Goal: Task Accomplishment & Management: Use online tool/utility

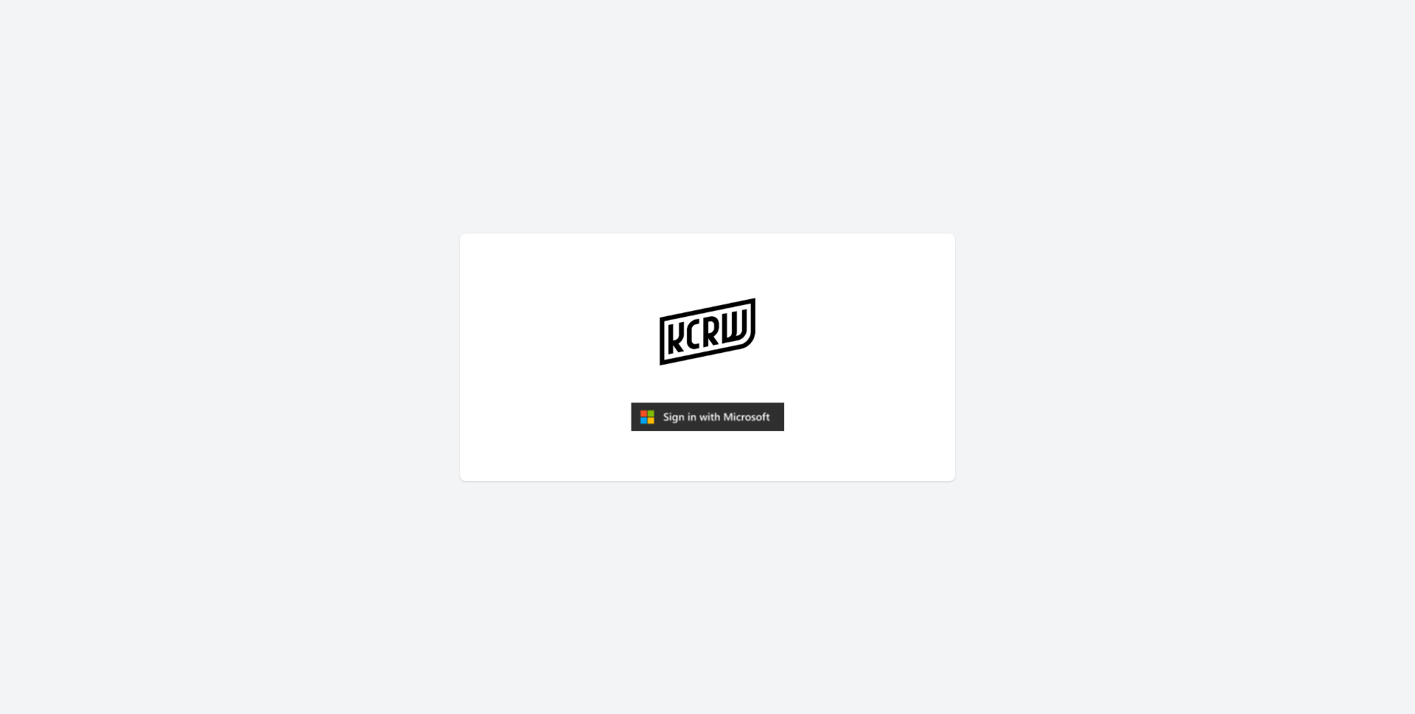
click at [741, 421] on img "submit" at bounding box center [707, 416] width 153 height 29
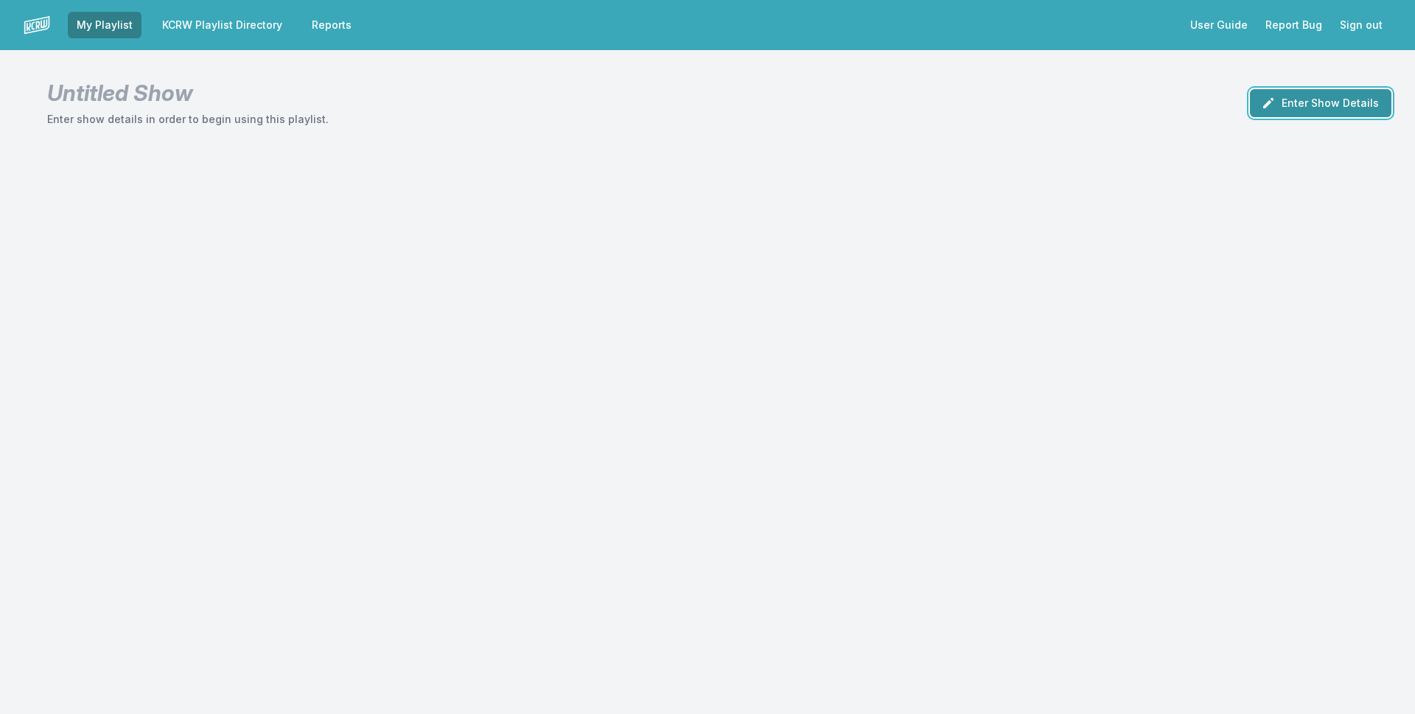
click at [1342, 103] on button "Enter Show Details" at bounding box center [1320, 103] width 141 height 28
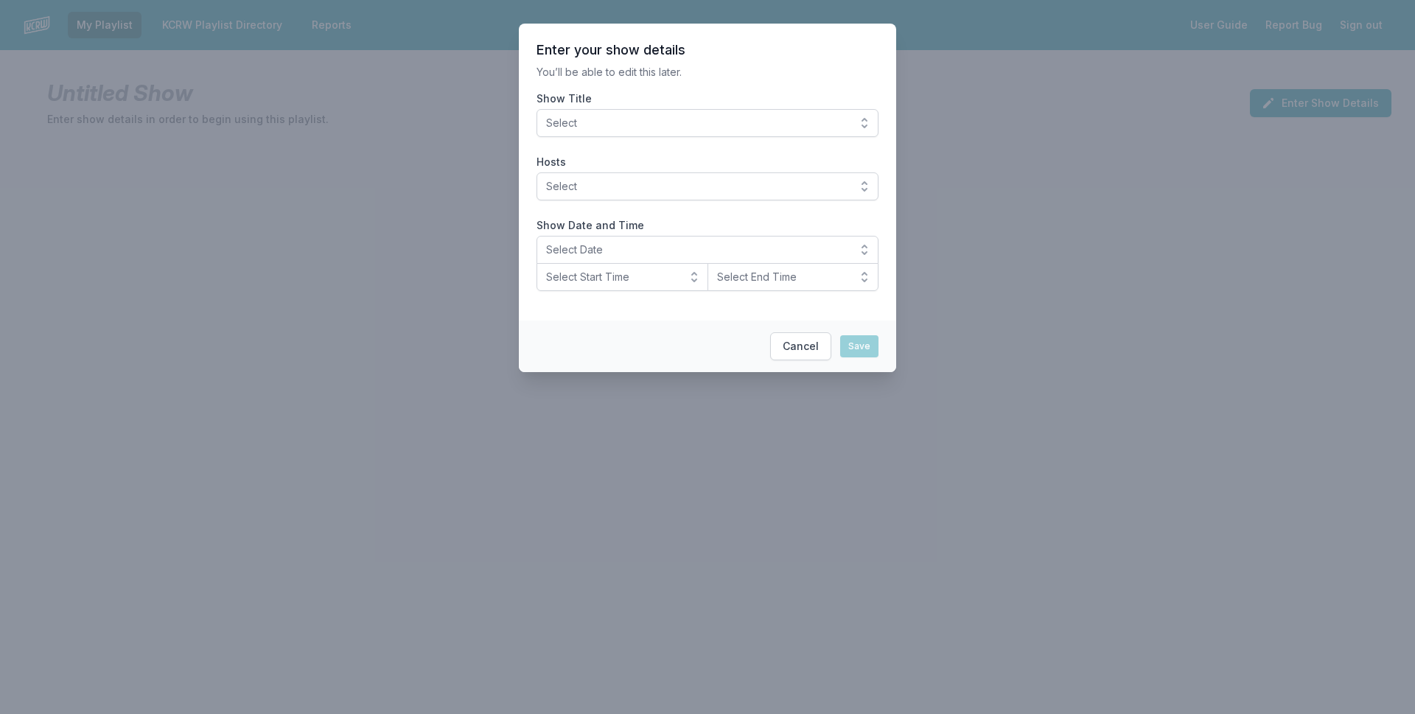
click at [739, 119] on span "Select" at bounding box center [697, 123] width 302 height 15
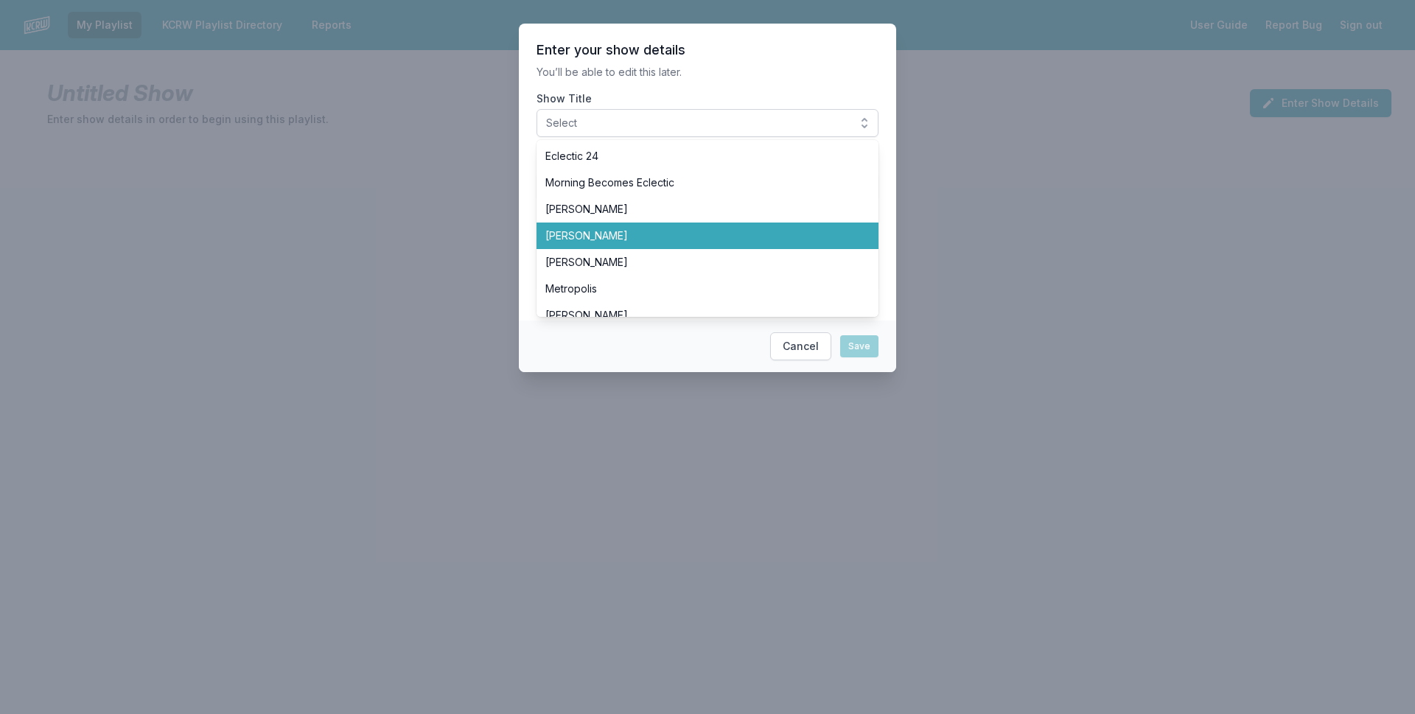
scroll to position [295, 0]
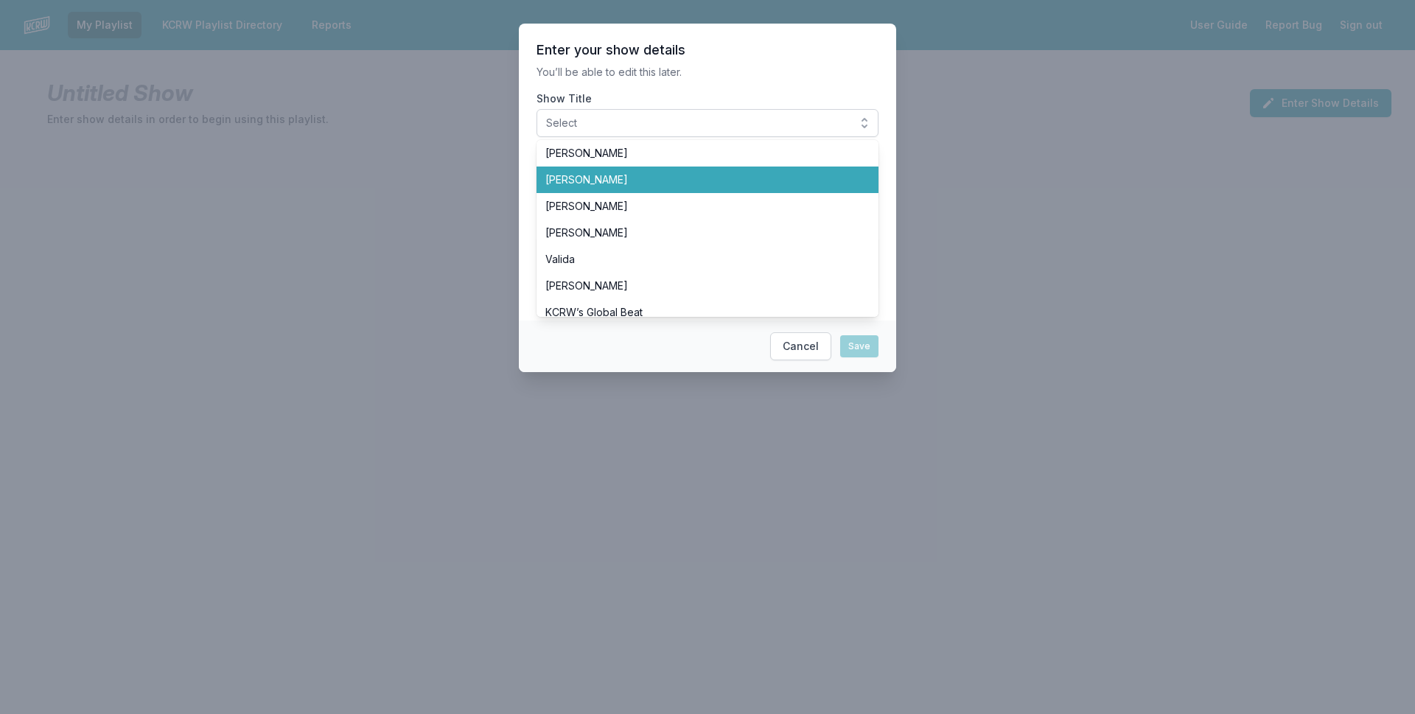
click at [657, 189] on li "[PERSON_NAME]" at bounding box center [707, 180] width 342 height 27
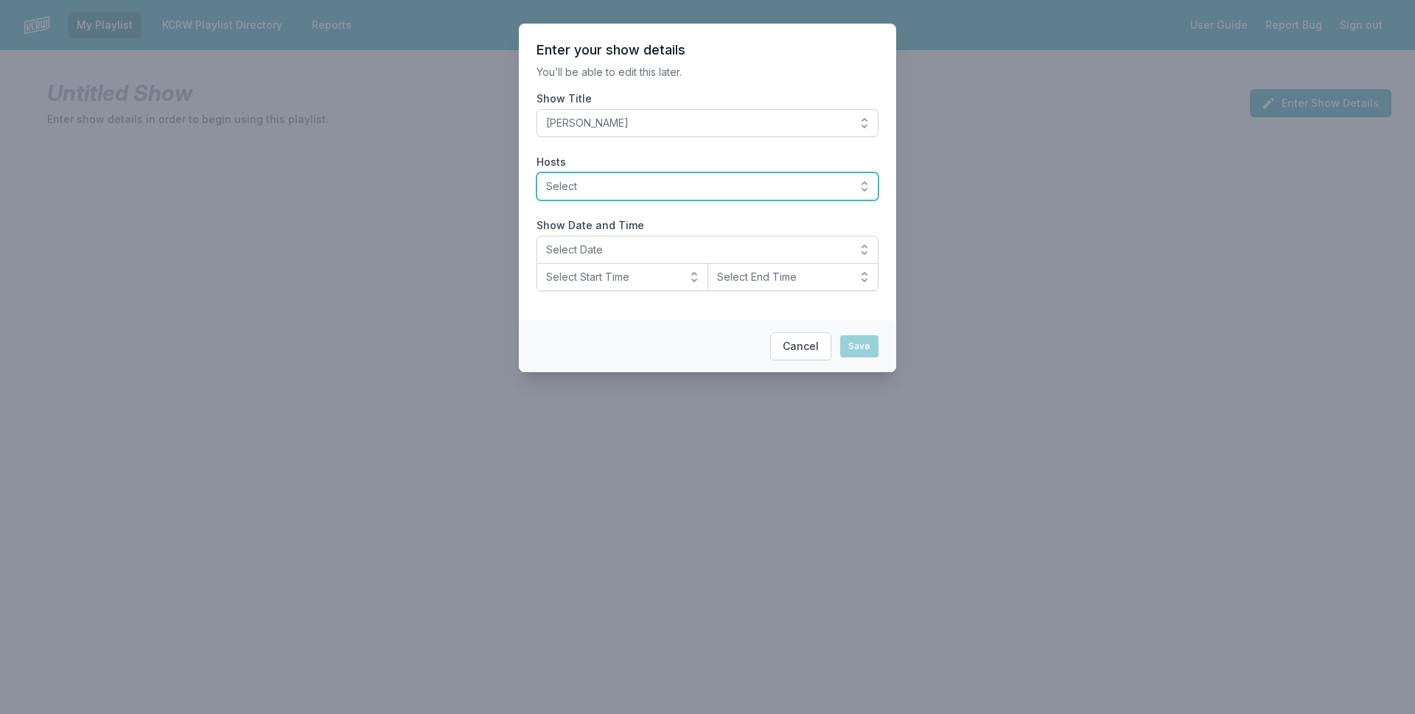
click at [638, 181] on span "Select" at bounding box center [697, 186] width 302 height 15
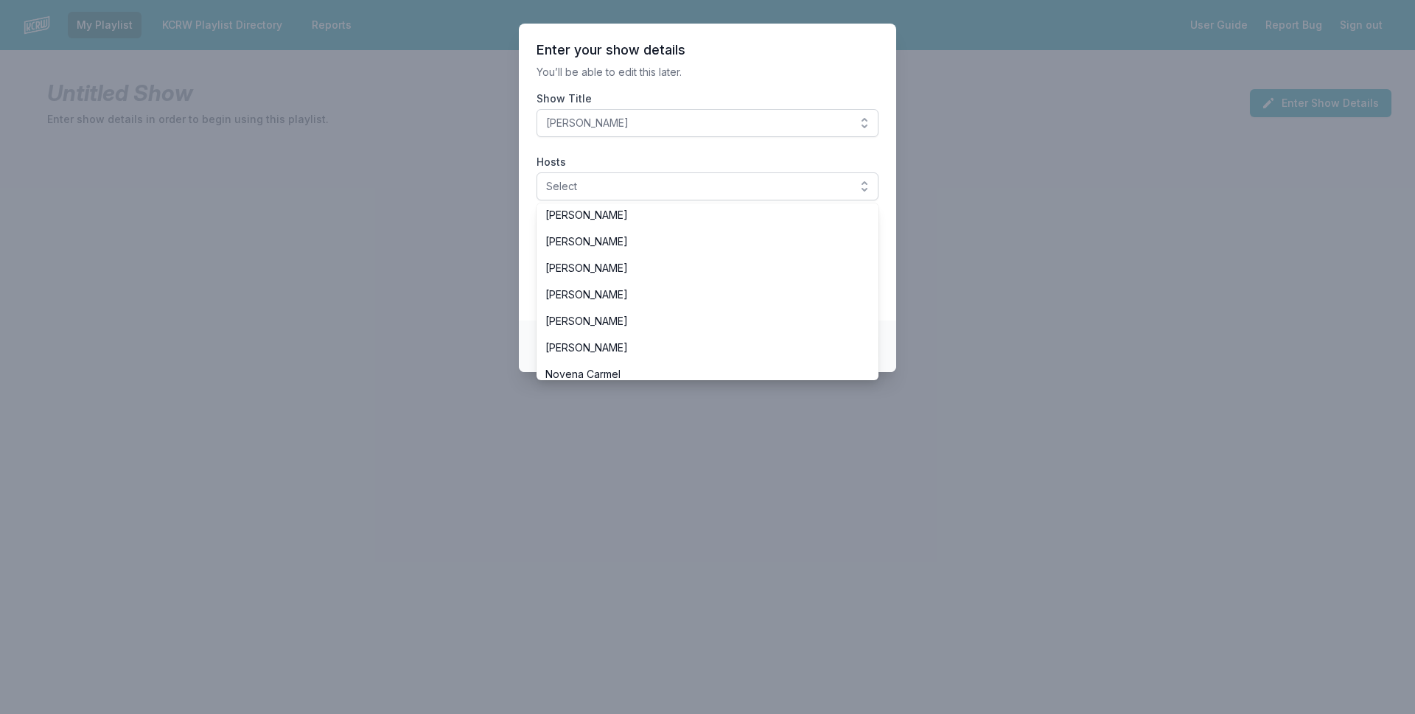
scroll to position [221, 0]
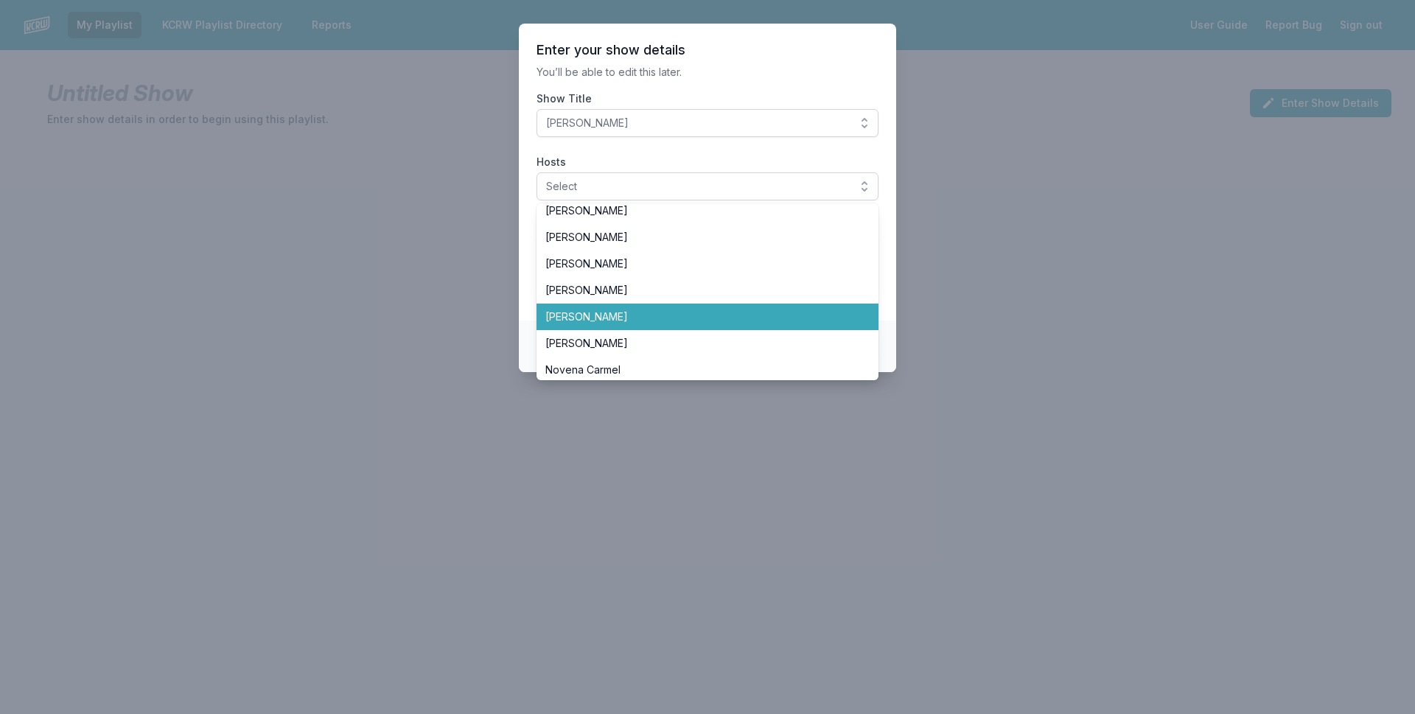
click at [649, 318] on span "[PERSON_NAME]" at bounding box center [698, 316] width 307 height 15
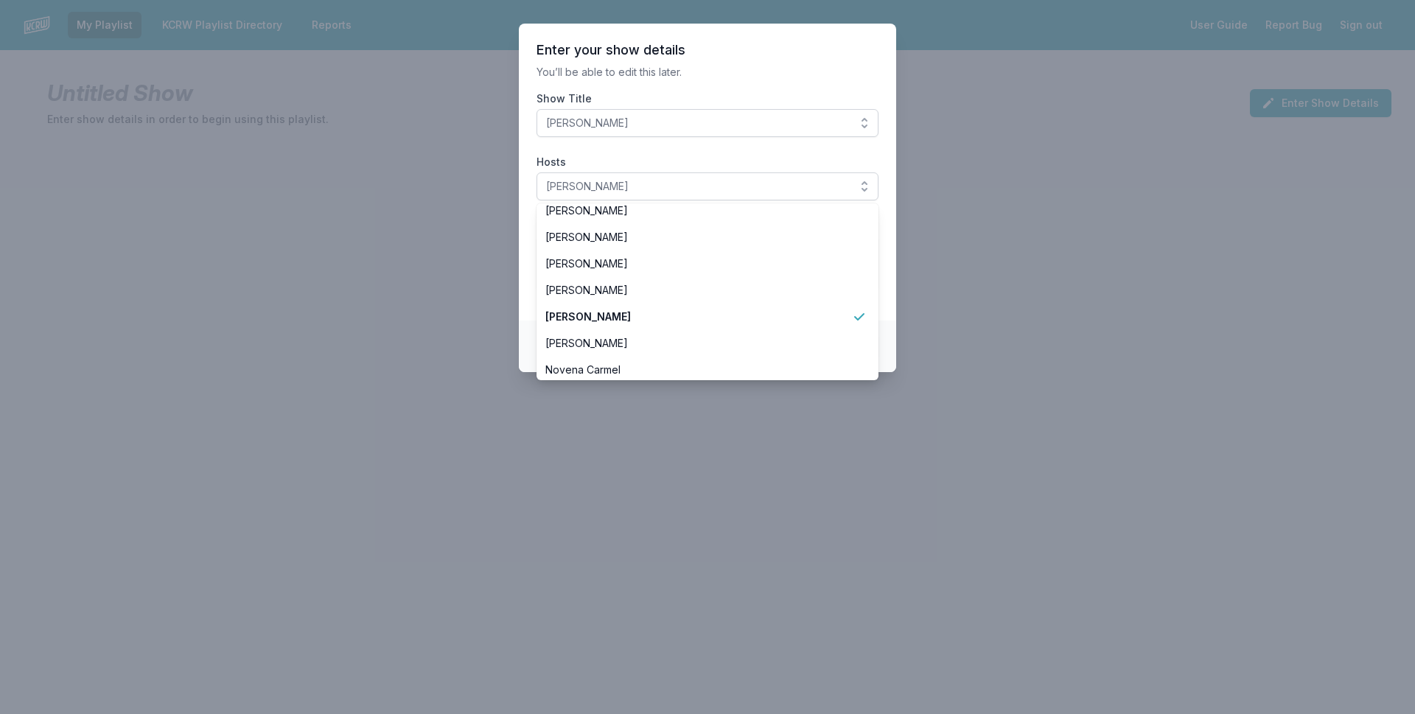
click at [524, 186] on section "Enter your show details You’ll be able to edit this later. Show Title José Galv…" at bounding box center [707, 172] width 377 height 297
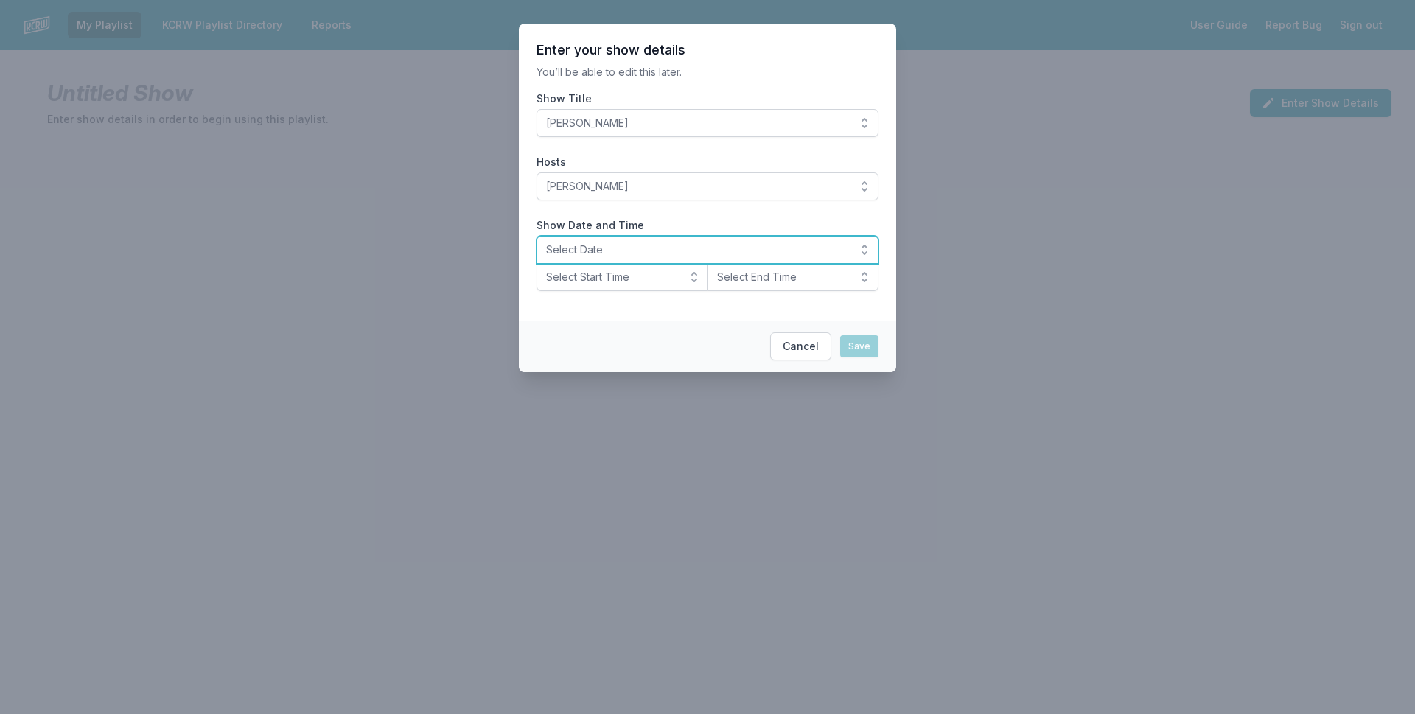
click at [606, 239] on button "Select Date" at bounding box center [707, 250] width 342 height 28
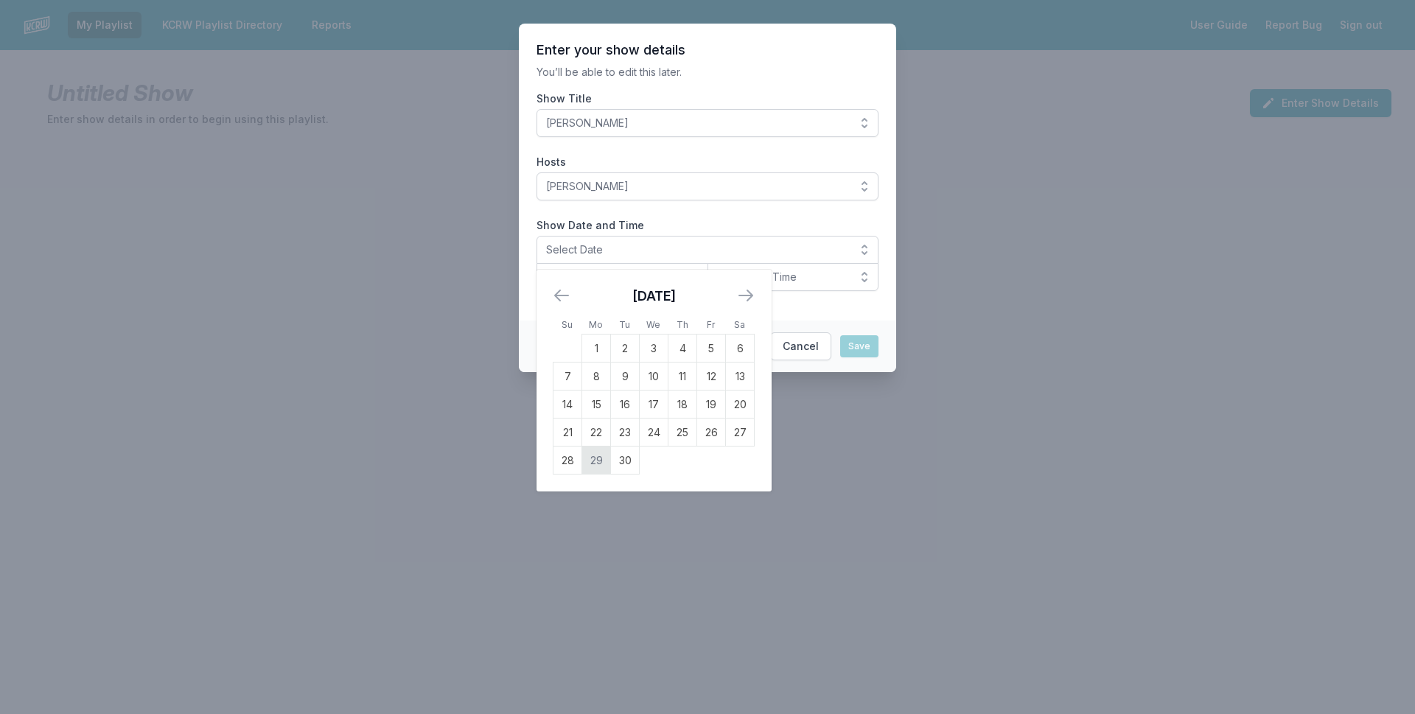
click at [592, 463] on td "29" at bounding box center [596, 461] width 29 height 28
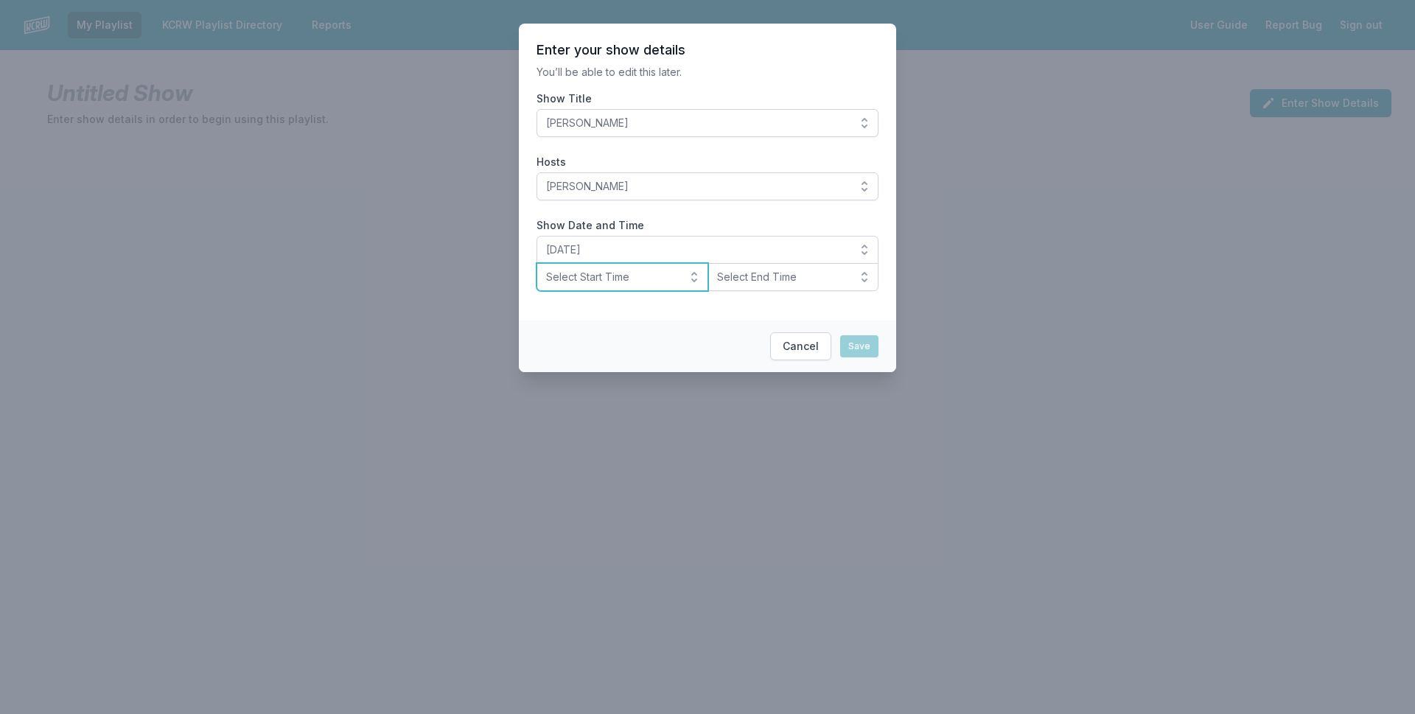
click at [653, 280] on span "Select Start Time" at bounding box center [612, 277] width 132 height 15
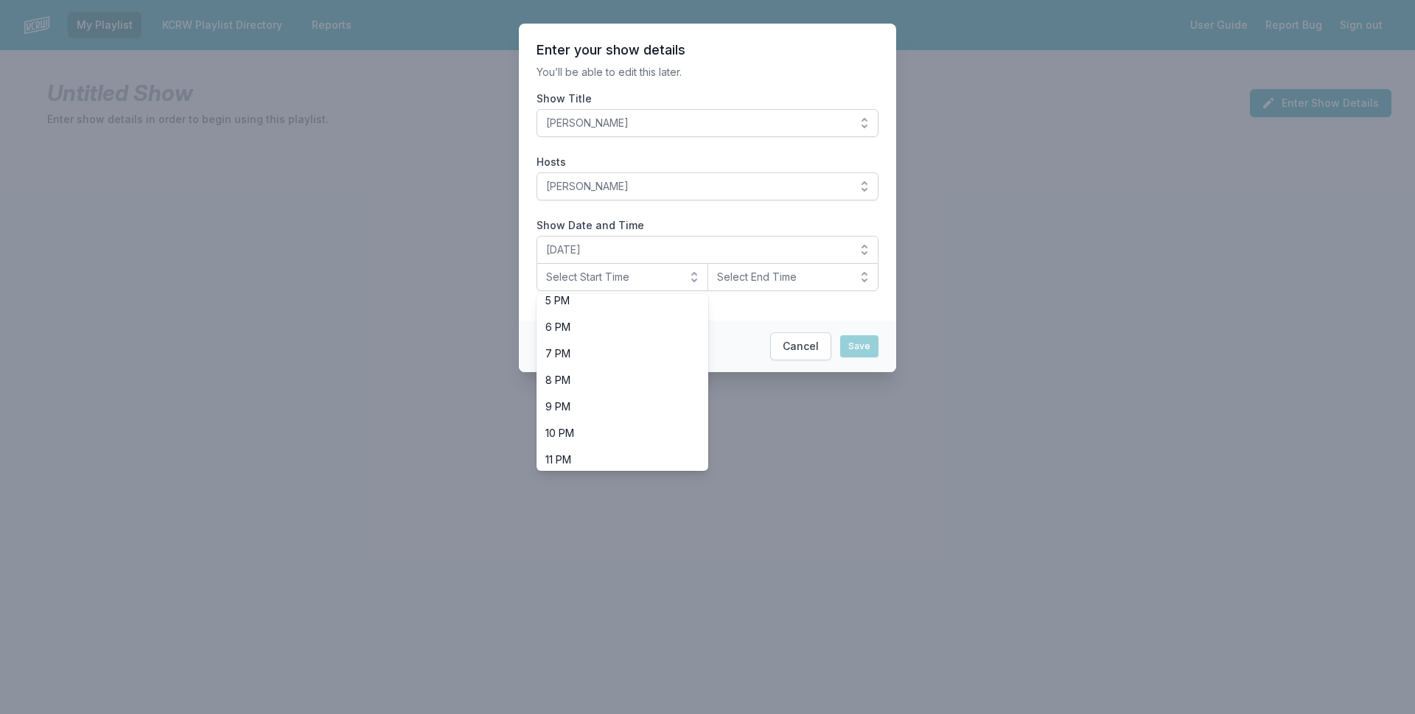
scroll to position [466, 0]
click at [612, 421] on span "10 PM" at bounding box center [613, 428] width 136 height 15
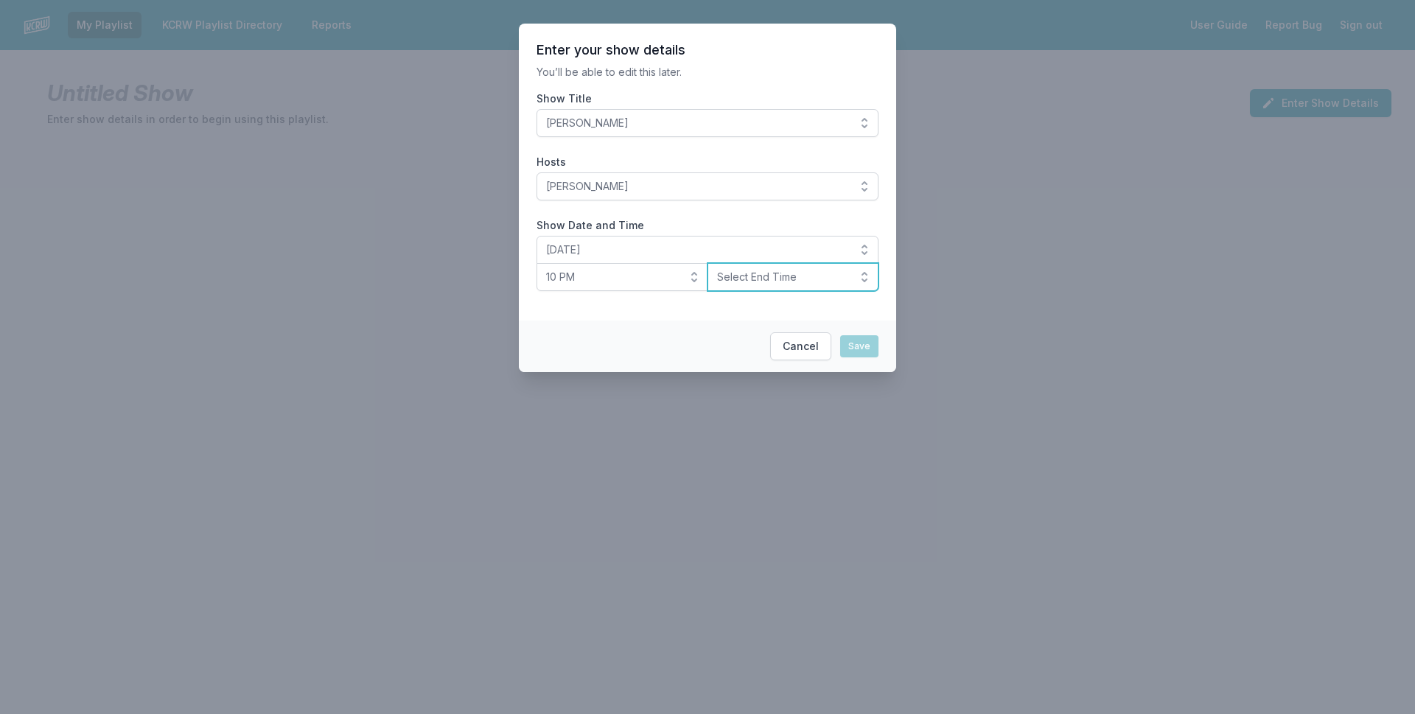
click at [773, 284] on button "Select End Time" at bounding box center [793, 277] width 172 height 28
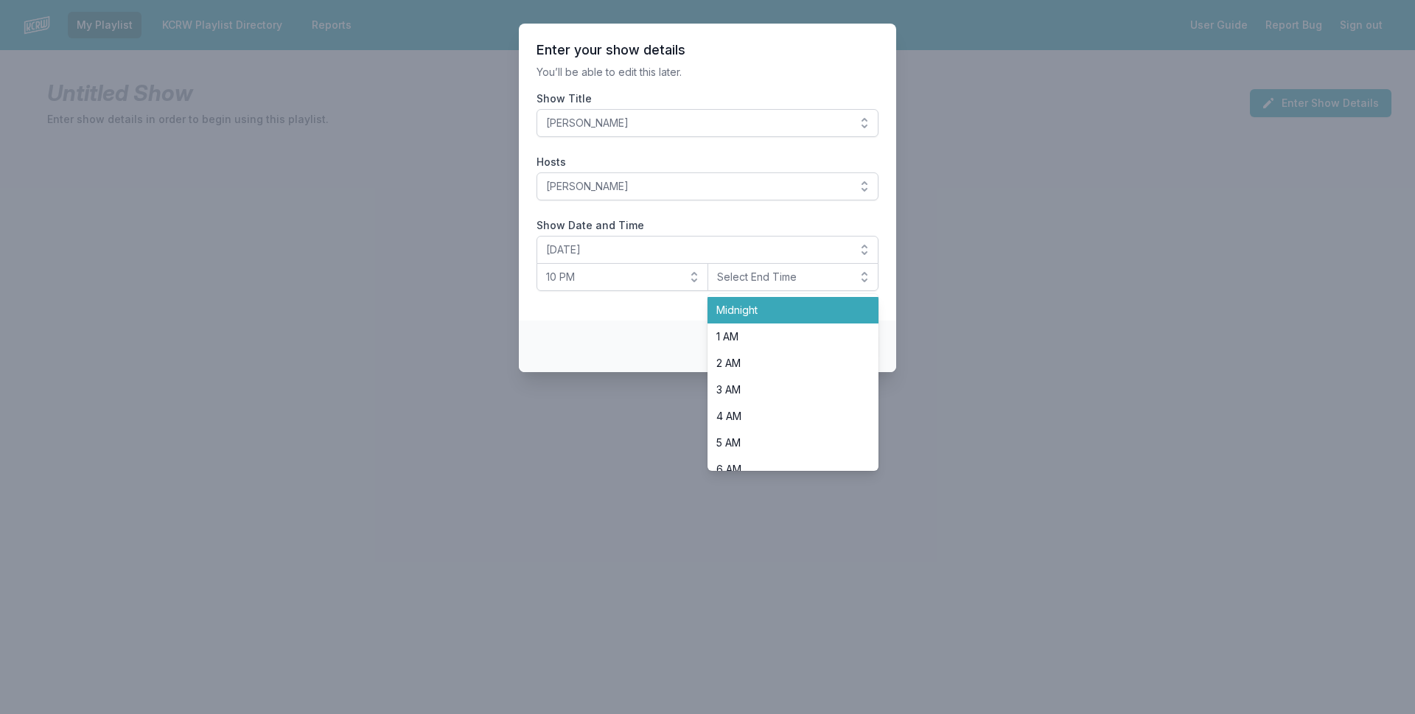
click at [766, 303] on span "Midnight" at bounding box center [784, 310] width 136 height 15
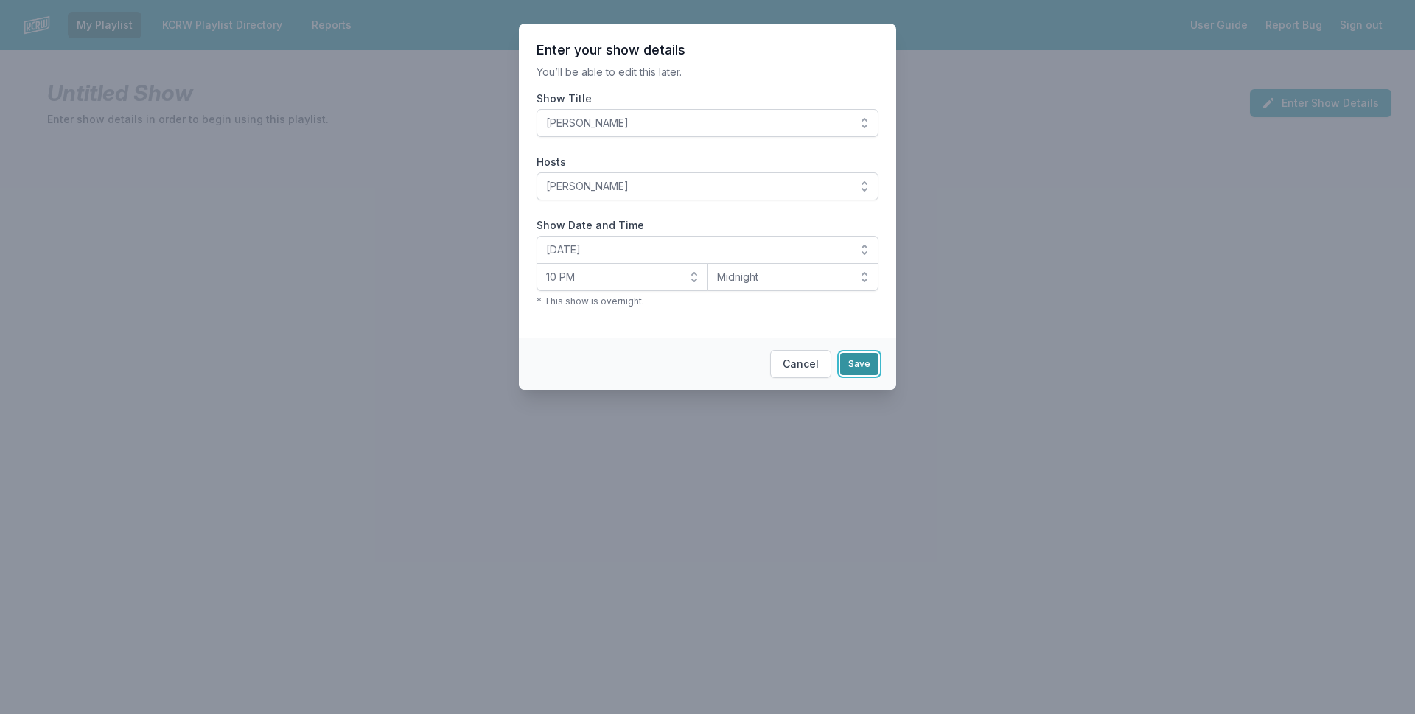
click at [867, 368] on button "Save" at bounding box center [859, 364] width 38 height 22
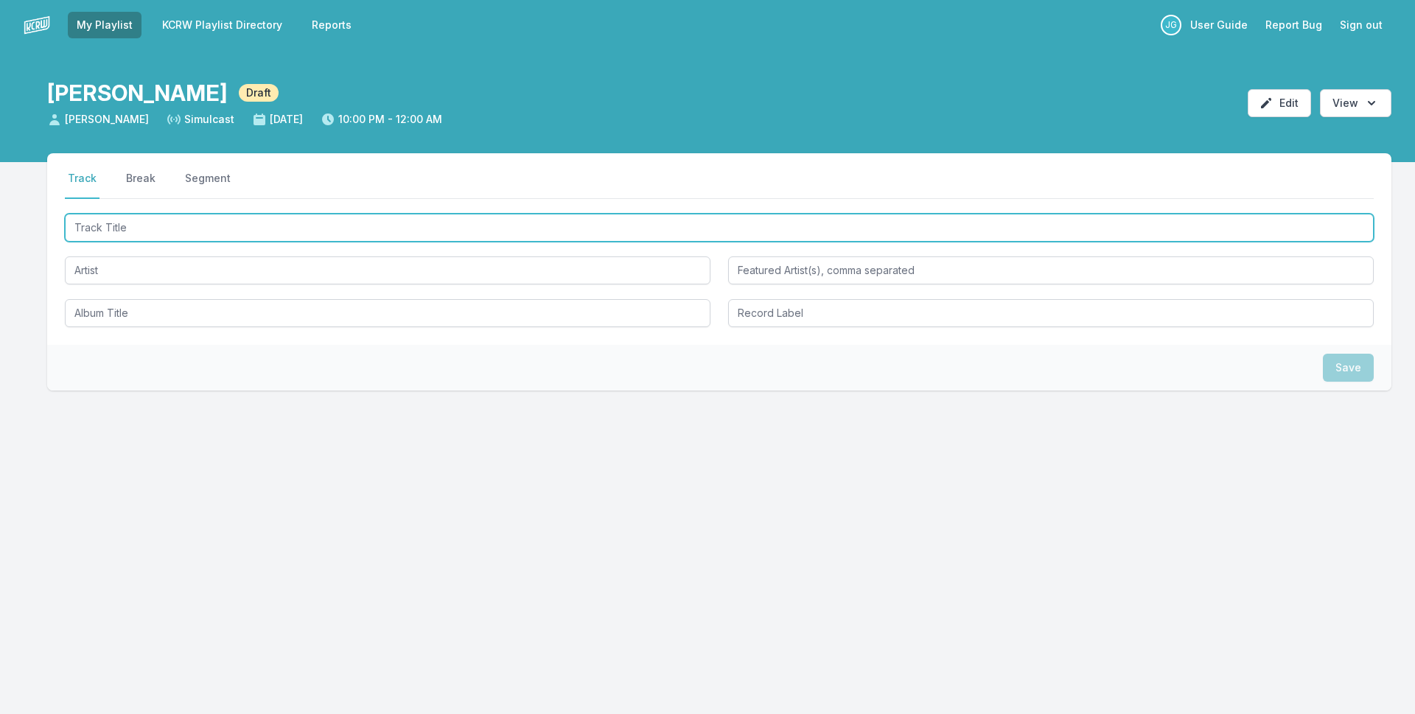
click at [131, 217] on input "Track Title" at bounding box center [719, 228] width 1309 height 28
type input "N"
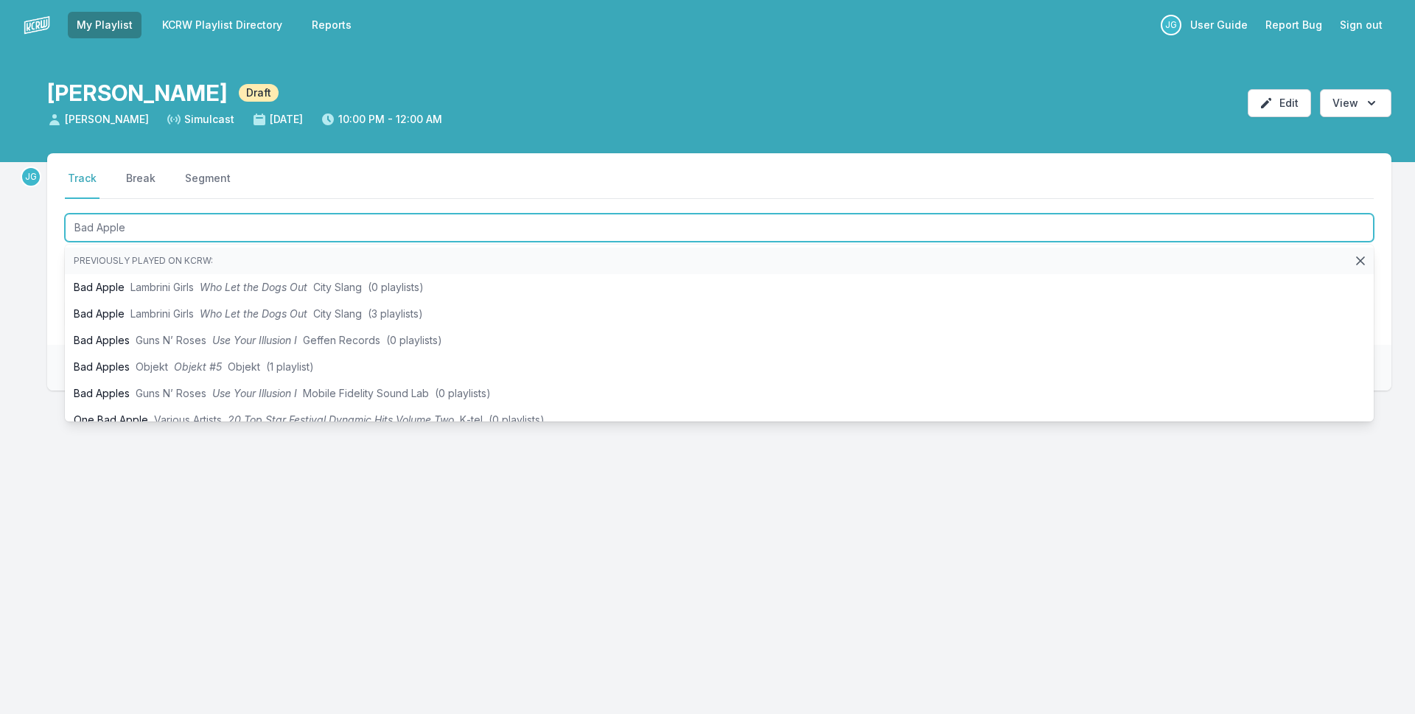
type input "Bad Apple"
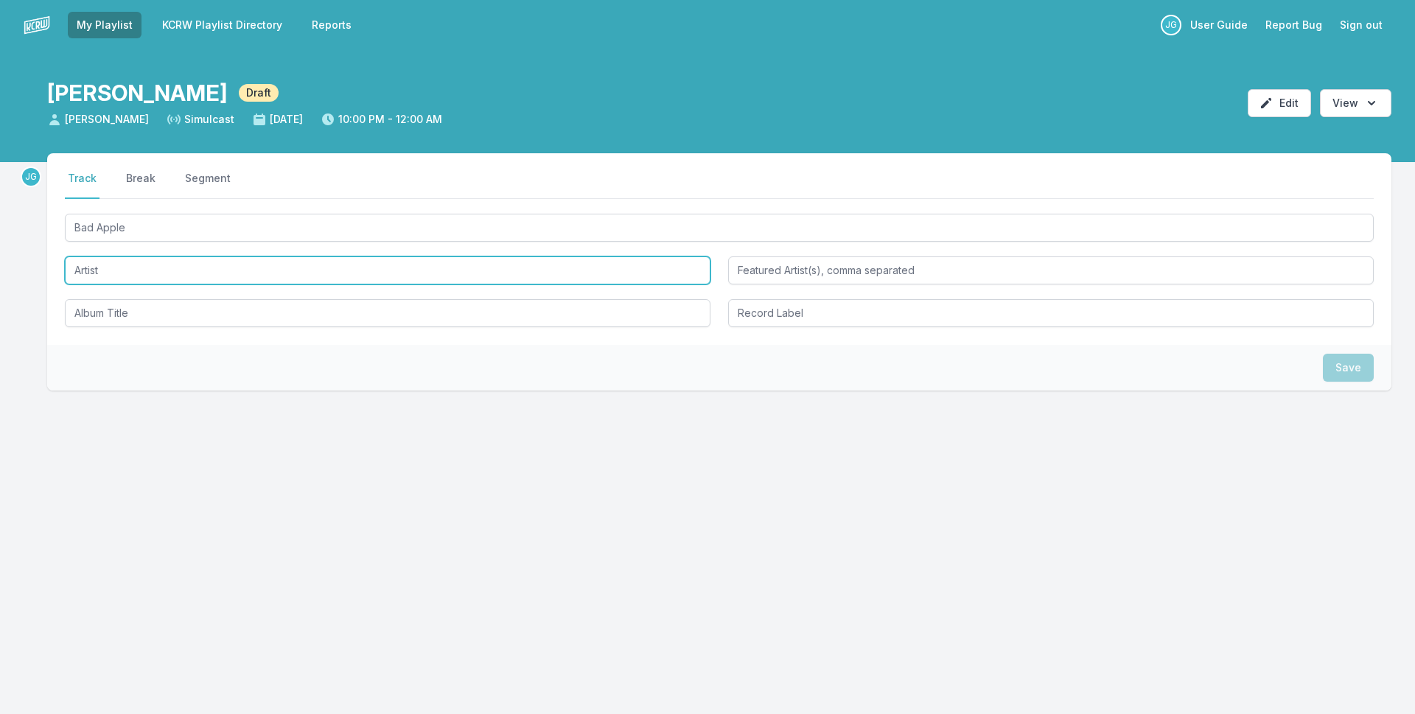
click at [127, 270] on input "Artist" at bounding box center [388, 270] width 646 height 28
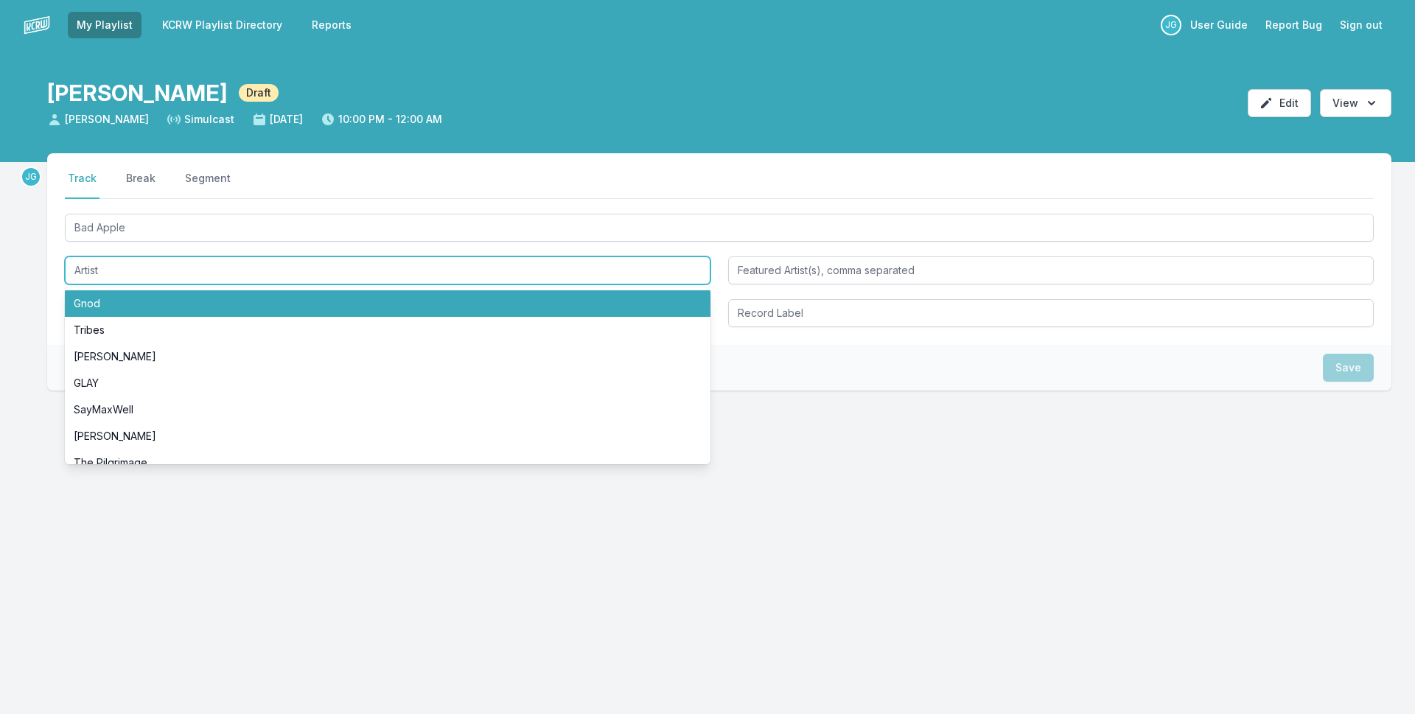
click at [105, 272] on input "Artist" at bounding box center [388, 270] width 646 height 28
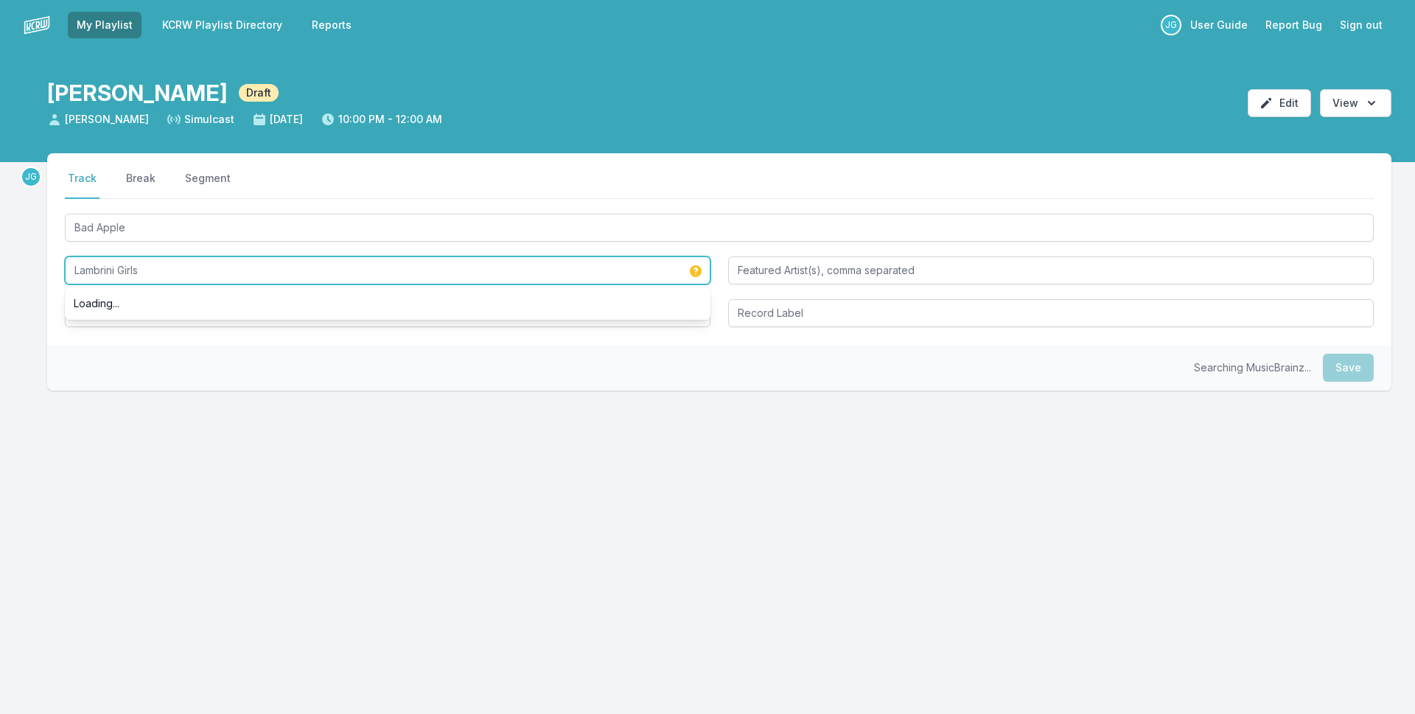
type input "Lambrini Girls"
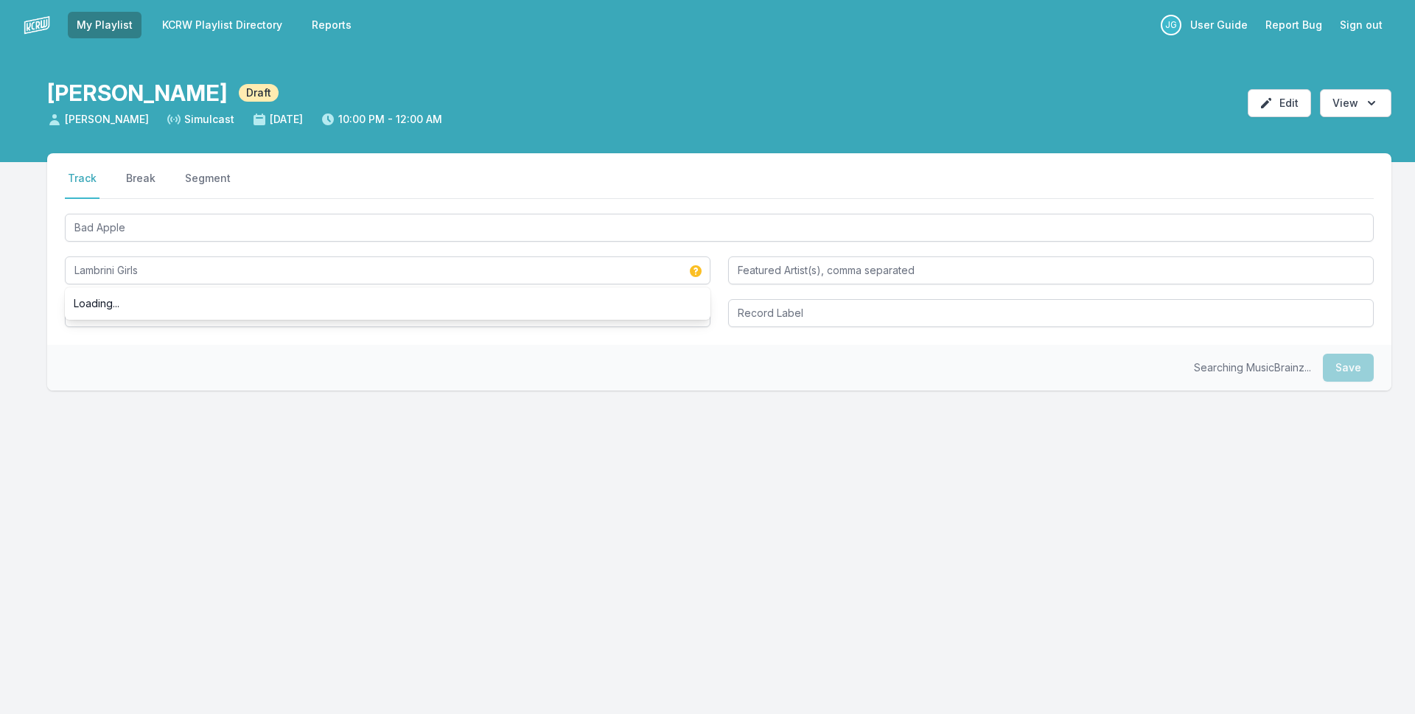
click at [57, 299] on div "Select a tab Track Break Segment Track Break Segment Bad Apple Lambrini Girls L…" at bounding box center [719, 249] width 1344 height 192
click at [91, 321] on input "Album Title" at bounding box center [388, 313] width 646 height 28
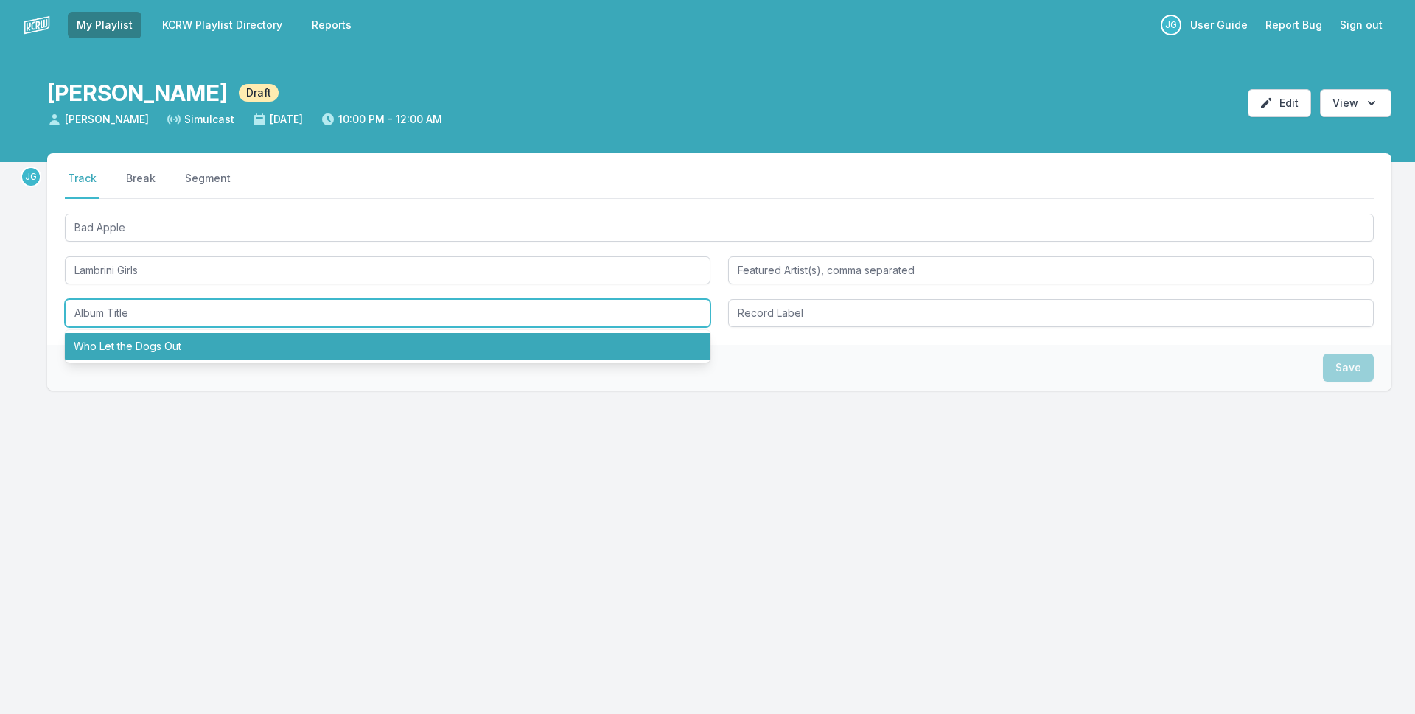
click at [107, 346] on li "Who Let the Dogs Out" at bounding box center [388, 346] width 646 height 27
type input "Who Let the Dogs Out"
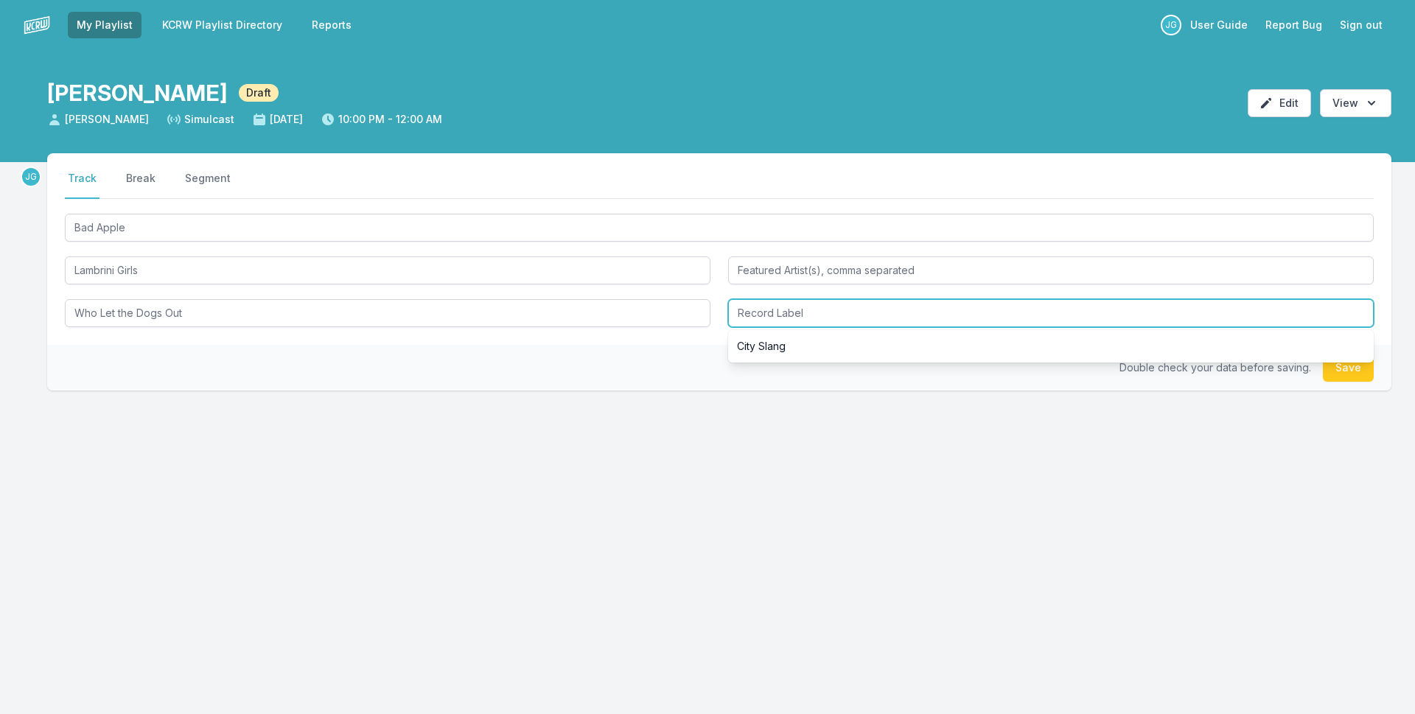
click at [773, 312] on input "Record Label" at bounding box center [1051, 313] width 646 height 28
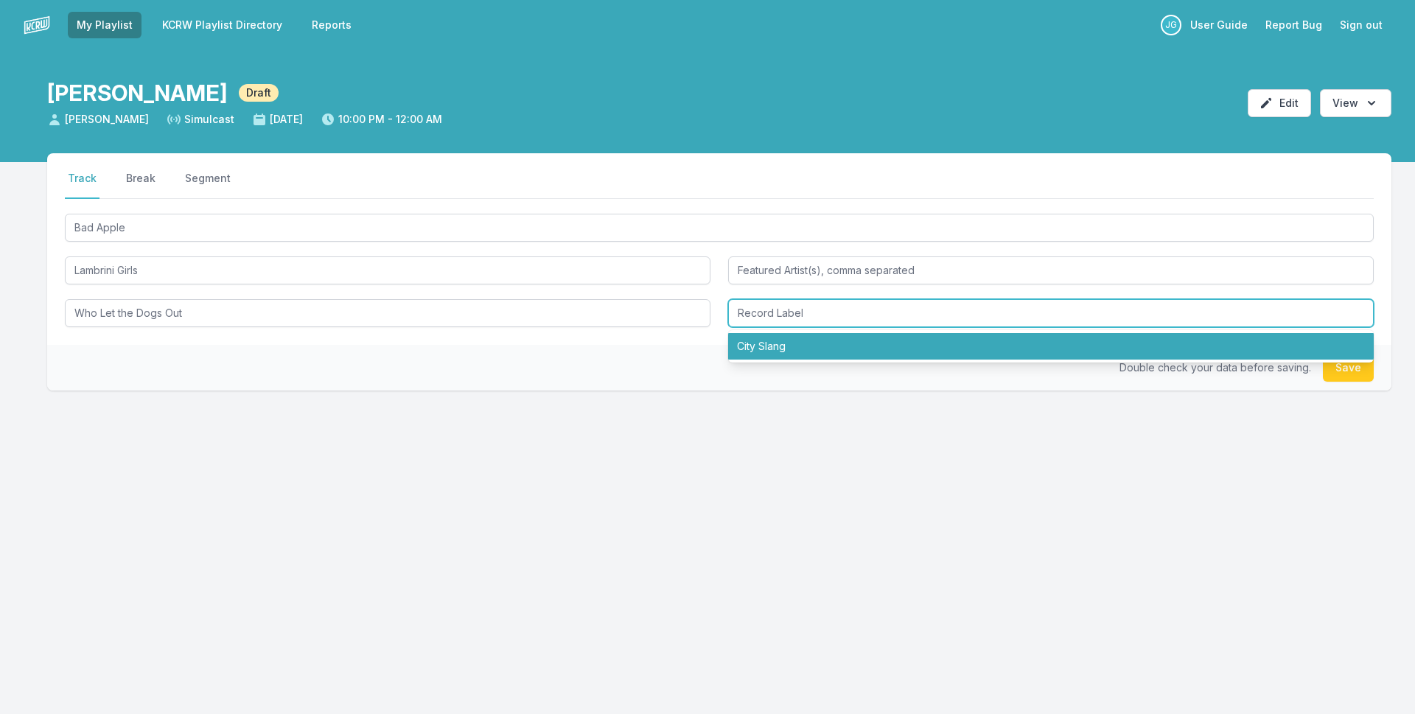
click at [782, 346] on li "City Slang" at bounding box center [1051, 346] width 646 height 27
type input "City Slang"
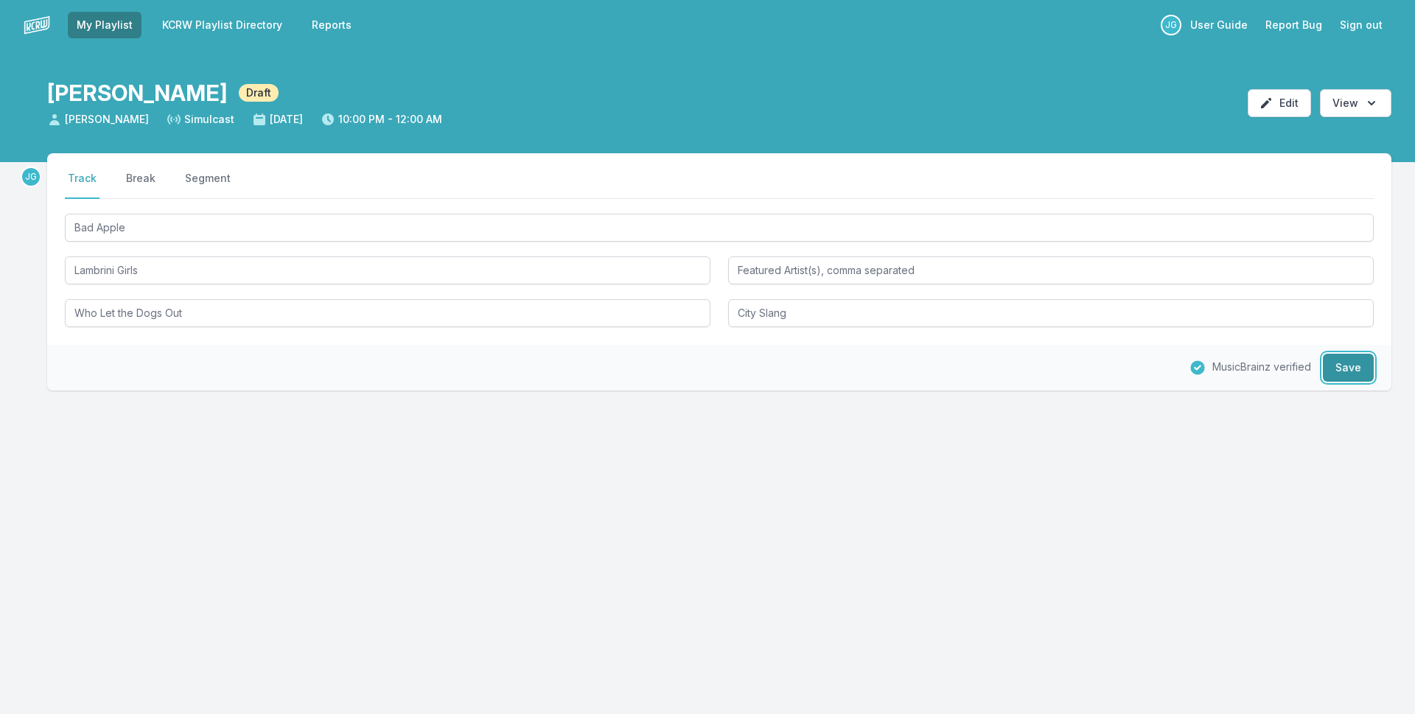
click at [1356, 371] on button "Save" at bounding box center [1348, 368] width 51 height 28
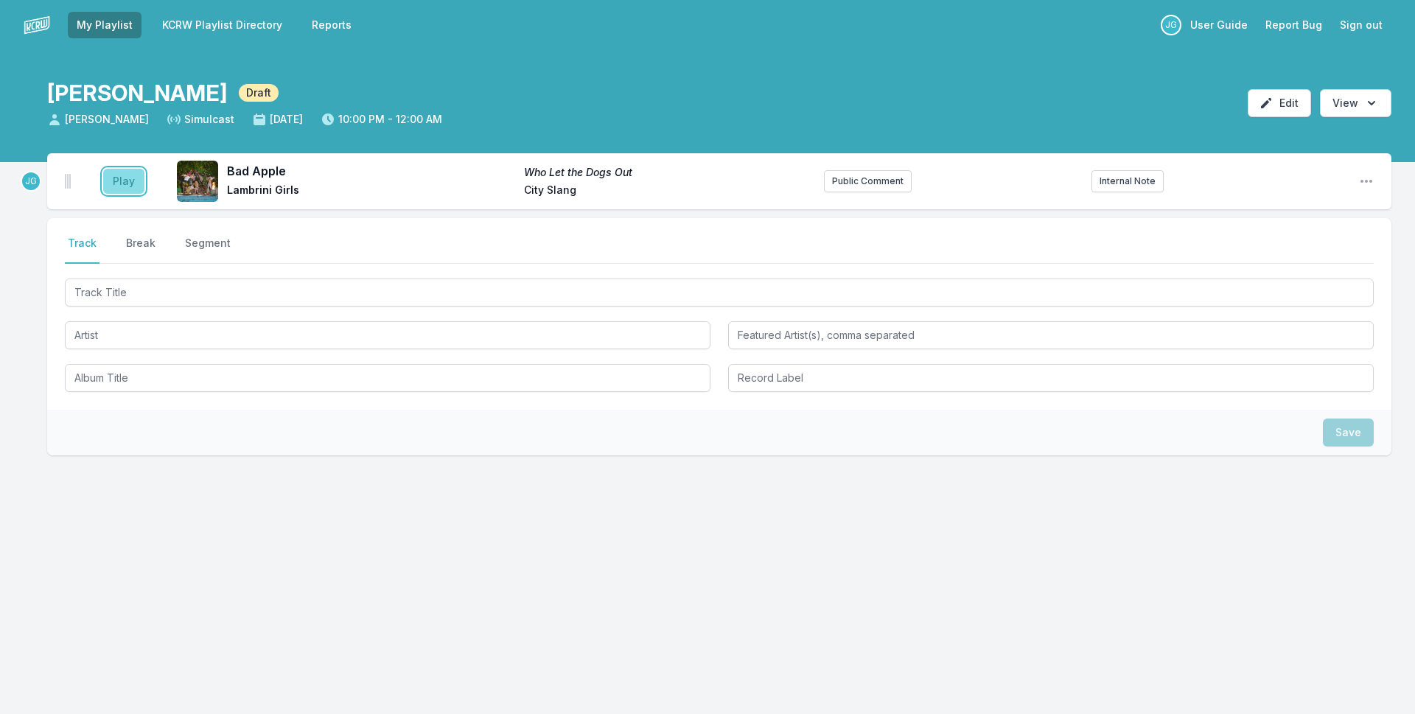
click at [121, 179] on button "Play" at bounding box center [123, 181] width 41 height 25
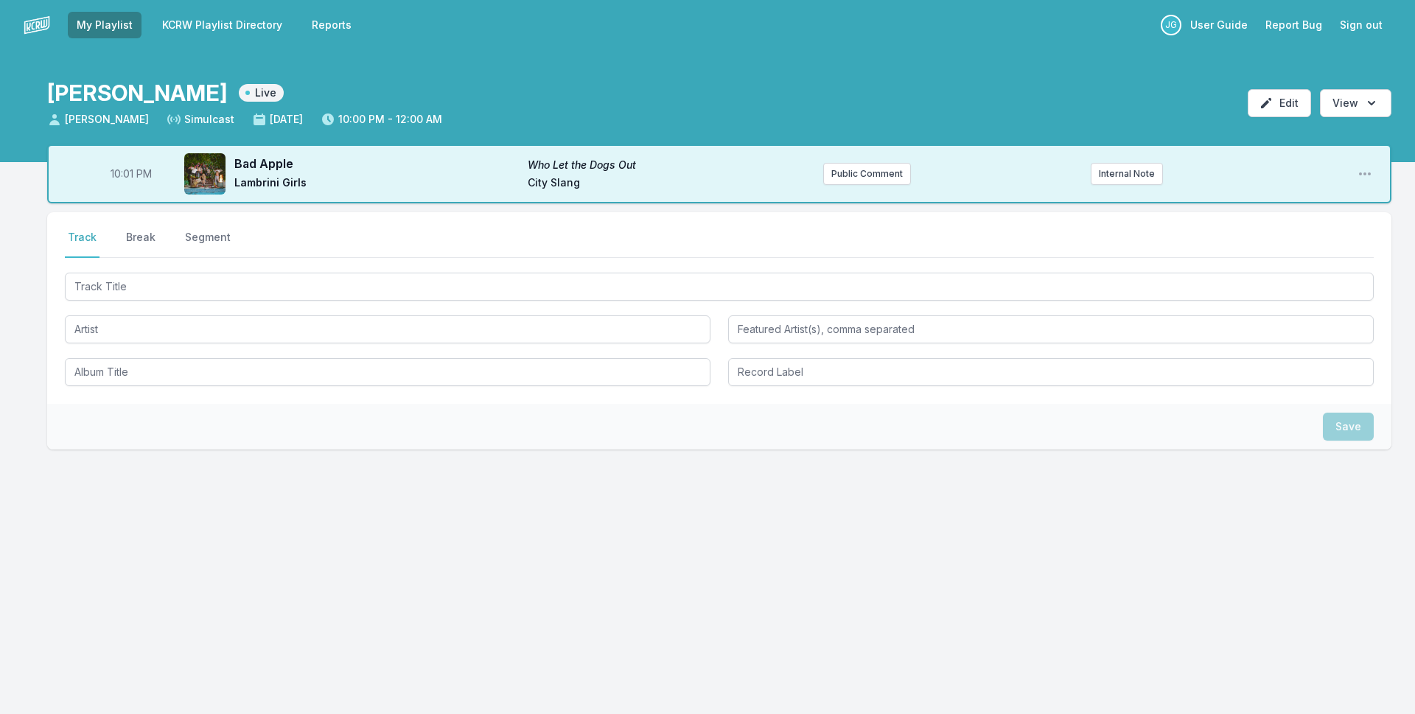
click at [141, 227] on div "Select a tab Track Break Segment Track Break Segment" at bounding box center [719, 308] width 1344 height 192
click at [144, 234] on button "Break" at bounding box center [140, 244] width 35 height 28
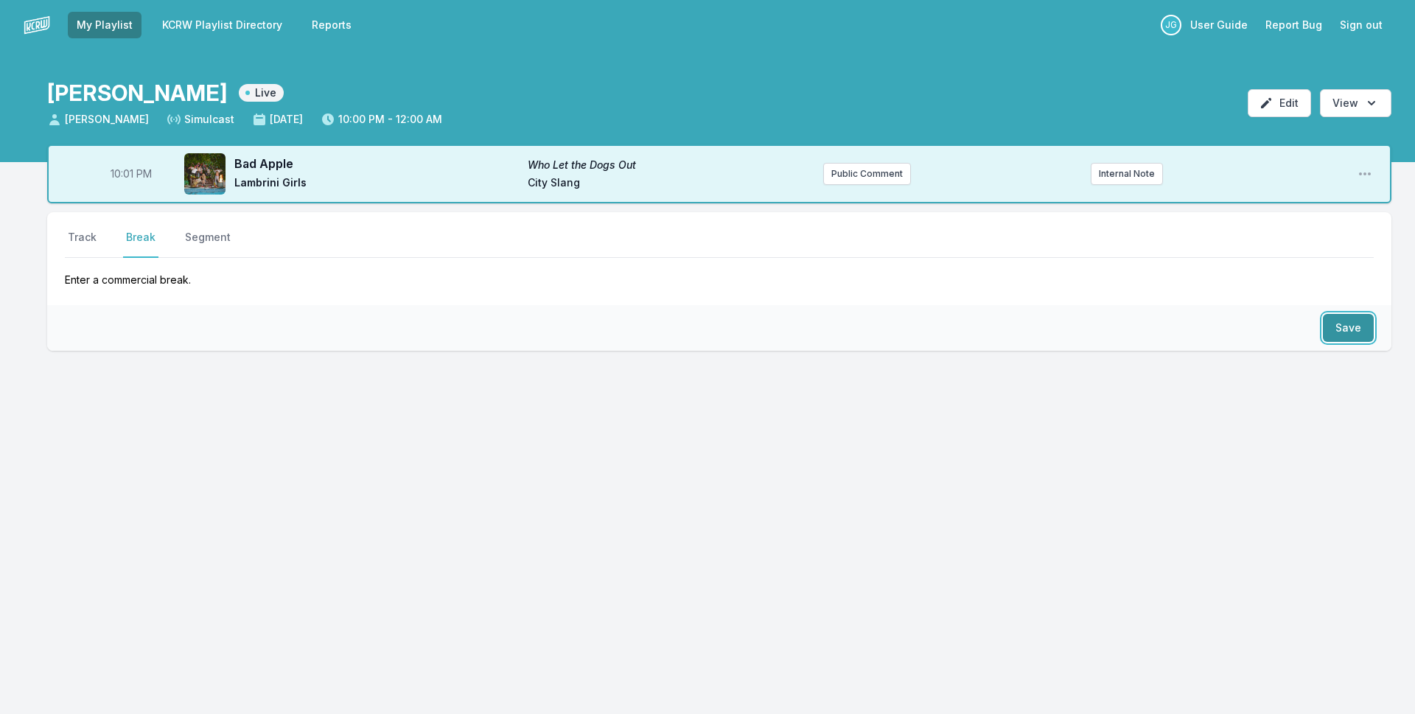
click at [1340, 334] on button "Save" at bounding box center [1348, 328] width 51 height 28
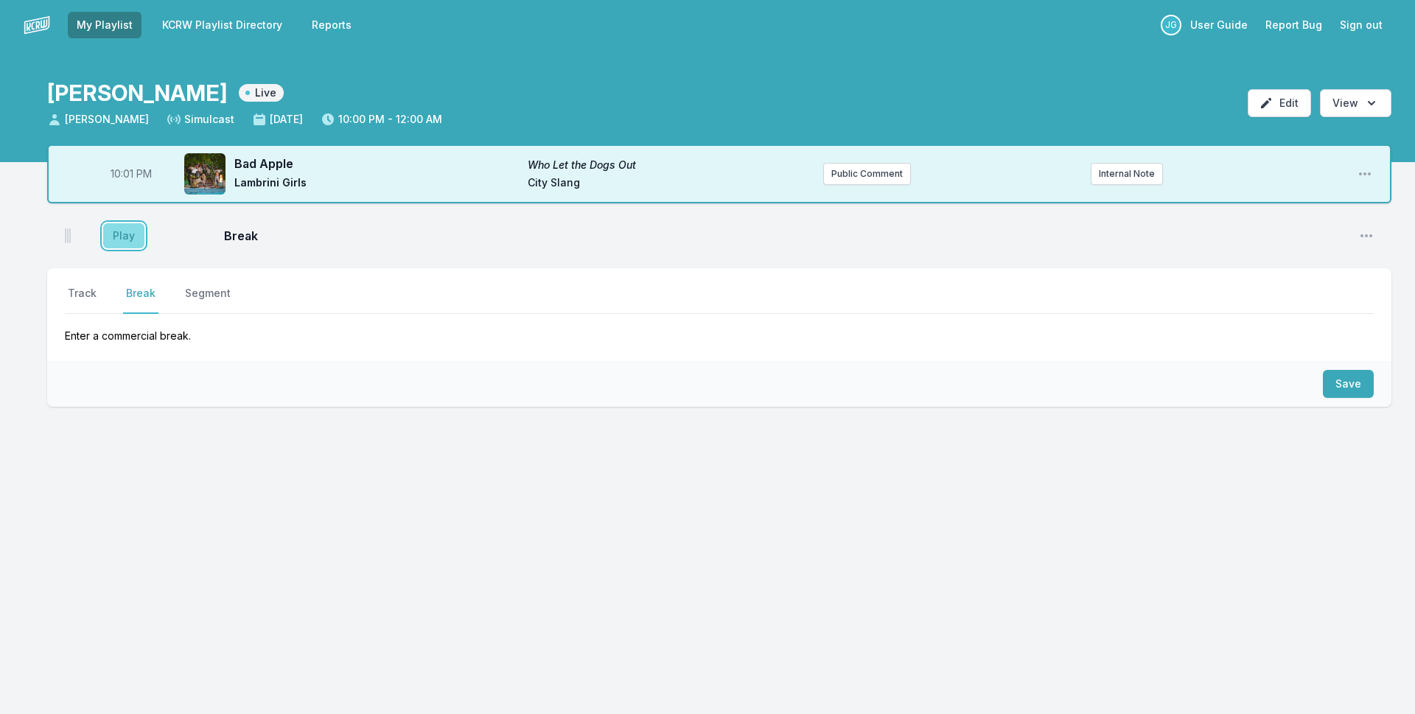
click at [116, 240] on button "Play" at bounding box center [123, 235] width 41 height 25
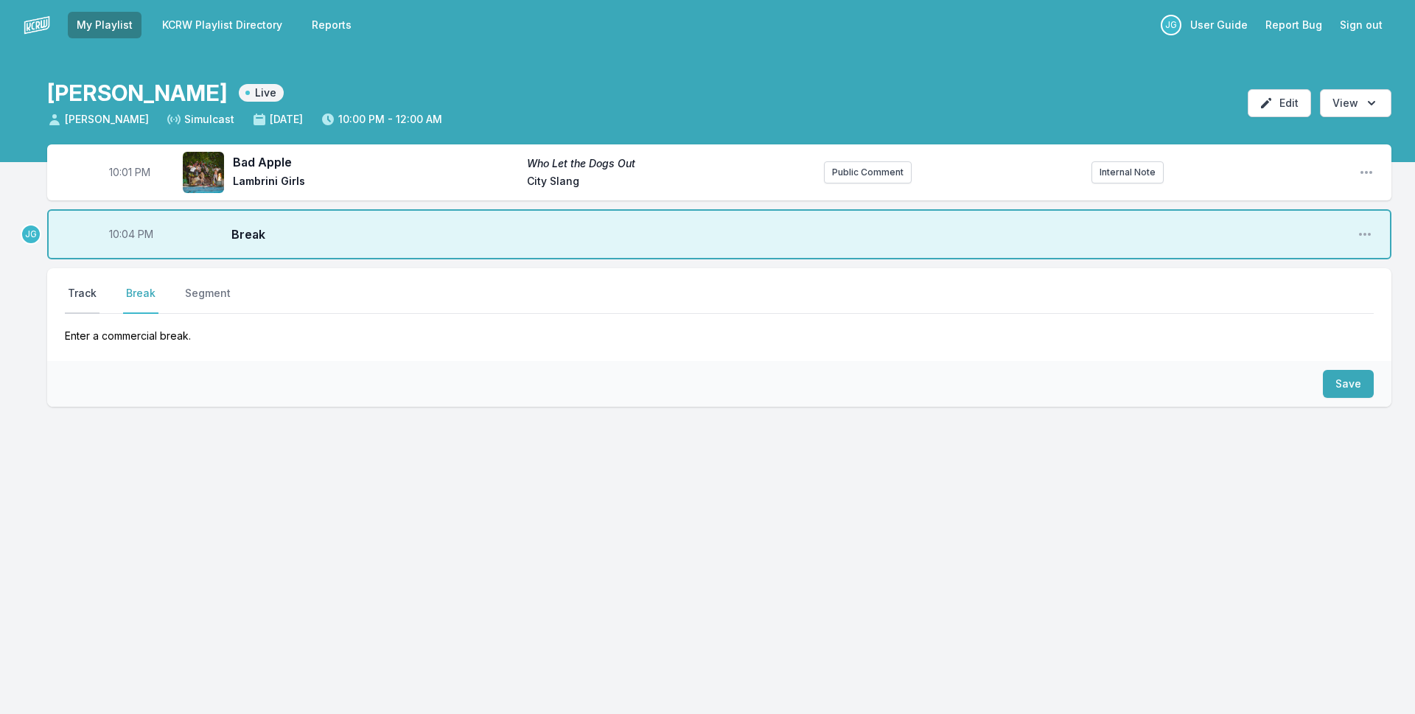
click at [81, 301] on button "Track" at bounding box center [82, 300] width 35 height 28
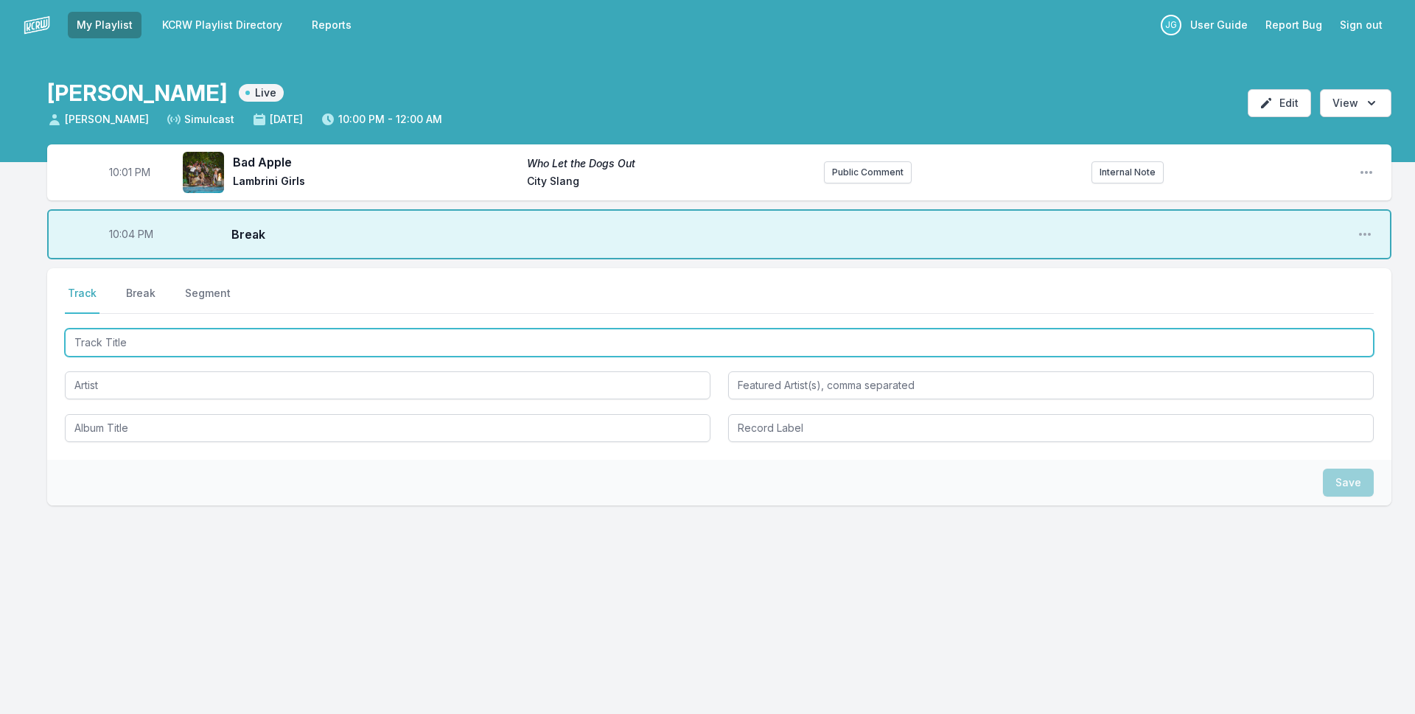
click at [539, 350] on input "Track Title" at bounding box center [719, 343] width 1309 height 28
type input "Loser"
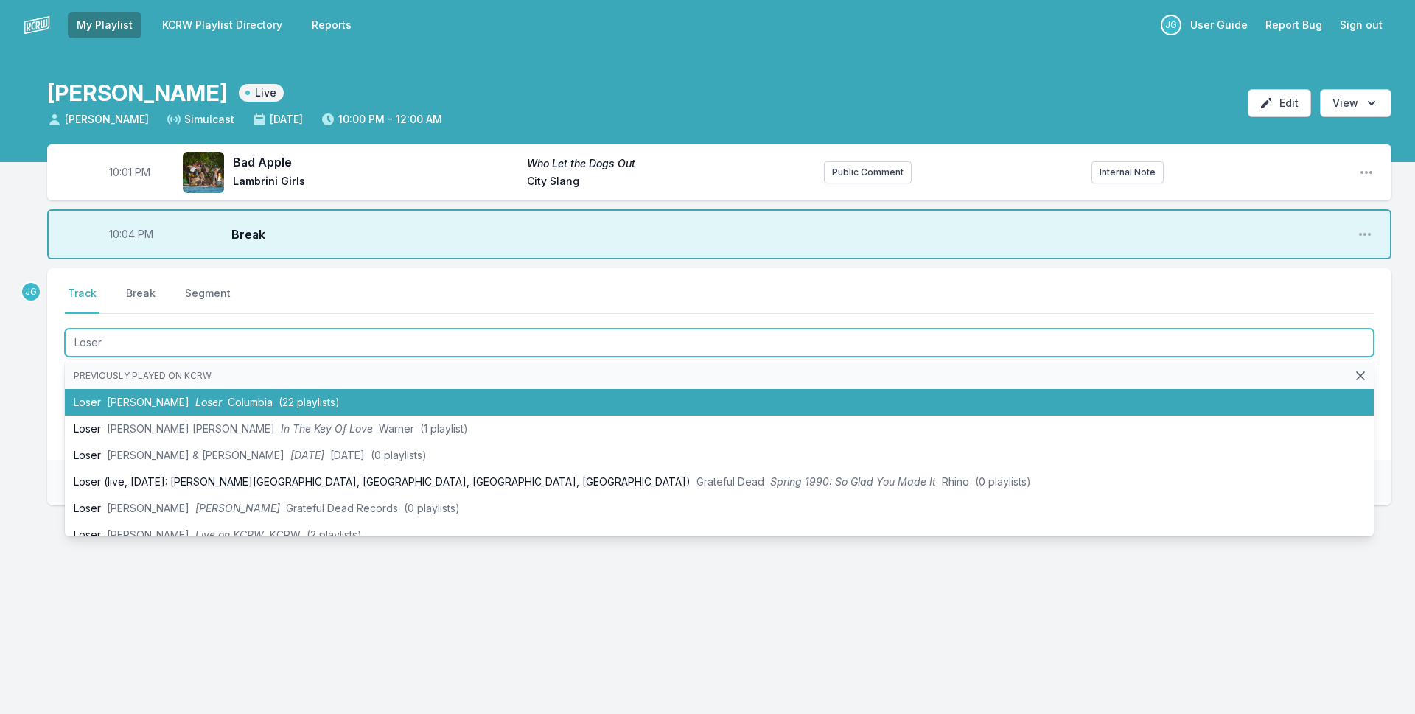
click at [395, 402] on li "Loser [PERSON_NAME] Loser Columbia (22 playlists)" at bounding box center [719, 402] width 1309 height 27
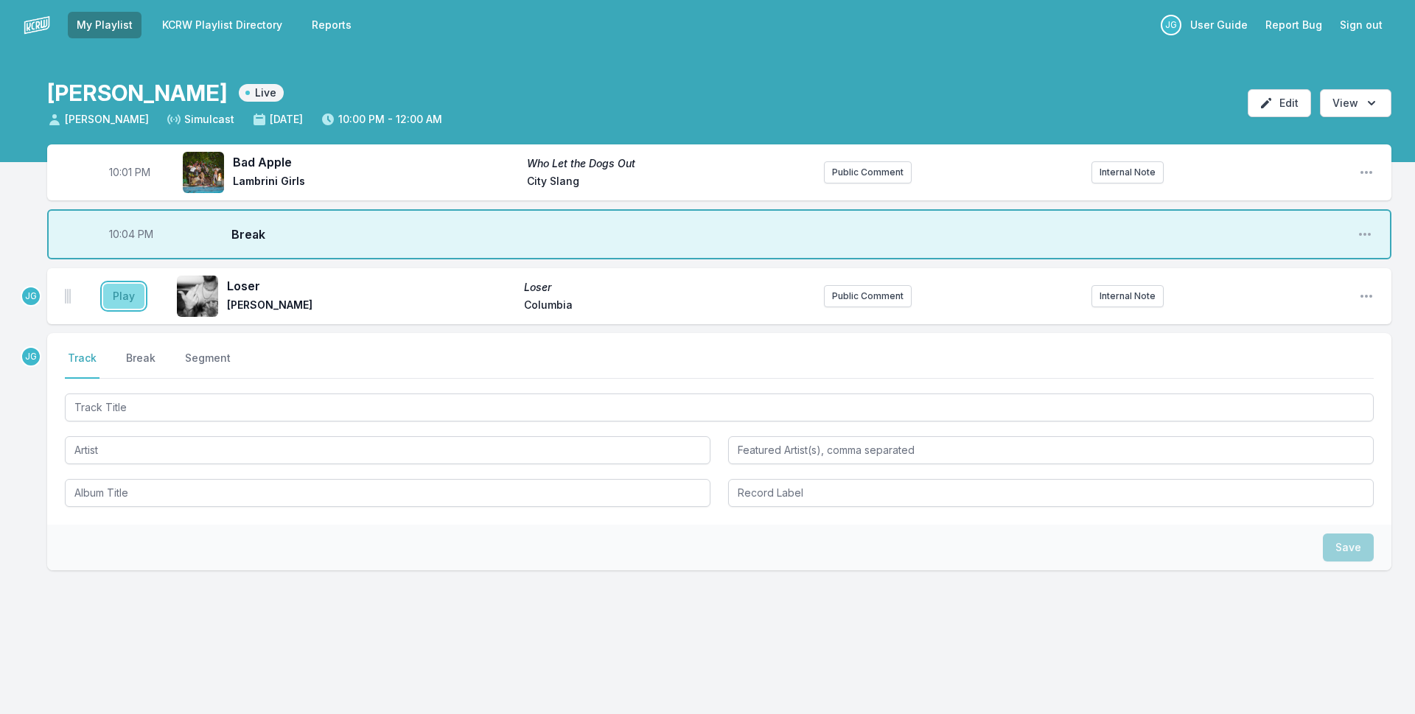
click at [112, 289] on button "Play" at bounding box center [123, 296] width 41 height 25
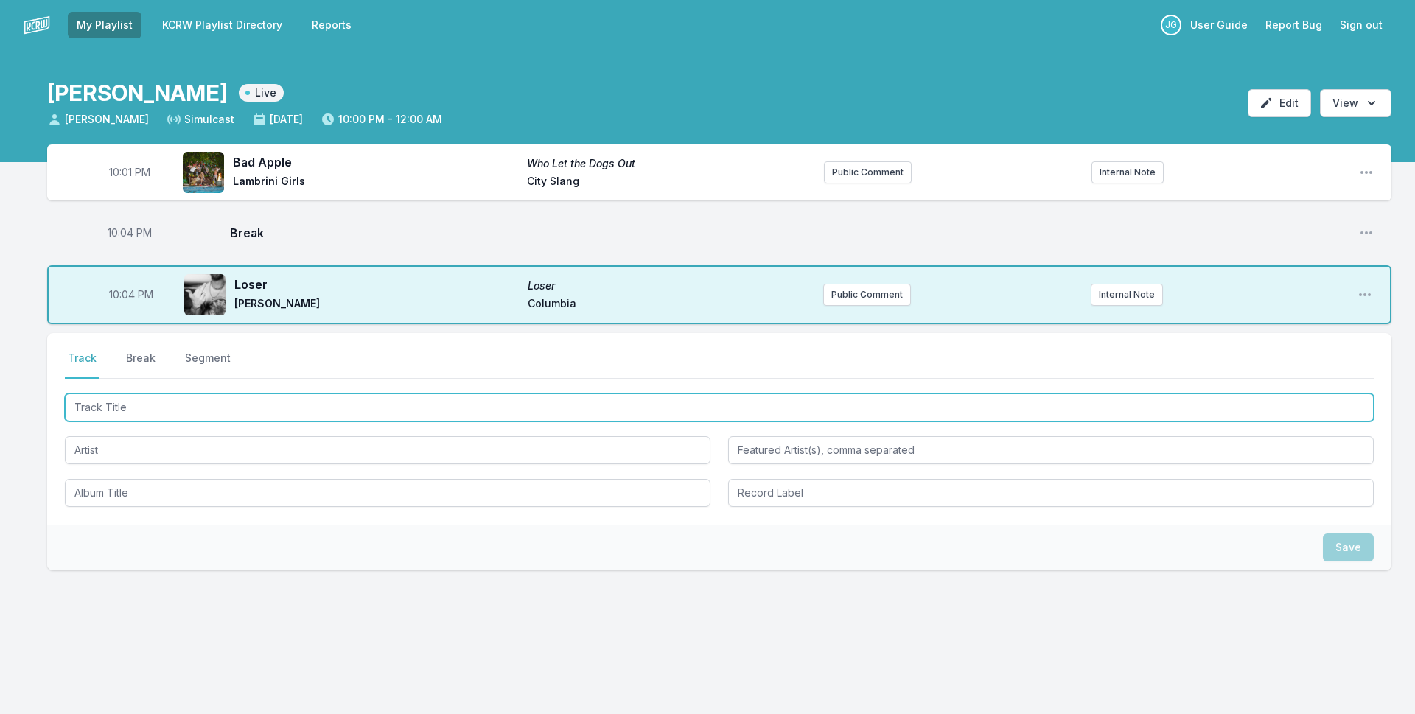
click at [178, 396] on input "Track Title" at bounding box center [719, 407] width 1309 height 28
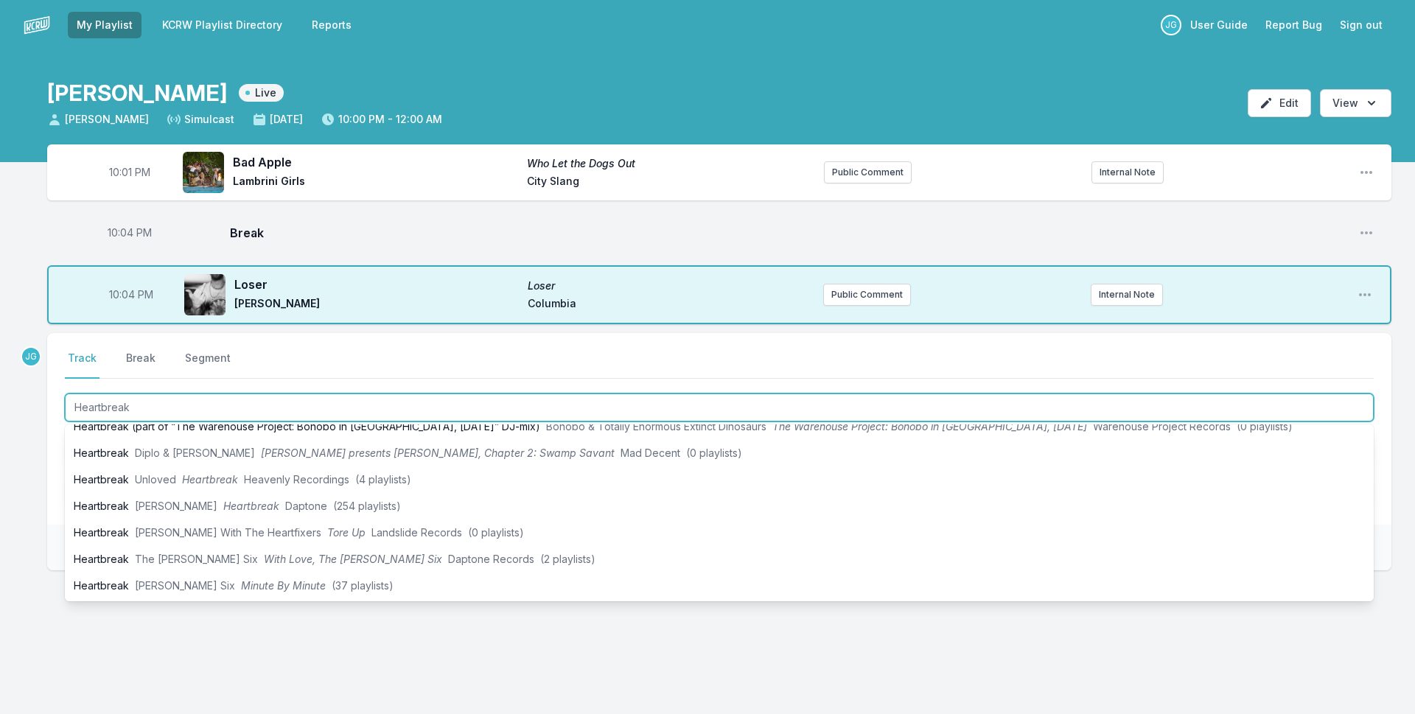
scroll to position [147, 0]
type input "Heartbreak"
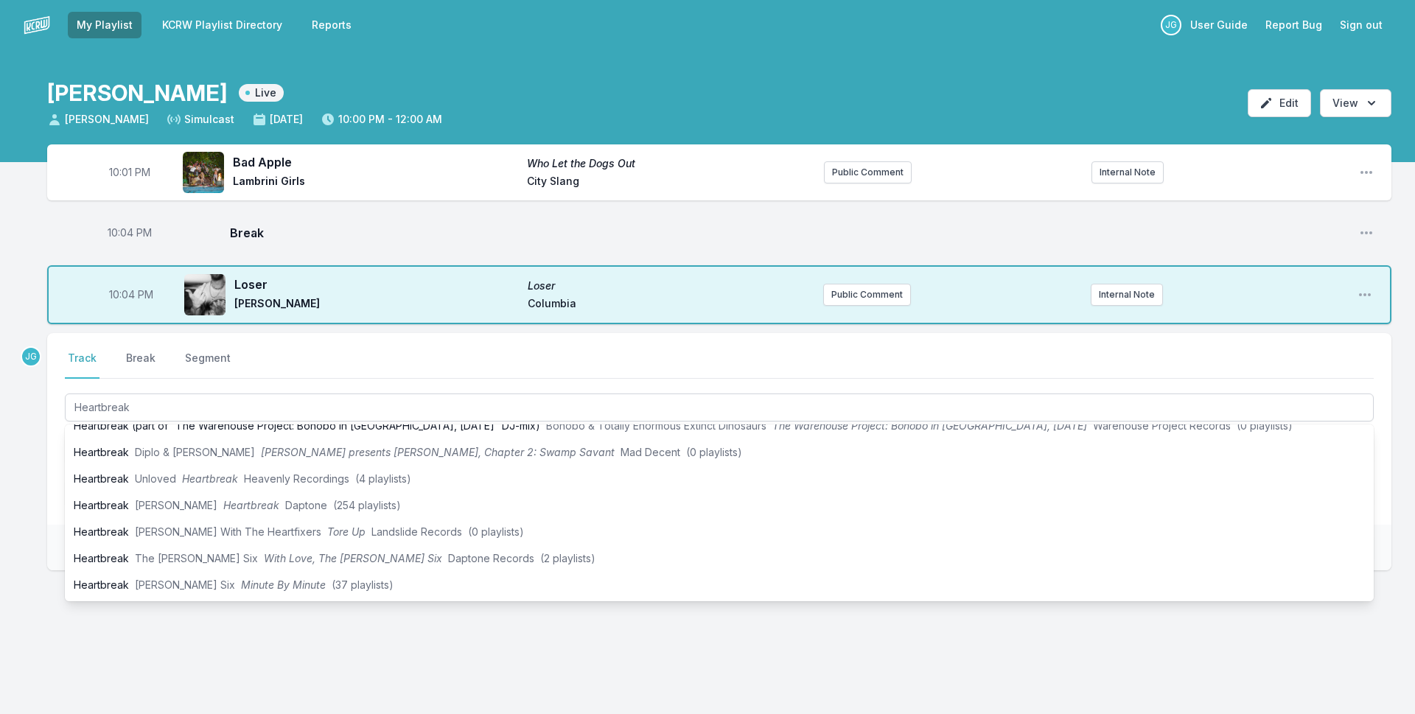
click at [23, 468] on div "10:01 PM Bad Apple Who Let the Dogs Out Lambrini Girls City Slang Public Commen…" at bounding box center [707, 427] width 1415 height 567
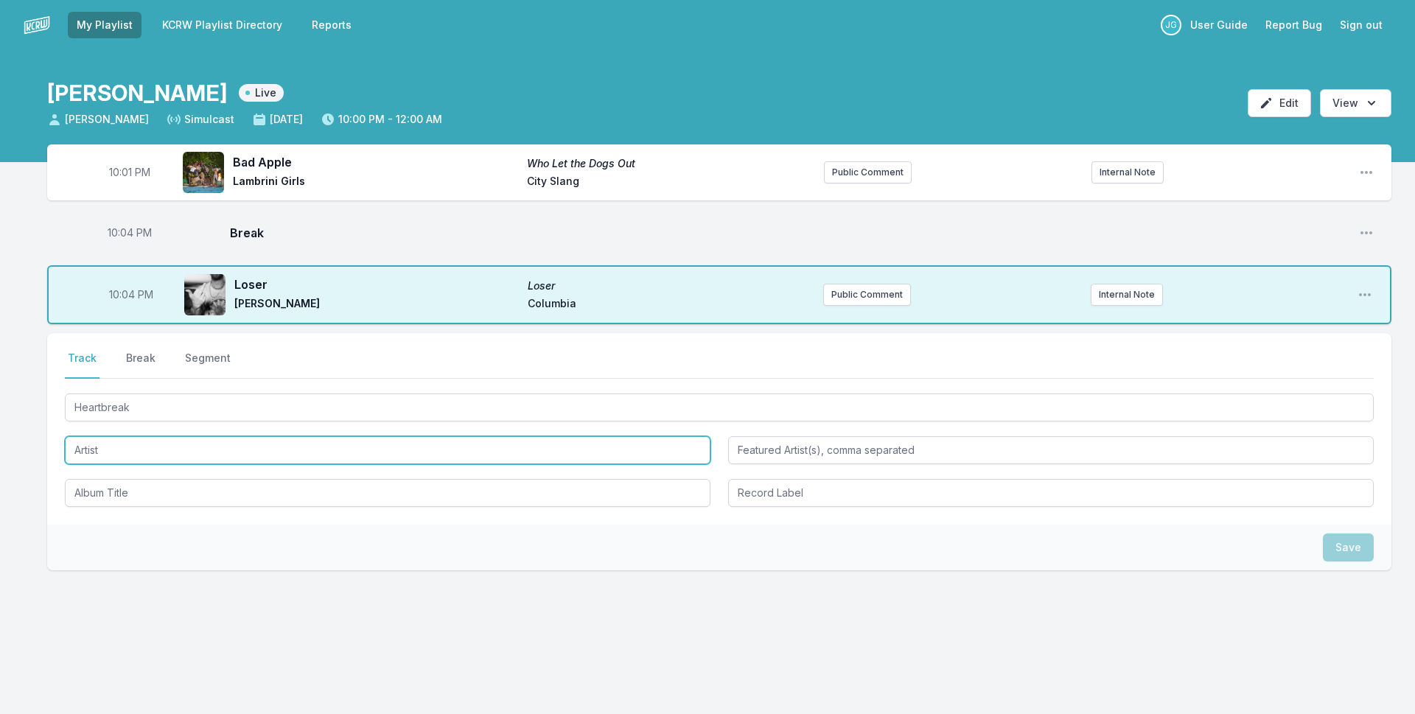
click at [72, 446] on input "Artist" at bounding box center [388, 450] width 646 height 28
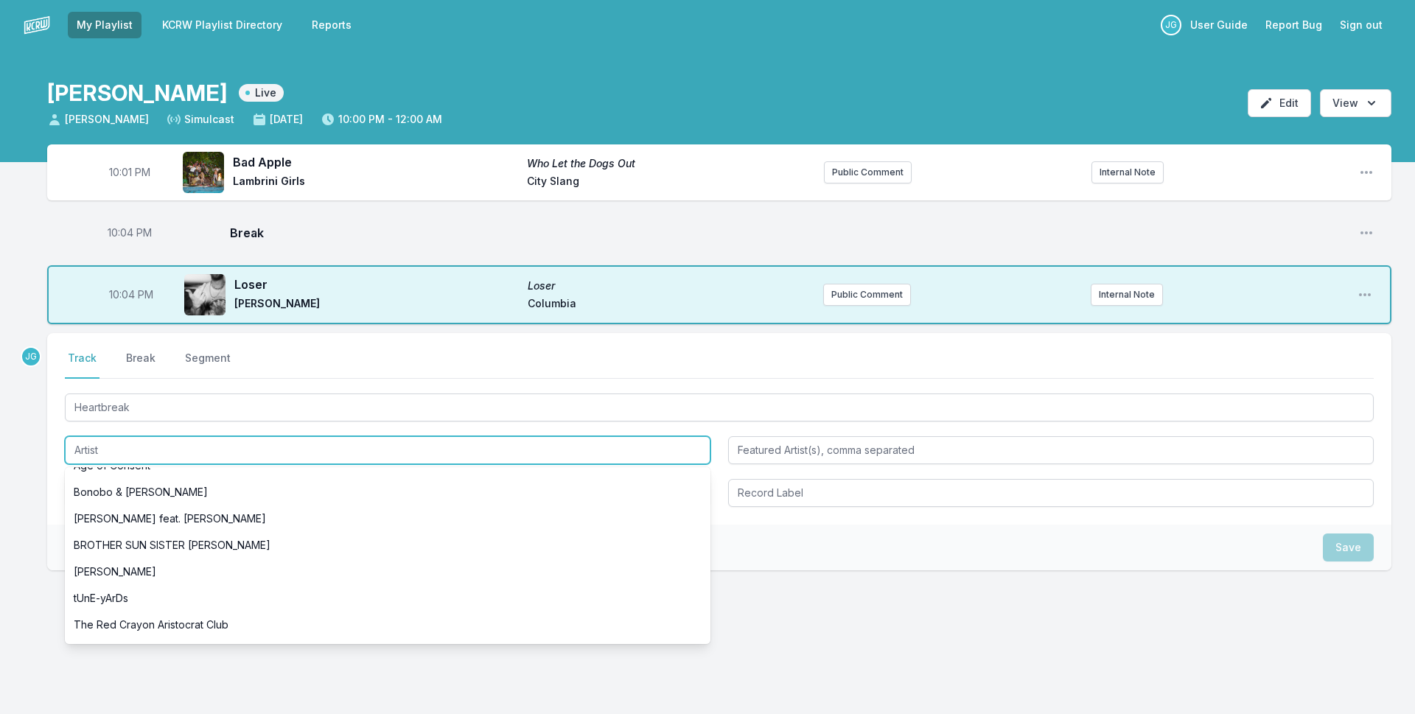
scroll to position [0, 0]
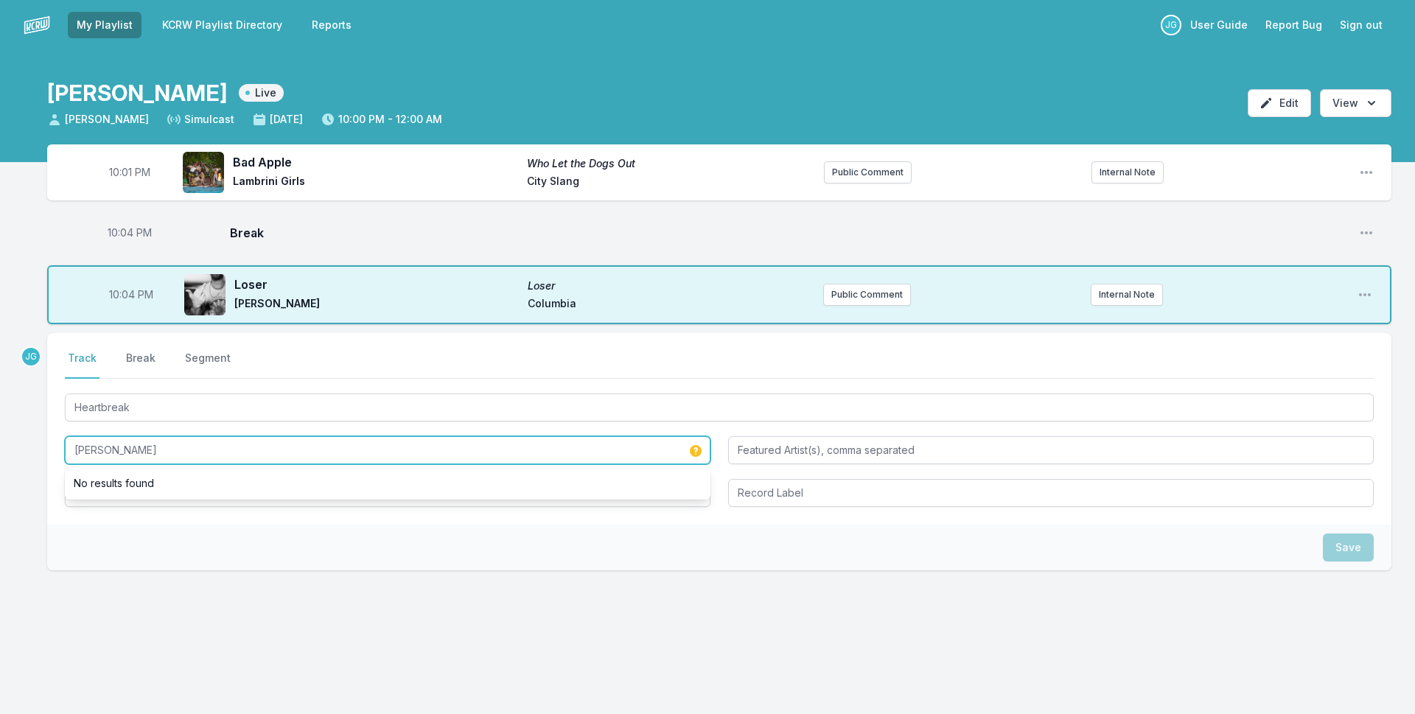
drag, startPoint x: 161, startPoint y: 455, endPoint x: 1, endPoint y: 432, distance: 162.3
click at [1, 432] on div "10:01 PM Bad Apple Who Let the Dogs Out Lambrini Girls City Slang Public Commen…" at bounding box center [707, 427] width 1415 height 567
click at [105, 452] on input "[PERSON_NAME]" at bounding box center [388, 450] width 646 height 28
type input "[PERSON_NAME]"
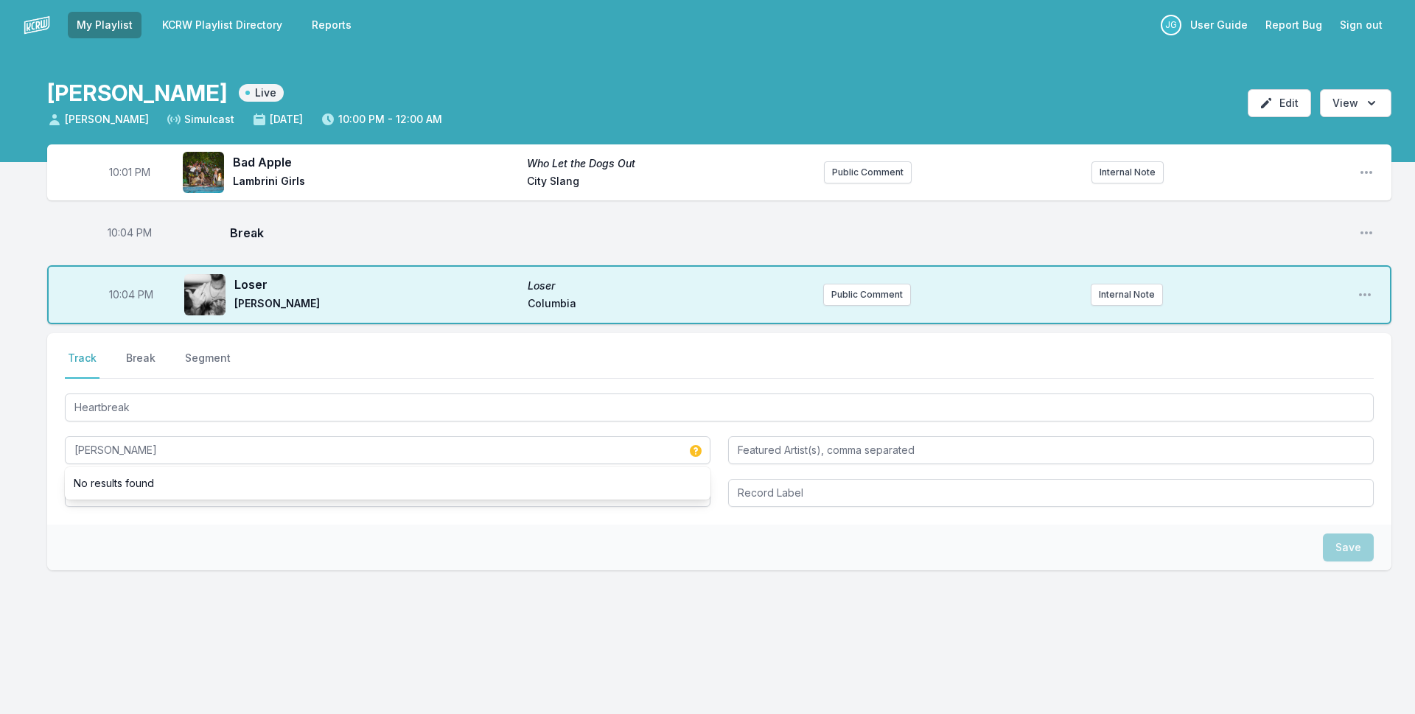
click at [68, 513] on div "Select a tab Track Break Segment Track Break Segment Heartbreak [PERSON_NAME] N…" at bounding box center [719, 429] width 1344 height 192
click at [105, 490] on input "Album Title" at bounding box center [388, 493] width 646 height 28
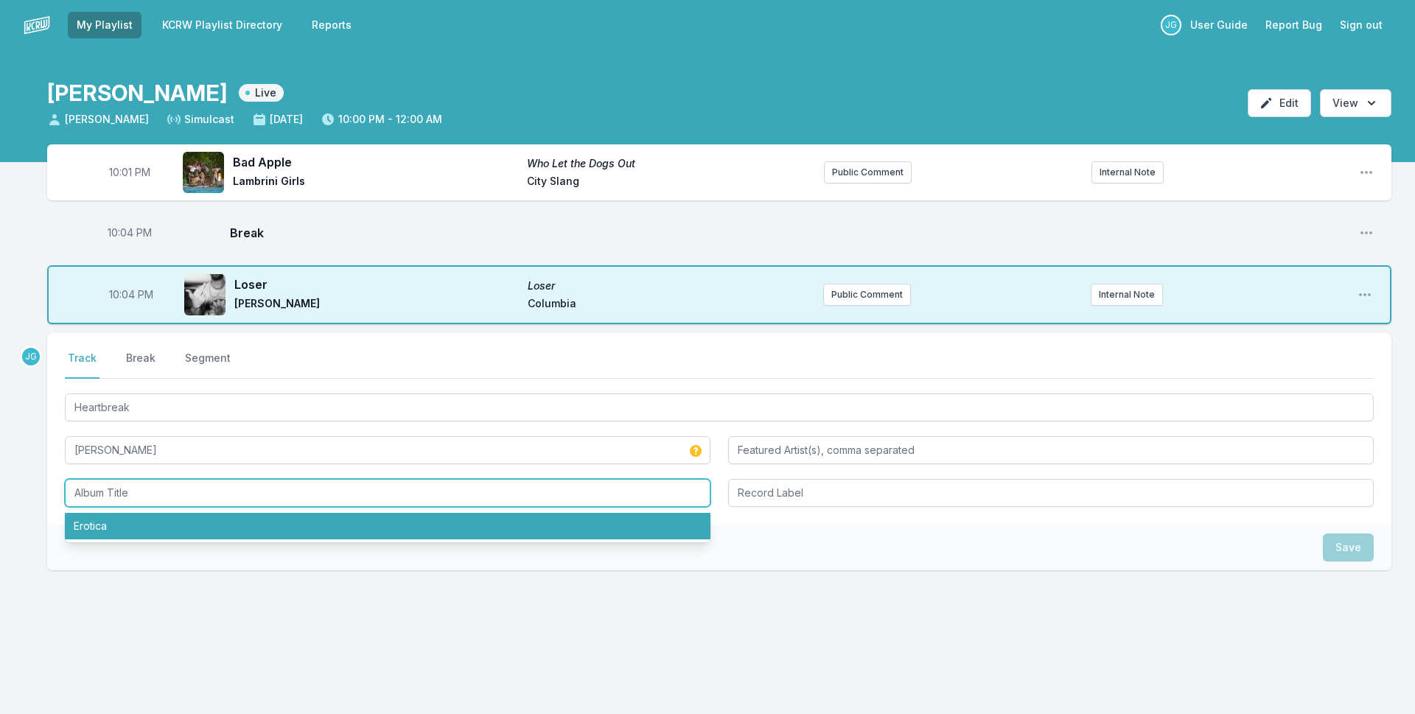
click at [104, 522] on li "Erotica" at bounding box center [388, 526] width 646 height 27
type input "Erotica"
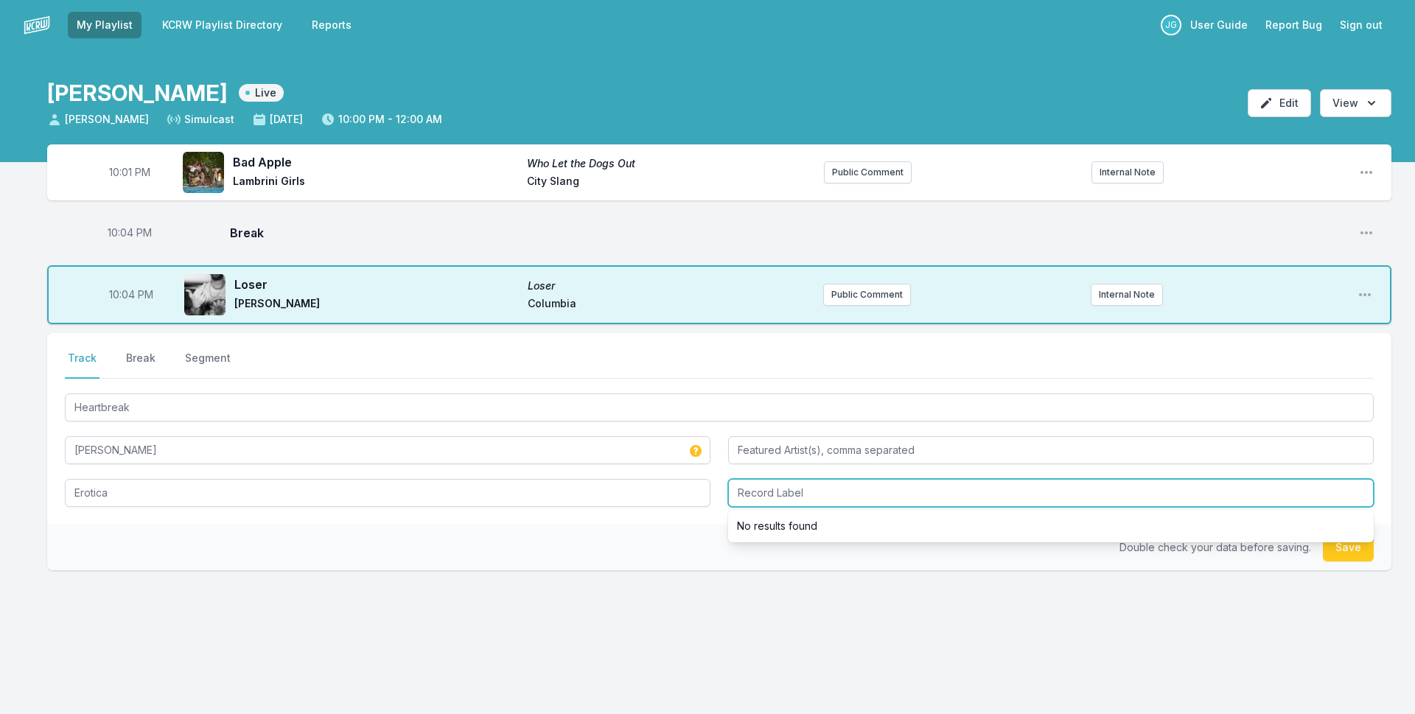
click at [842, 486] on input "Record Label" at bounding box center [1051, 493] width 646 height 28
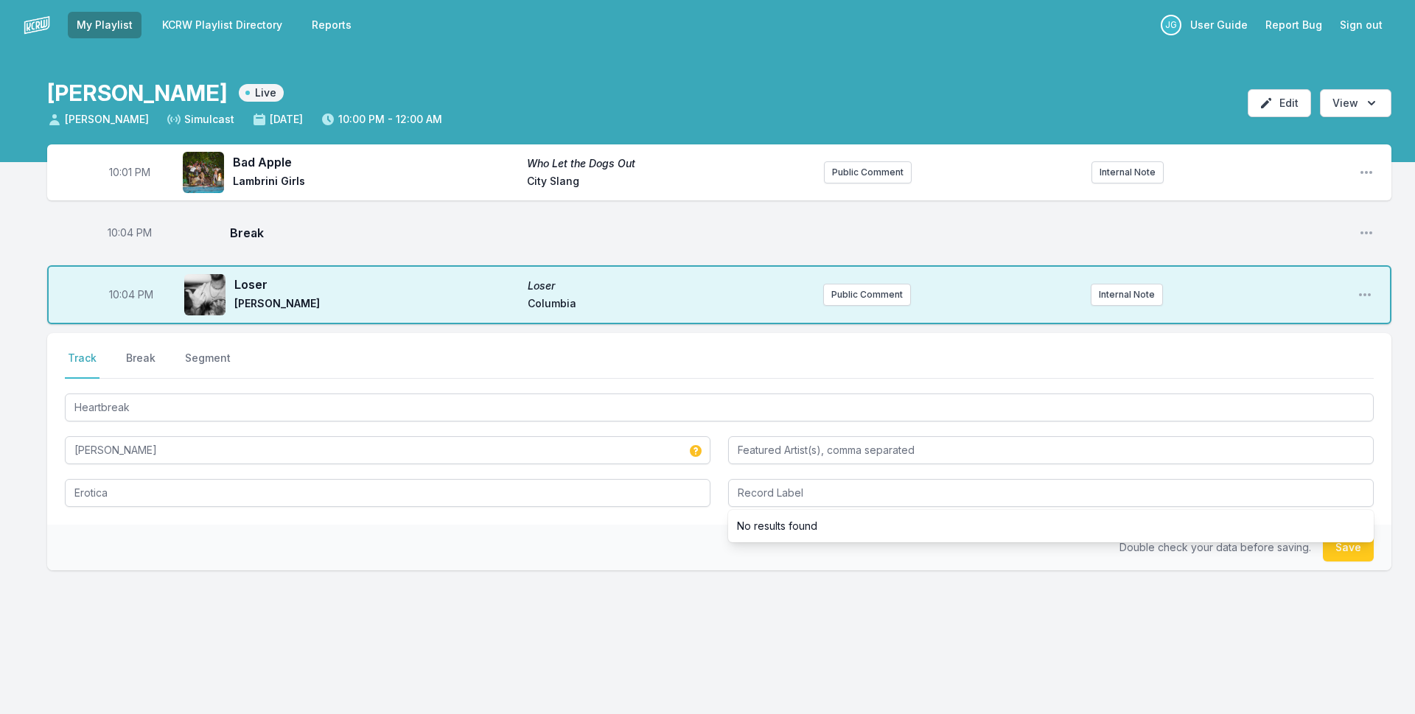
click at [654, 547] on div "Double check your data before saving. Save" at bounding box center [719, 548] width 1344 height 46
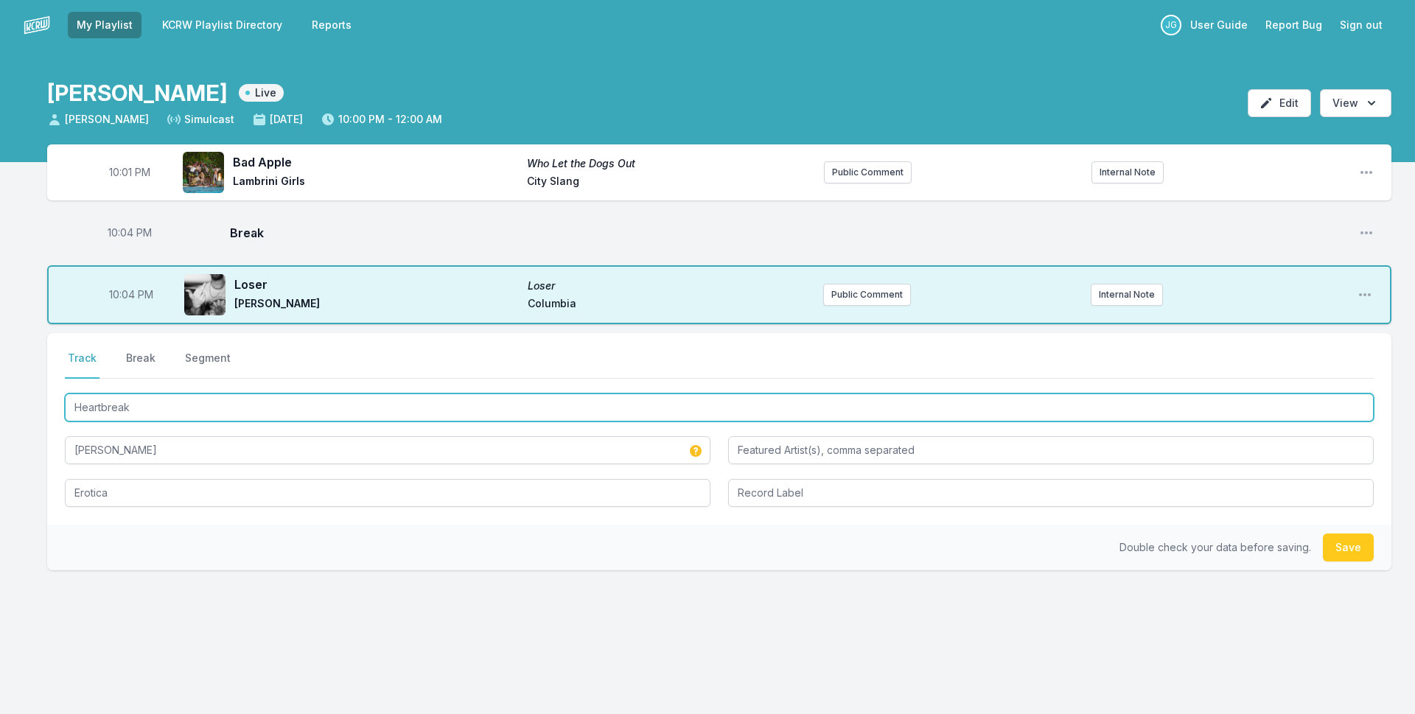
click at [206, 415] on input "Heartbreak" at bounding box center [719, 407] width 1309 height 28
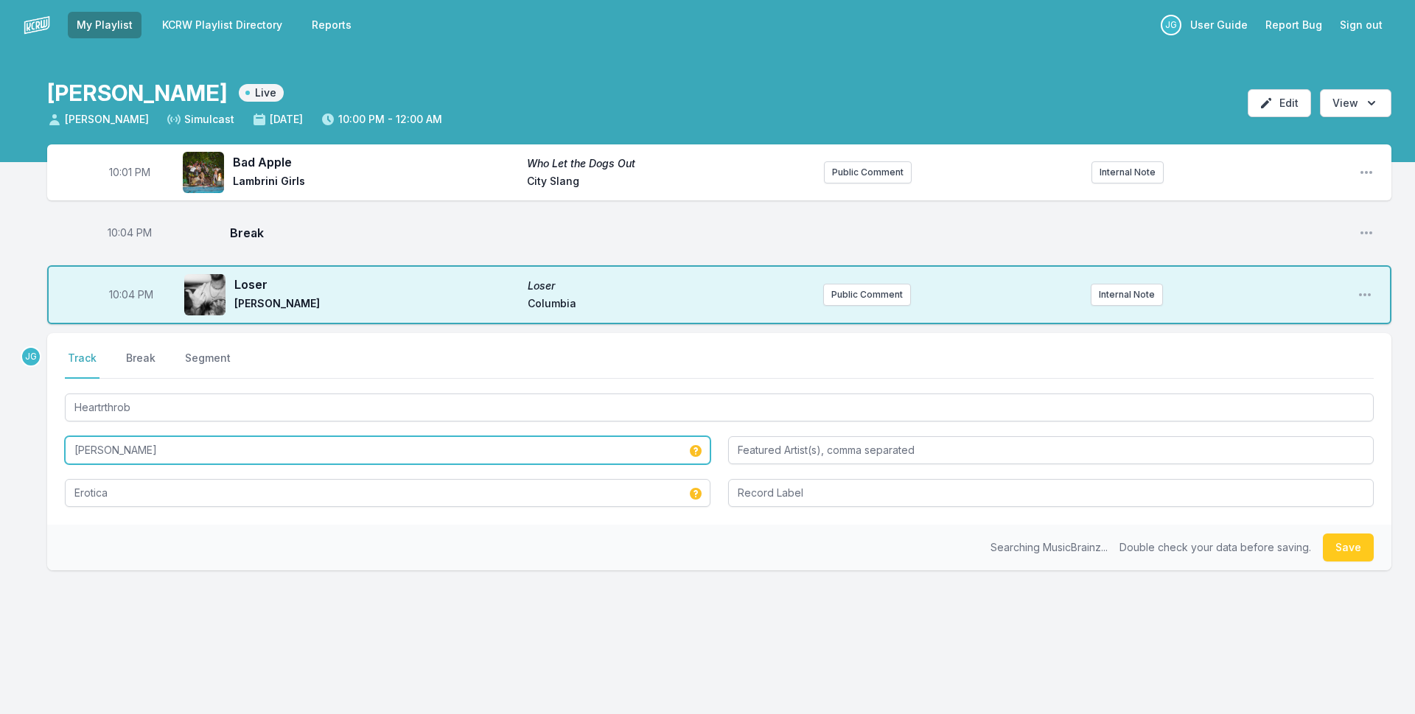
click at [152, 449] on input "[PERSON_NAME]" at bounding box center [388, 450] width 646 height 28
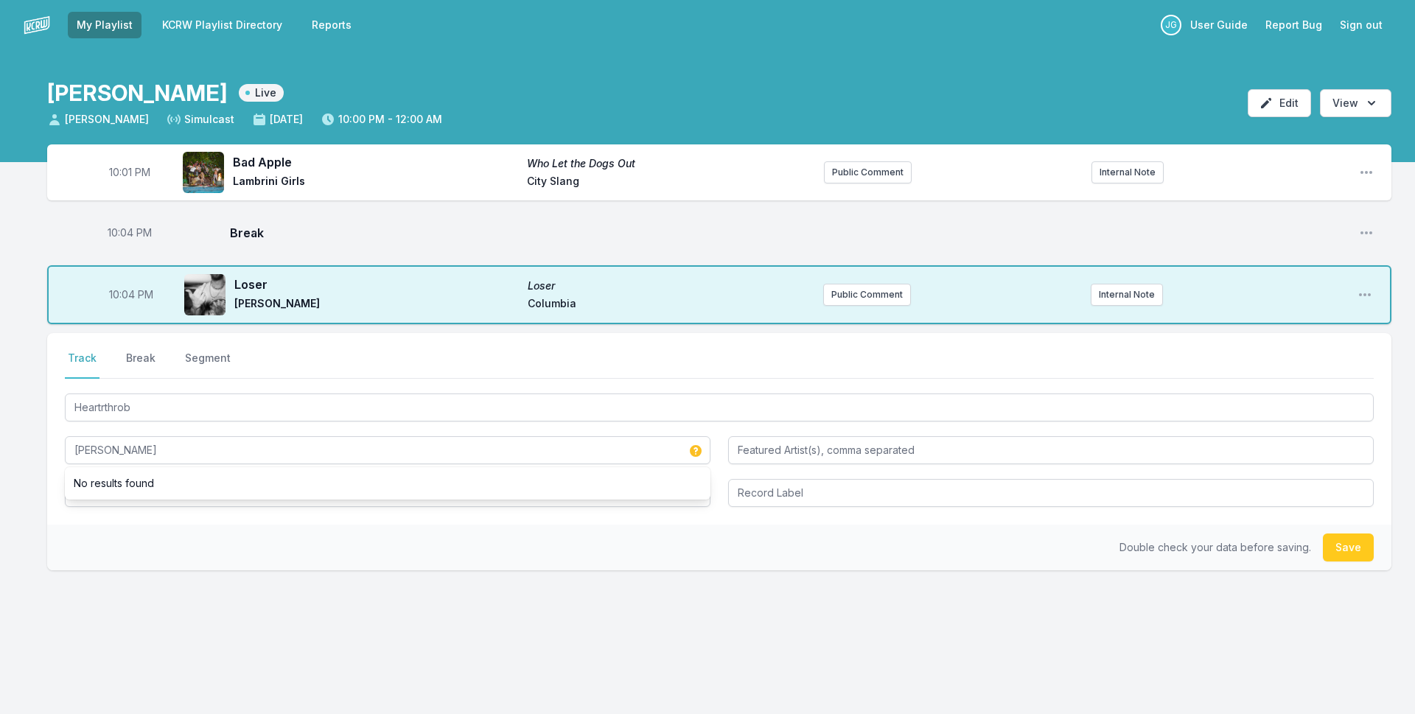
click at [77, 546] on div "Double check your data before saving. Save" at bounding box center [719, 548] width 1344 height 46
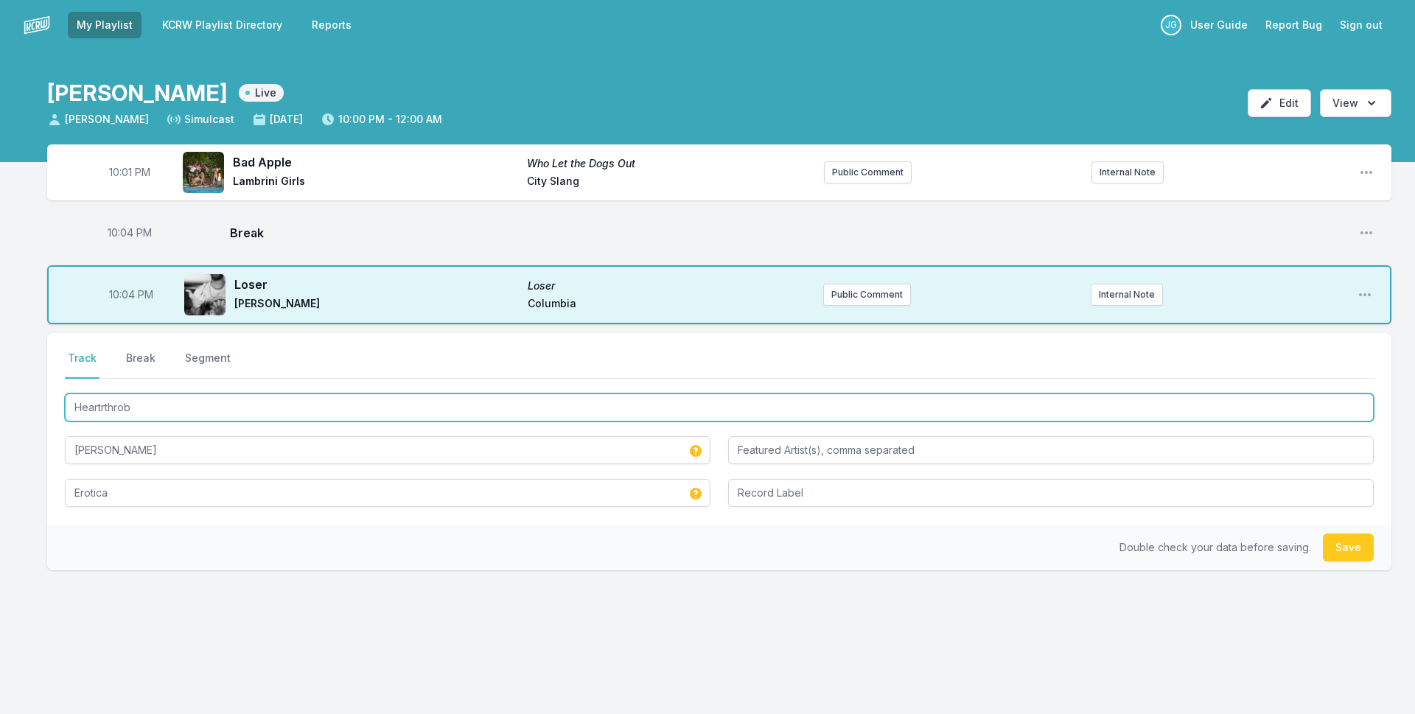
click at [105, 405] on input "Heartrthrob" at bounding box center [719, 407] width 1309 height 28
type input "Heartthrob"
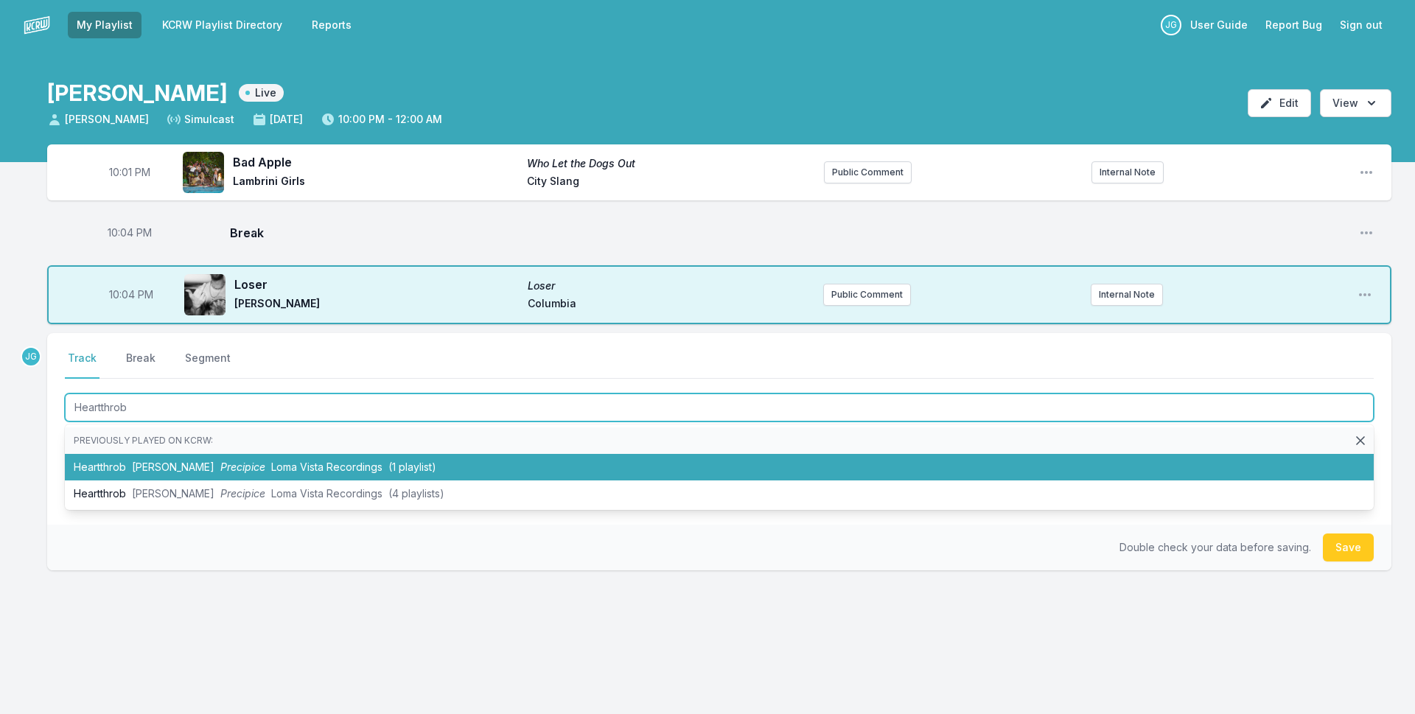
click at [123, 475] on li "Heartthrob [PERSON_NAME] Precipice Loma Vista Recordings (1 playlist)" at bounding box center [719, 467] width 1309 height 27
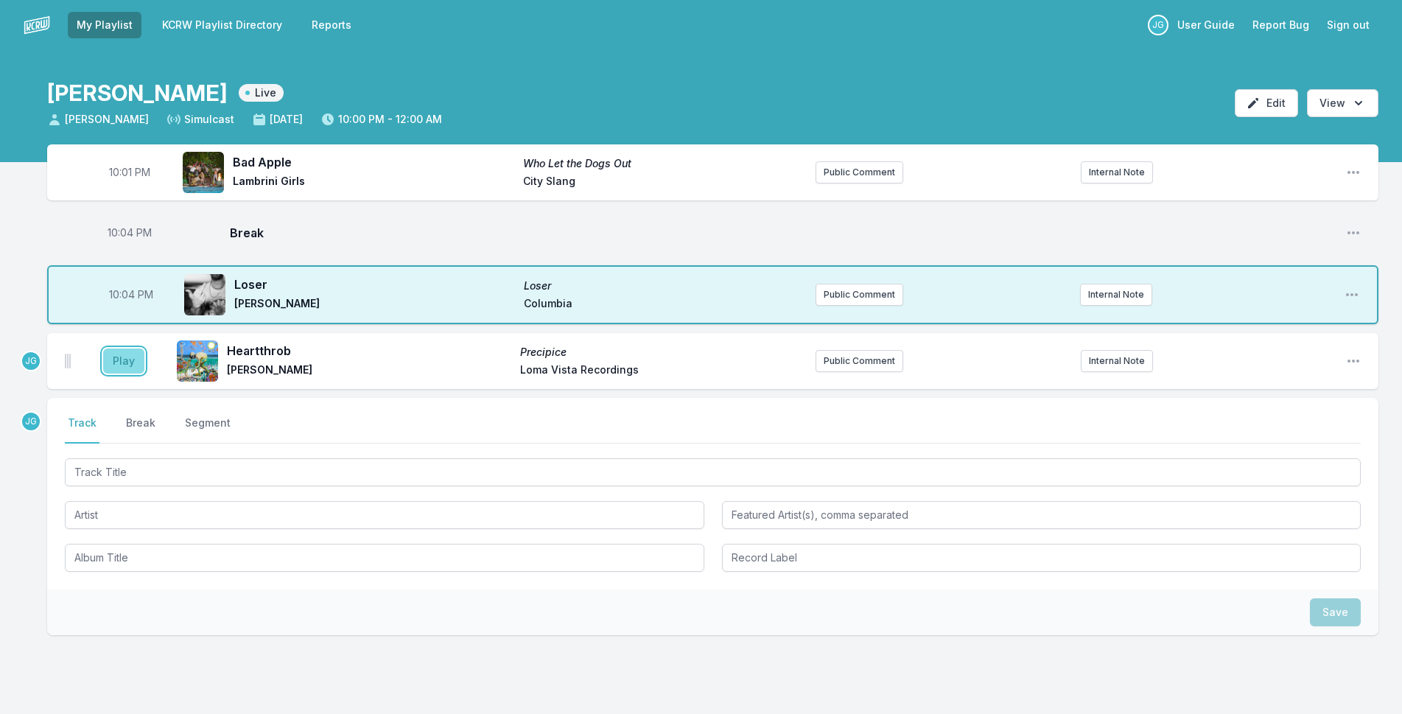
click at [130, 363] on button "Play" at bounding box center [123, 361] width 41 height 25
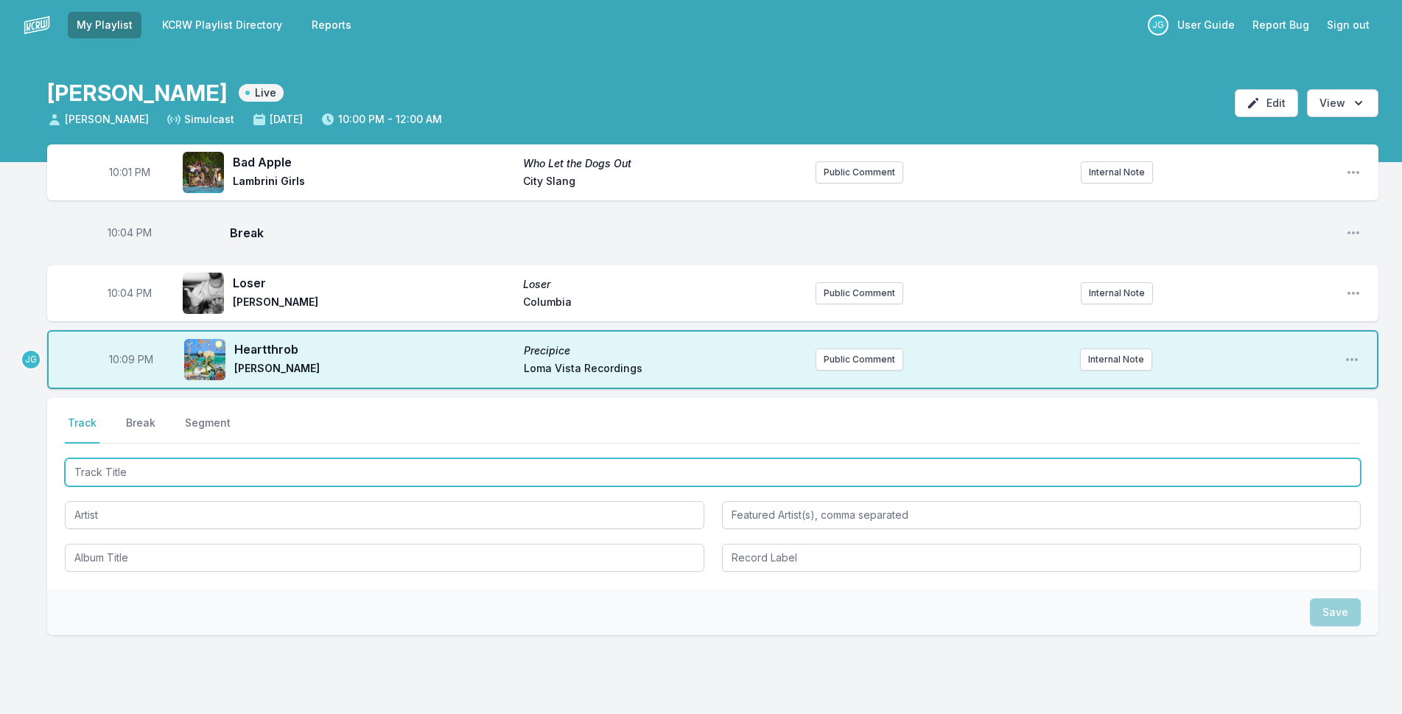
click at [127, 475] on input "Track Title" at bounding box center [713, 472] width 1296 height 28
type input "Labor of Love"
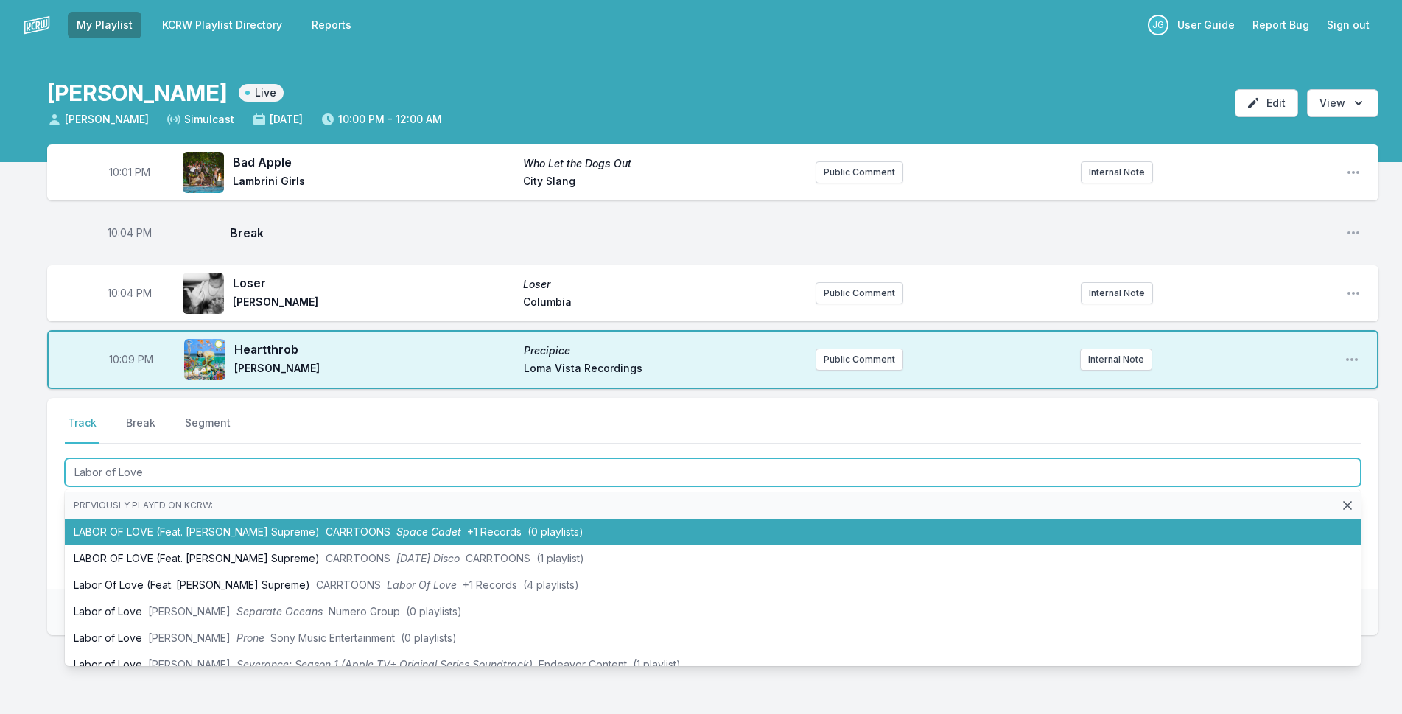
click at [132, 525] on li "LABOR OF LOVE (Feat. [PERSON_NAME] Supreme) CARRTOONS Space Cadet +1 Records (0…" at bounding box center [713, 532] width 1296 height 27
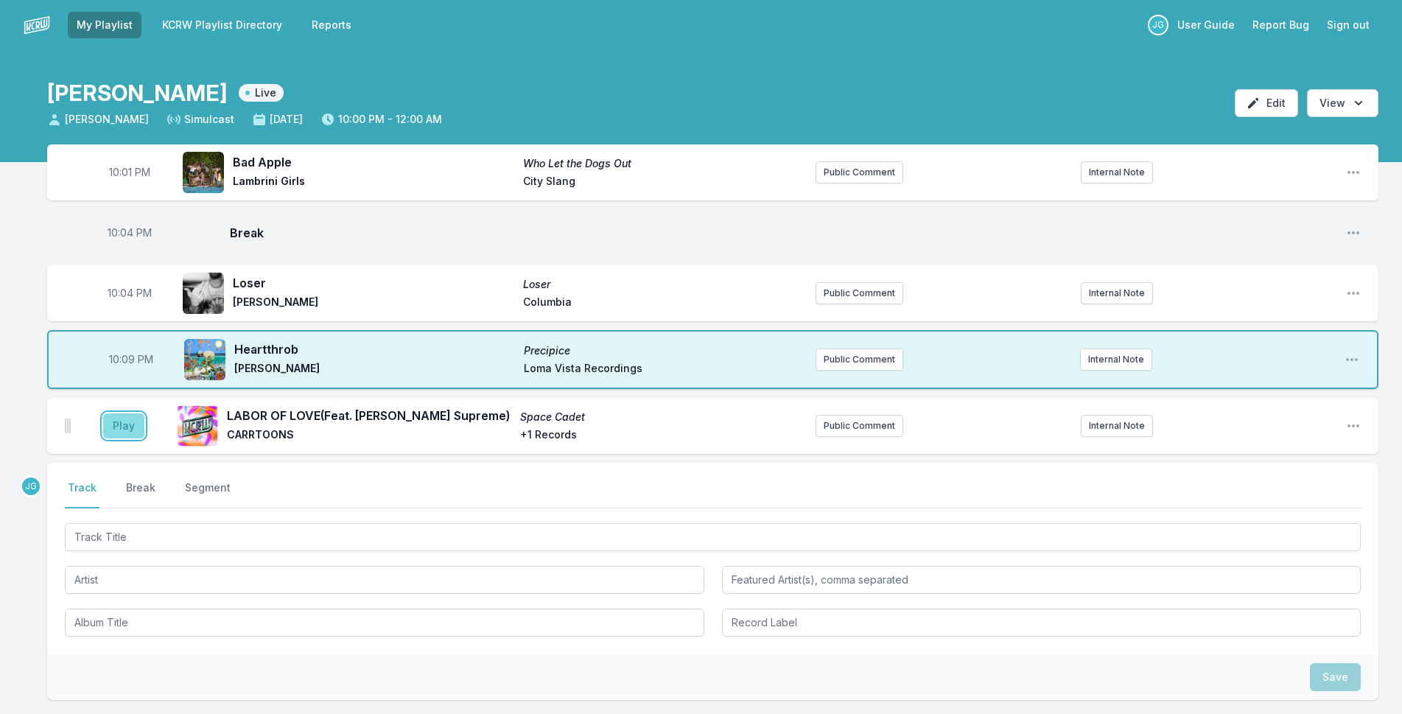
click at [127, 435] on button "Play" at bounding box center [123, 425] width 41 height 25
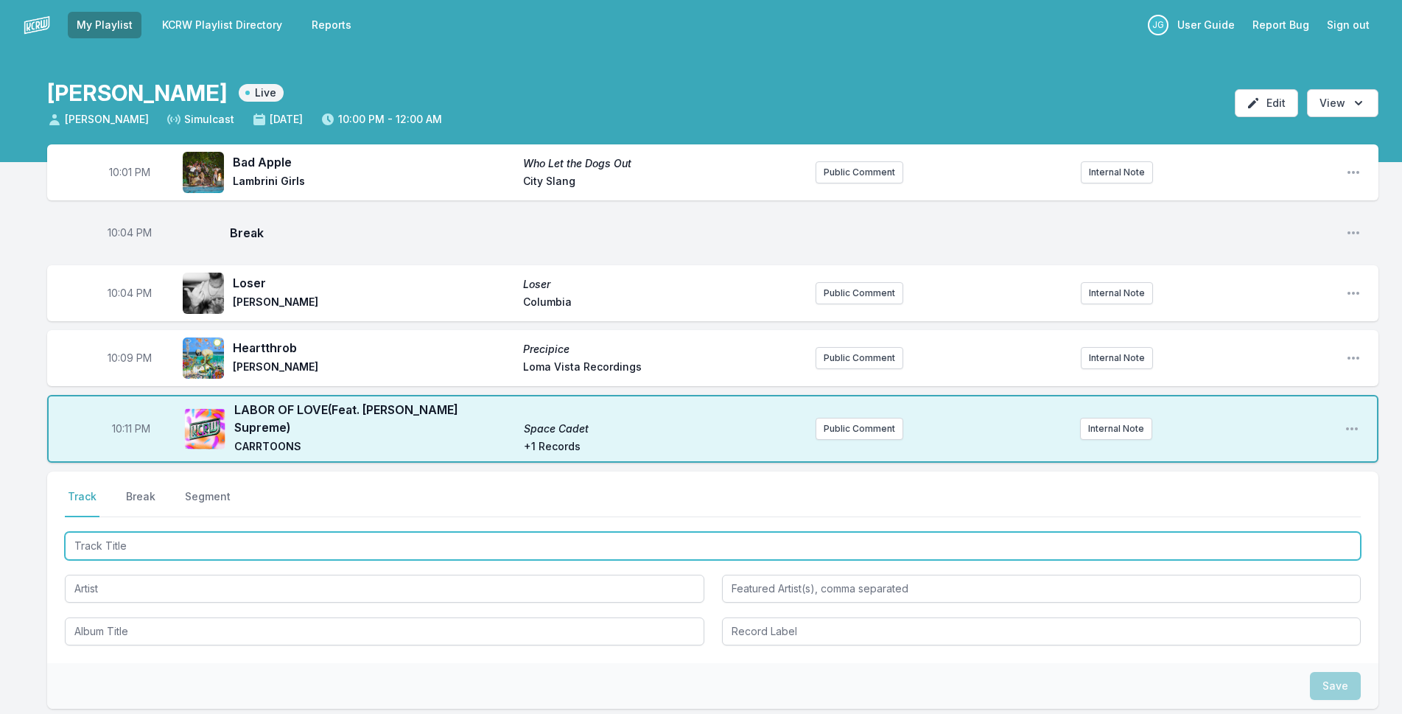
click at [136, 534] on input "Track Title" at bounding box center [713, 546] width 1296 height 28
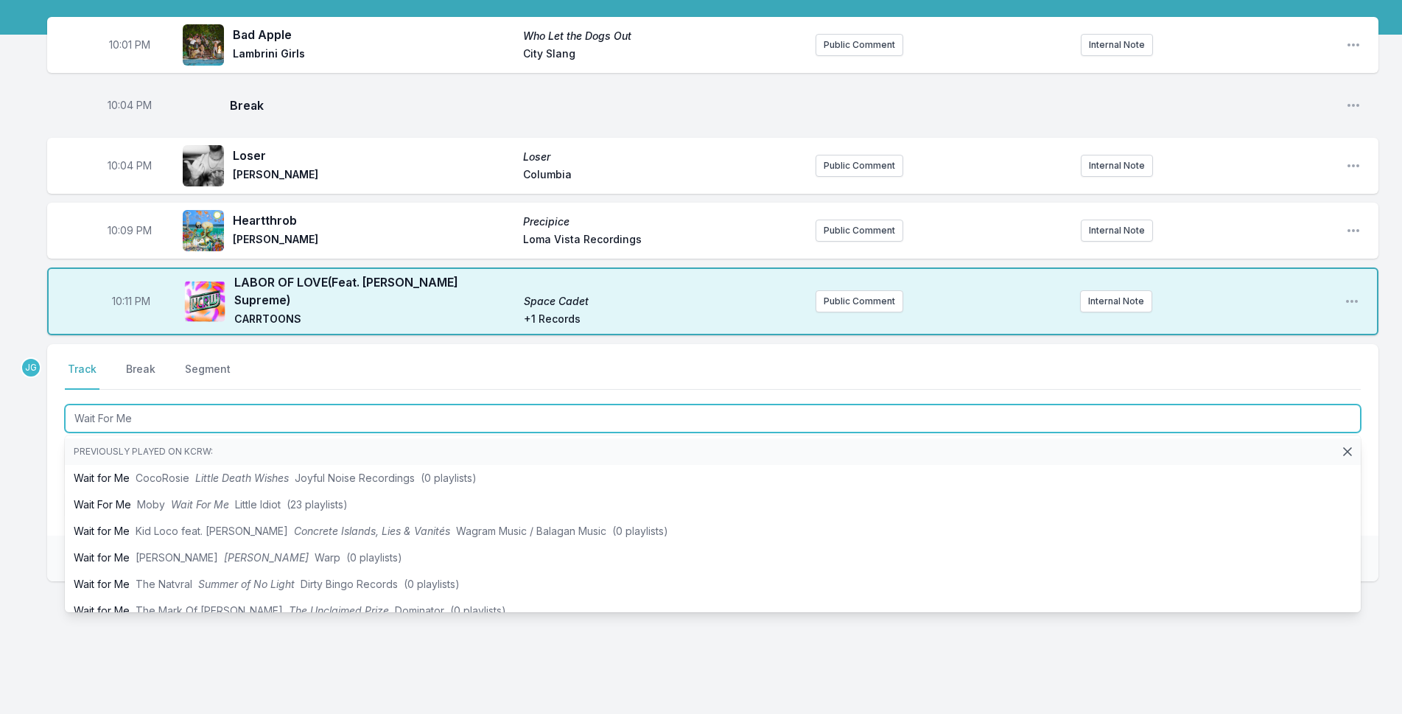
type input "Wait For Me"
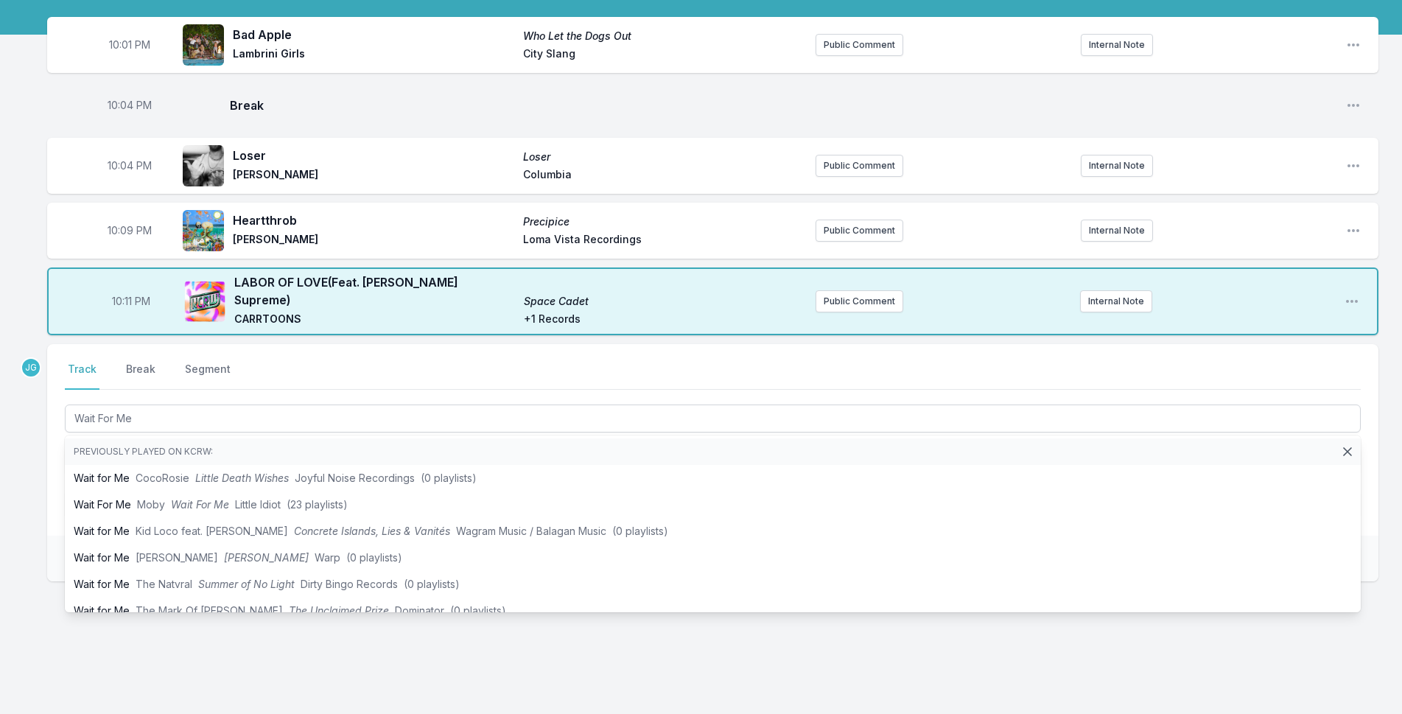
click at [55, 452] on div "Select a tab Track Break Segment Track Break Segment Wait For Me Previously pla…" at bounding box center [713, 440] width 1332 height 192
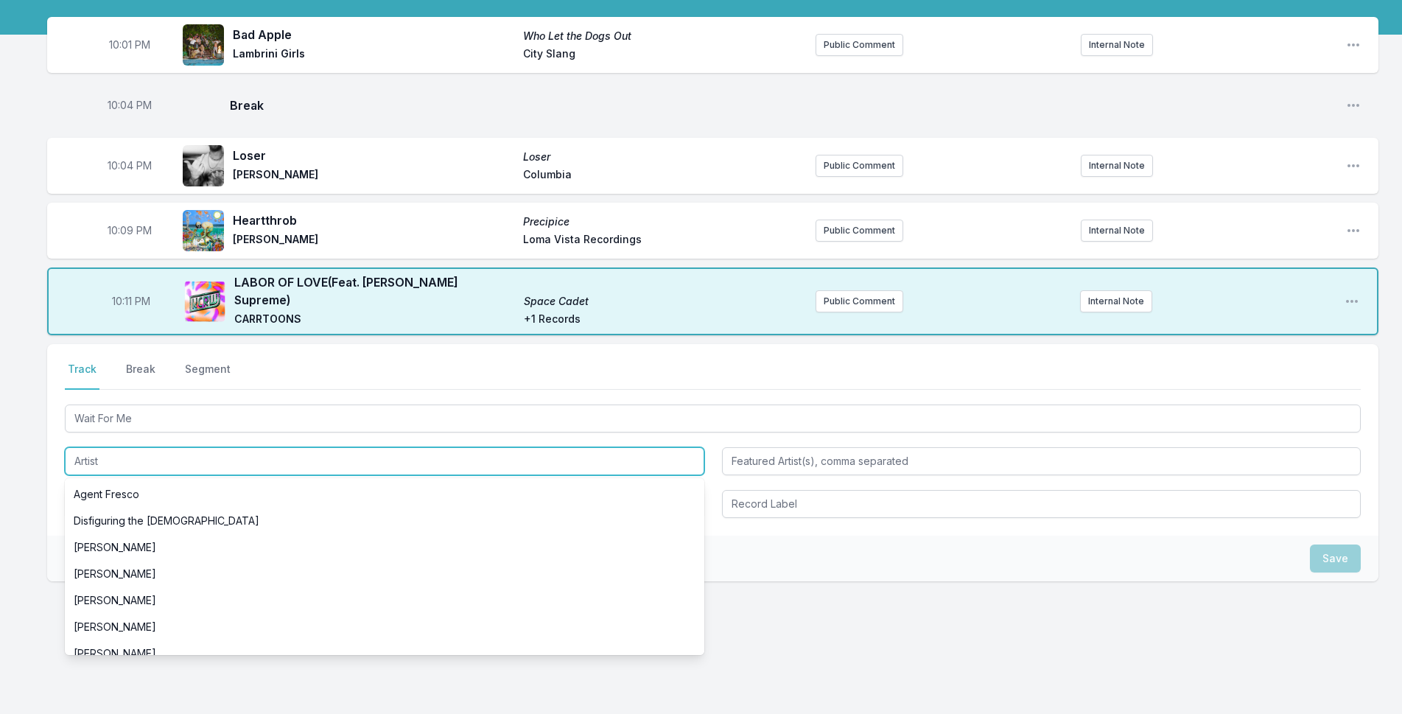
click at [103, 447] on input "Artist" at bounding box center [385, 461] width 640 height 28
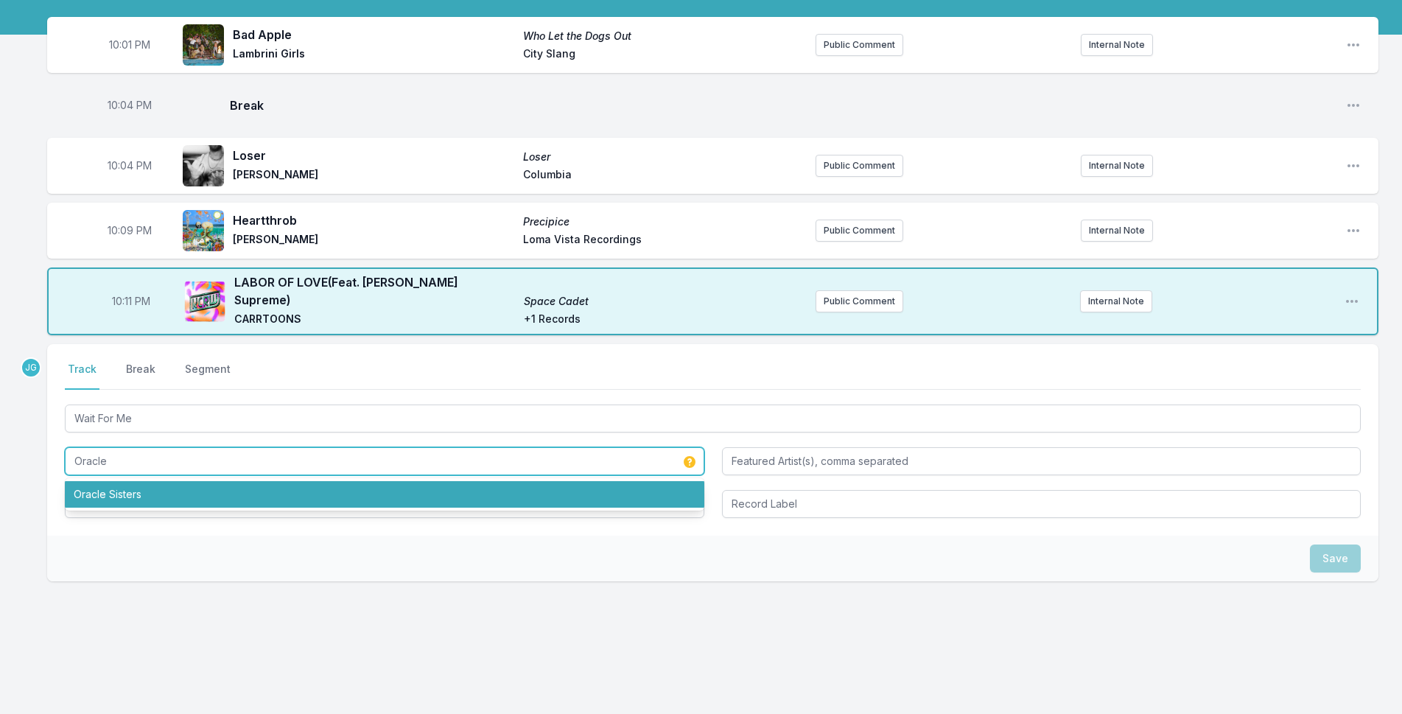
click at [118, 492] on li "Oracle Sisters" at bounding box center [385, 494] width 640 height 27
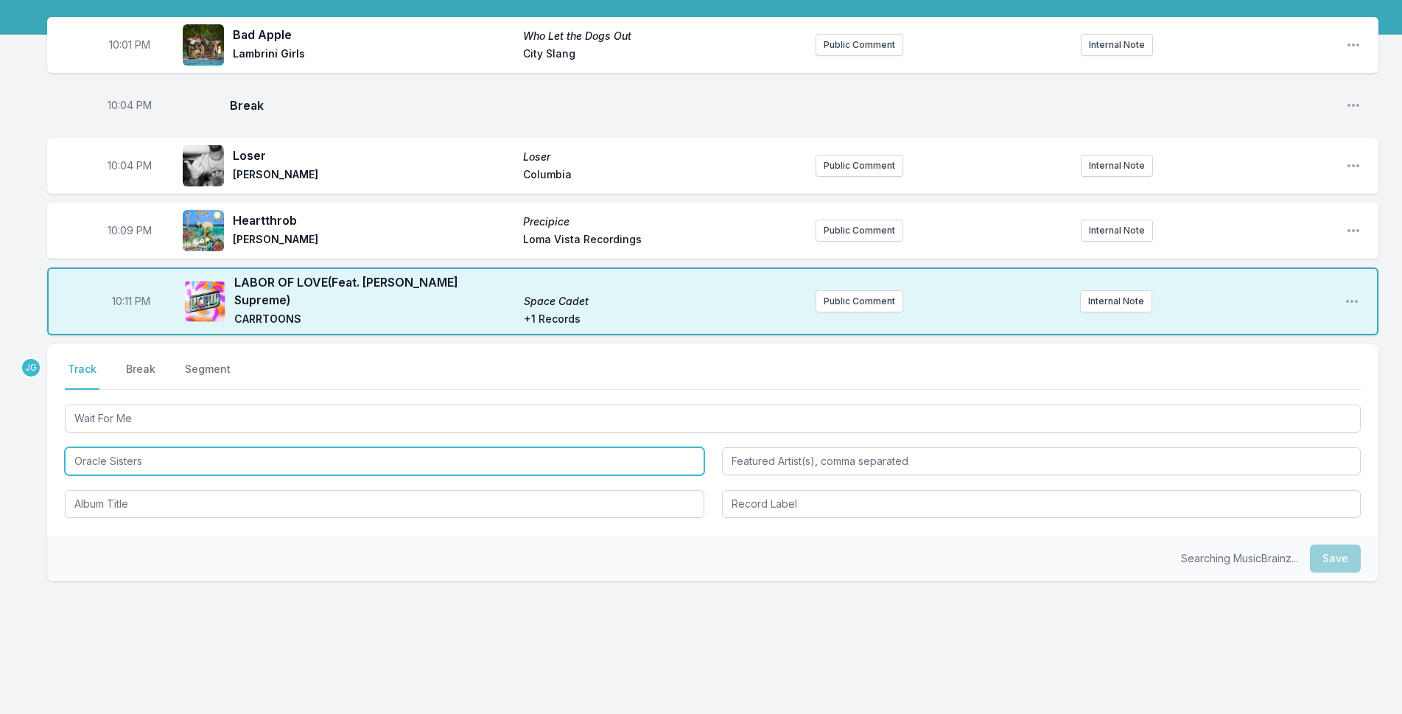
type input "Oracle Sisters"
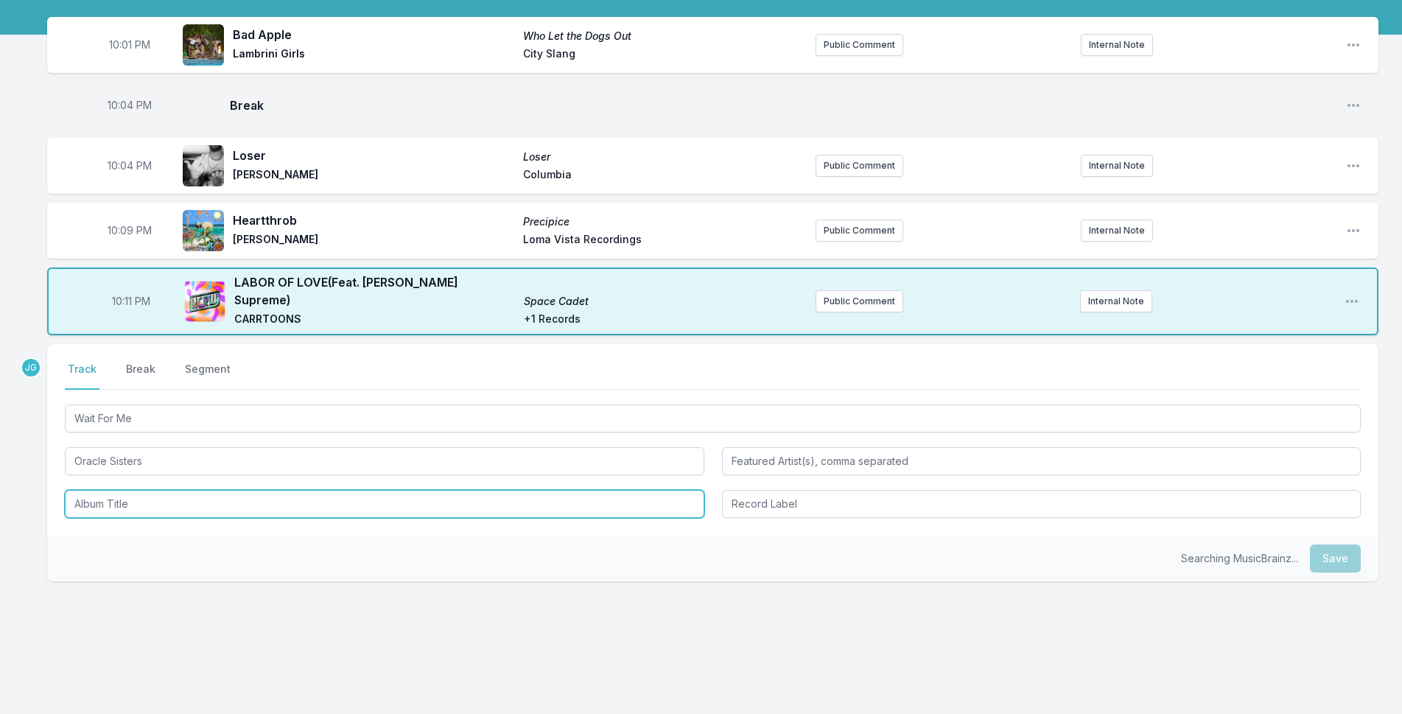
click at [118, 492] on input "Album Title" at bounding box center [385, 504] width 640 height 28
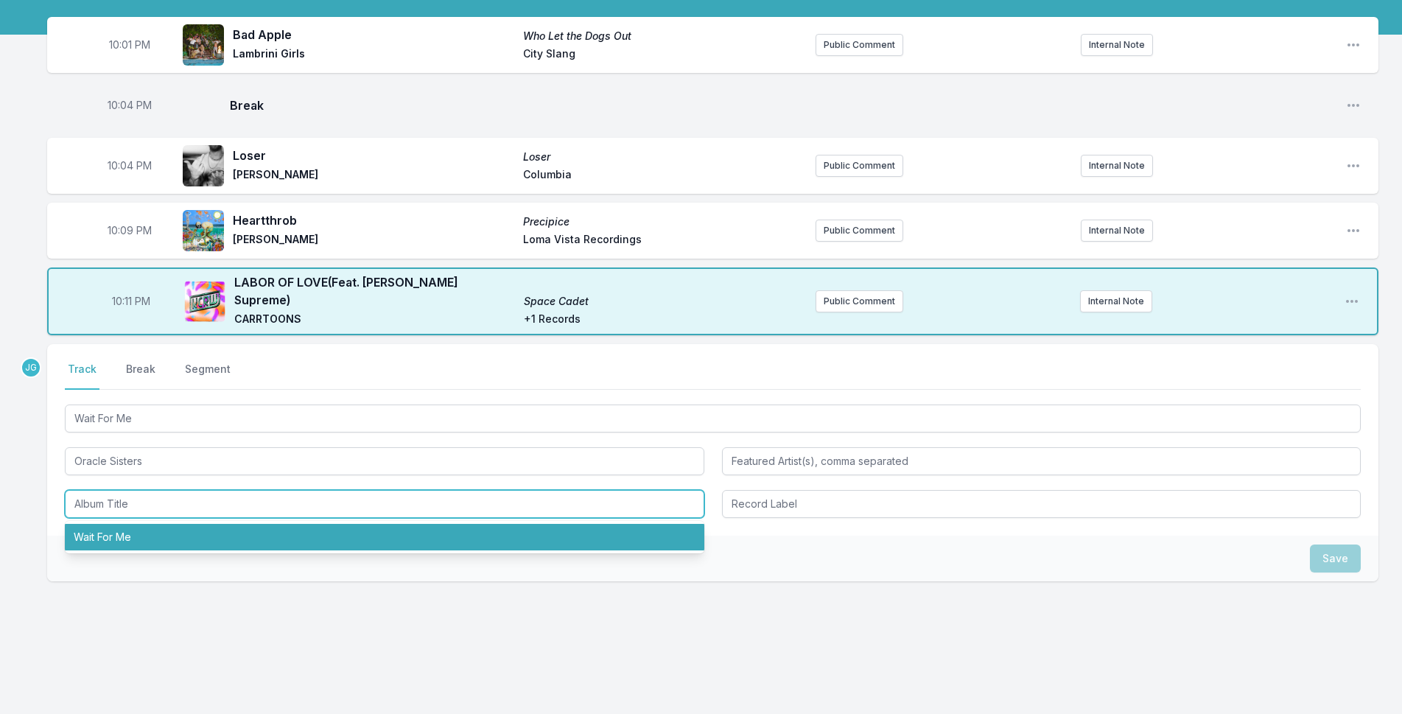
click at [133, 529] on li "Wait For Me" at bounding box center [385, 537] width 640 height 27
type input "Wait For Me"
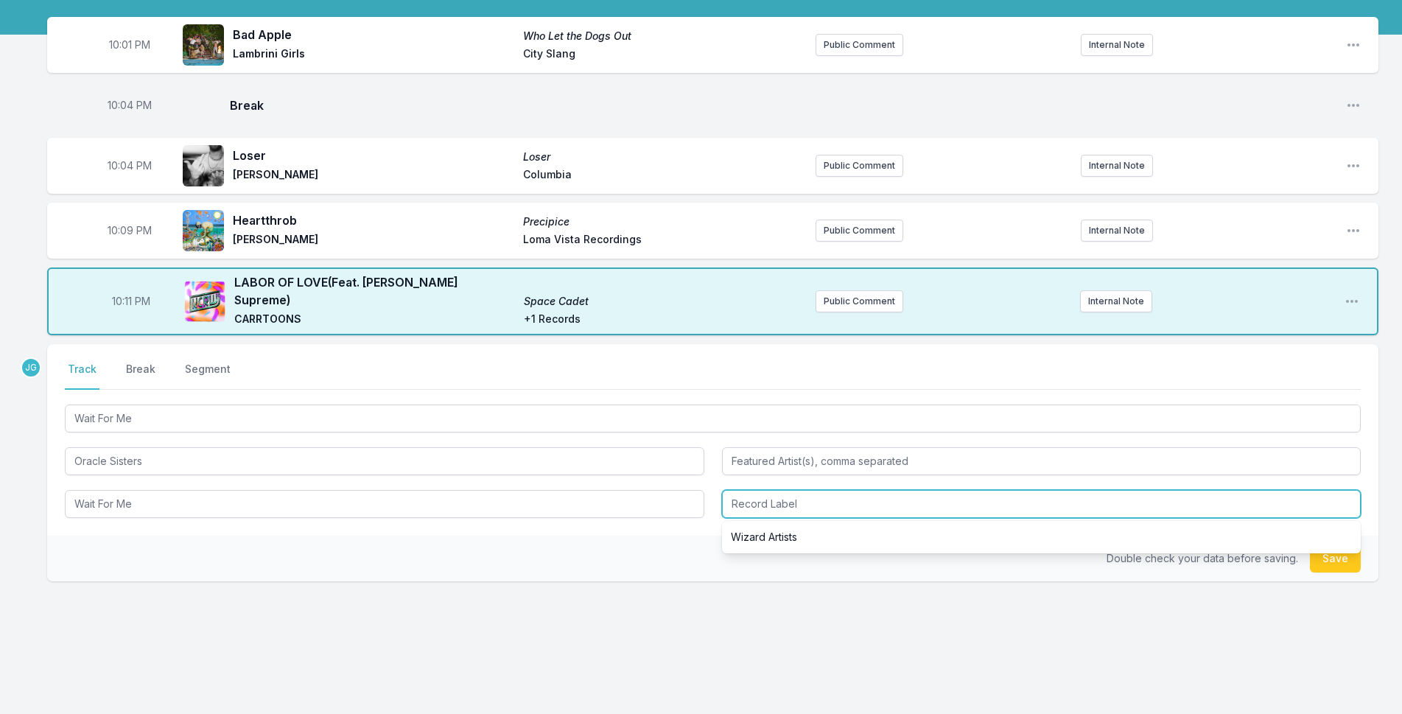
click at [787, 501] on input "Record Label" at bounding box center [1042, 504] width 640 height 28
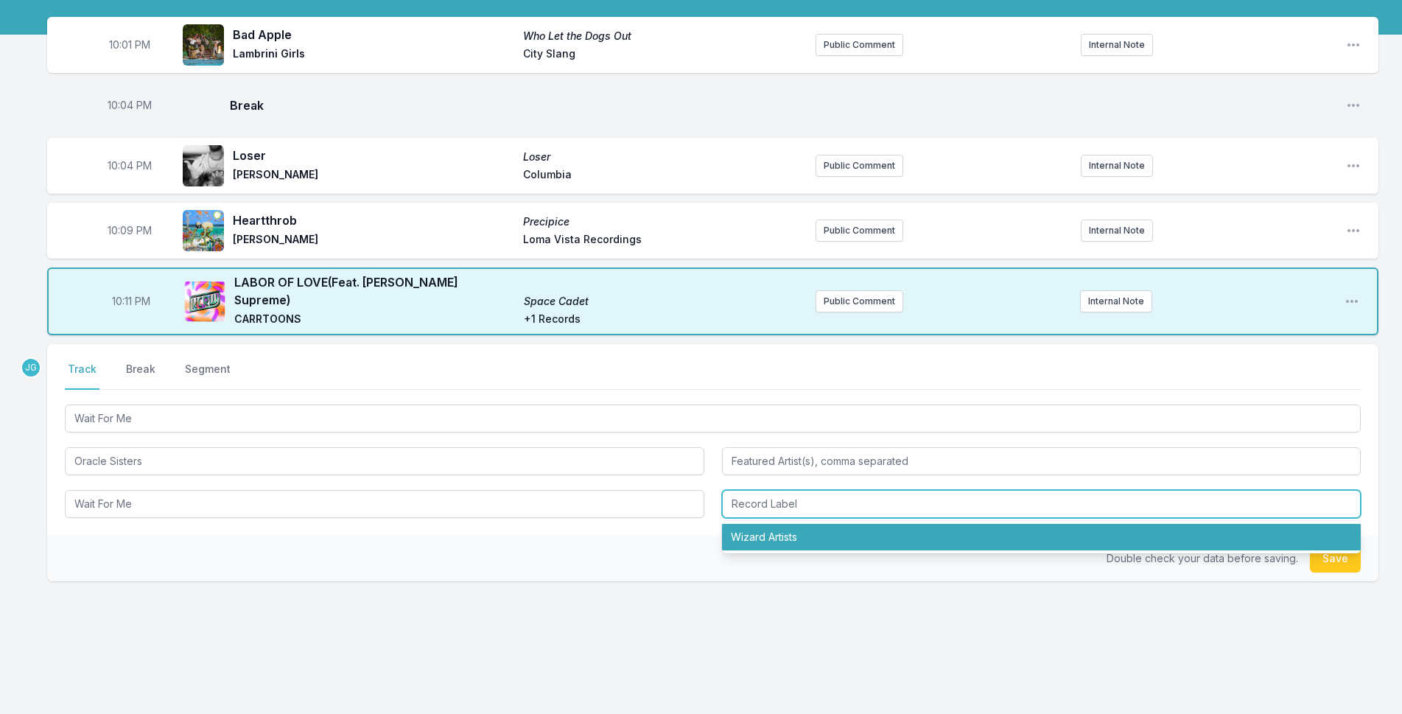
click at [775, 528] on li "Wizard Artists" at bounding box center [1042, 537] width 640 height 27
type input "Wizard Artists"
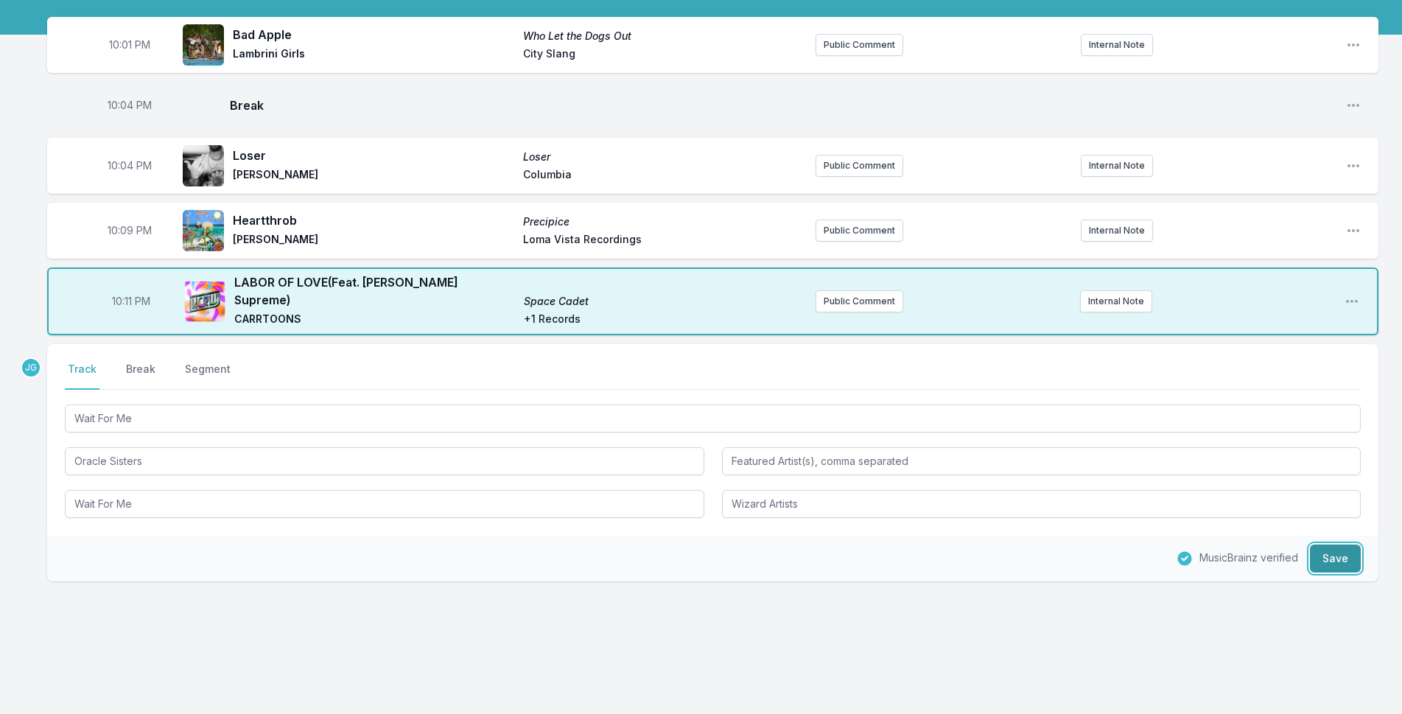
click at [1348, 545] on button "Save" at bounding box center [1335, 559] width 51 height 28
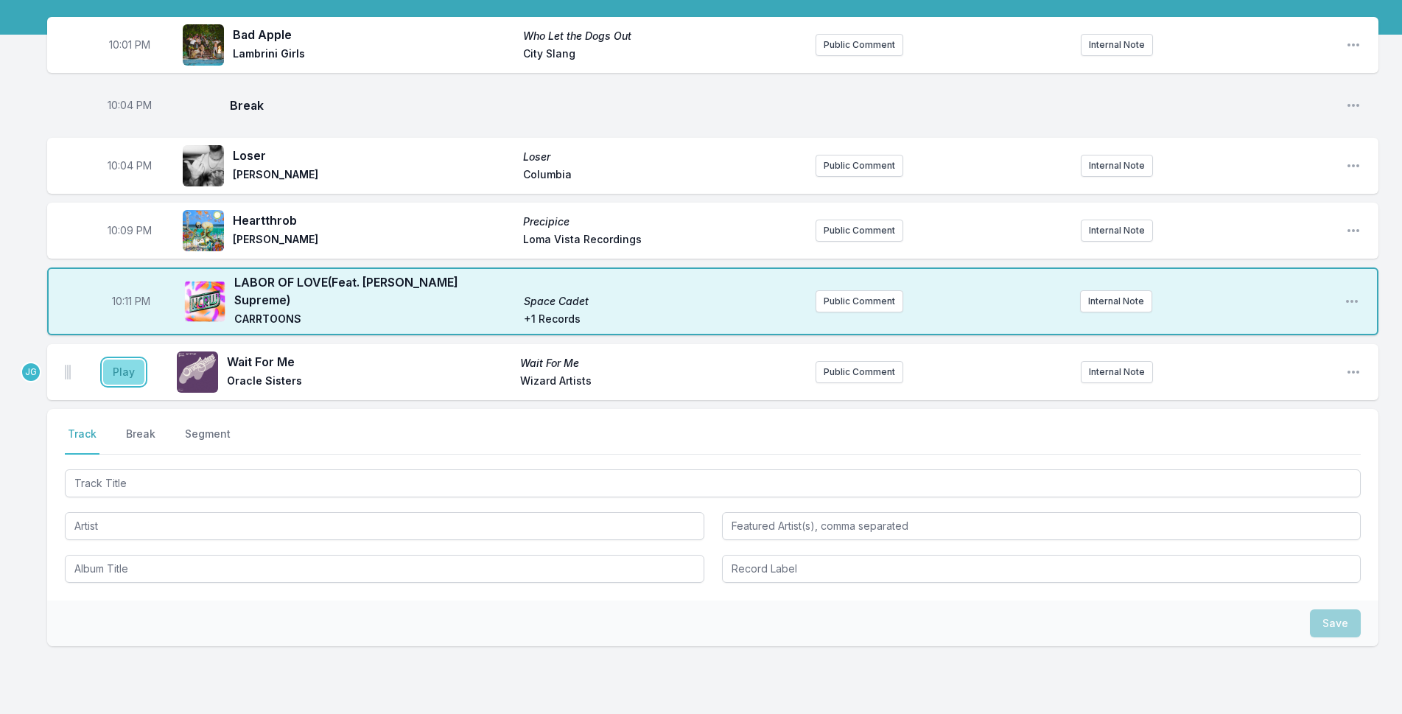
click at [119, 360] on button "Play" at bounding box center [123, 372] width 41 height 25
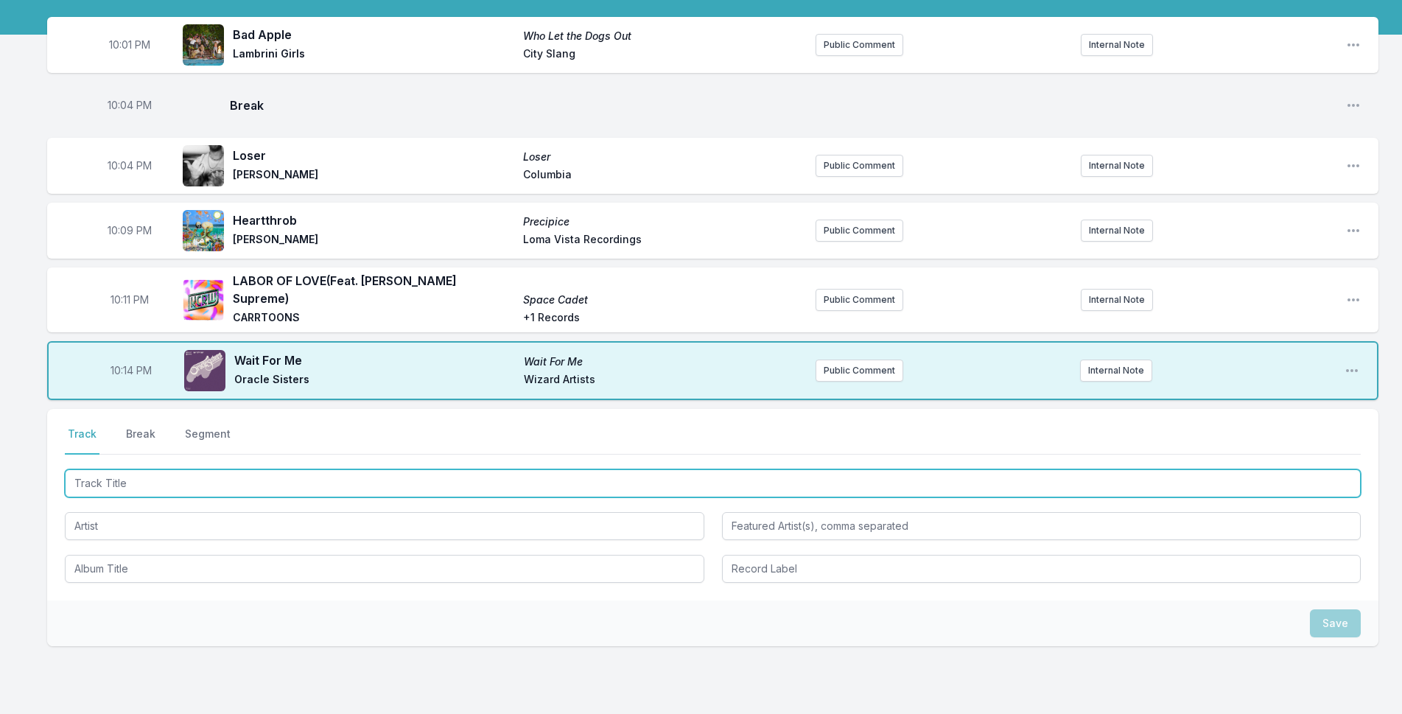
click at [186, 469] on input "Track Title" at bounding box center [713, 483] width 1296 height 28
type input "New Cage"
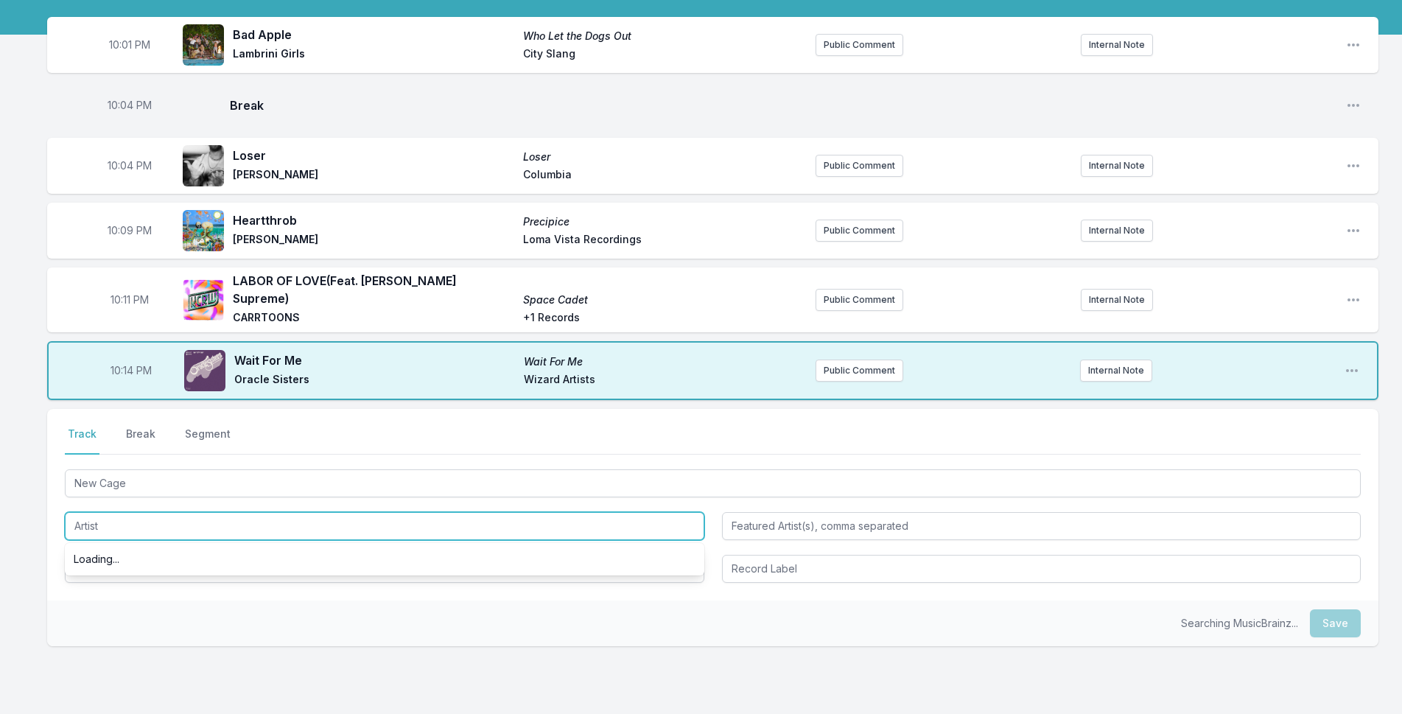
click at [123, 517] on input "Artist" at bounding box center [385, 526] width 640 height 28
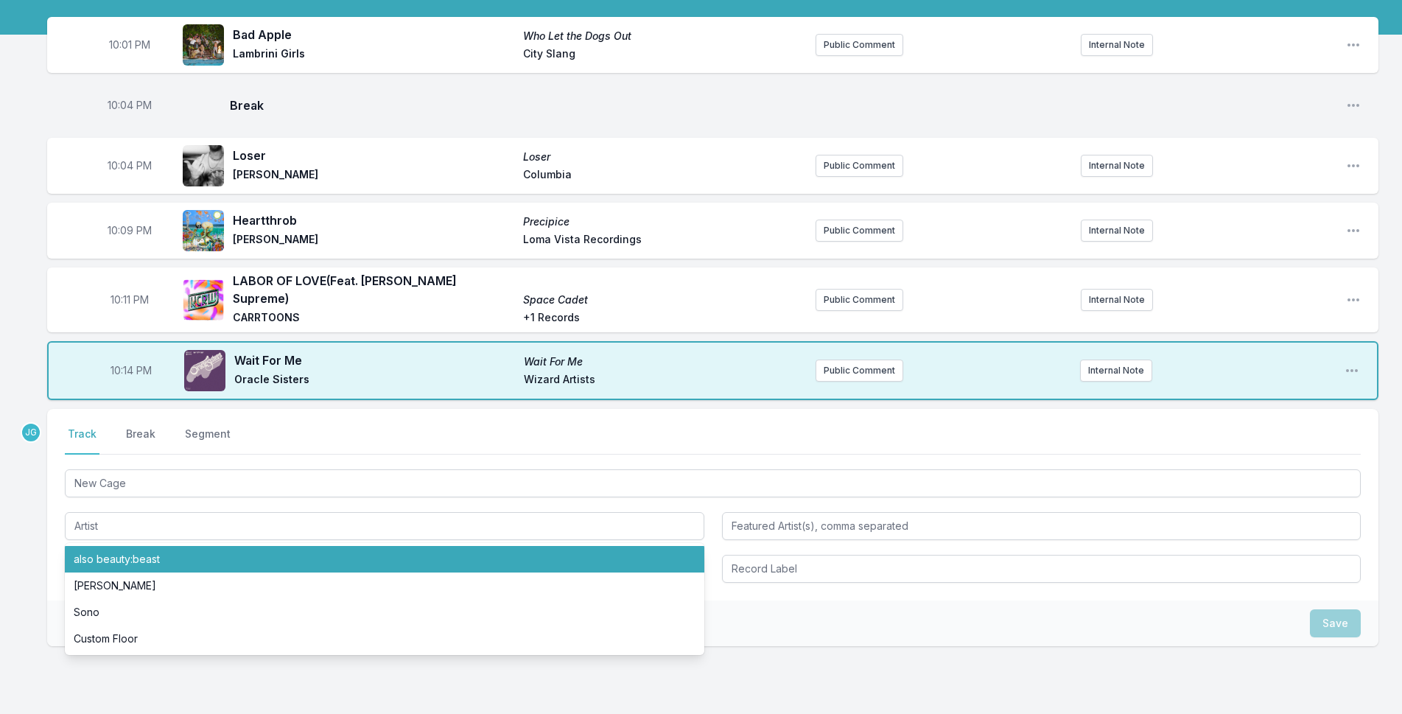
click at [55, 531] on div "Select a tab Track Break Segment Track Break Segment New Cage also beauty:beast…" at bounding box center [713, 505] width 1332 height 192
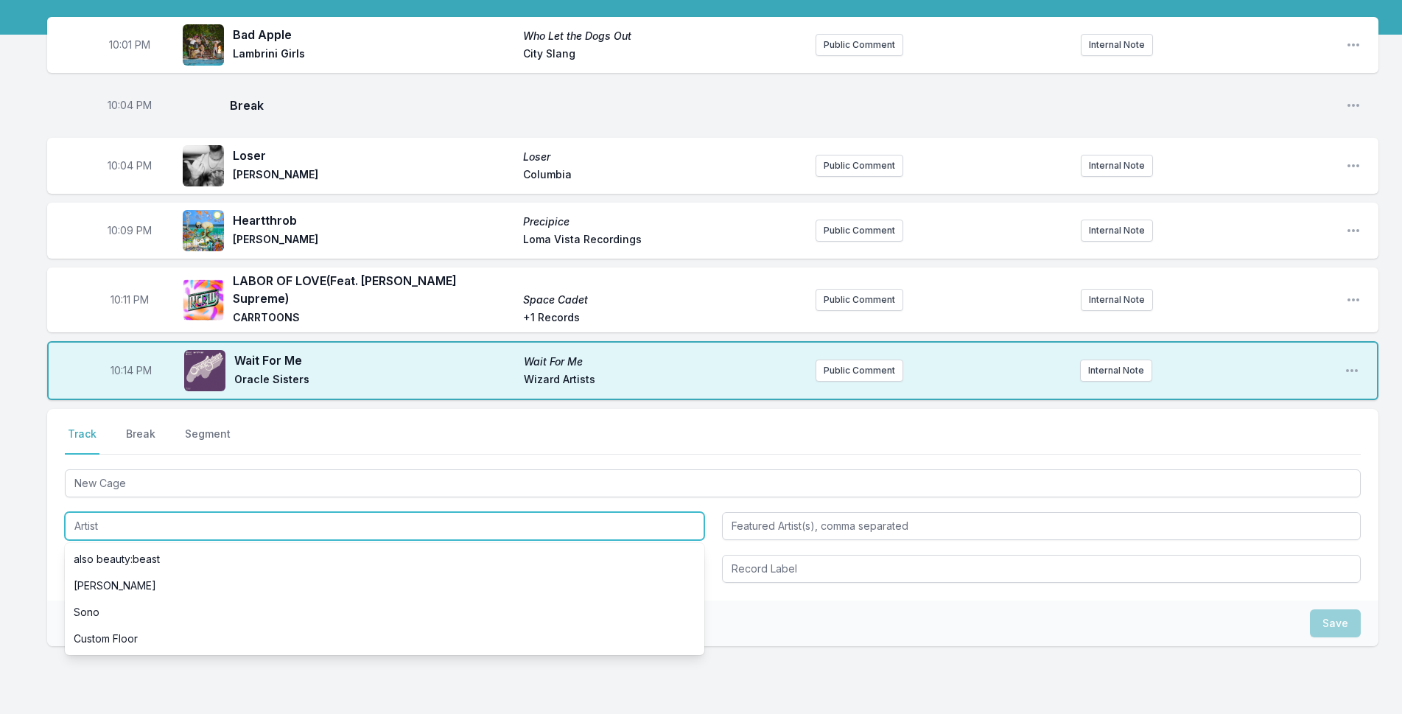
click at [105, 519] on input "Artist" at bounding box center [385, 526] width 640 height 28
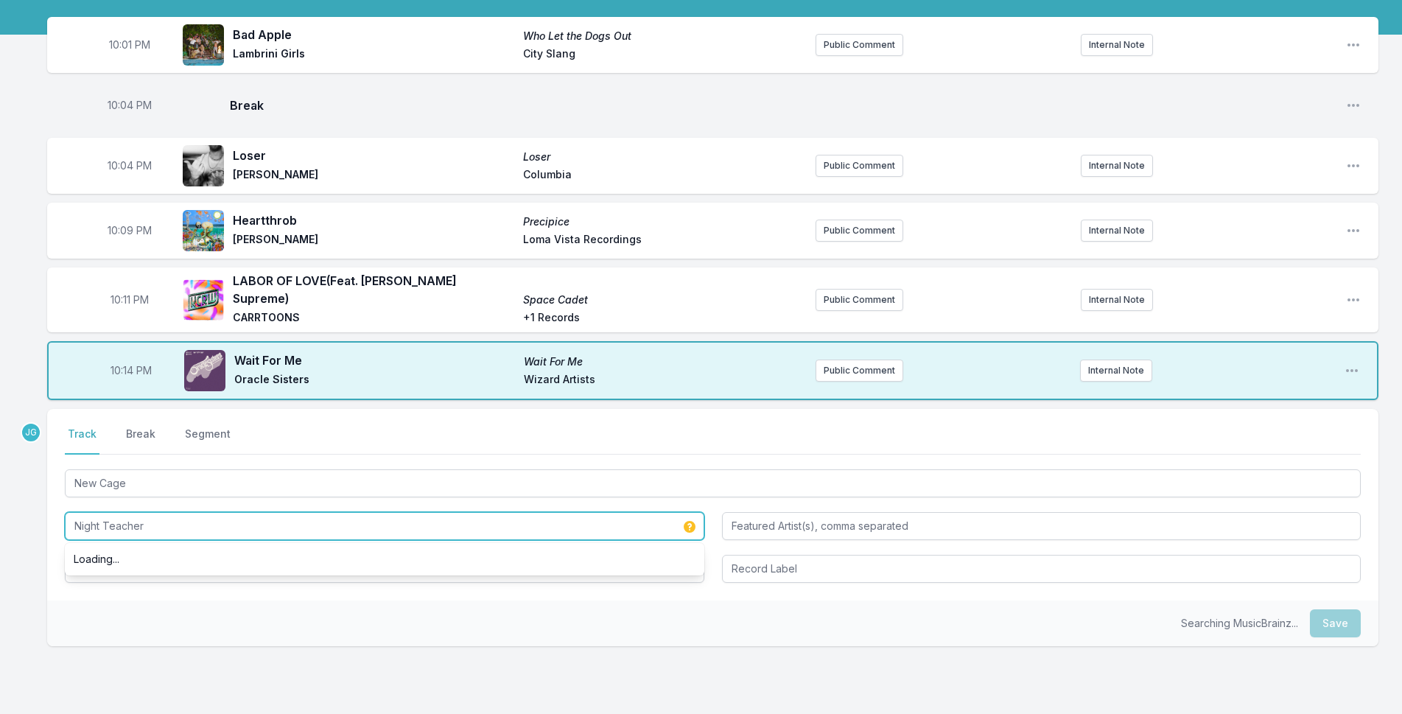
type input "Night Teacher"
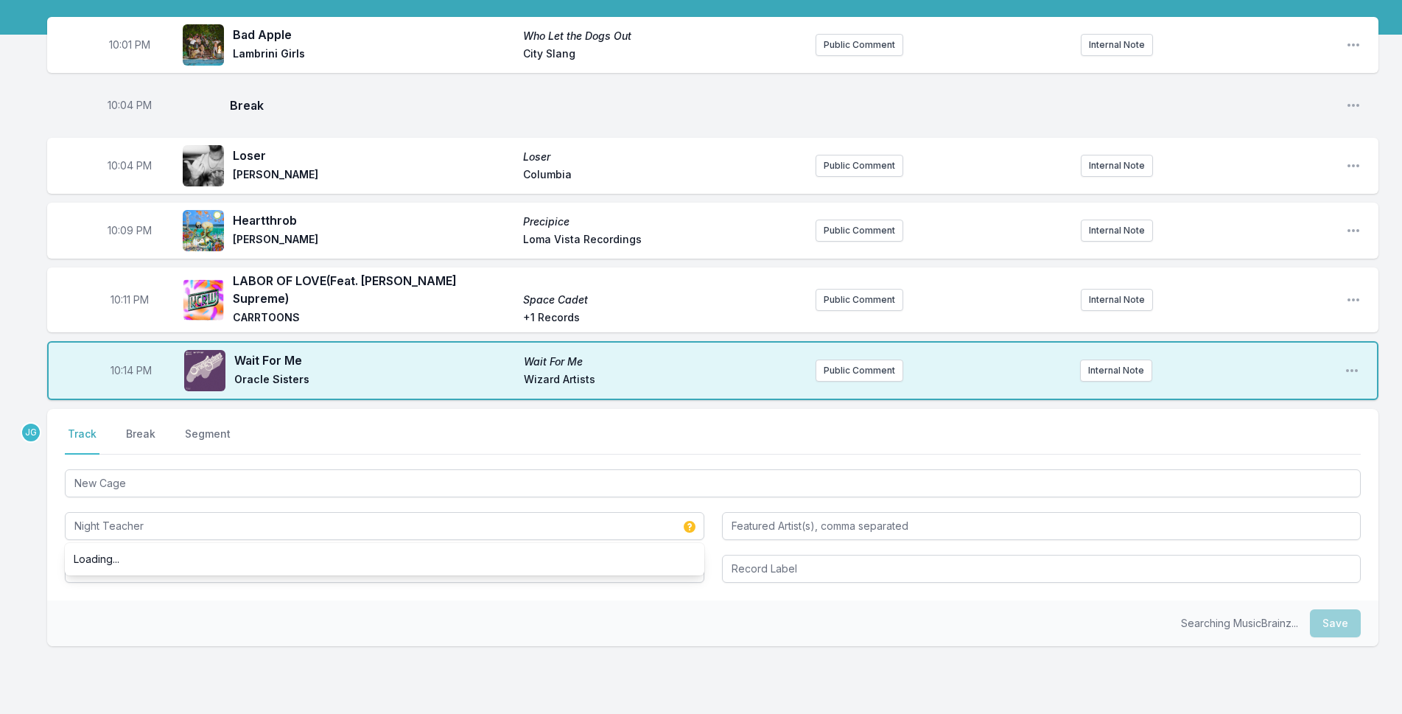
click at [46, 552] on div "10:01 PM Bad Apple Who Let the Dogs Out Lambrini Girls City Slang Public Commen…" at bounding box center [701, 402] width 1402 height 771
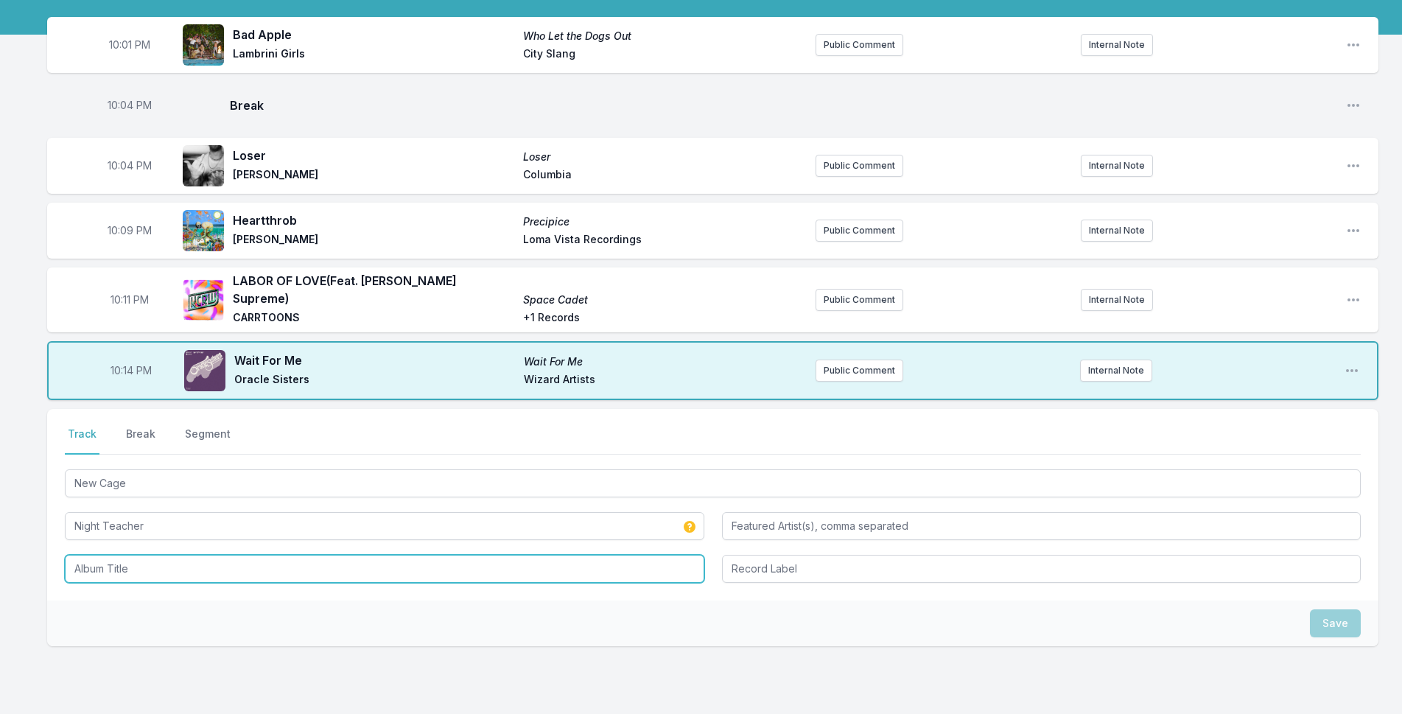
click at [95, 557] on input "Album Title" at bounding box center [385, 569] width 640 height 28
type input "New Age"
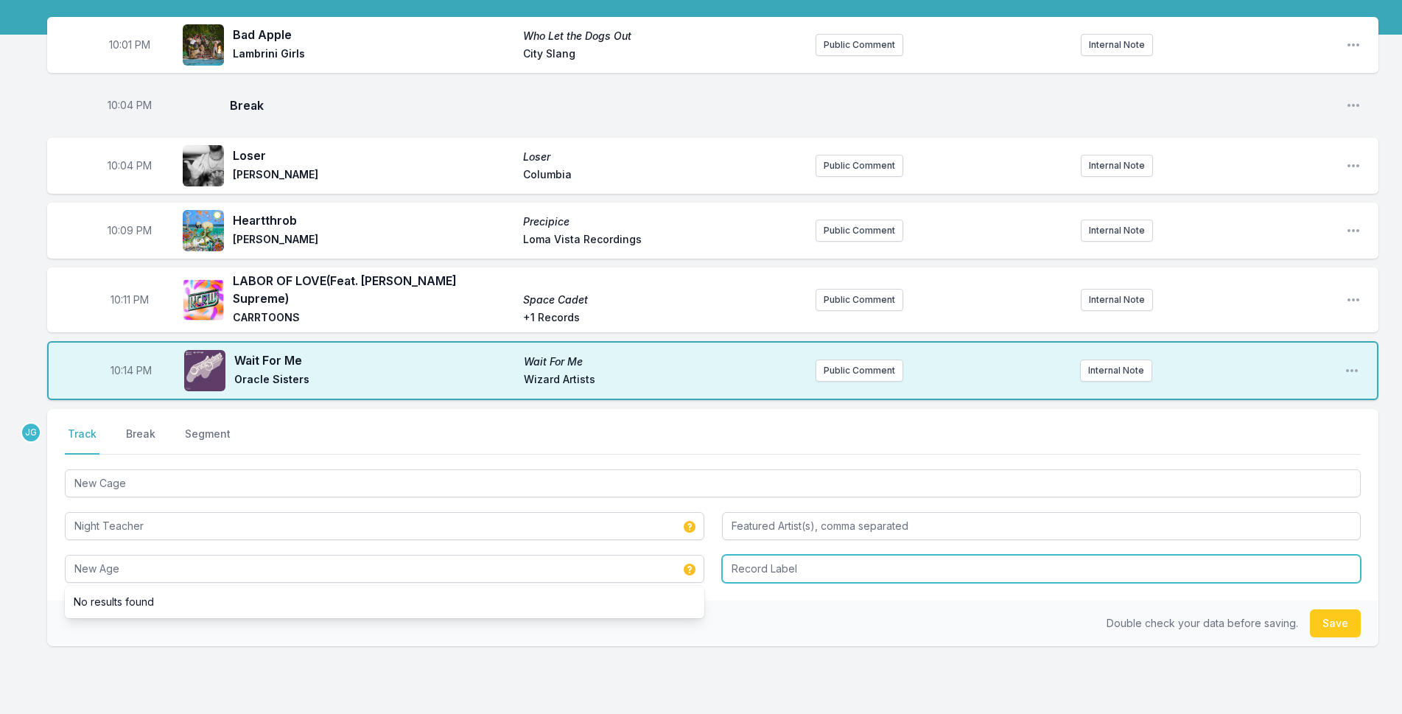
click at [749, 555] on input "Record Label" at bounding box center [1042, 569] width 640 height 28
click at [764, 559] on input "First CIty Artists" at bounding box center [1042, 569] width 640 height 28
type input "First City Artists"
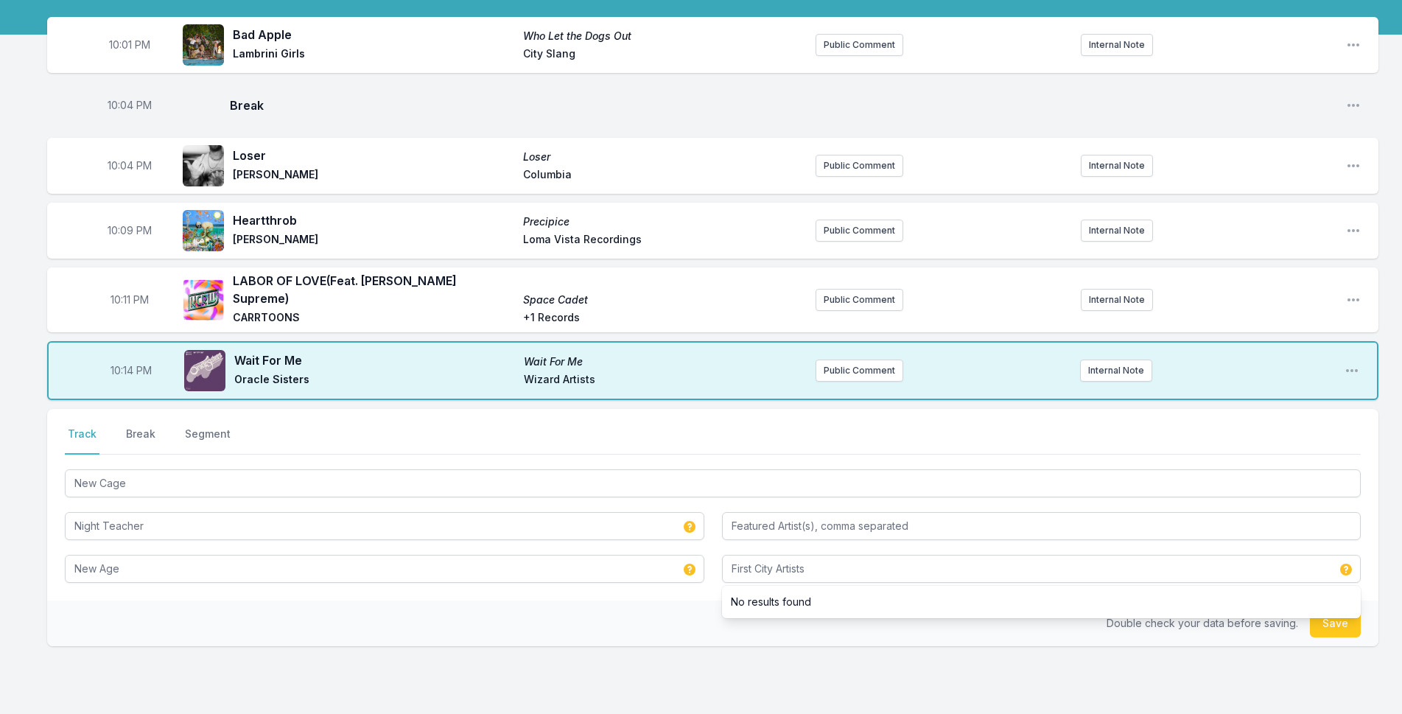
click at [608, 620] on div "Double check your data before saving. Save" at bounding box center [713, 624] width 1332 height 46
click at [1329, 622] on button "Save" at bounding box center [1335, 623] width 51 height 28
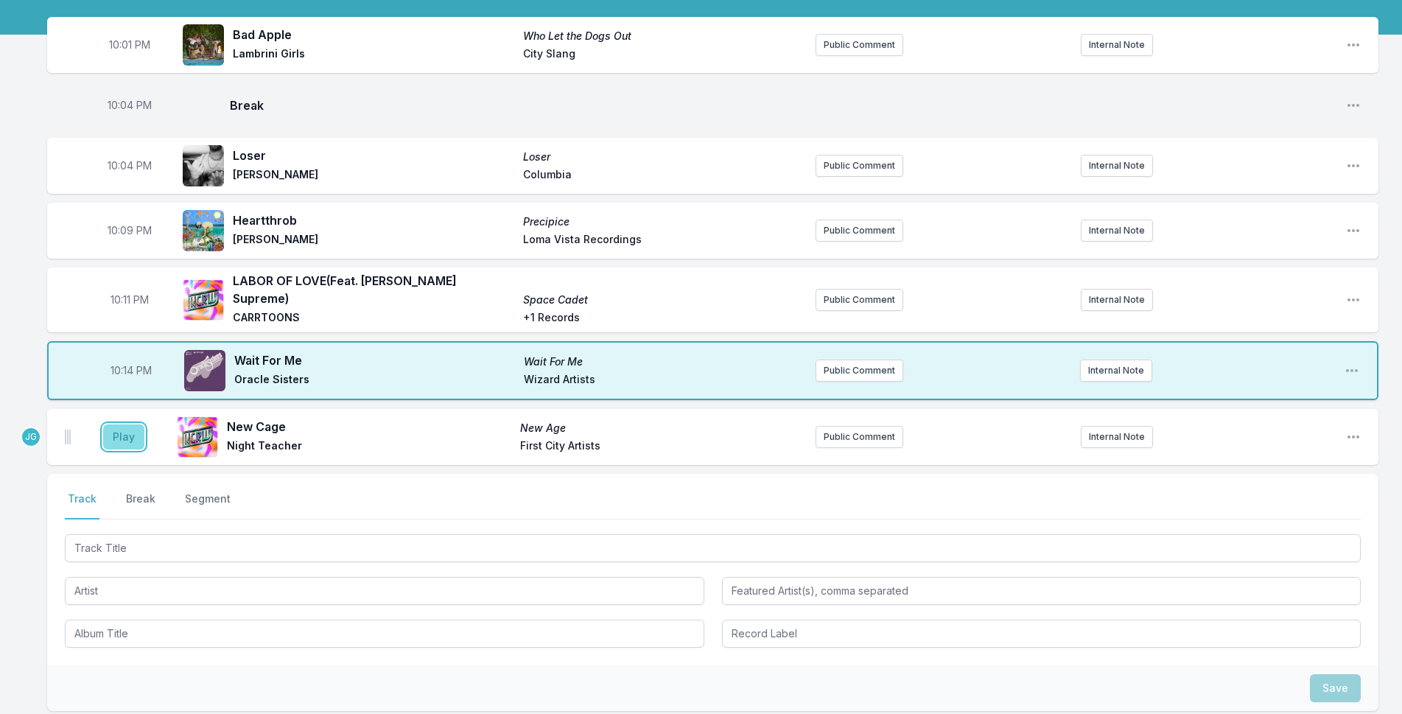
click at [125, 427] on button "Play" at bounding box center [123, 436] width 41 height 25
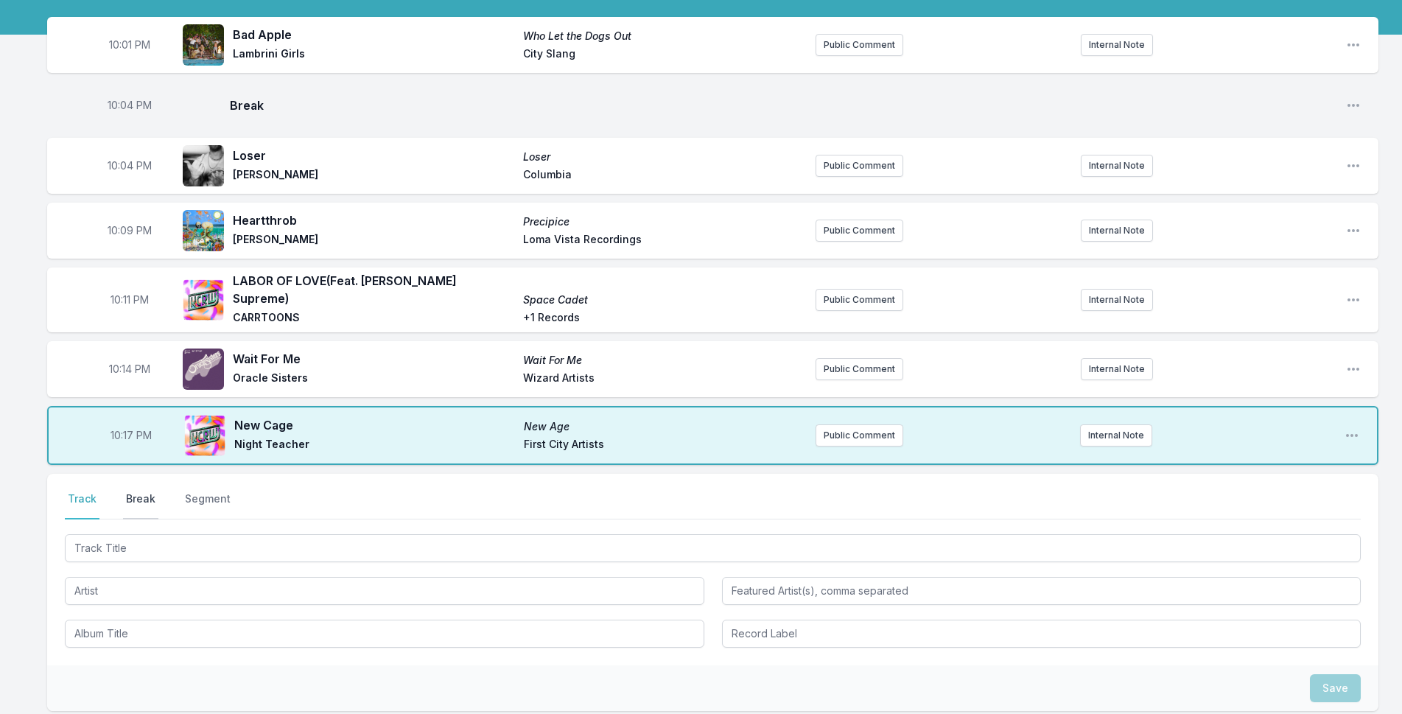
click at [134, 491] on button "Break" at bounding box center [140, 505] width 35 height 28
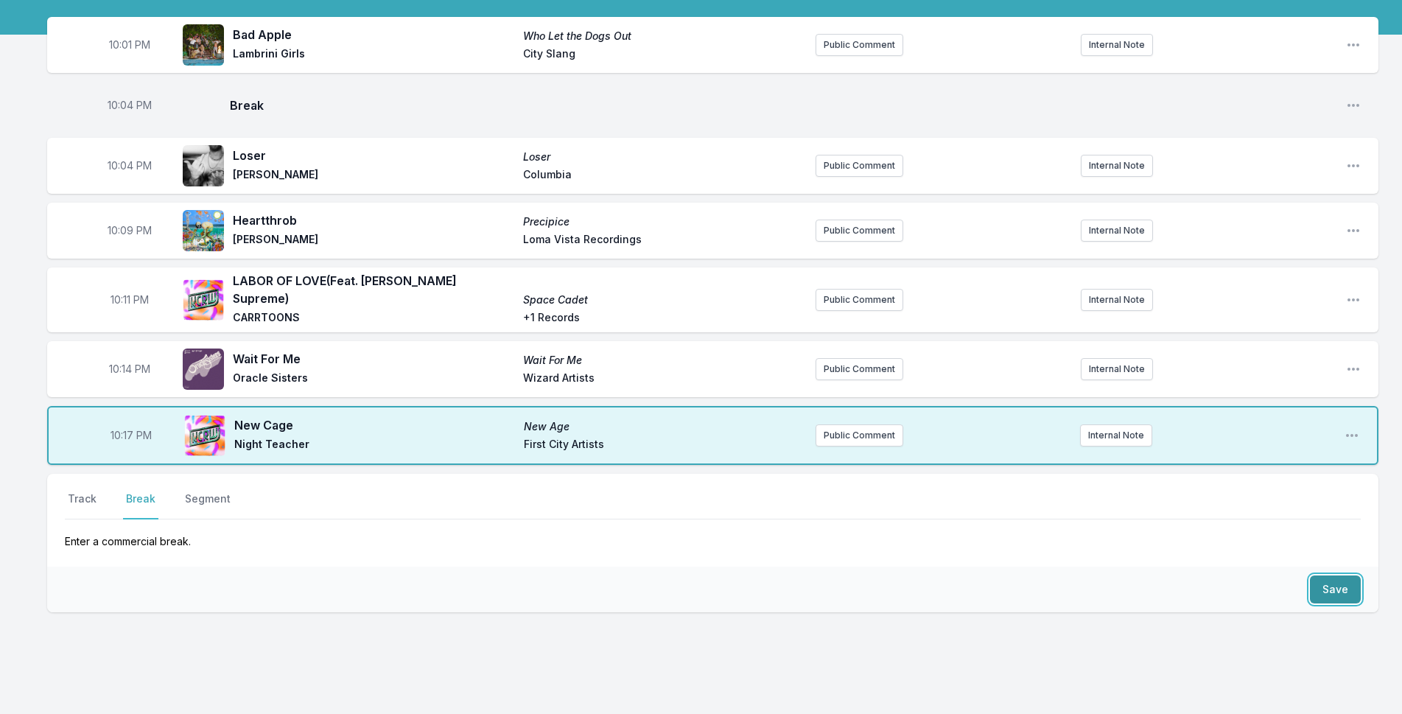
click at [1340, 586] on button "Save" at bounding box center [1335, 589] width 51 height 28
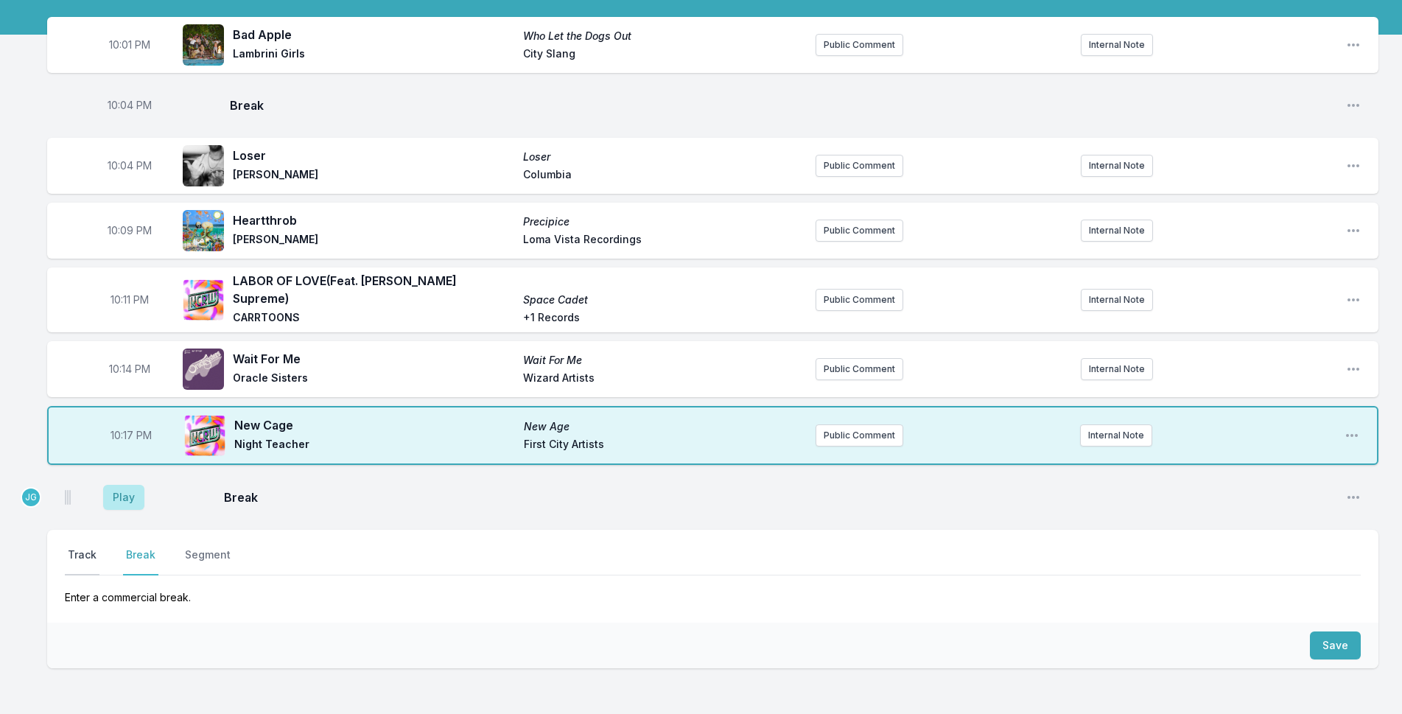
click at [82, 547] on button "Track" at bounding box center [82, 561] width 35 height 28
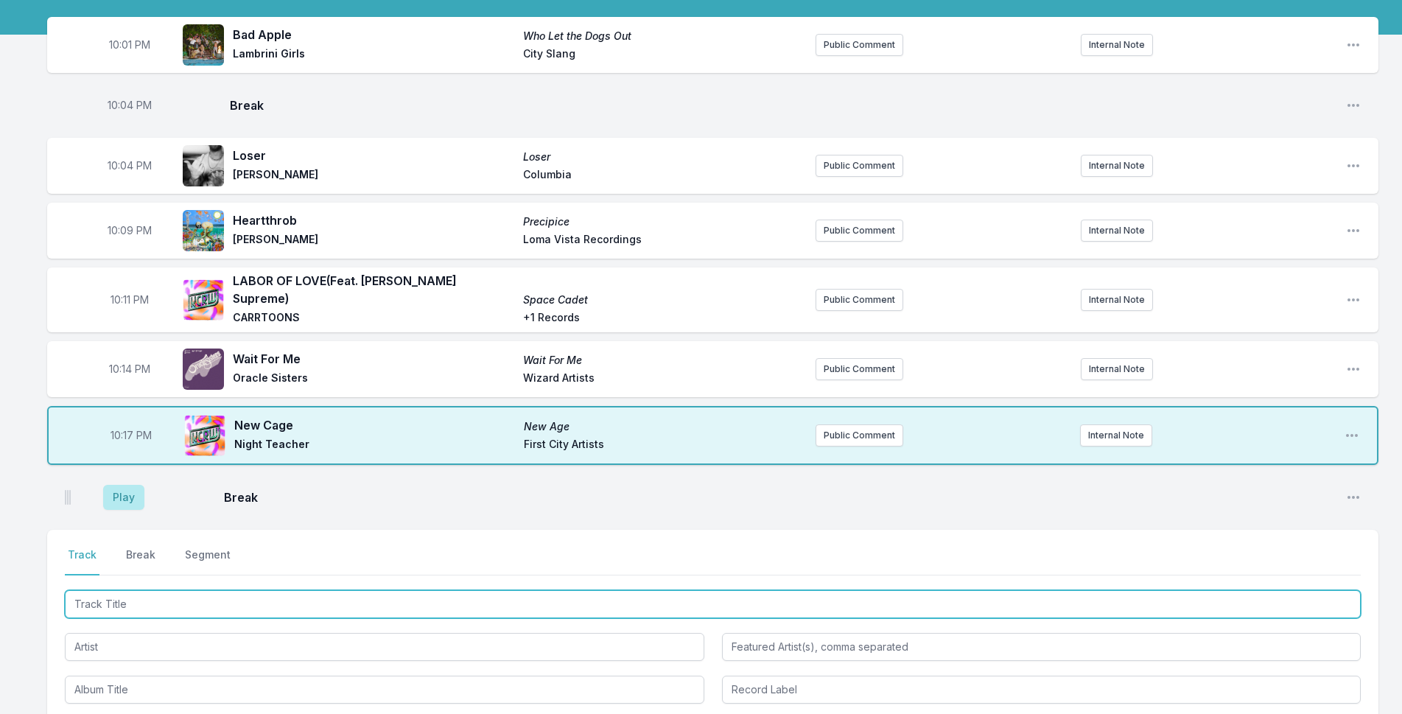
click at [157, 595] on input "Track Title" at bounding box center [713, 604] width 1296 height 28
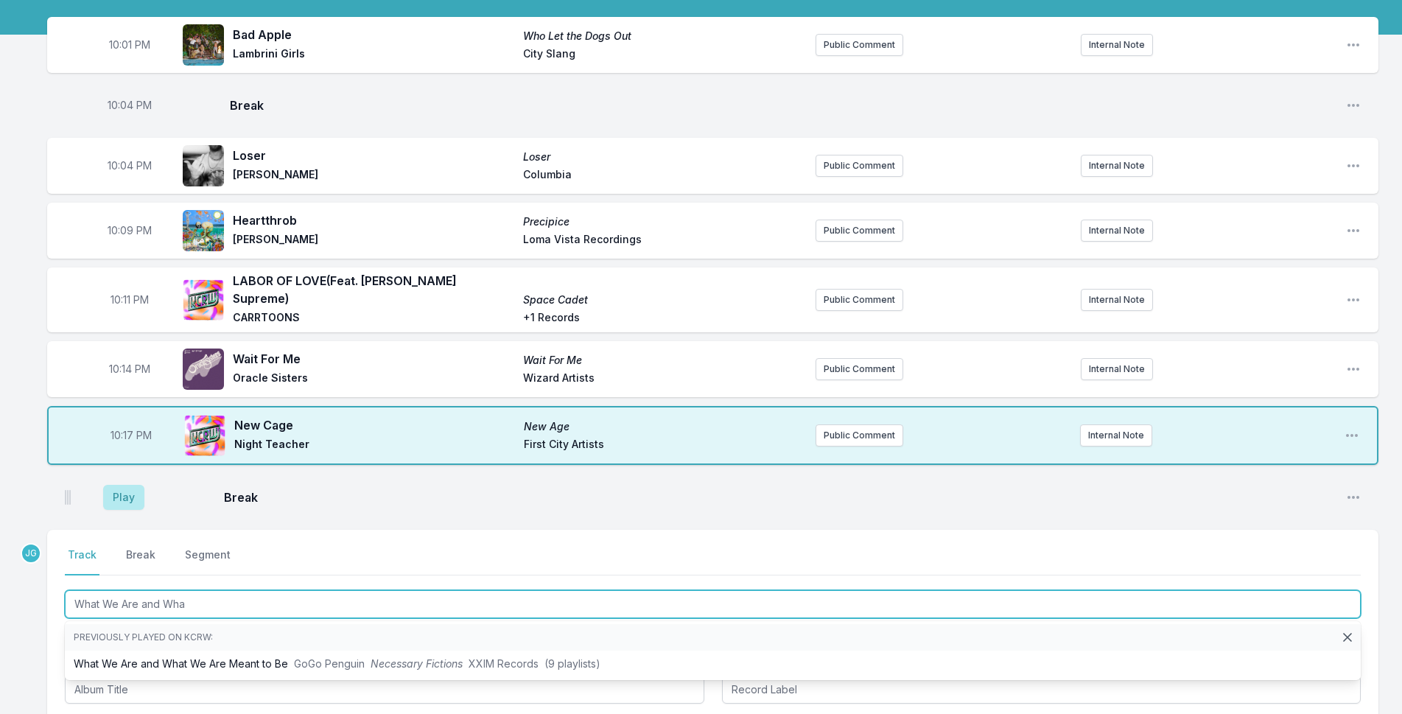
type input "What We Are and What"
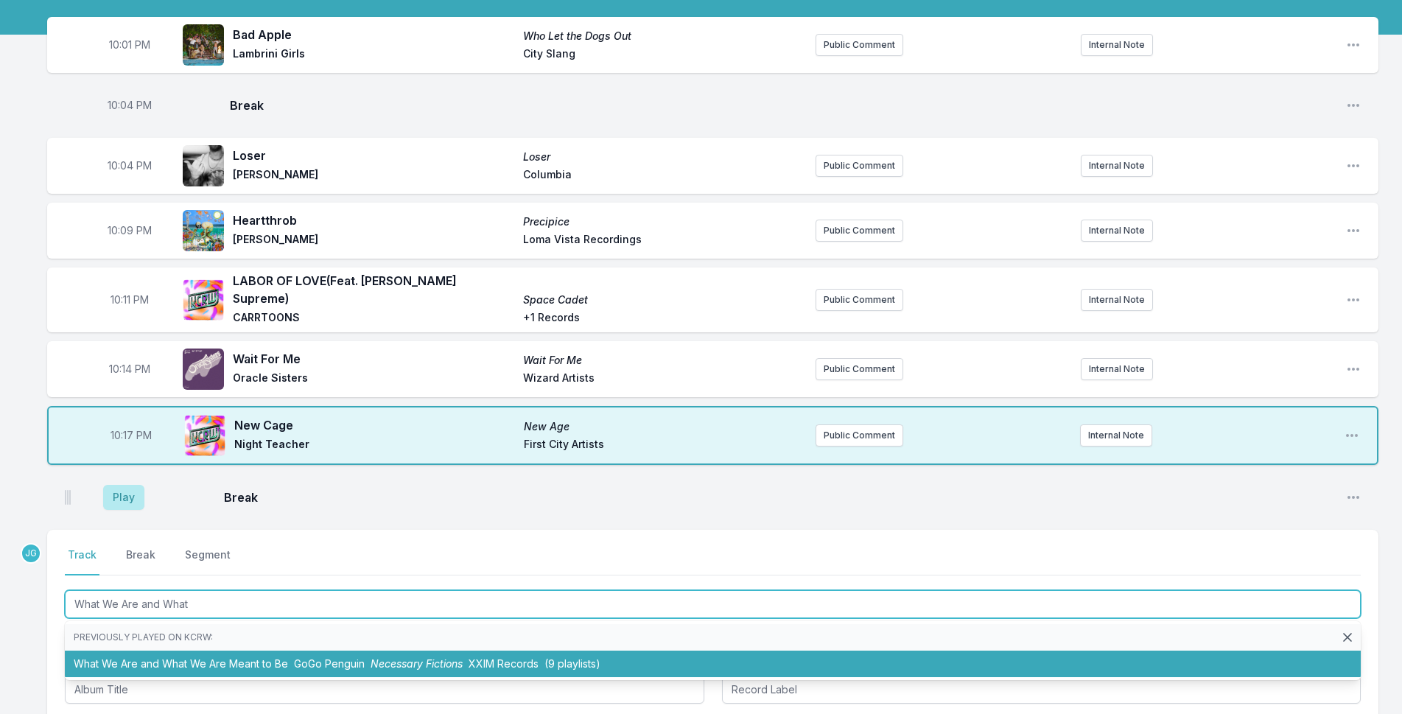
click at [174, 651] on li "What We Are and What We Are Meant to Be GoGo Penguin Necessary Fictions XXIM Re…" at bounding box center [713, 664] width 1296 height 27
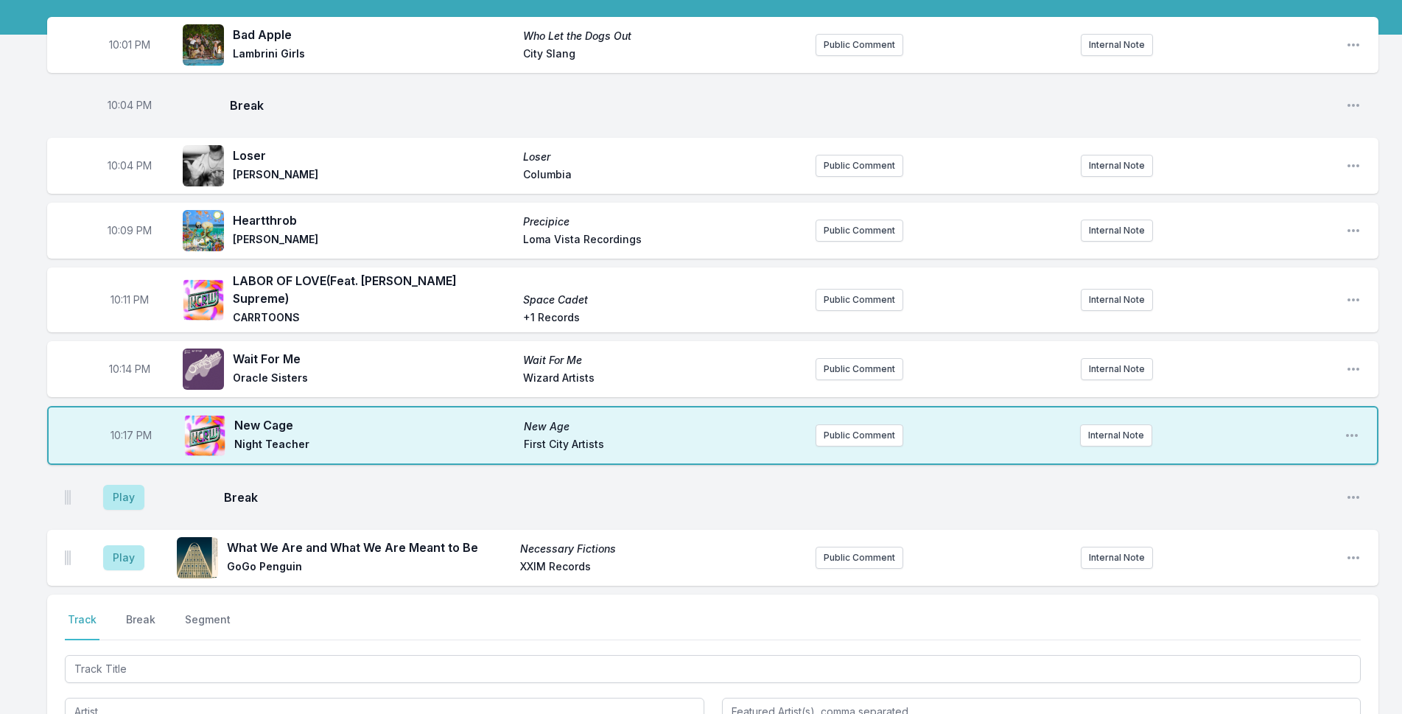
drag, startPoint x: 71, startPoint y: 555, endPoint x: 59, endPoint y: 552, distance: 12.2
click at [59, 552] on div "Play What We Are and What We Are Meant to Be Necessary Fictions GoGo Penguin XX…" at bounding box center [713, 558] width 1332 height 56
click at [109, 578] on div "10:01 PM Bad Apple Who Let the Dogs Out Lambrini Girls City Slang Public Commen…" at bounding box center [701, 495] width 1402 height 956
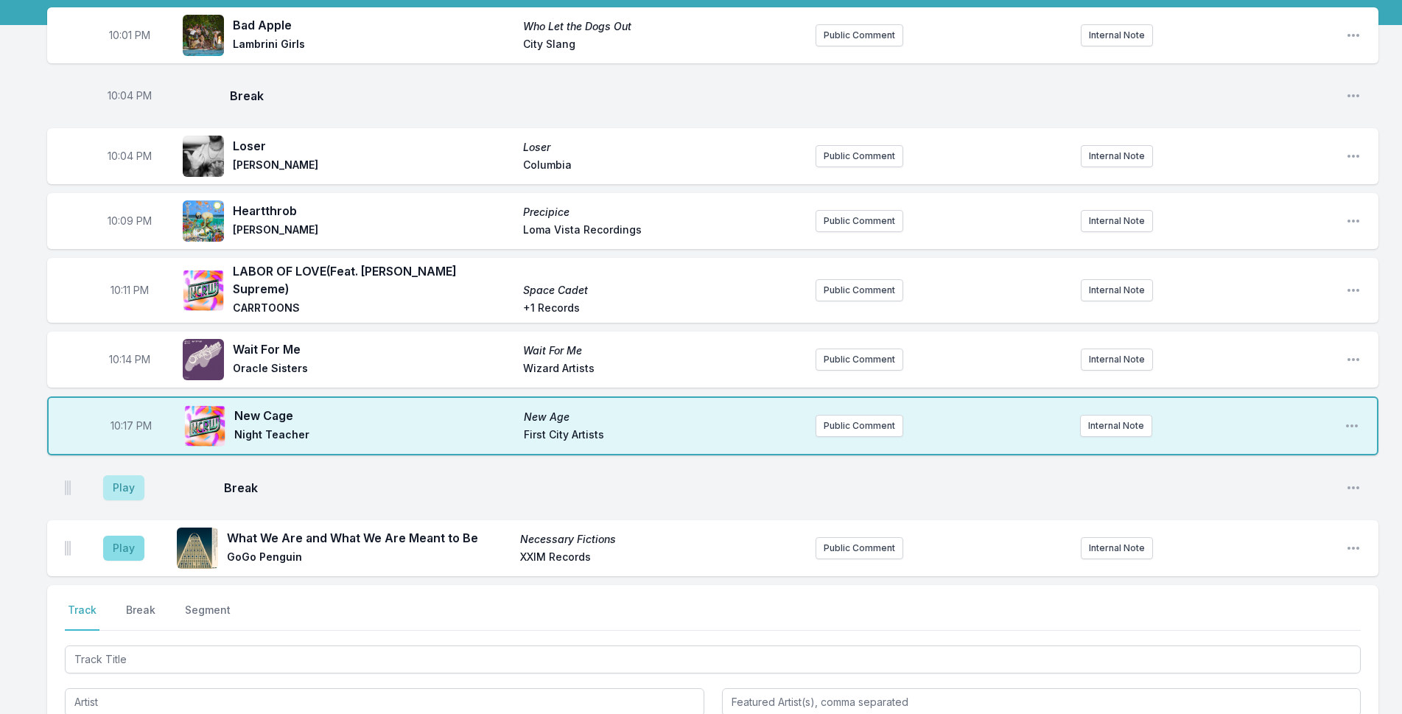
scroll to position [275, 0]
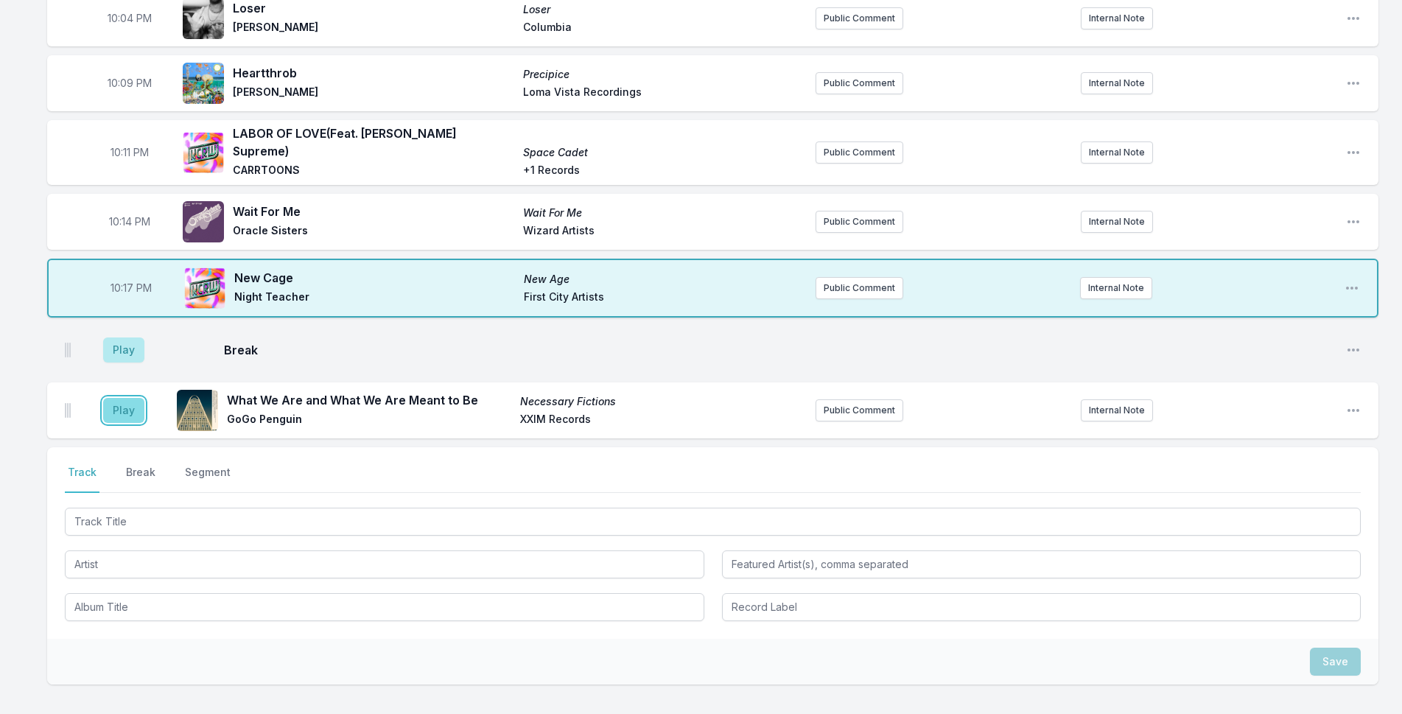
click at [127, 400] on button "Play" at bounding box center [123, 410] width 41 height 25
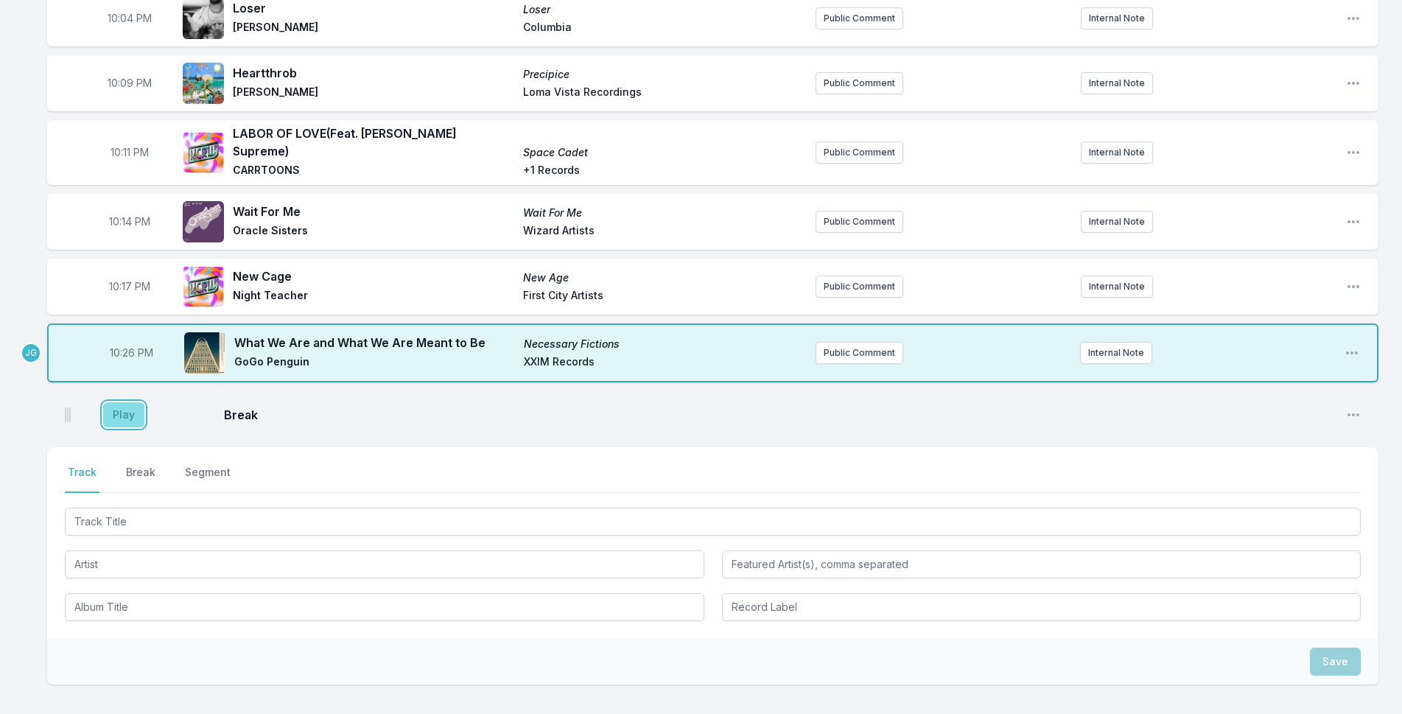
click at [122, 402] on button "Play" at bounding box center [123, 414] width 41 height 25
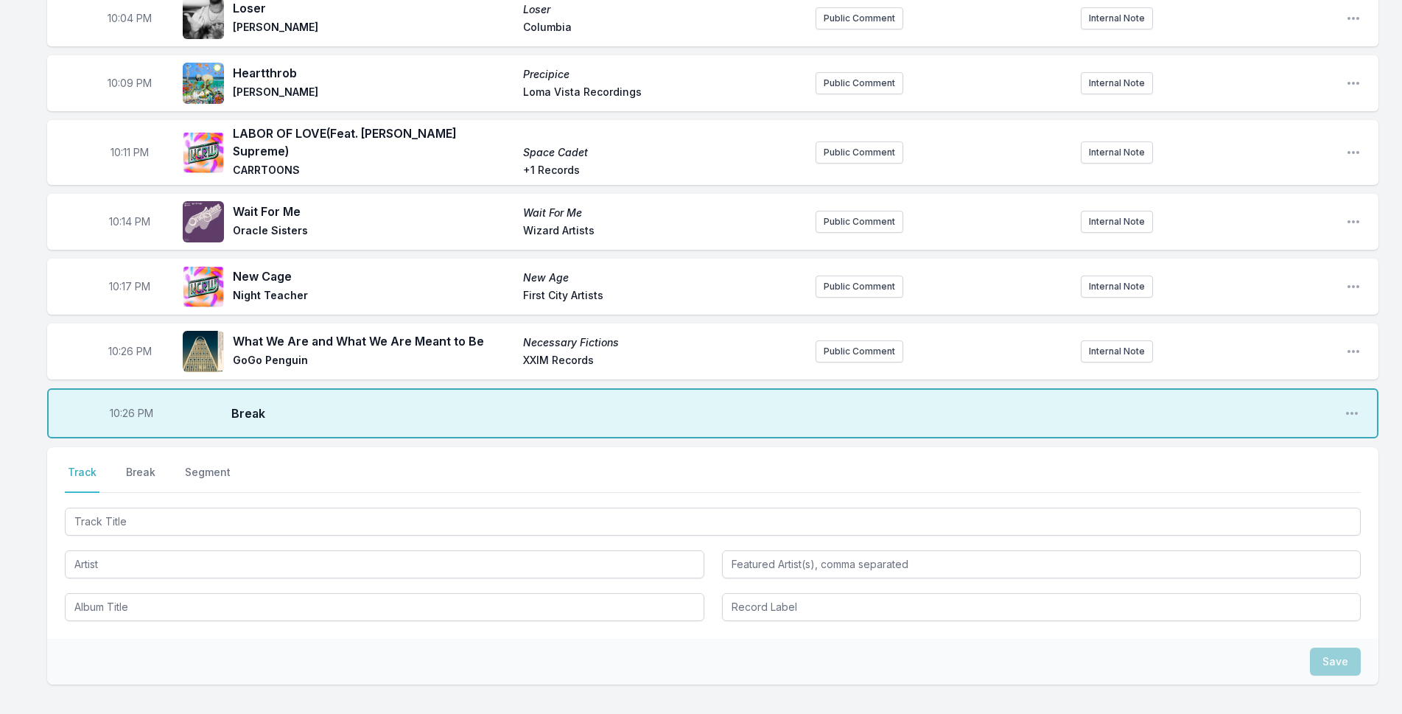
click at [128, 344] on span "10:26 PM" at bounding box center [129, 351] width 43 height 15
click at [124, 343] on input "22:26" at bounding box center [129, 351] width 83 height 28
click at [116, 345] on input "22:26" at bounding box center [129, 351] width 83 height 28
type input "22:21"
click at [138, 406] on span "10:26 PM" at bounding box center [131, 413] width 43 height 15
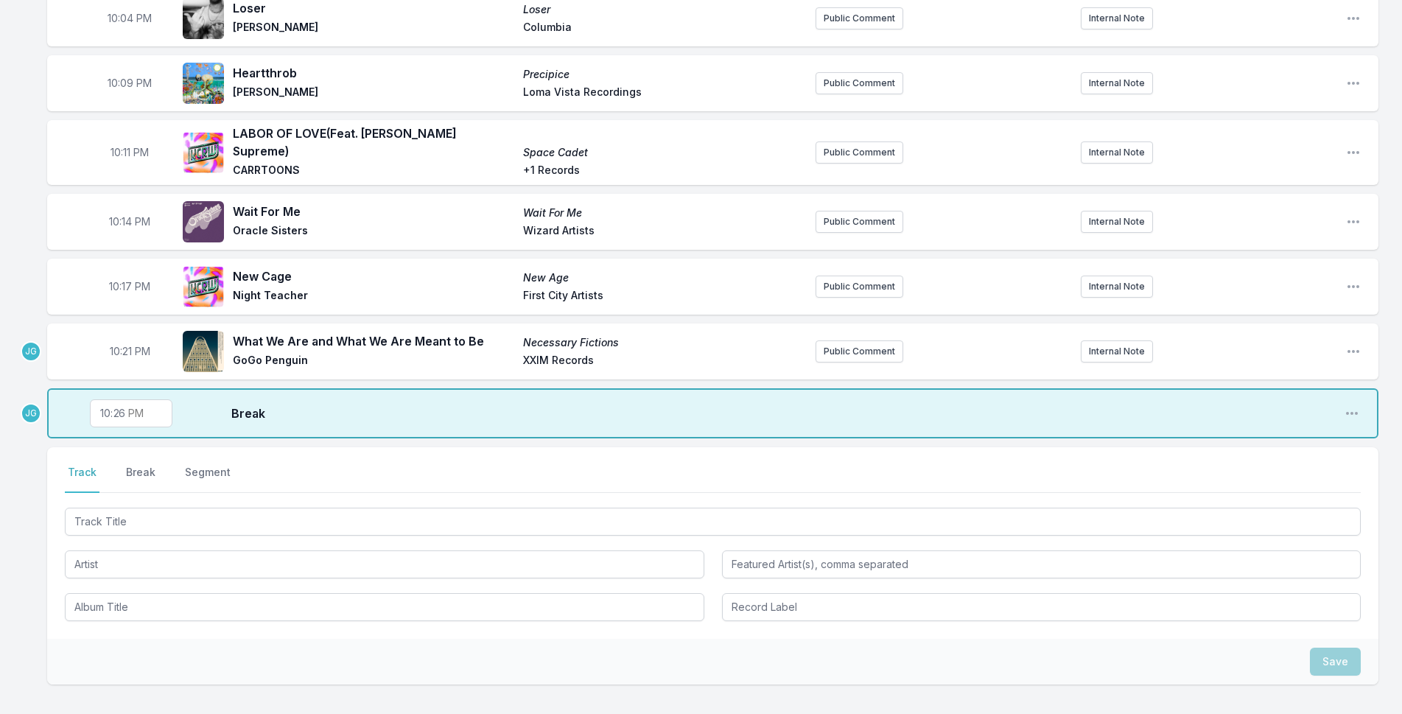
click at [124, 404] on input "22:26" at bounding box center [131, 413] width 83 height 28
type input "22:22"
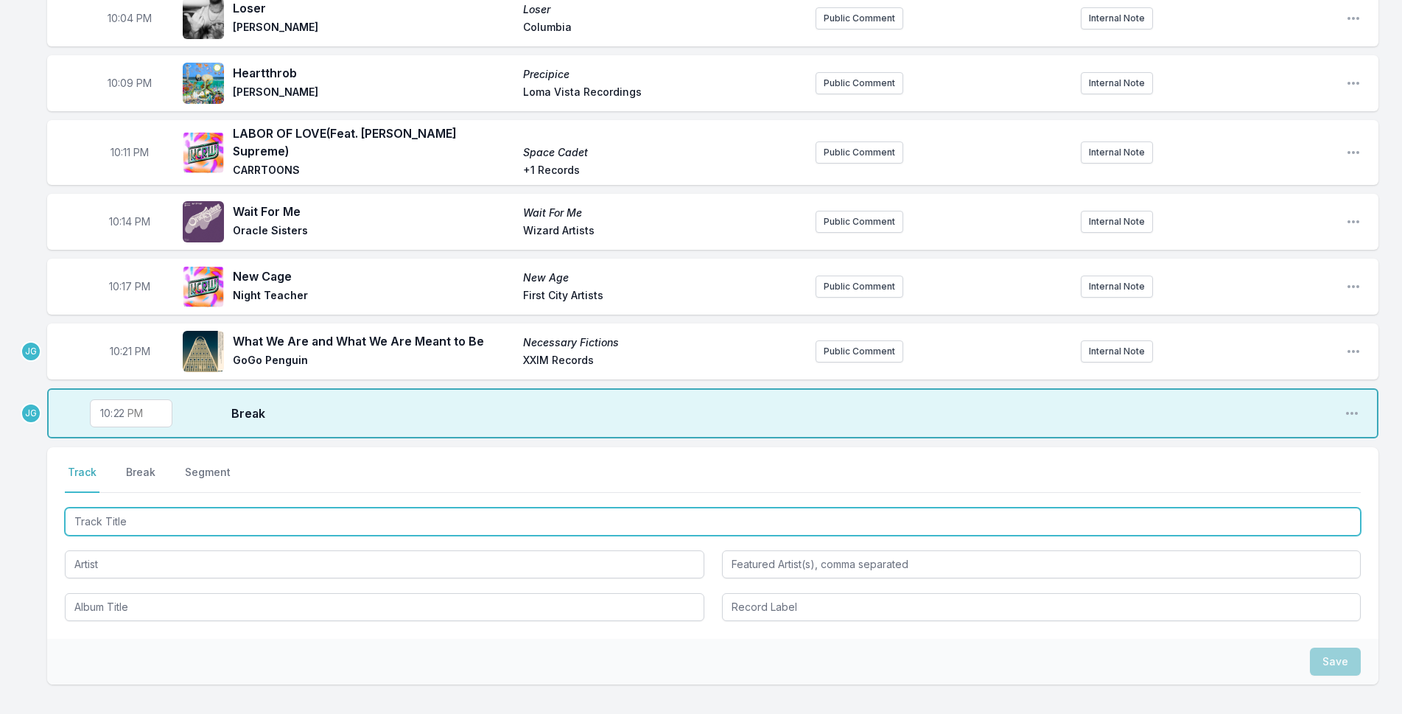
click at [136, 512] on input "Track Title" at bounding box center [713, 522] width 1296 height 28
click at [136, 515] on input "Track Title" at bounding box center [713, 522] width 1296 height 28
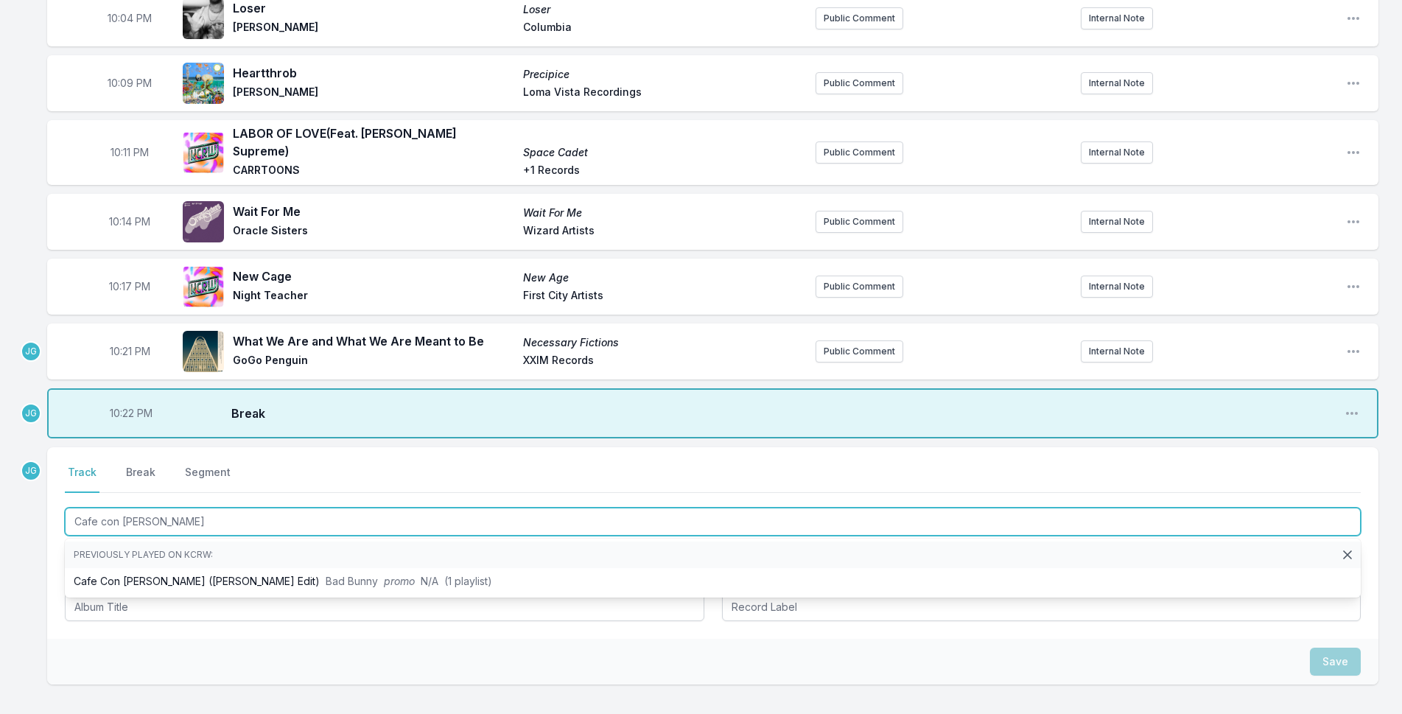
drag, startPoint x: 153, startPoint y: 508, endPoint x: 0, endPoint y: 503, distance: 152.6
click at [0, 503] on div "10:01 PM Bad Apple Who Let the Dogs Out Lambrini Girls City Slang Public Commen…" at bounding box center [701, 348] width 1402 height 956
type input "F"
type input "CAFe CON [PERSON_NAME]"
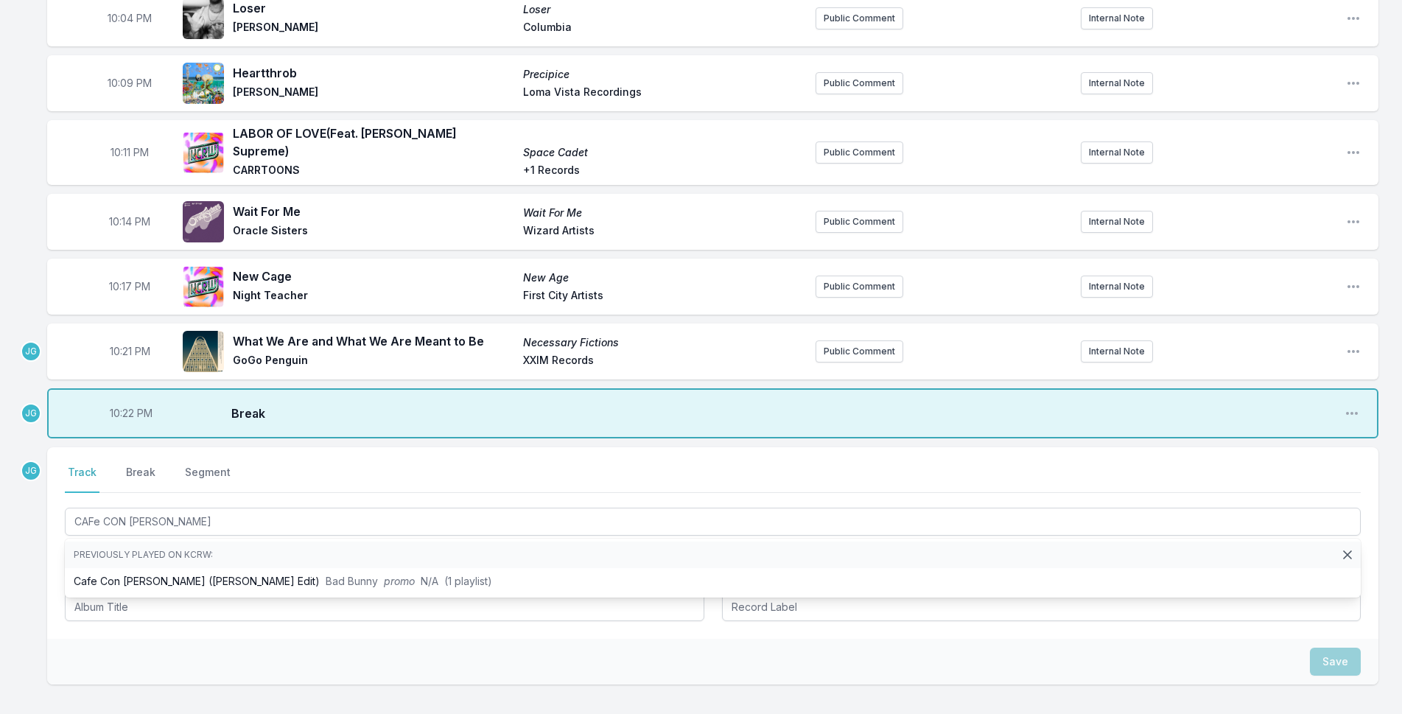
click at [43, 599] on div "10:01 PM Bad Apple Who Let the Dogs Out Lambrini Girls City Slang Public Commen…" at bounding box center [701, 348] width 1402 height 956
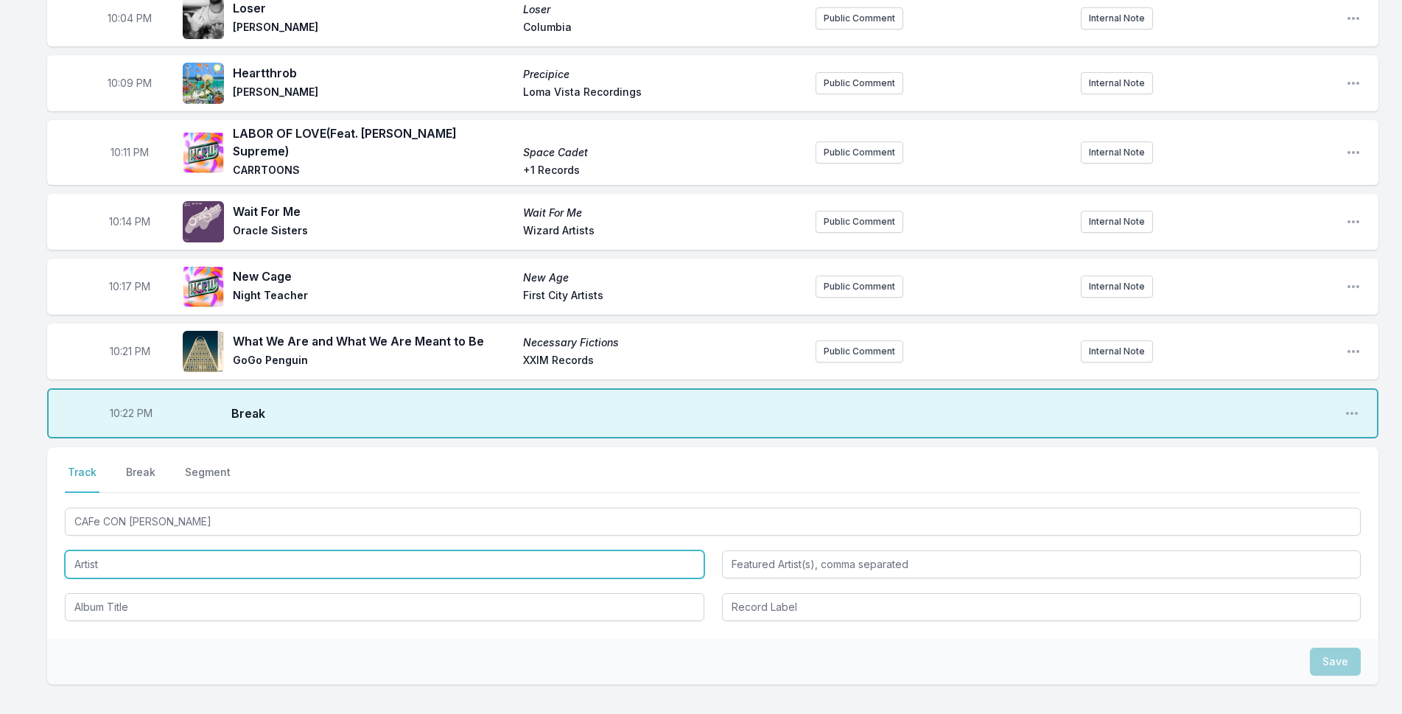
click at [79, 556] on input "Artist" at bounding box center [385, 564] width 640 height 28
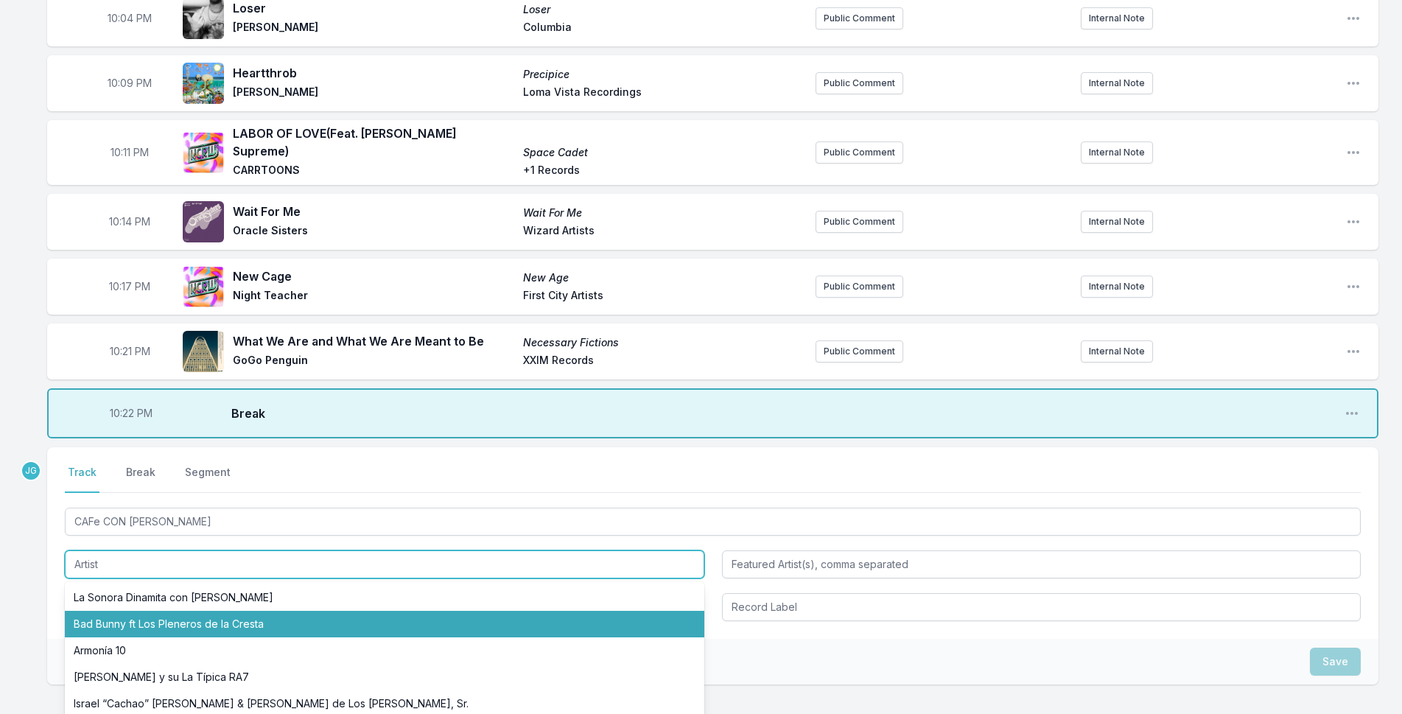
click at [96, 611] on li "Bad Bunny ft Los Pleneros de la Cresta" at bounding box center [385, 624] width 640 height 27
type input "Bad Bunny"
type input "Los Pleneros de la Cresta"
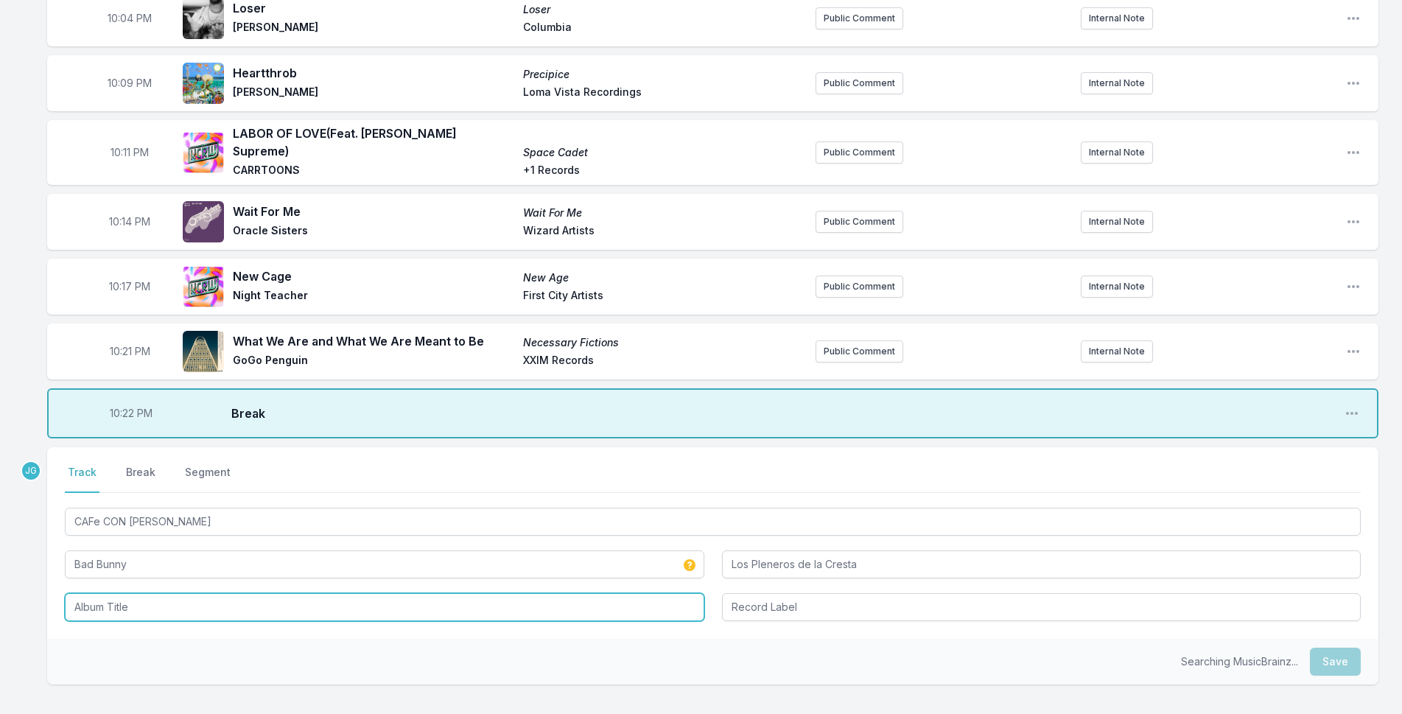
click at [124, 596] on input "Album Title" at bounding box center [385, 607] width 640 height 28
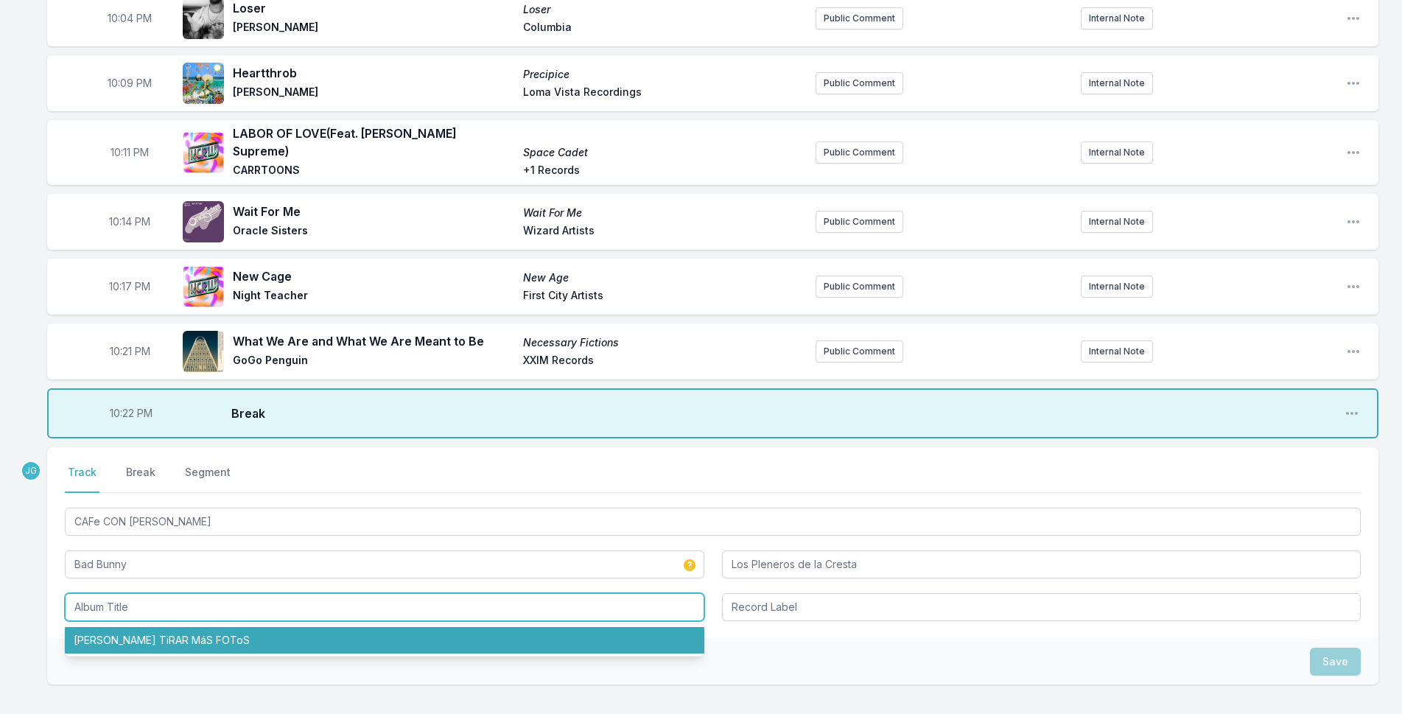
click at [122, 627] on li "[PERSON_NAME] TiRAR MáS FOToS" at bounding box center [385, 640] width 640 height 27
type input "[PERSON_NAME] TiRAR MáS FOToS"
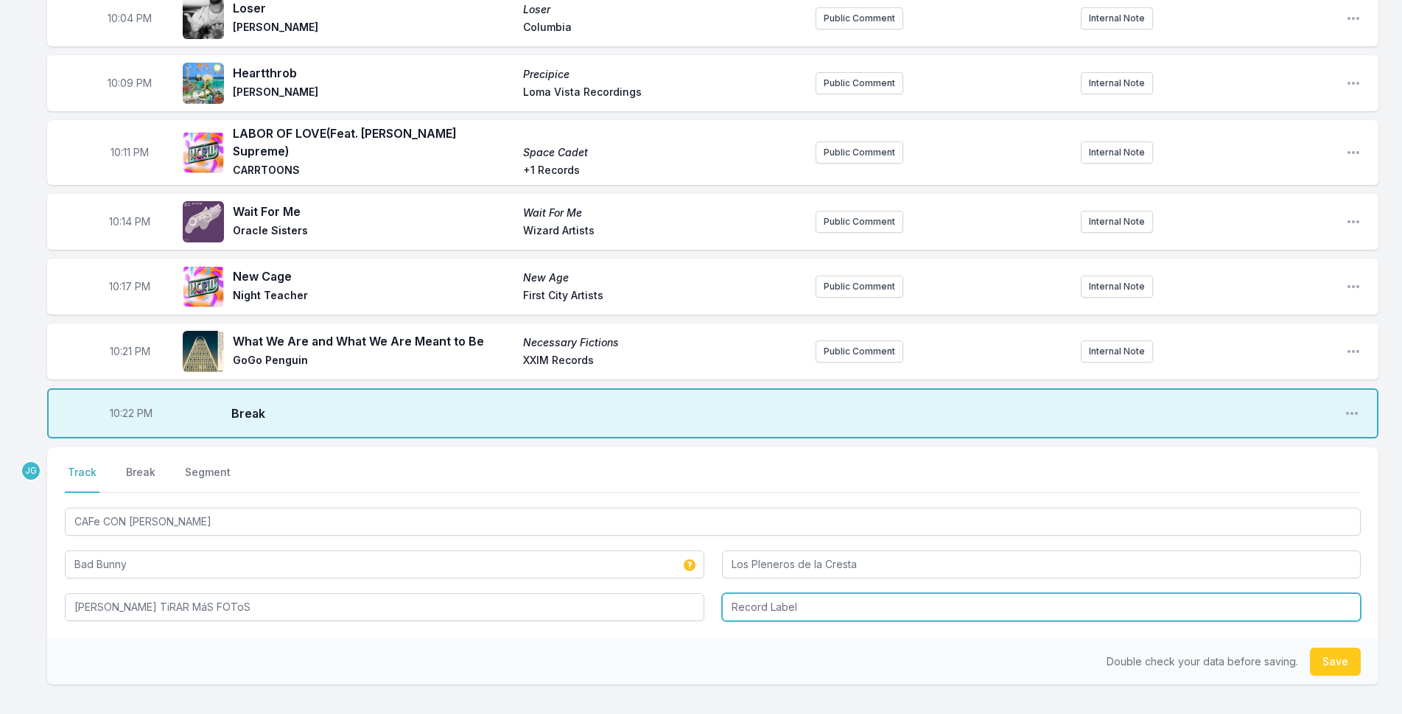
click at [738, 595] on input "Record Label" at bounding box center [1042, 607] width 640 height 28
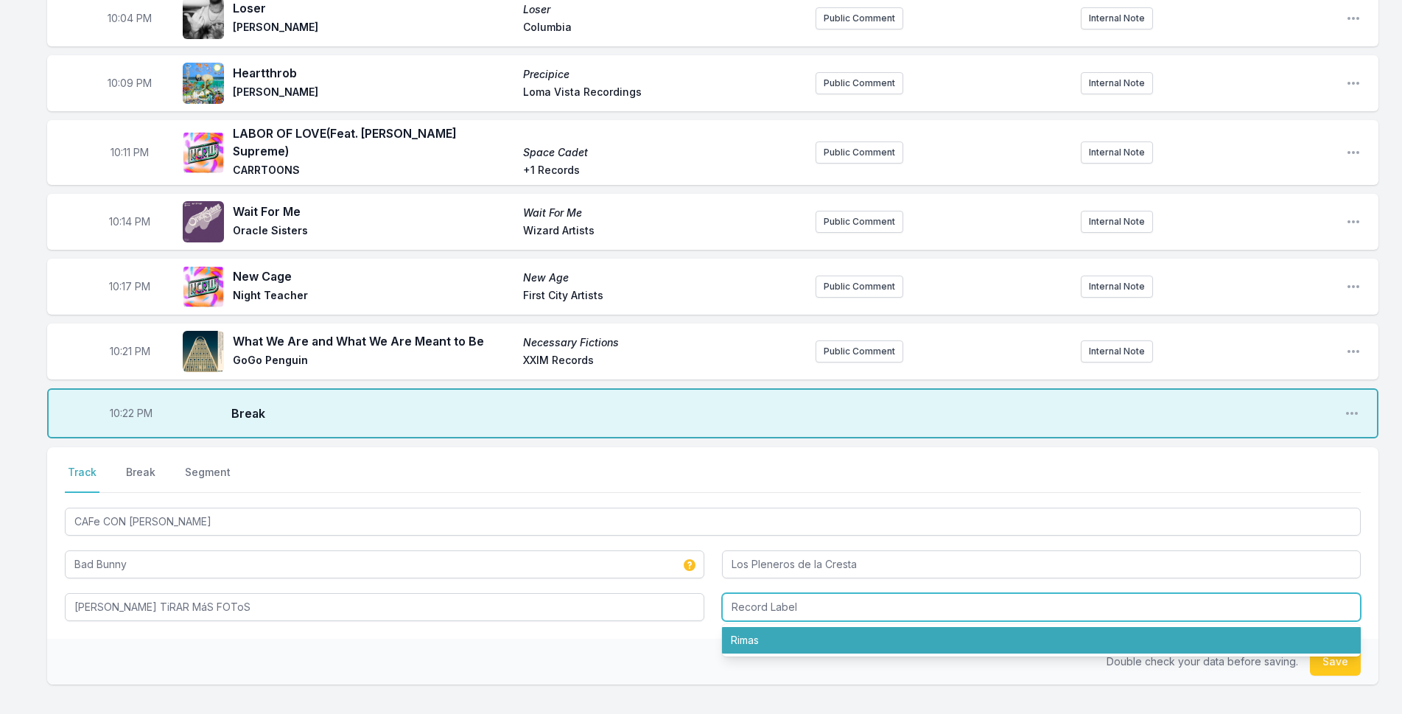
click at [764, 636] on li "Rimas" at bounding box center [1042, 640] width 640 height 27
type input "Rimas"
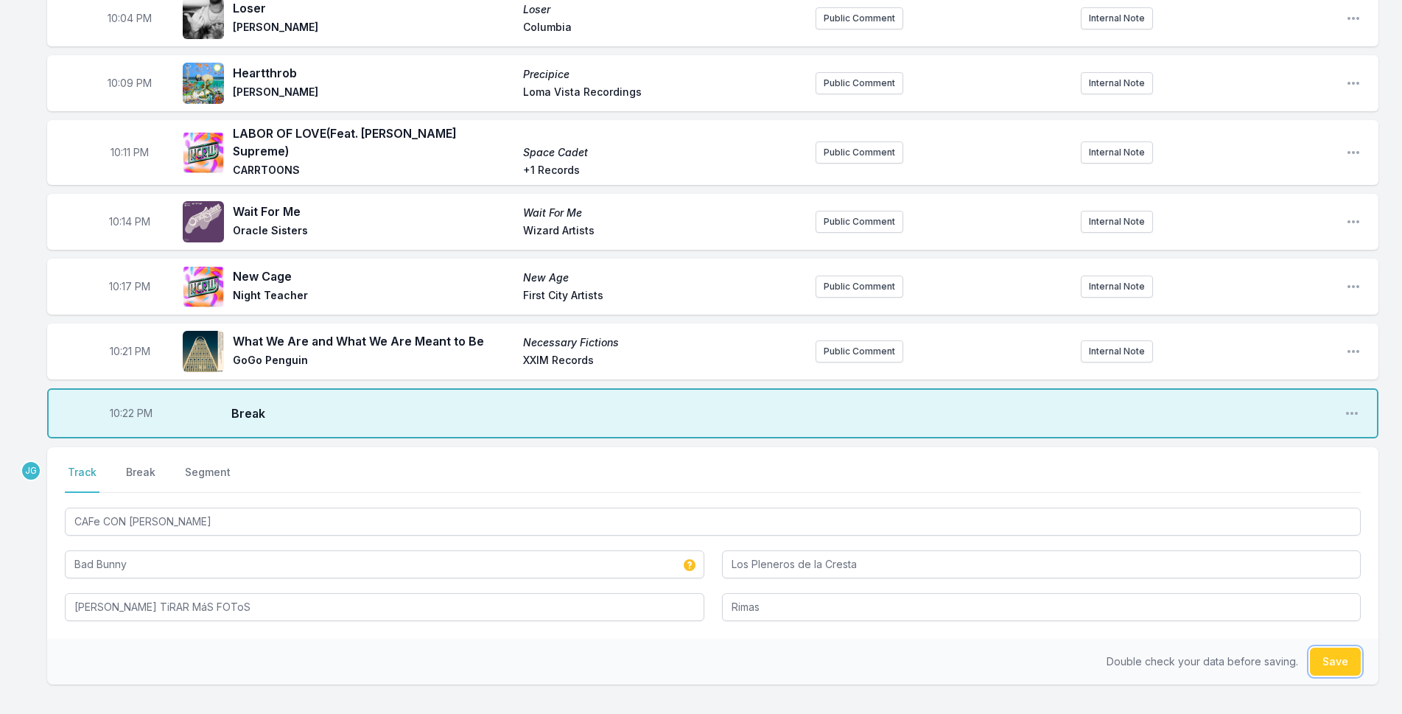
click at [1347, 660] on button "Save" at bounding box center [1335, 662] width 51 height 28
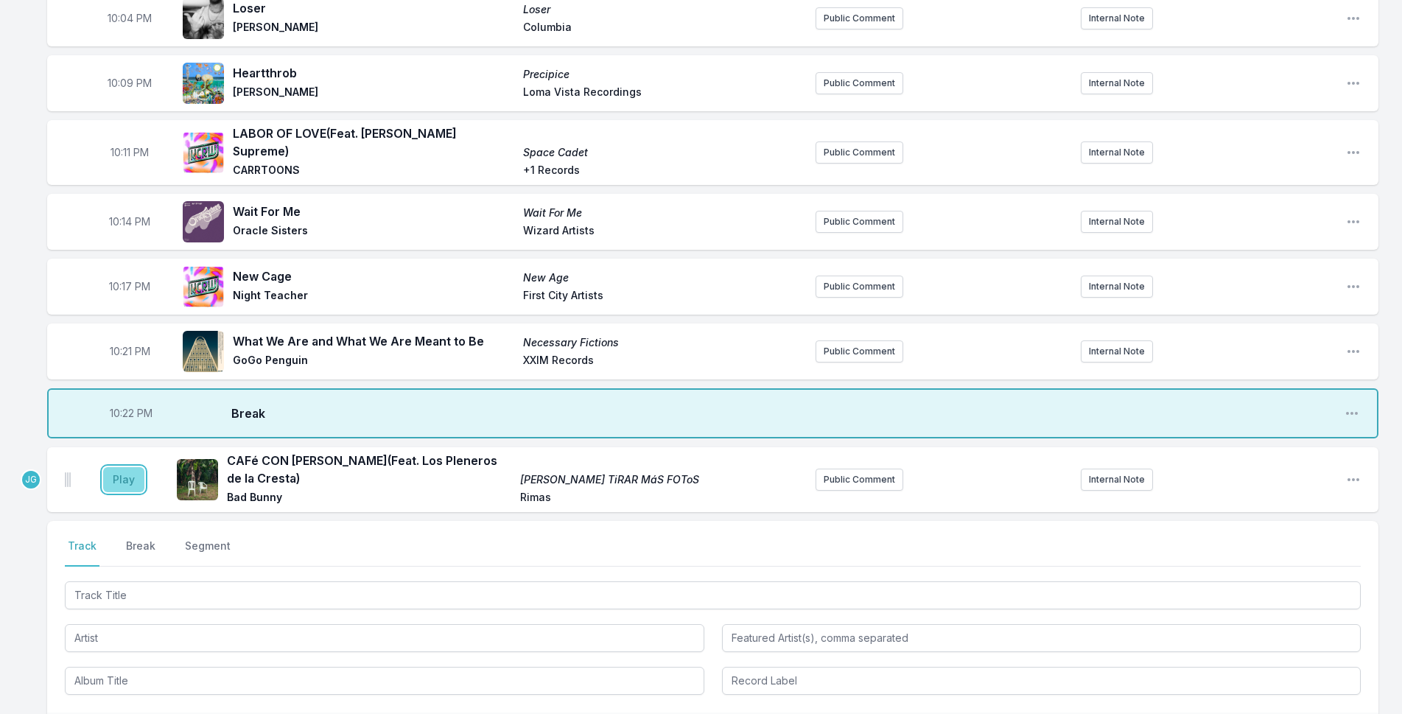
click at [131, 475] on button "Play" at bounding box center [123, 479] width 41 height 25
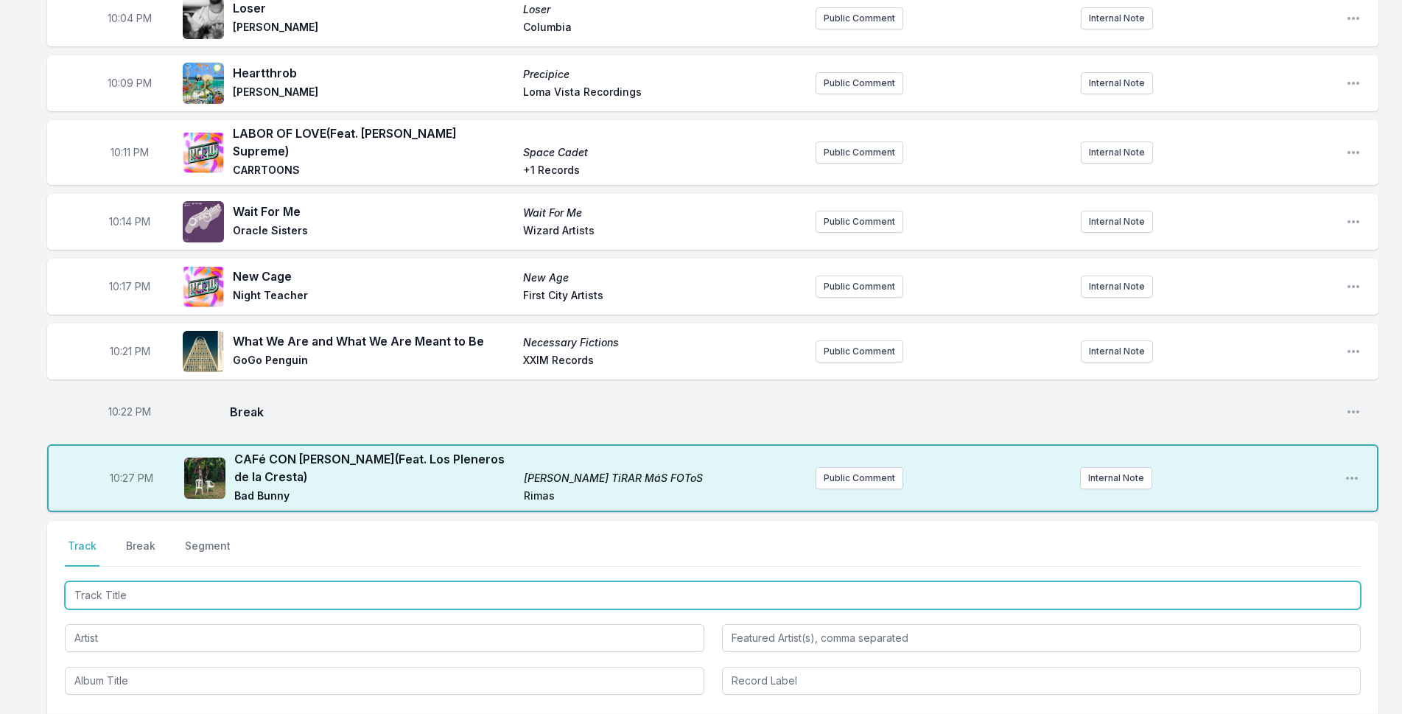
click at [112, 581] on input "Track Title" at bounding box center [713, 595] width 1296 height 28
click at [146, 581] on input "Track Title" at bounding box center [713, 595] width 1296 height 28
type input "L'Amour a la folle"
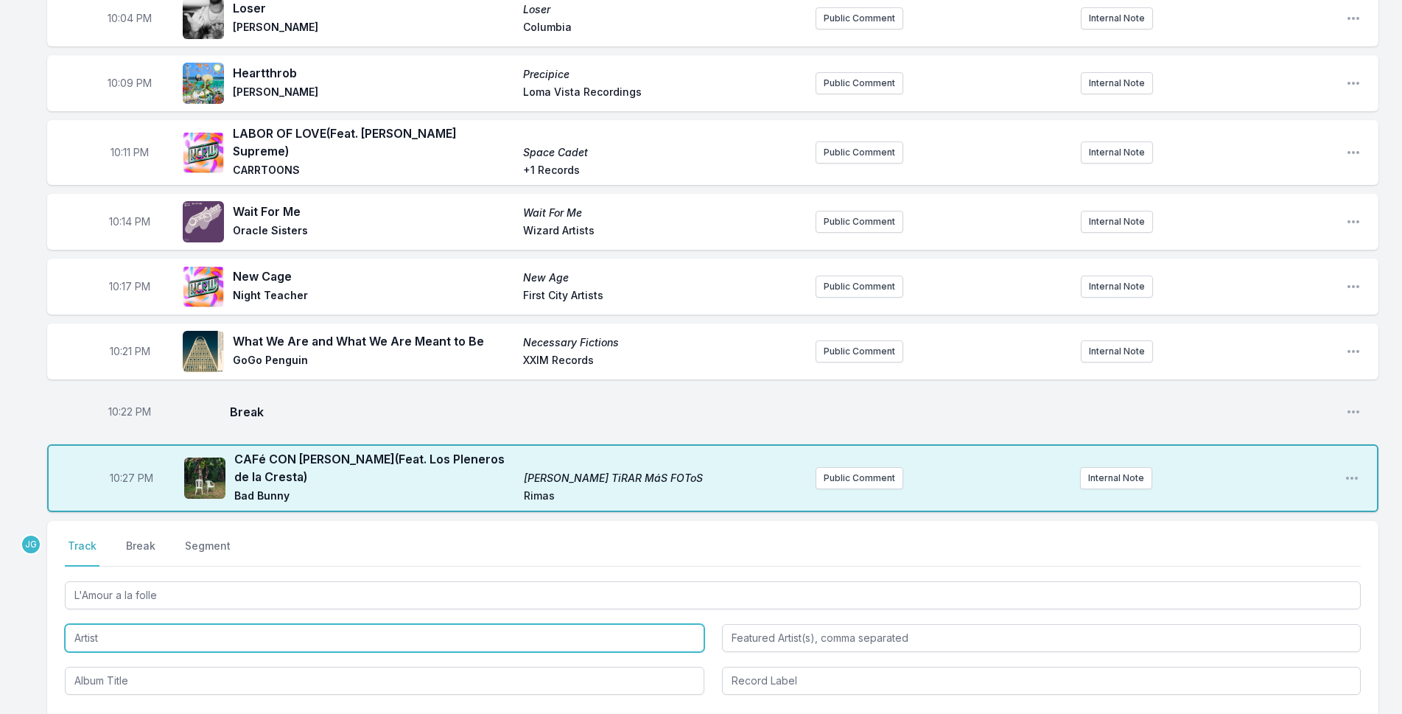
click at [155, 624] on input "Artist" at bounding box center [385, 638] width 640 height 28
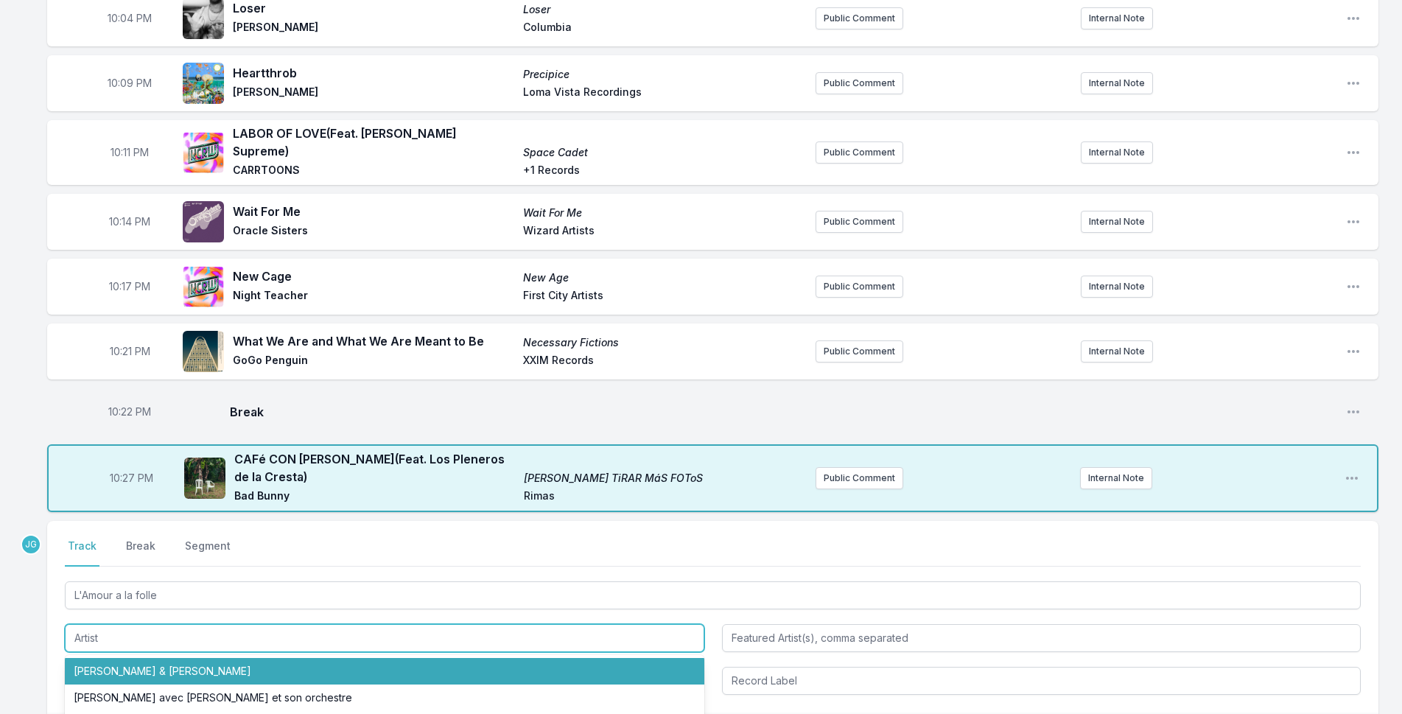
click at [135, 658] on li "[PERSON_NAME] & [PERSON_NAME]" at bounding box center [385, 671] width 640 height 27
type input "[PERSON_NAME] & [PERSON_NAME]"
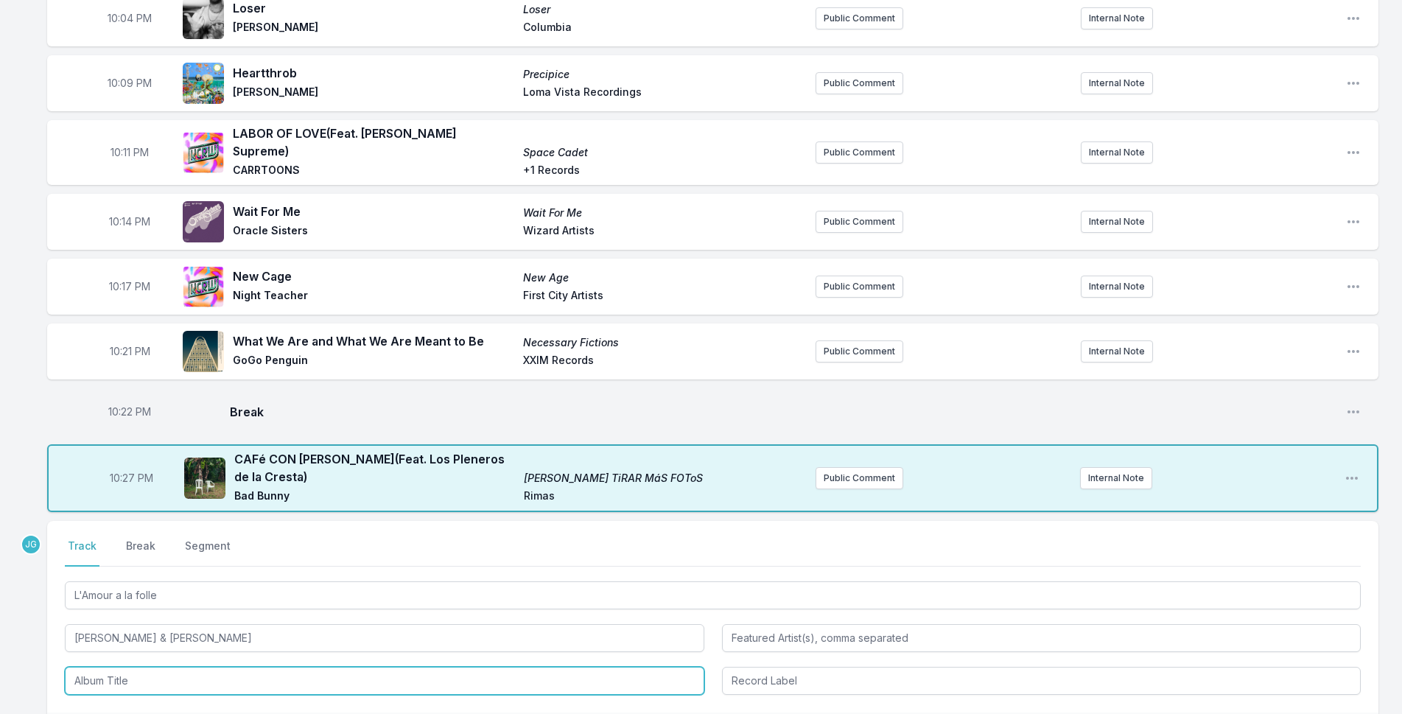
click at [103, 667] on input "Album Title" at bounding box center [385, 681] width 640 height 28
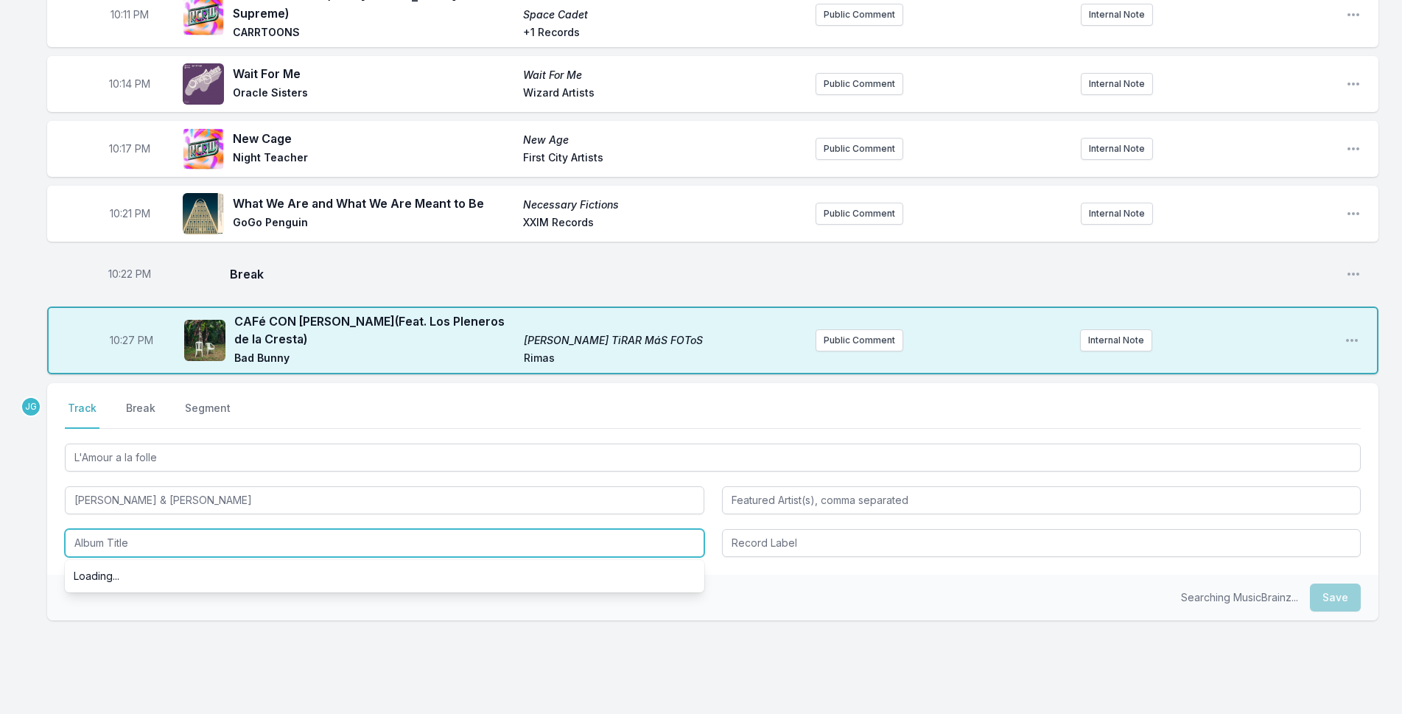
scroll to position [422, 0]
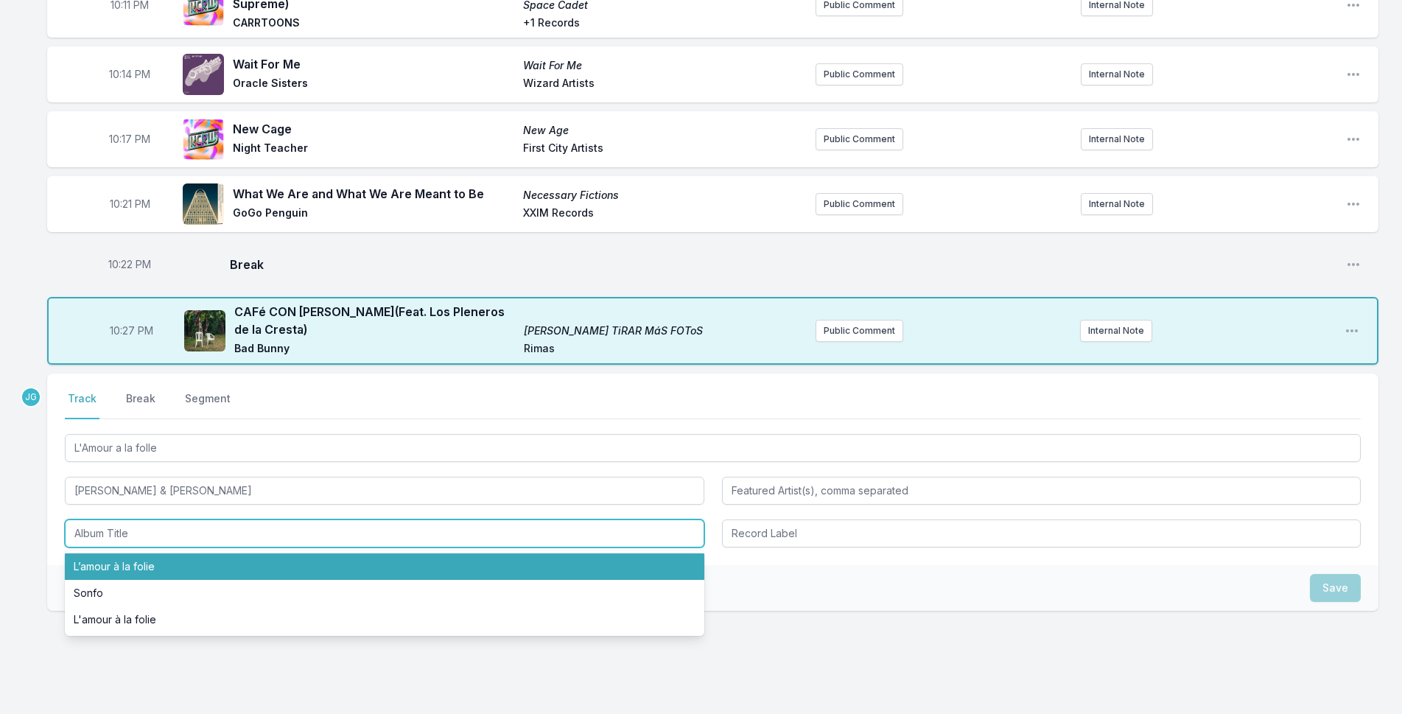
click at [94, 559] on li "L’amour à la folie" at bounding box center [385, 566] width 640 height 27
type input "L’amour à la folie"
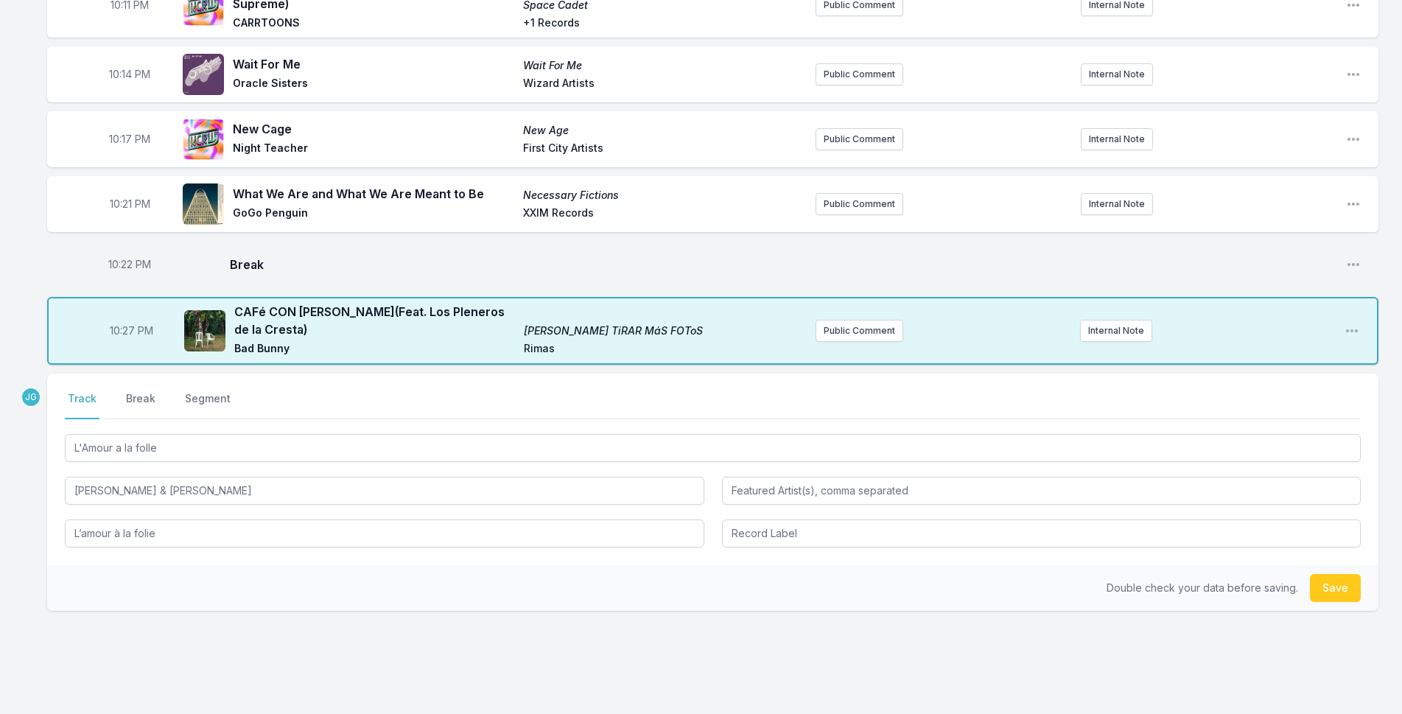
click at [720, 519] on div "L'Amour a la [PERSON_NAME] & [PERSON_NAME] L’amour à la folie" at bounding box center [713, 489] width 1296 height 116
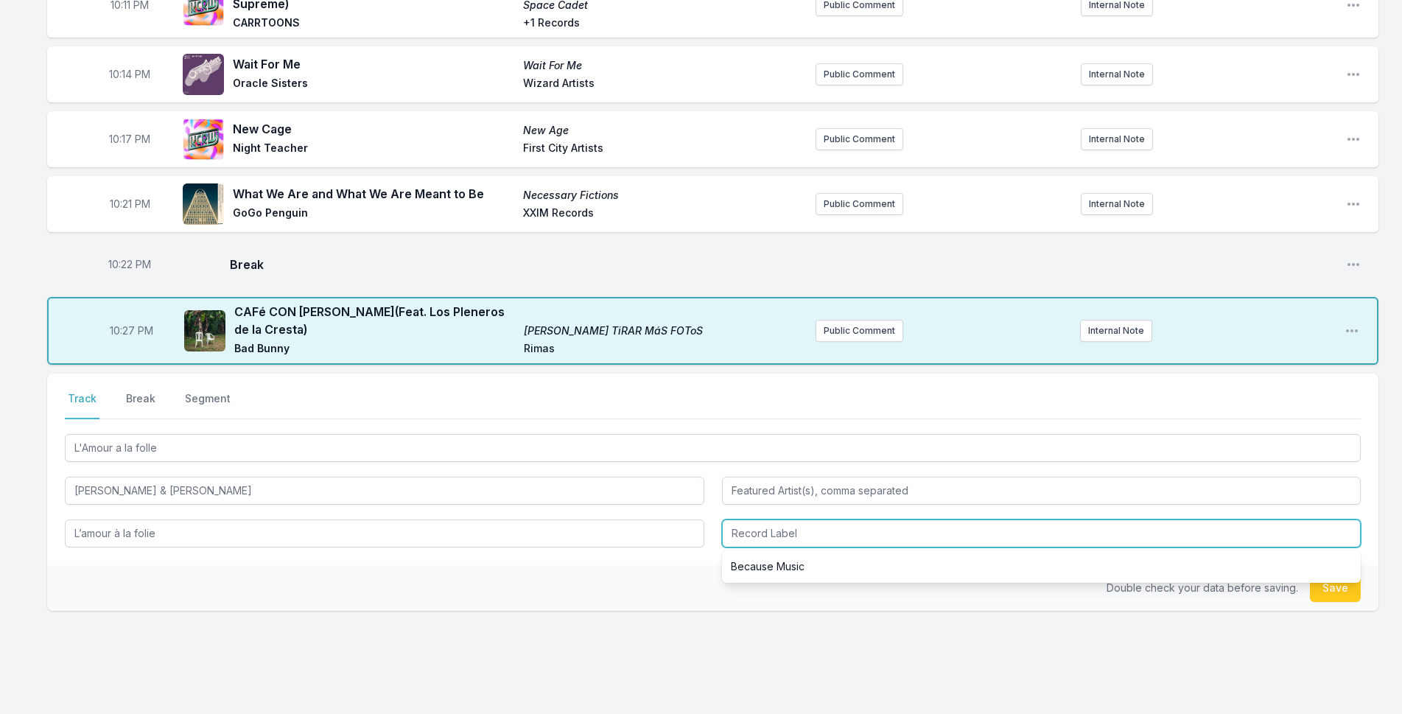
click at [764, 519] on input "Record Label" at bounding box center [1042, 533] width 640 height 28
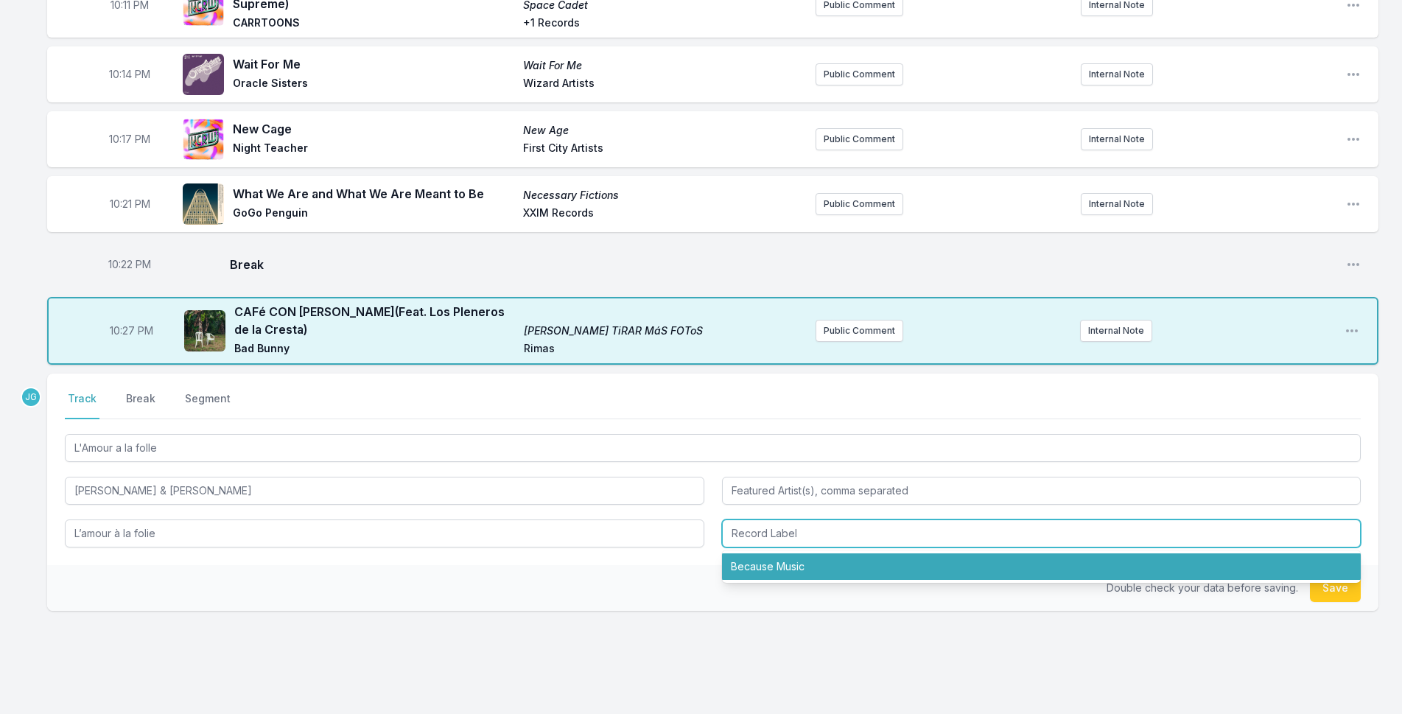
click at [751, 553] on li "Because Music" at bounding box center [1042, 566] width 640 height 27
type input "Because Music"
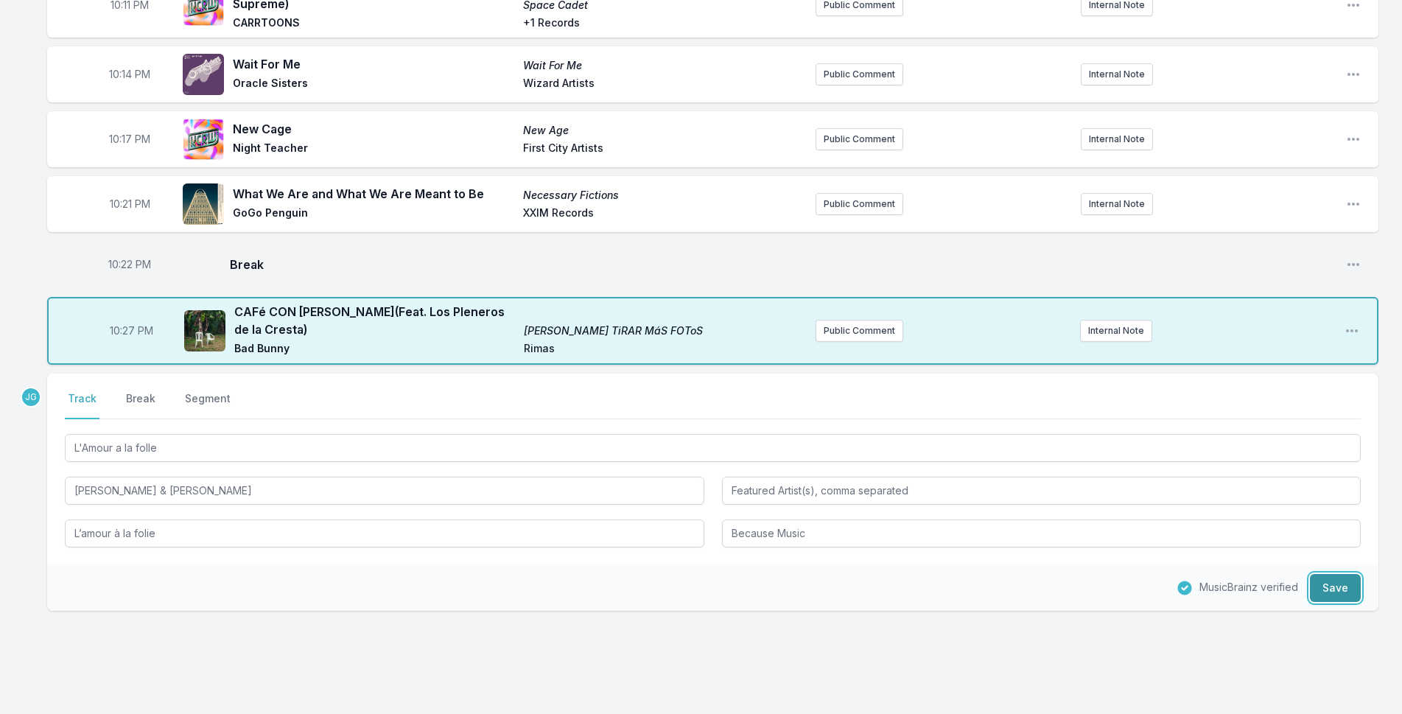
click at [1353, 574] on button "Save" at bounding box center [1335, 588] width 51 height 28
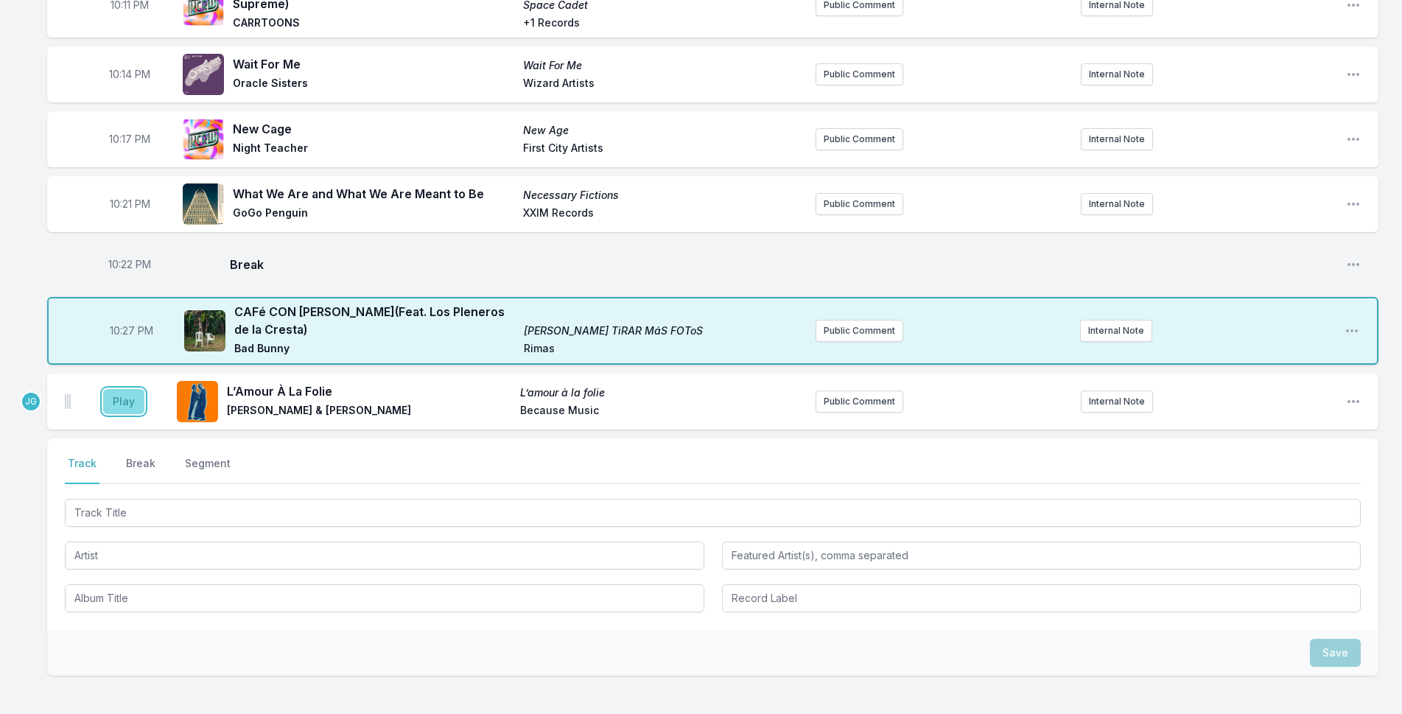
click at [133, 392] on button "Play" at bounding box center [123, 401] width 41 height 25
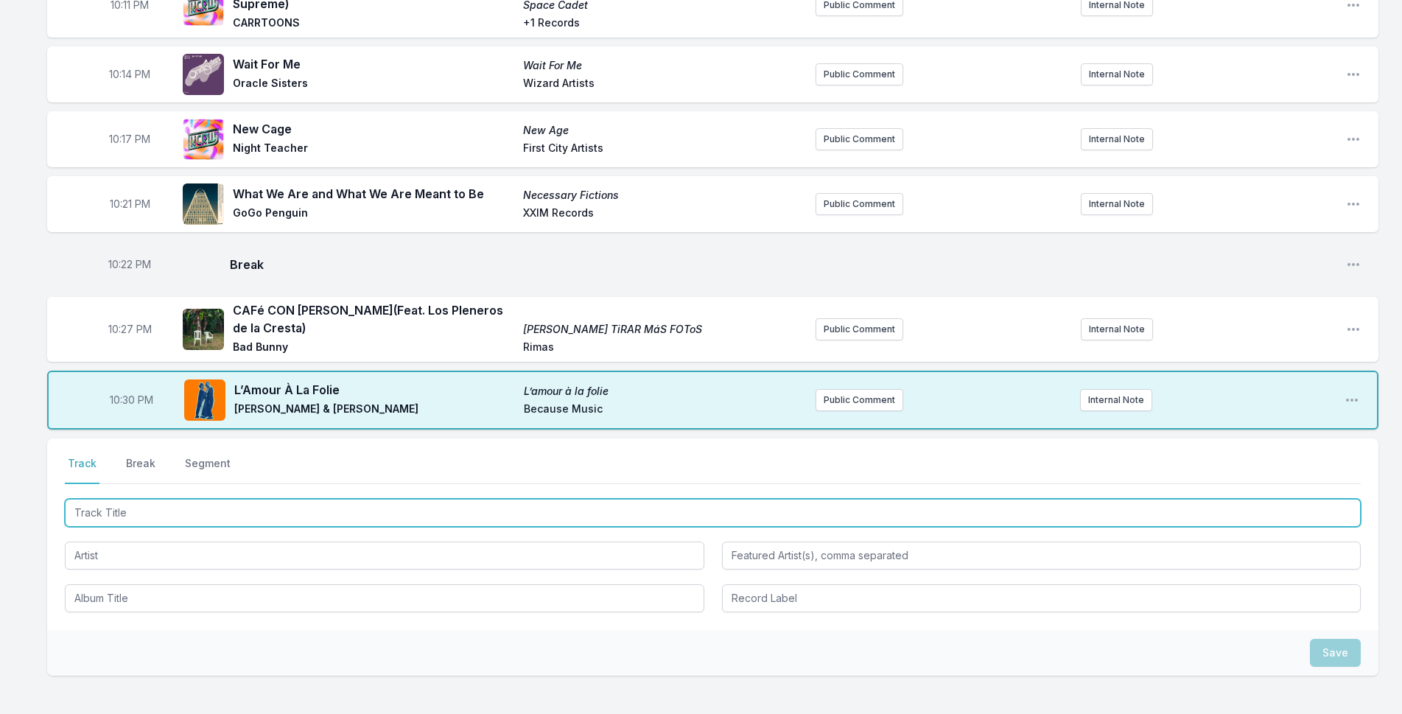
click at [219, 499] on input "Track Title" at bounding box center [713, 513] width 1296 height 28
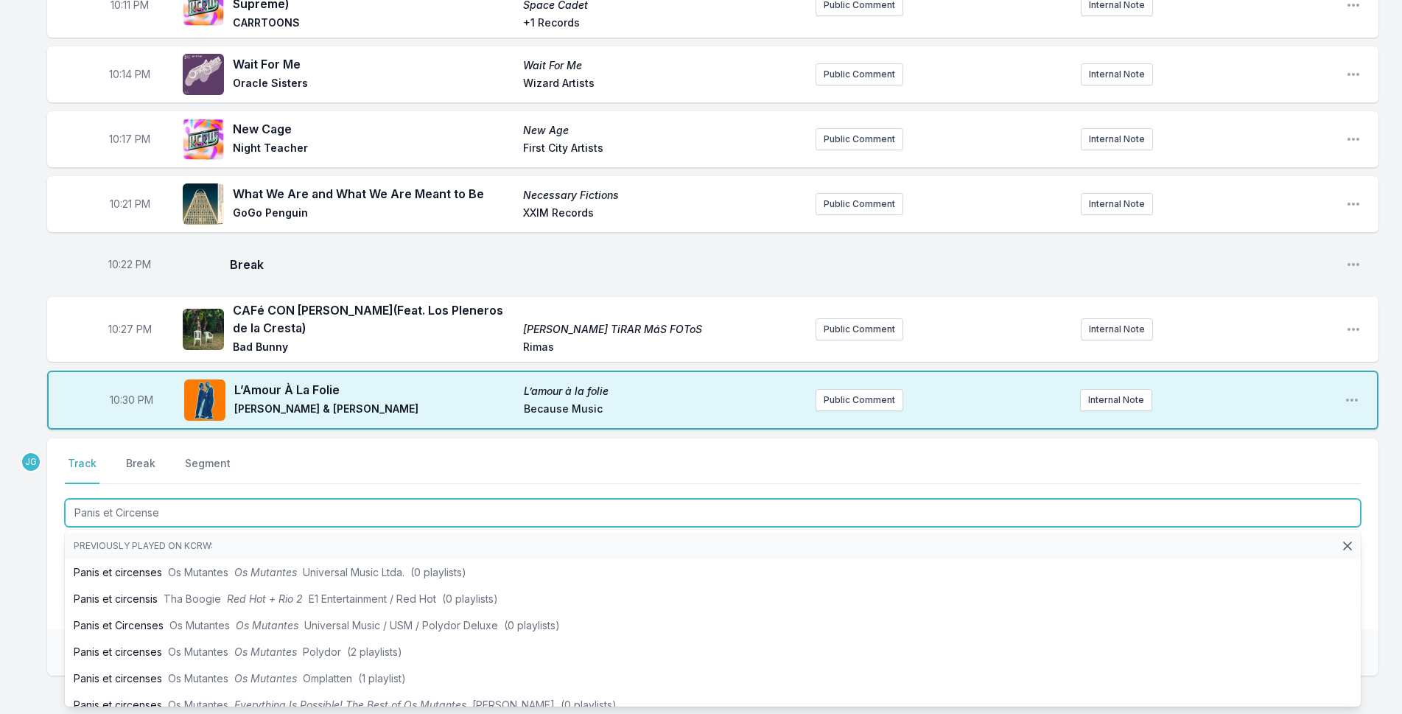
type input "Panis et Circenses"
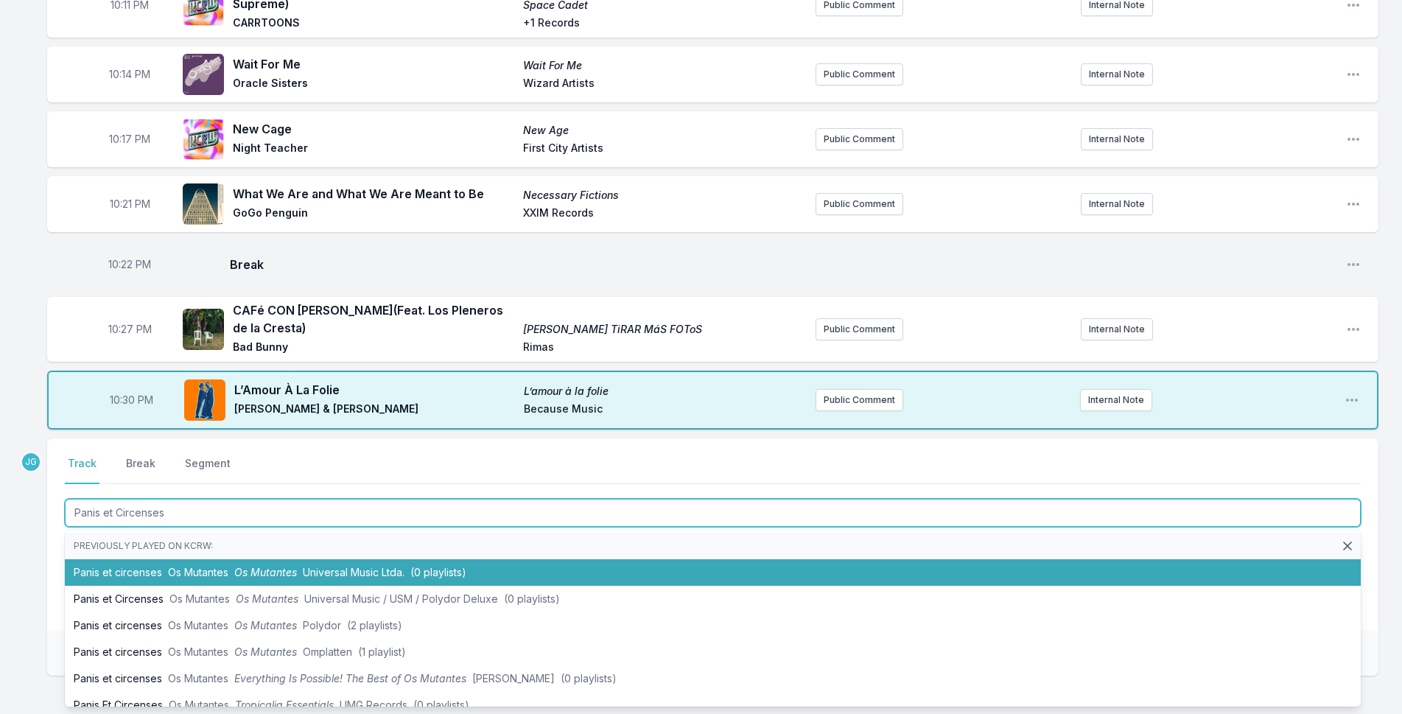
click at [127, 560] on li "Panis et circenses Os Mutantes Os Mutantes Universal Music Ltda. (0 playlists)" at bounding box center [713, 572] width 1296 height 27
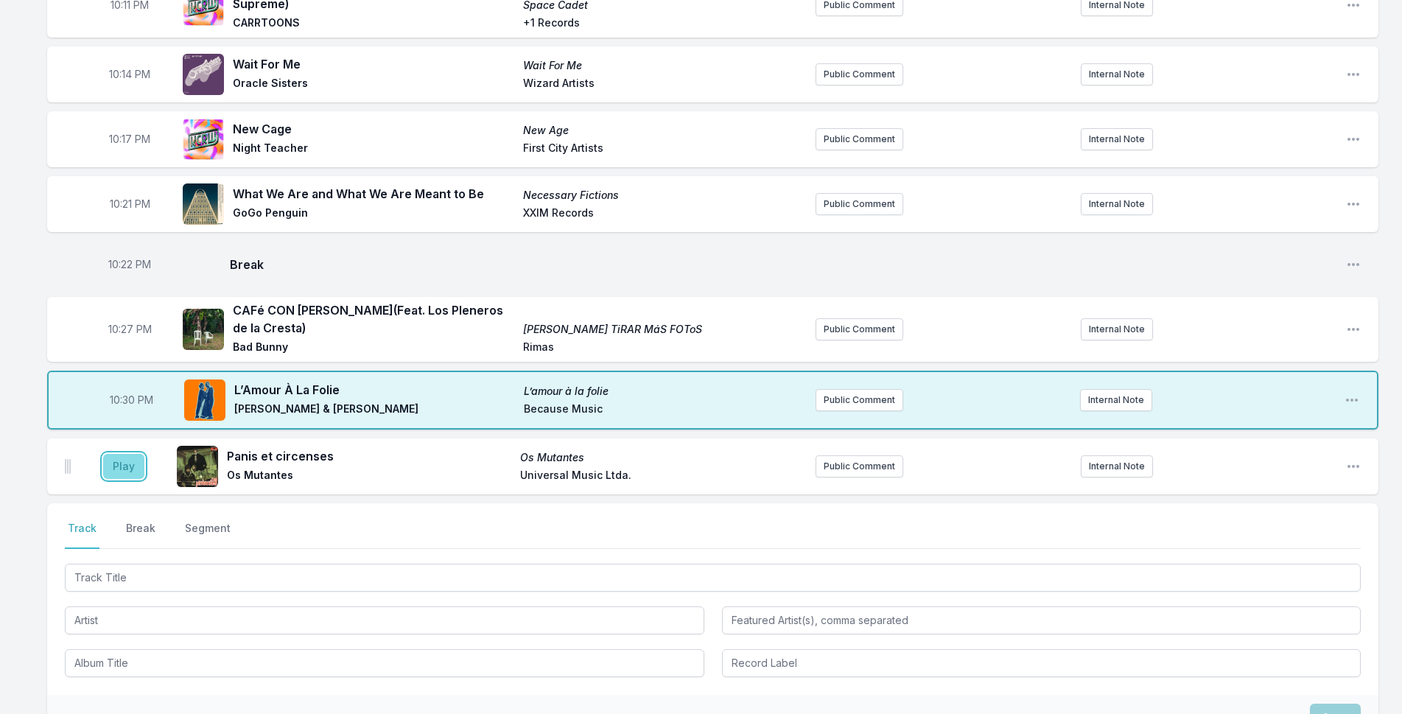
click at [122, 455] on button "Play" at bounding box center [123, 466] width 41 height 25
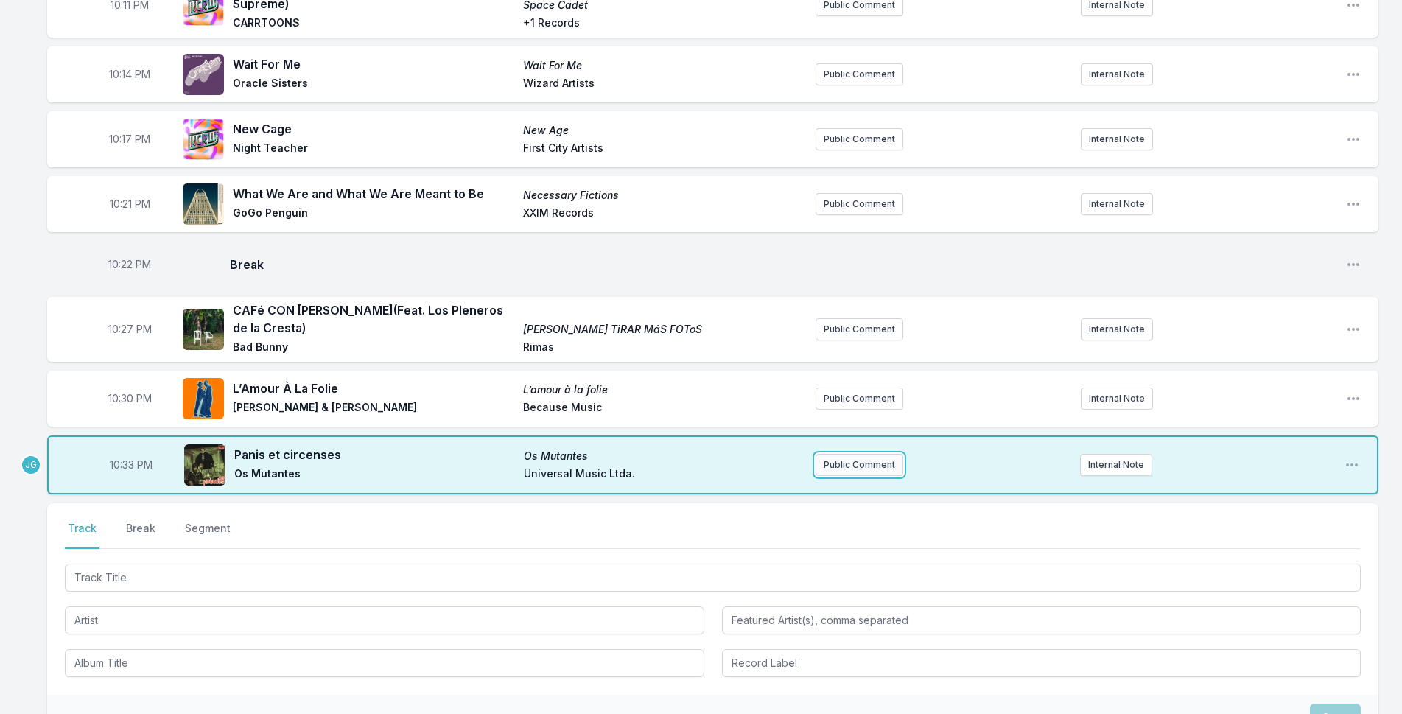
click at [853, 454] on button "Public Comment" at bounding box center [860, 465] width 88 height 22
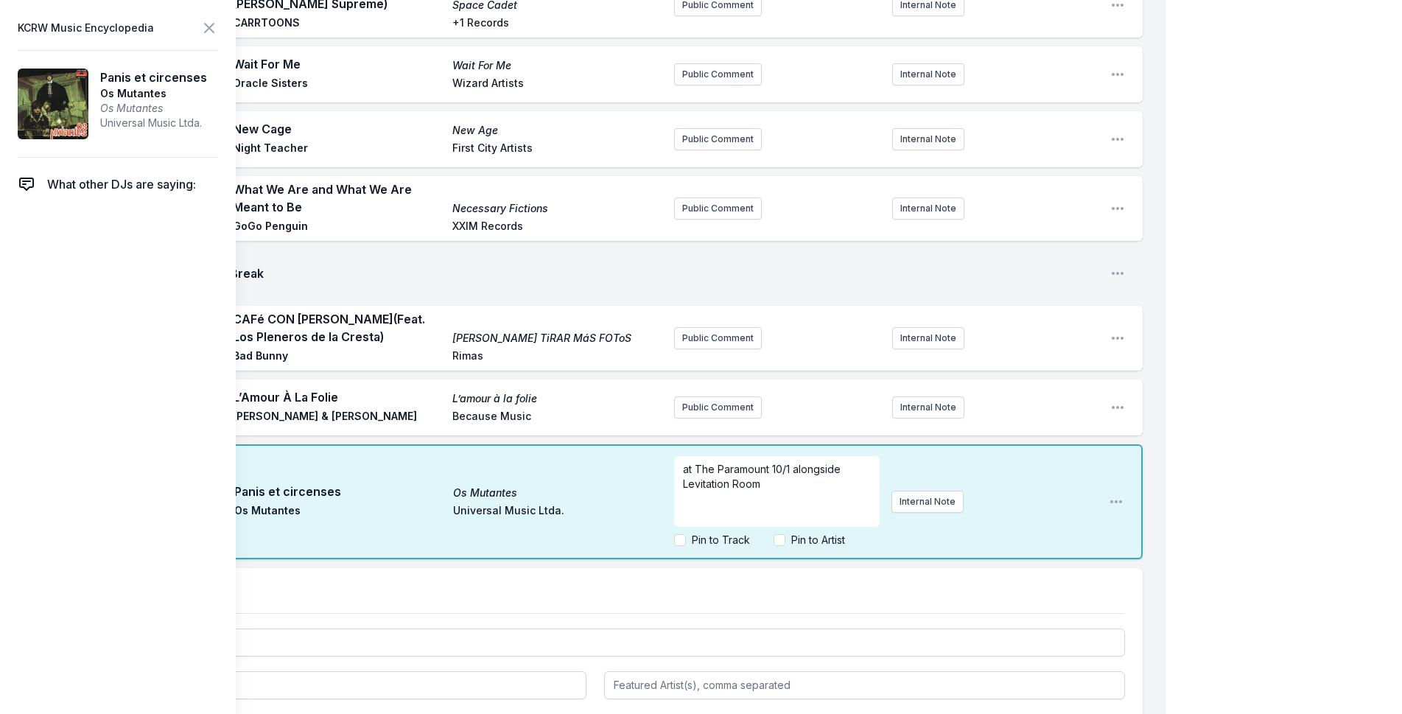
click at [780, 533] on div "Pin to Artist" at bounding box center [809, 540] width 71 height 15
click at [777, 539] on input "Pin to Artist" at bounding box center [780, 540] width 12 height 12
checkbox input "true"
click at [211, 26] on icon at bounding box center [209, 28] width 9 height 9
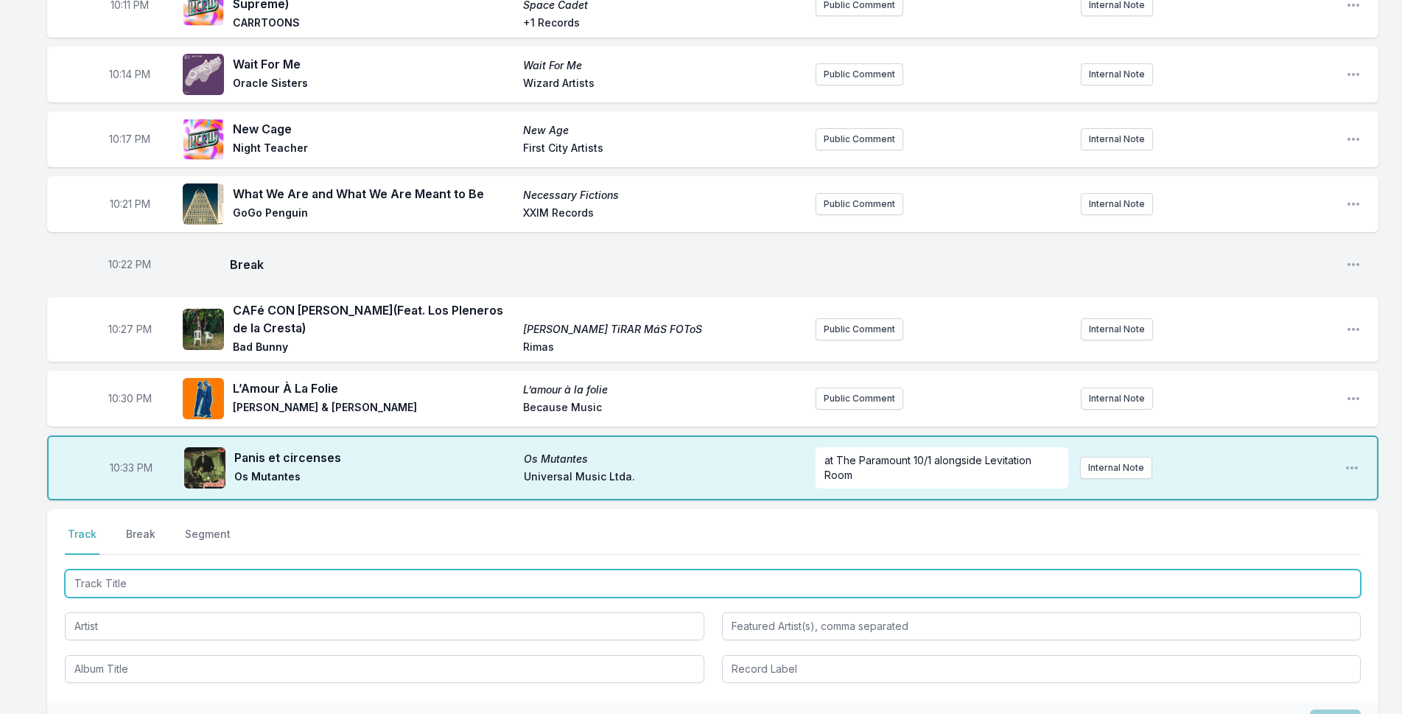
click at [329, 570] on input "Track Title" at bounding box center [713, 584] width 1296 height 28
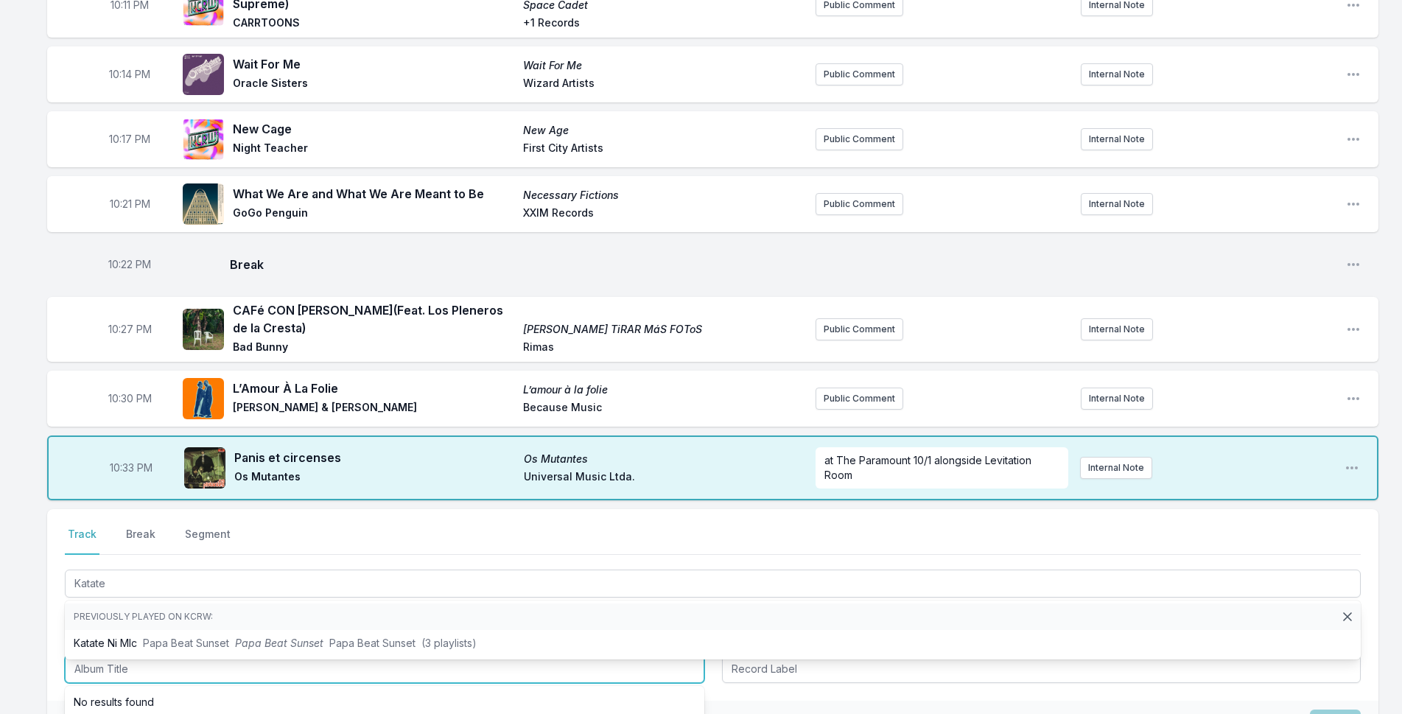
click at [340, 655] on input "Album Title" at bounding box center [385, 669] width 640 height 28
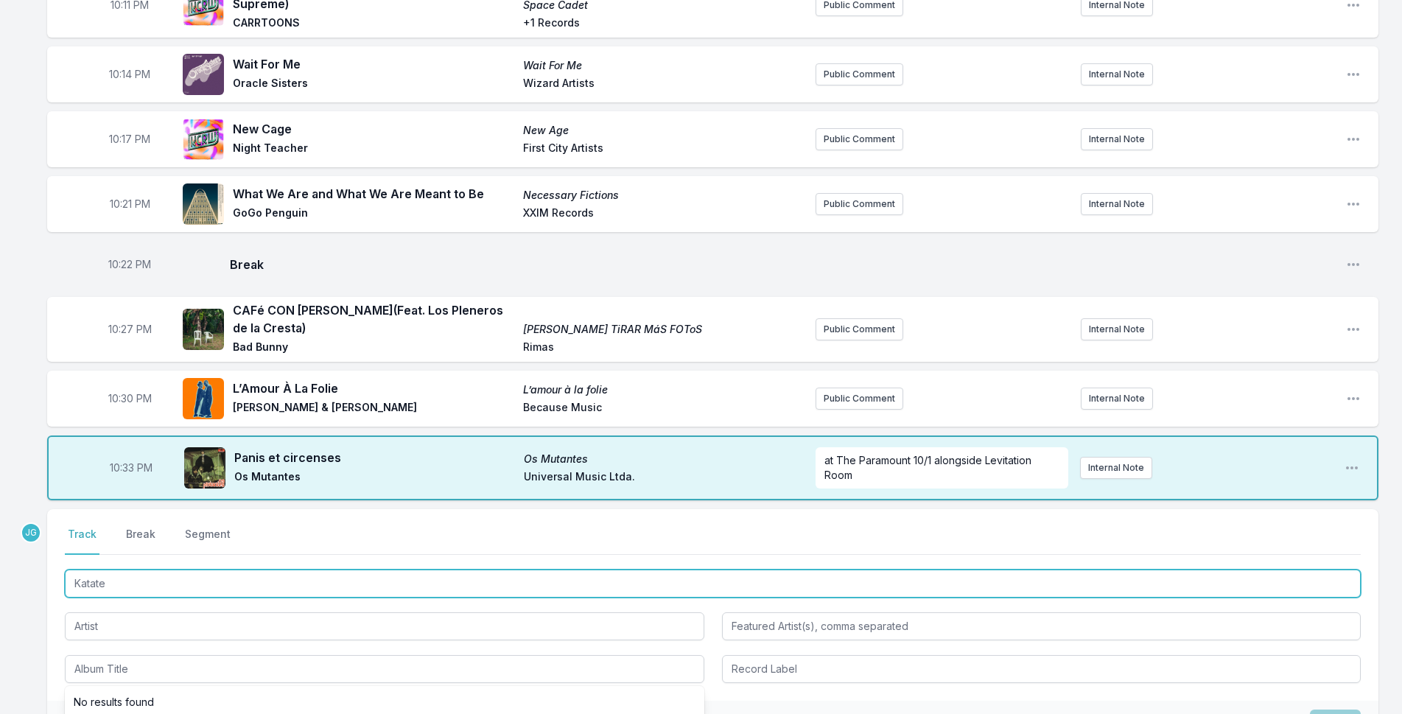
click at [169, 575] on input "Katate" at bounding box center [713, 584] width 1296 height 28
type input "Katate"
click at [164, 630] on li "Katate Ni MIc Papa Beat Sunset Papa Beat Sunset Papa Beat Sunset (3 playlists)" at bounding box center [713, 643] width 1296 height 27
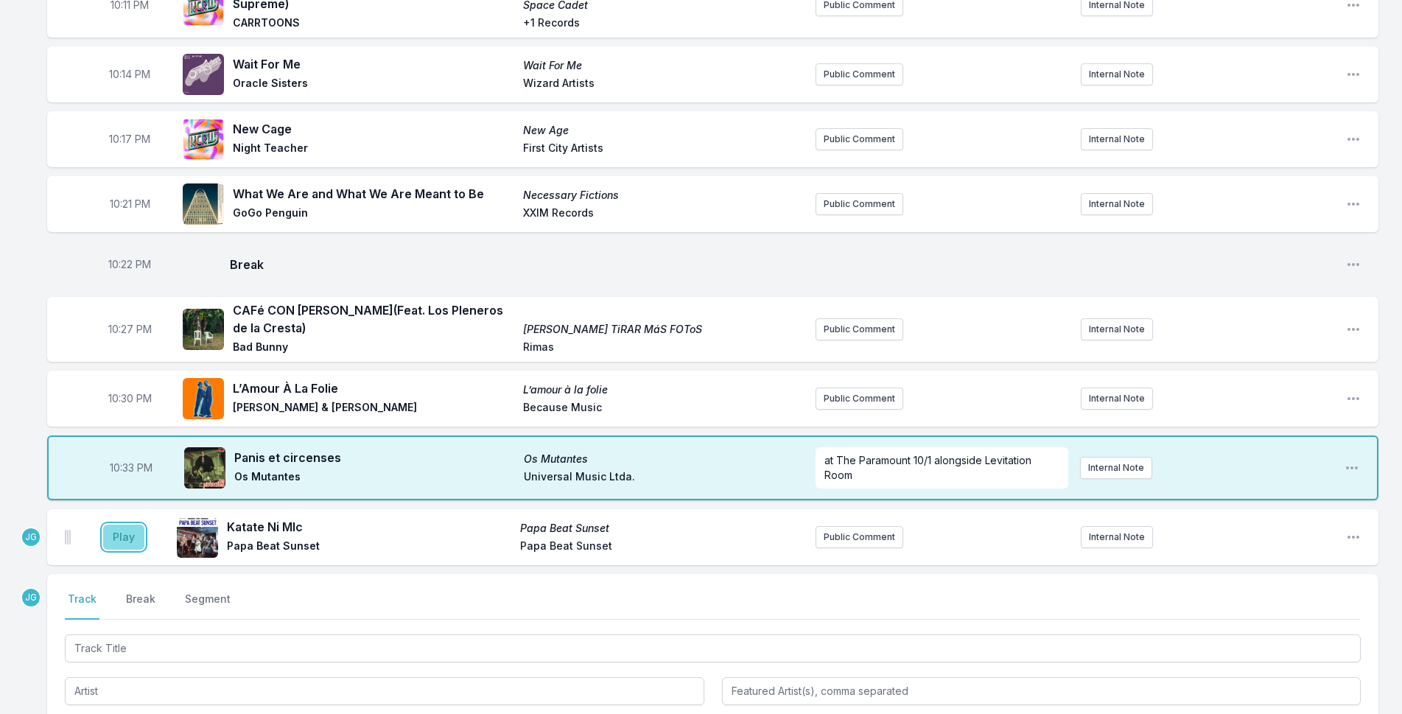
click at [129, 525] on button "Play" at bounding box center [123, 537] width 41 height 25
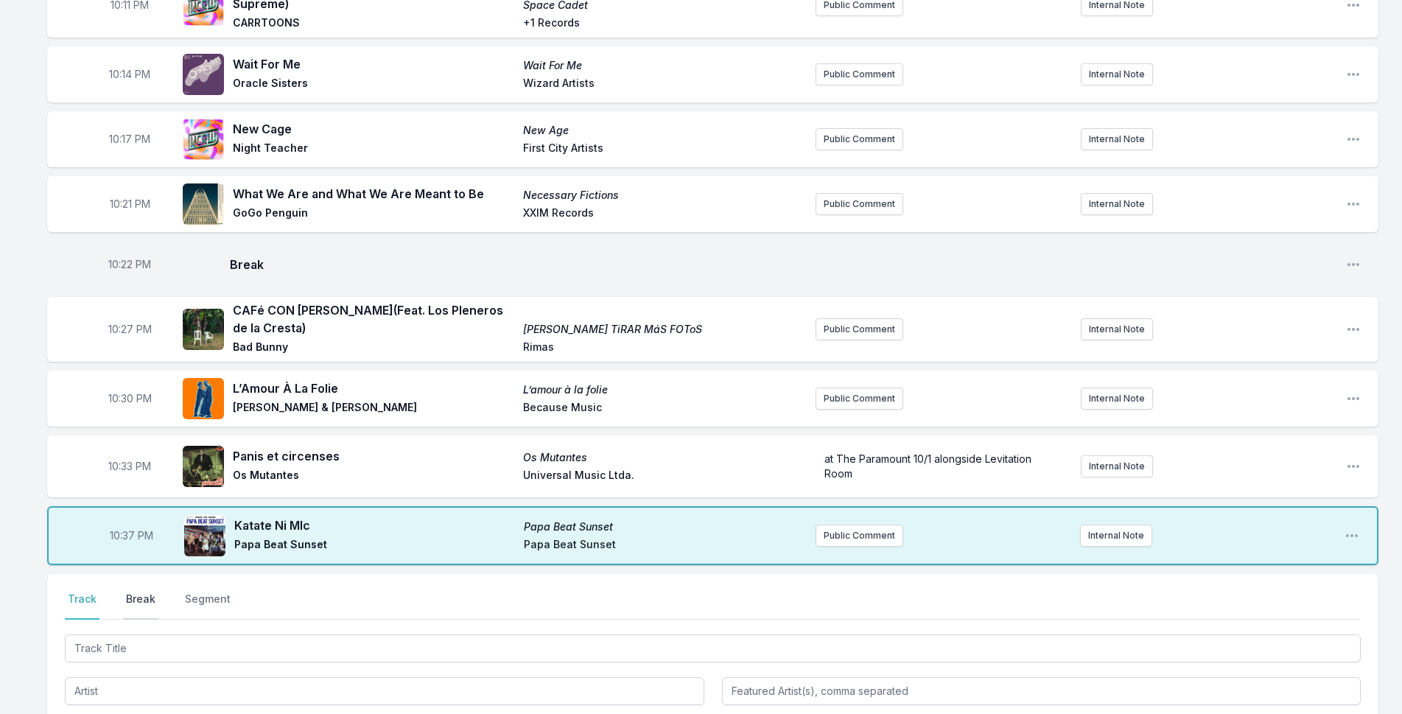
click at [141, 592] on button "Break" at bounding box center [140, 606] width 35 height 28
click at [1342, 676] on button "Save" at bounding box center [1335, 690] width 51 height 28
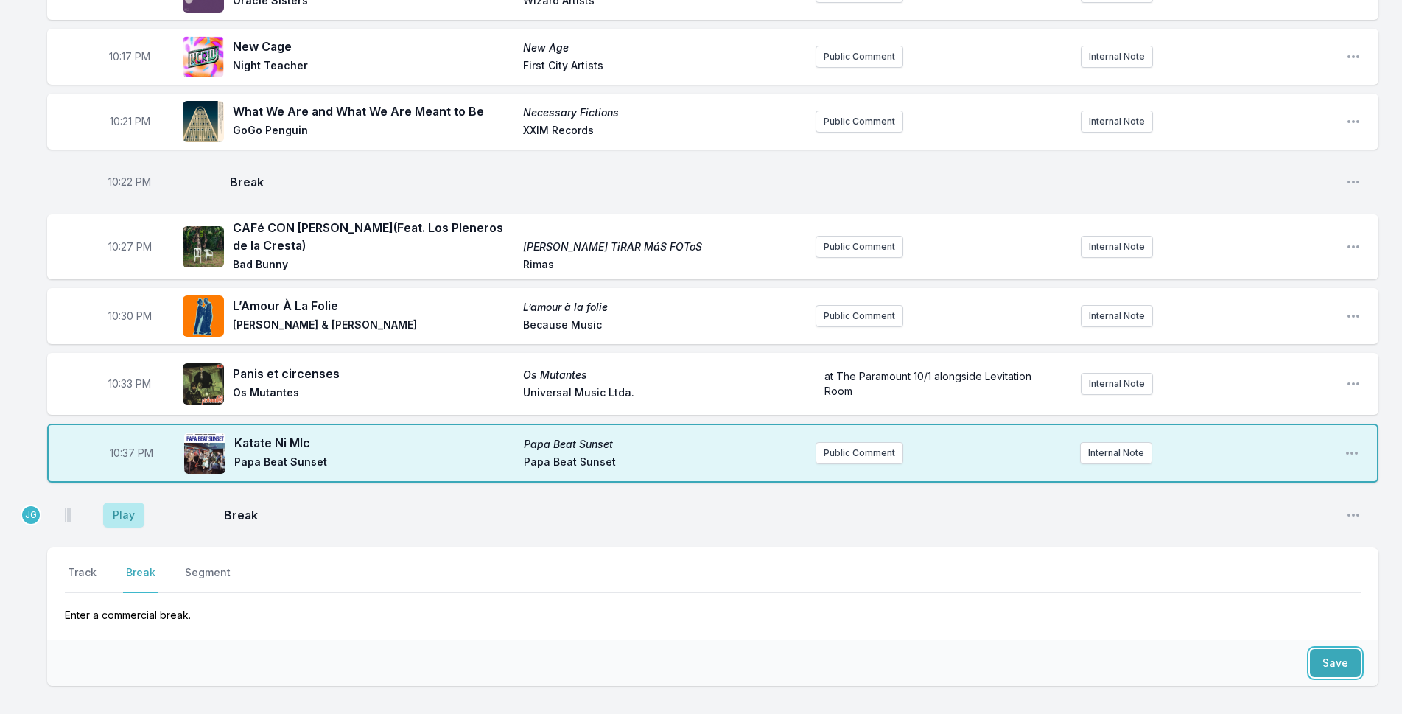
scroll to position [601, 0]
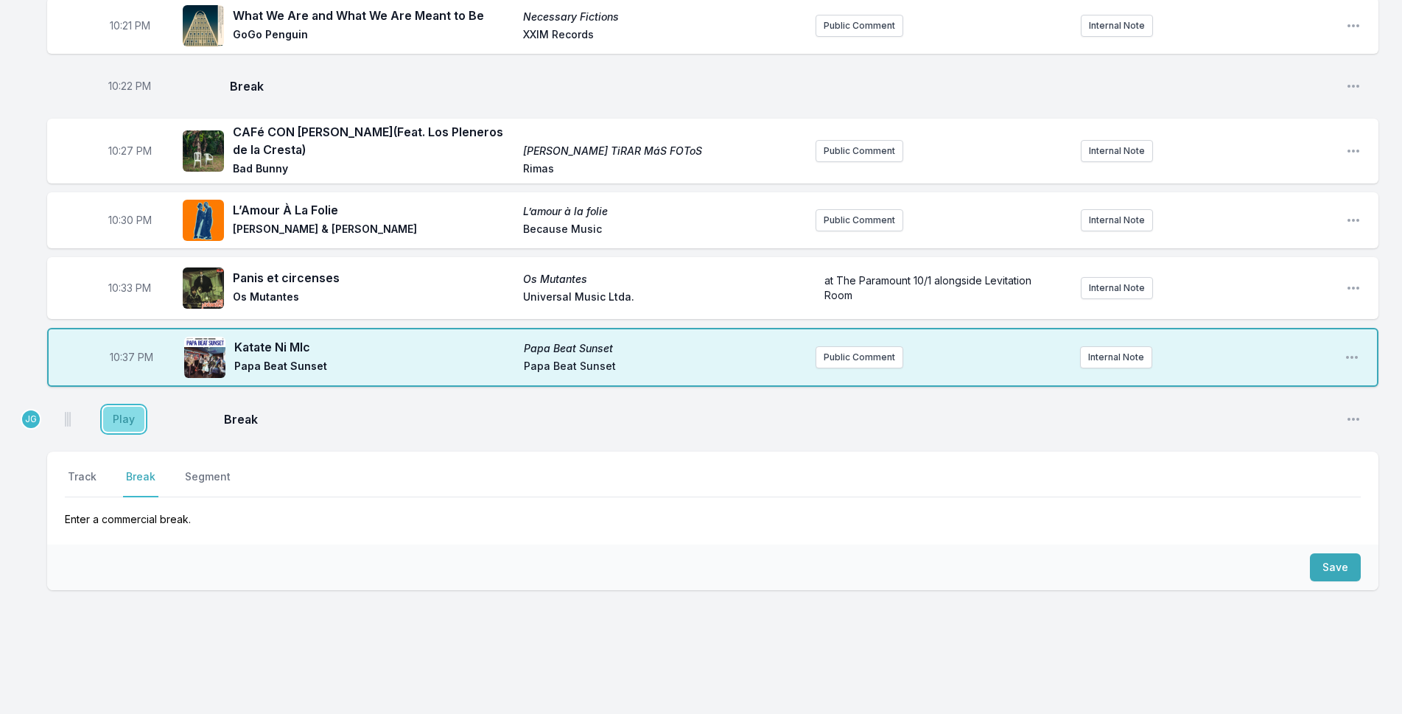
click at [124, 407] on button "Play" at bounding box center [123, 419] width 41 height 25
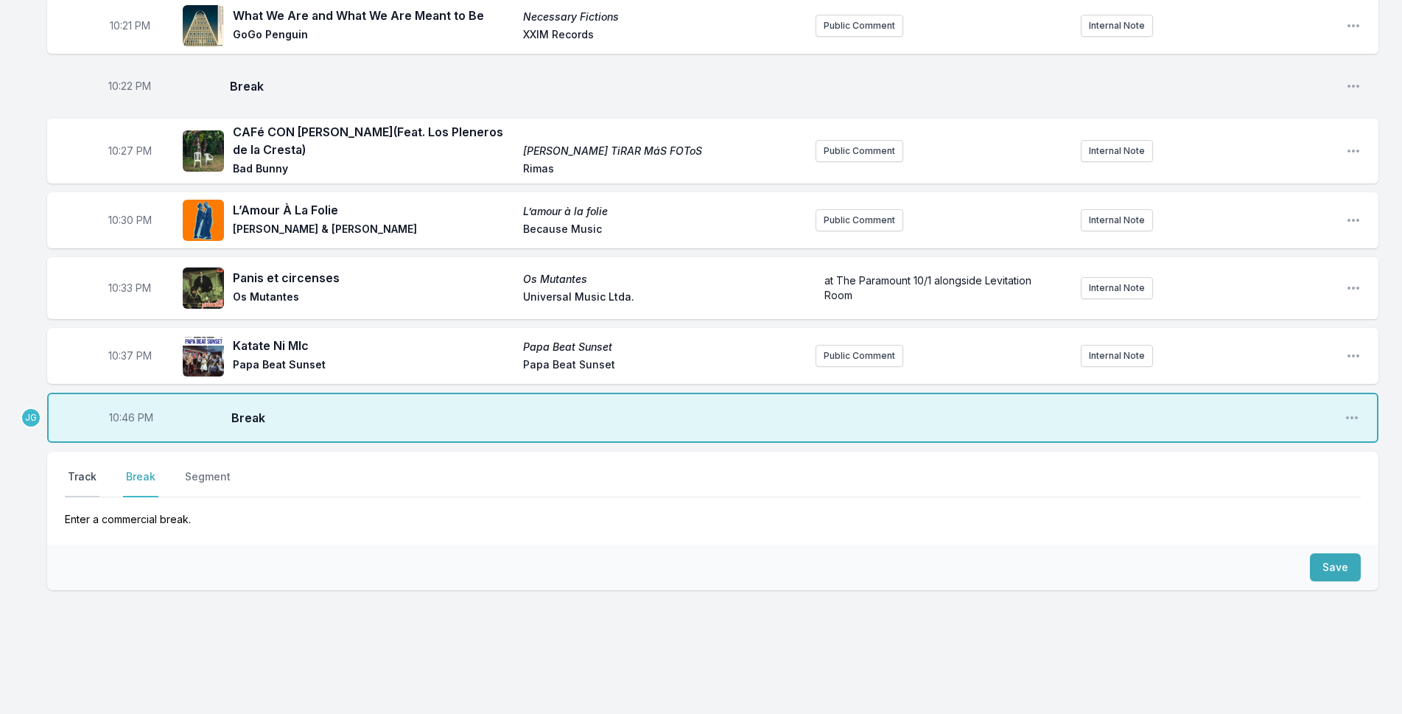
click at [69, 469] on button "Track" at bounding box center [82, 483] width 35 height 28
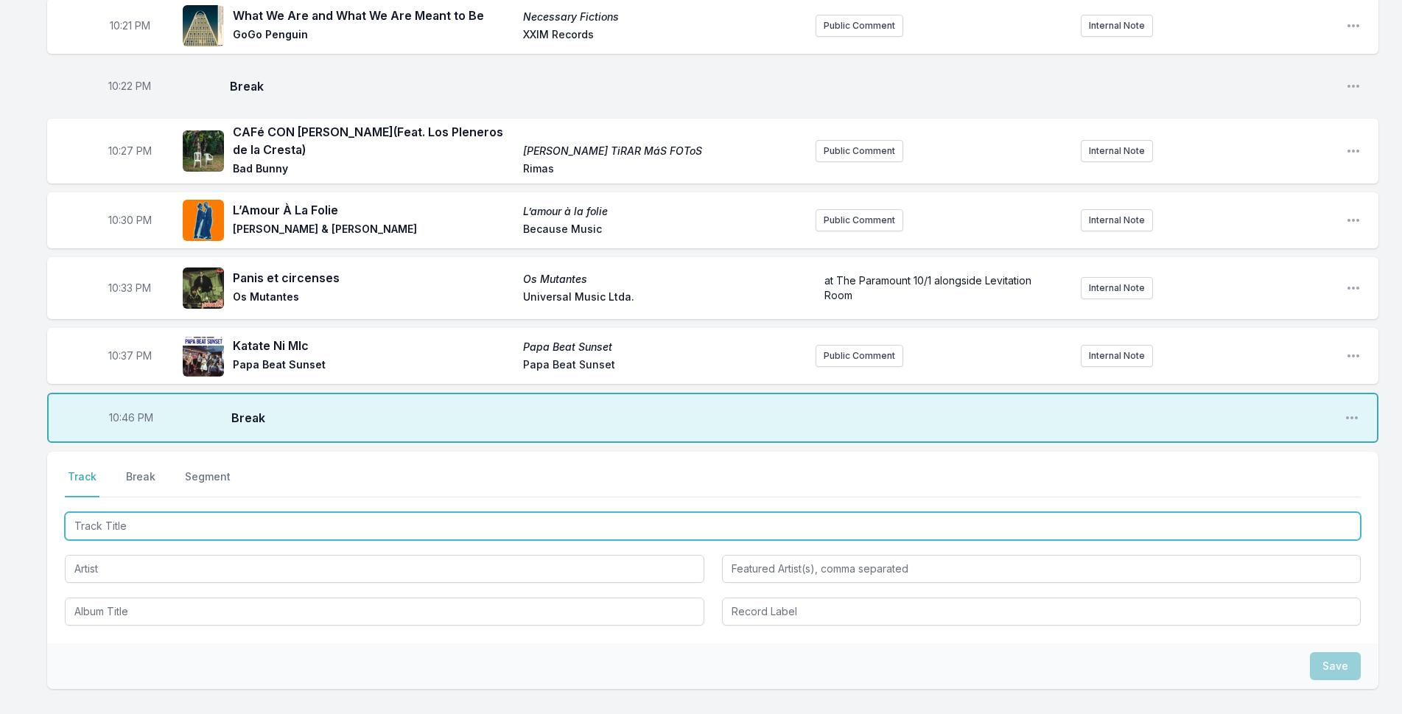
click at [104, 515] on input "Track Title" at bounding box center [713, 526] width 1296 height 28
type input "What Is The Reason For"
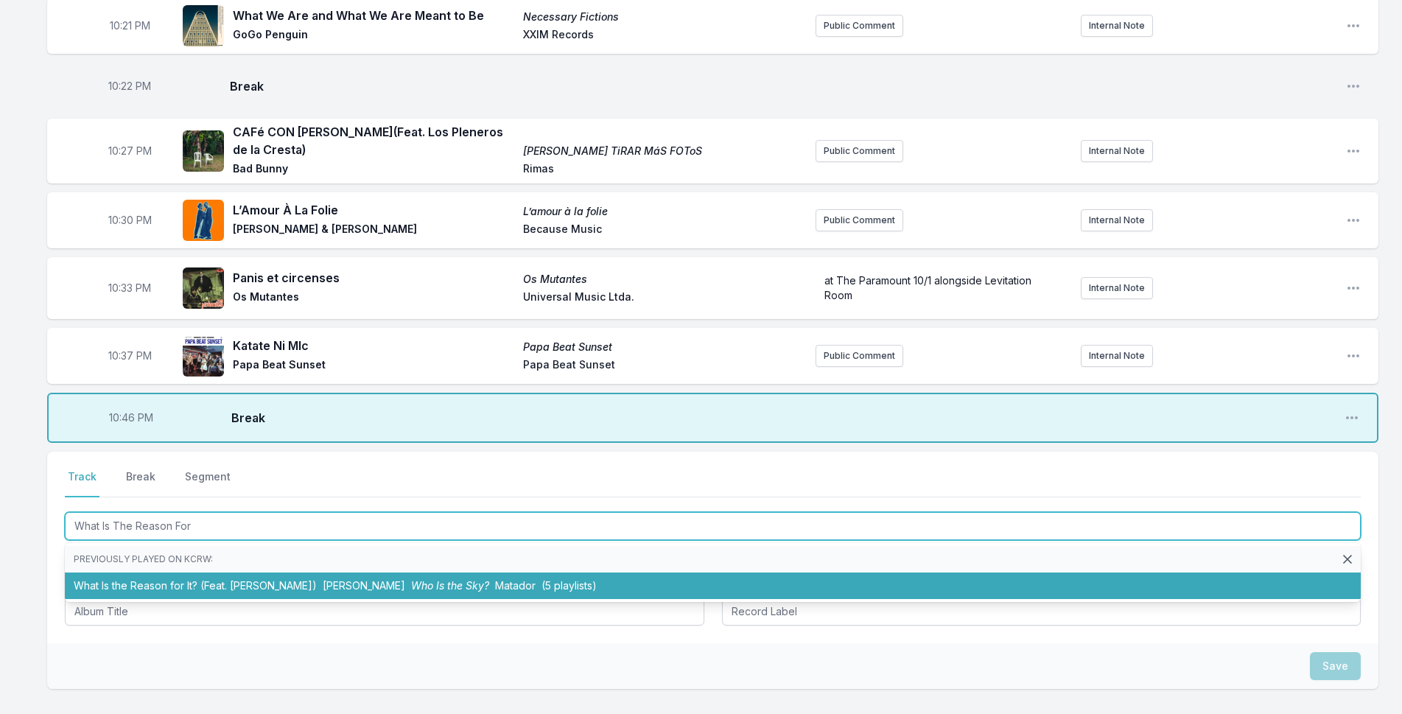
click at [164, 573] on li "What Is the Reason for It? (Feat. [PERSON_NAME]) [PERSON_NAME] Who Is the Sky? …" at bounding box center [713, 586] width 1296 height 27
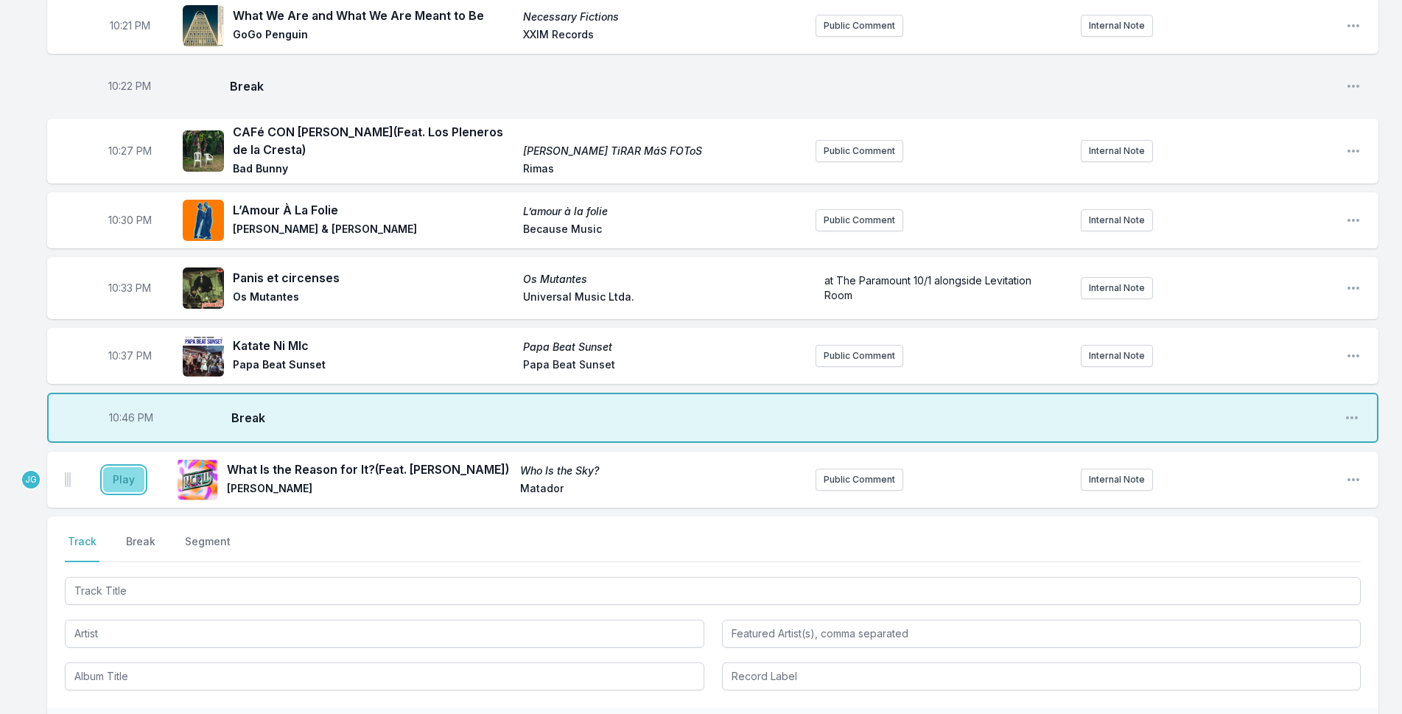
click at [113, 467] on button "Play" at bounding box center [123, 479] width 41 height 25
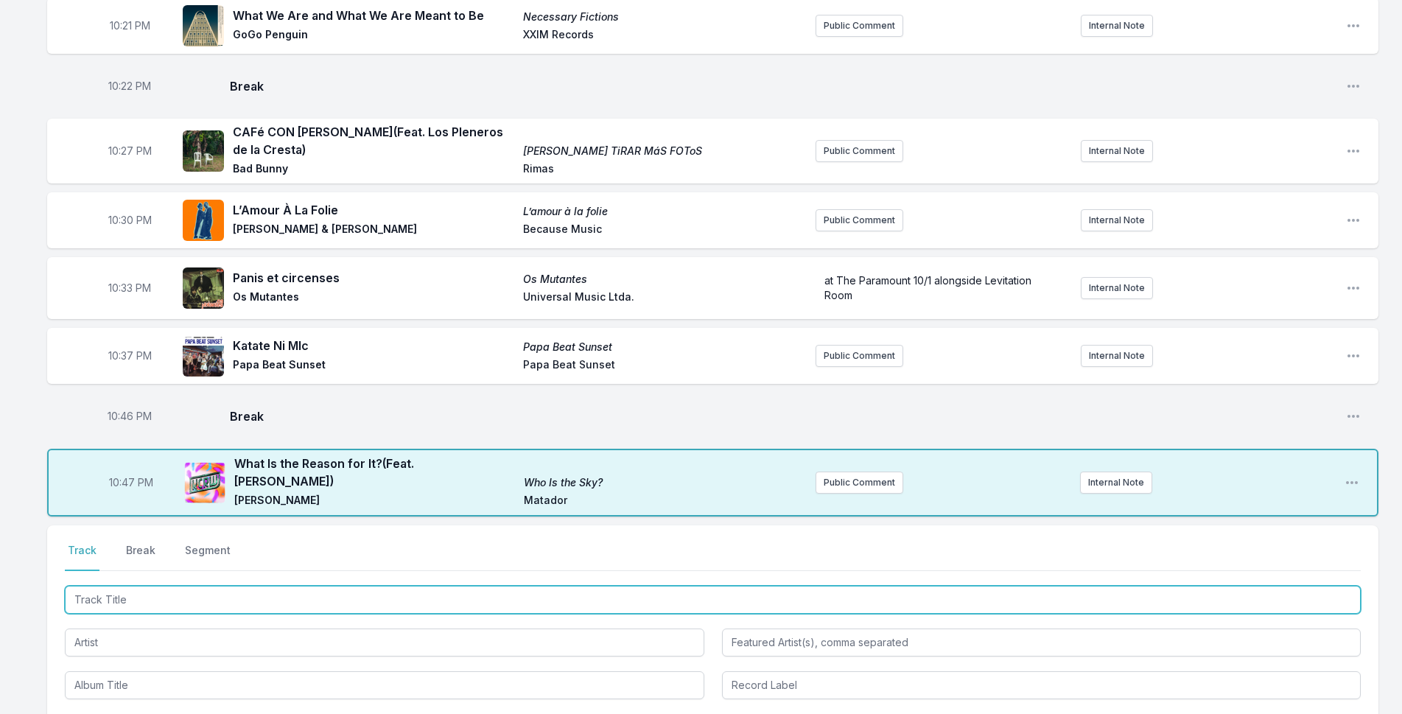
click at [225, 586] on input "Track Title" at bounding box center [713, 600] width 1296 height 28
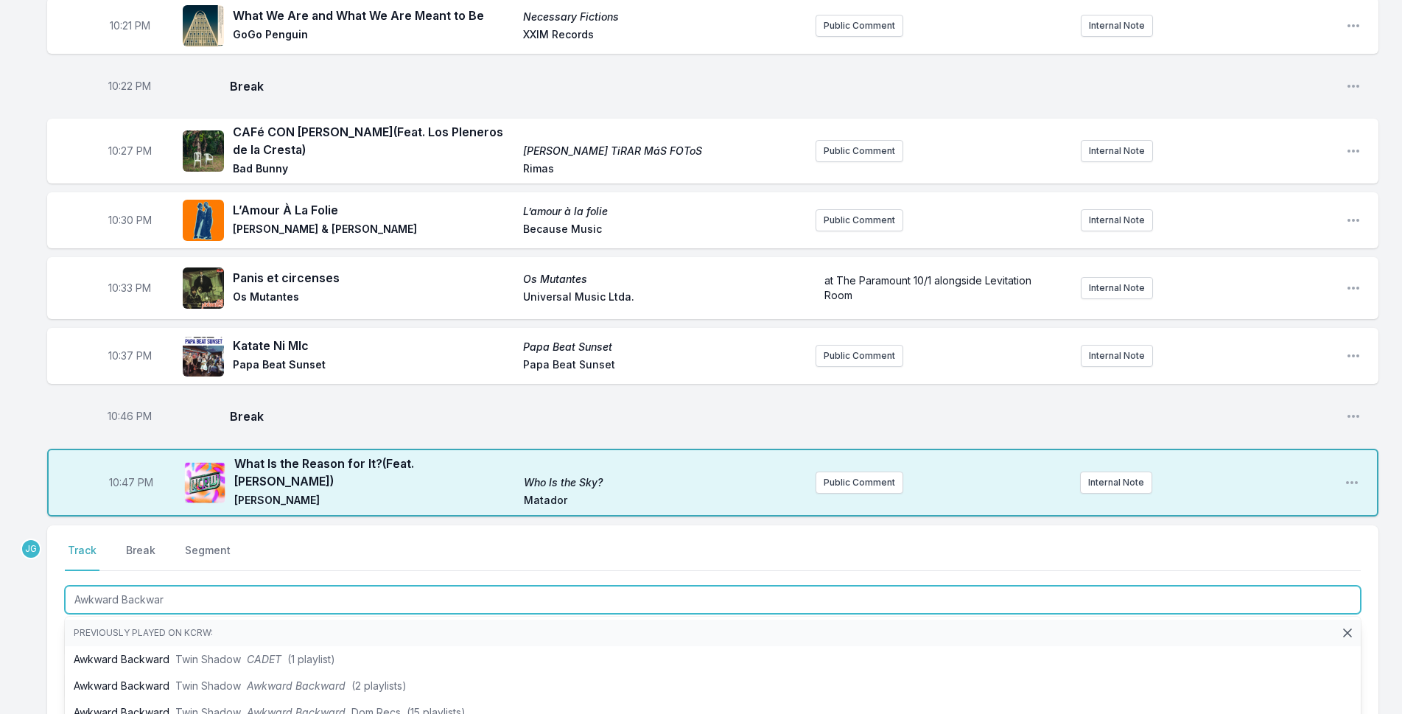
type input "Awkward Backward"
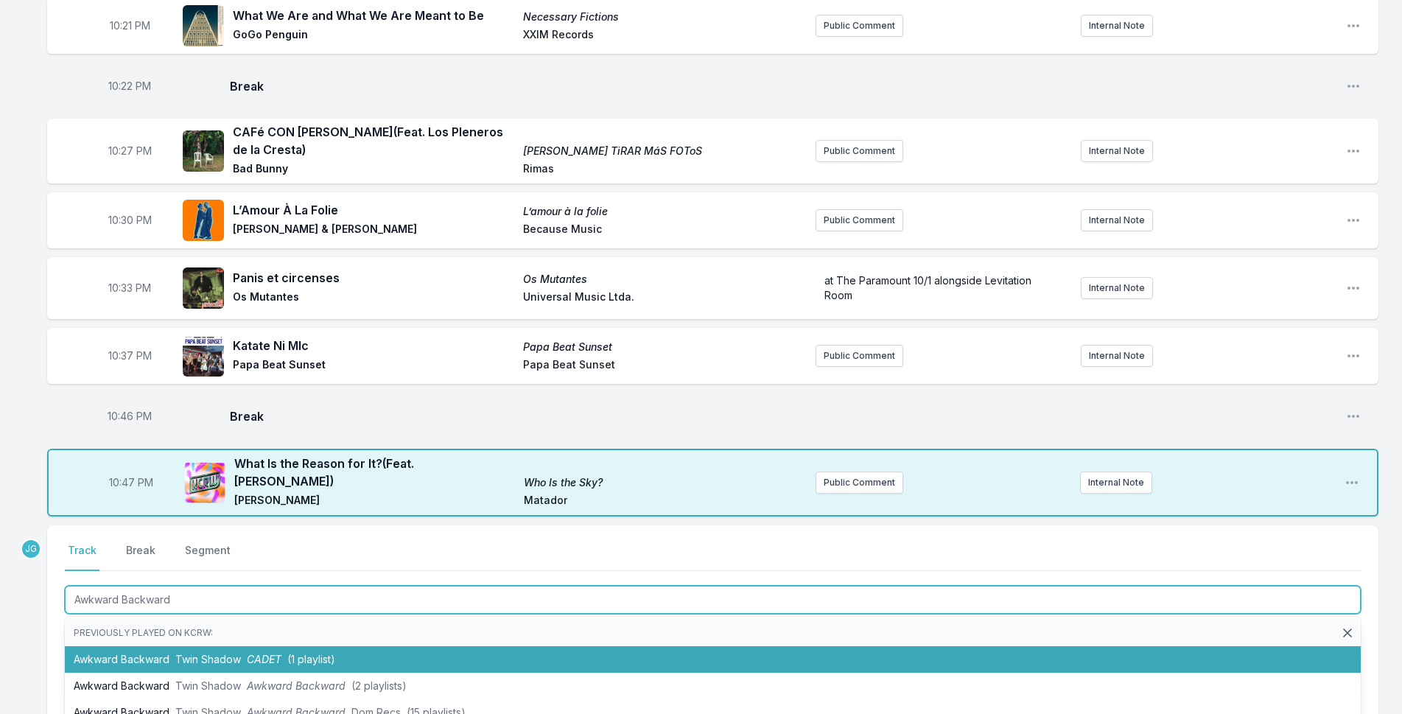
click at [157, 646] on li "Awkward Backward Twin Shadow CADET (1 playlist)" at bounding box center [713, 659] width 1296 height 27
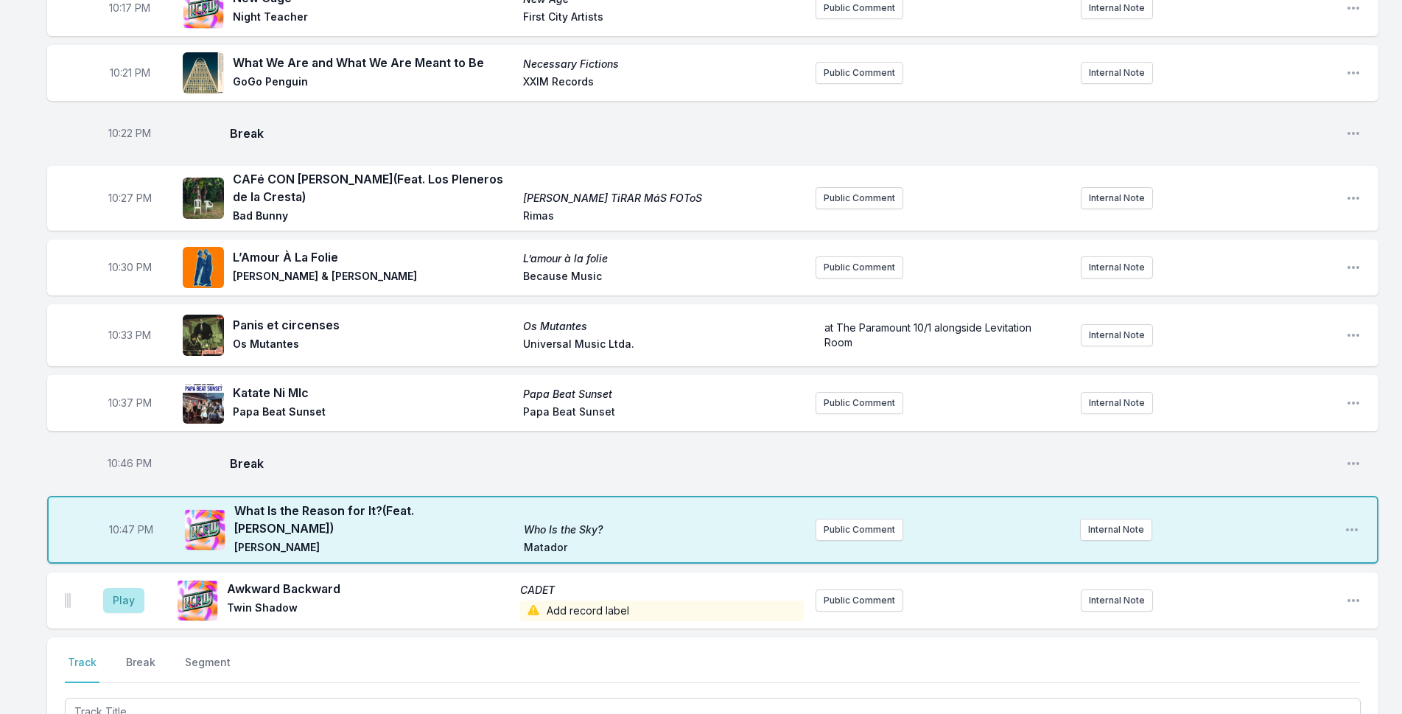
click at [1361, 573] on div "Play Awkward Backward CADET Twin Shadow Add record label Public Comment Interna…" at bounding box center [713, 601] width 1332 height 56
click at [1352, 593] on icon "Open playlist item options" at bounding box center [1353, 600] width 15 height 15
click at [1242, 670] on button "Delete Entry" at bounding box center [1278, 683] width 165 height 27
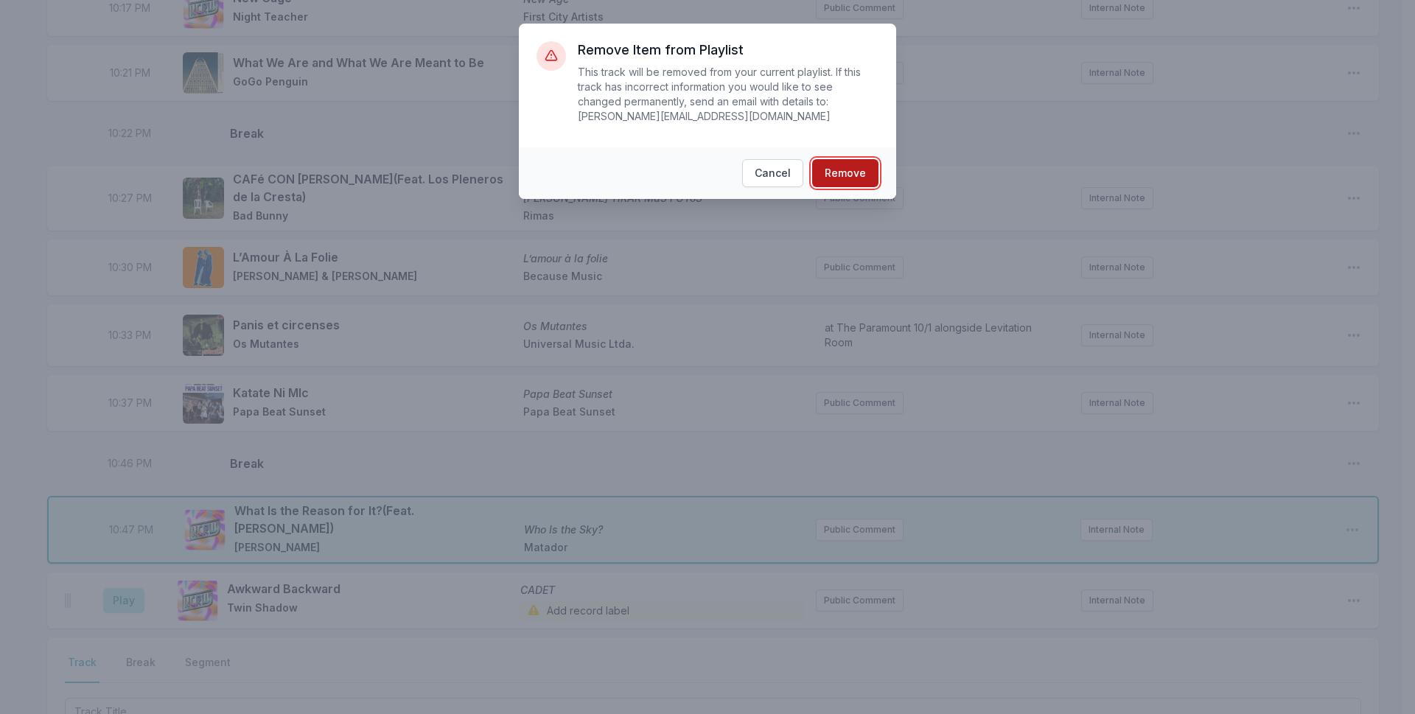
click at [833, 167] on button "Remove" at bounding box center [845, 173] width 66 height 28
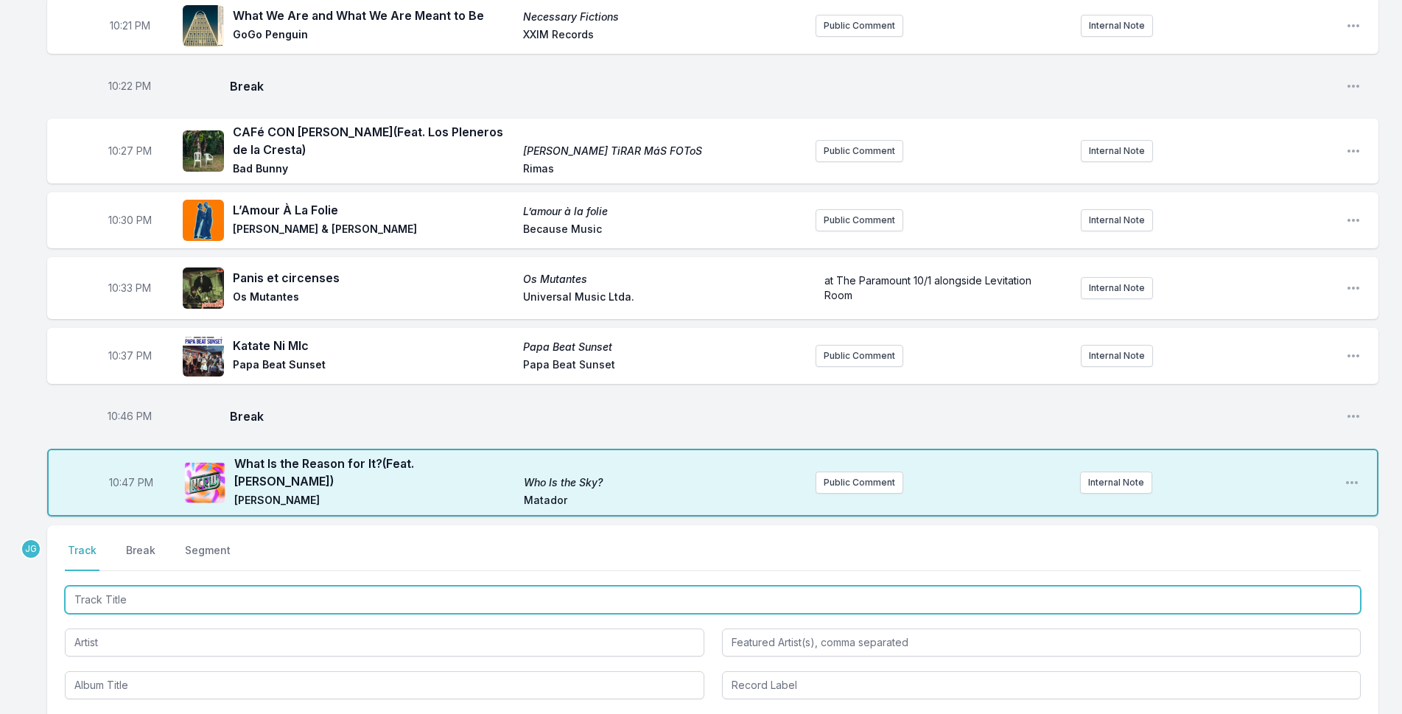
click at [116, 586] on input "Track Title" at bounding box center [713, 600] width 1296 height 28
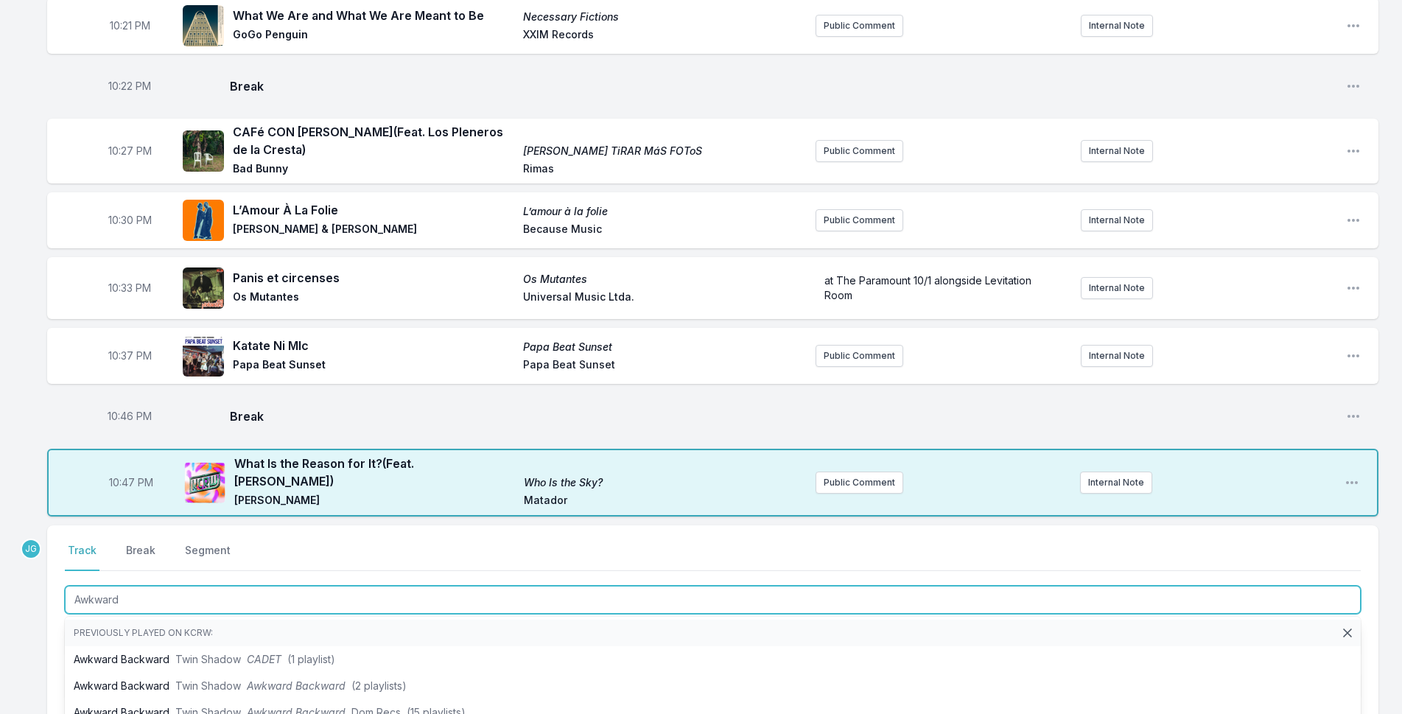
type input "Awkward"
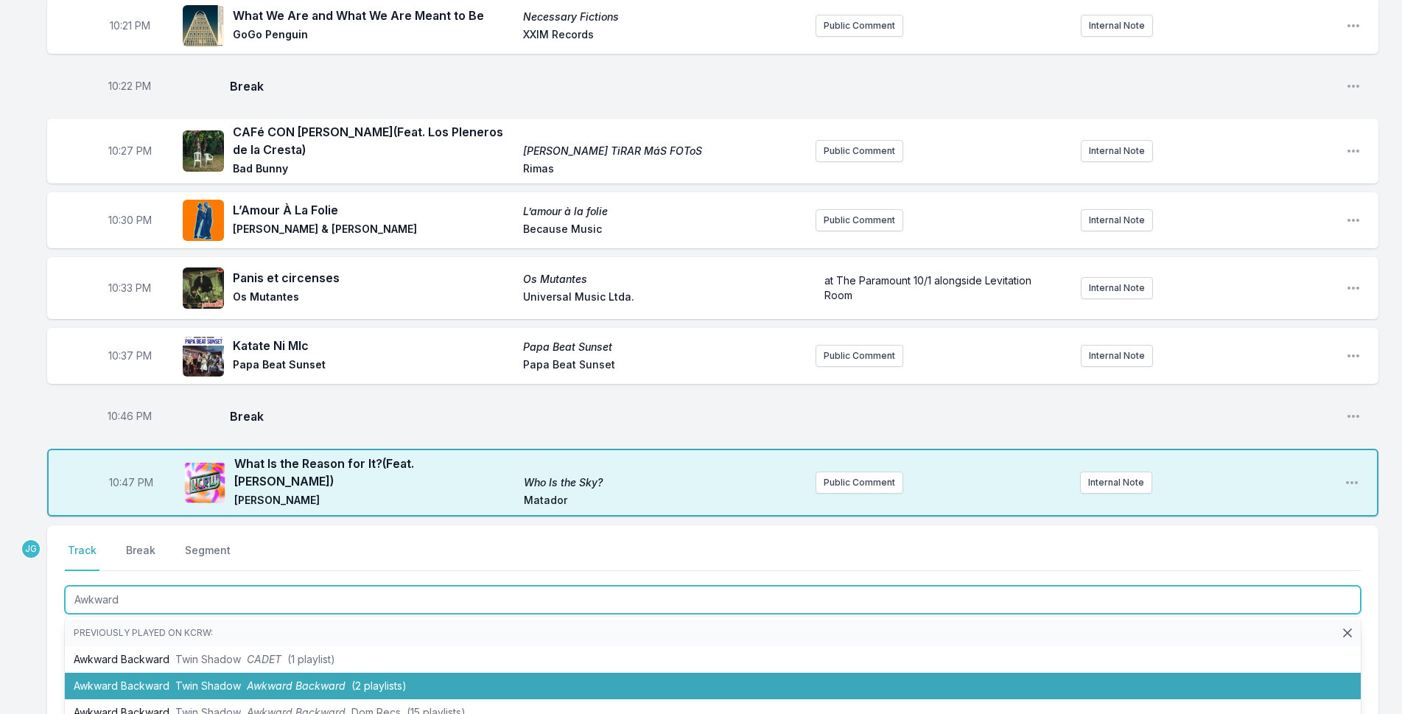
click at [184, 673] on li "Awkward Backward Twin Shadow Awkward Backward (2 playlists)" at bounding box center [713, 686] width 1296 height 27
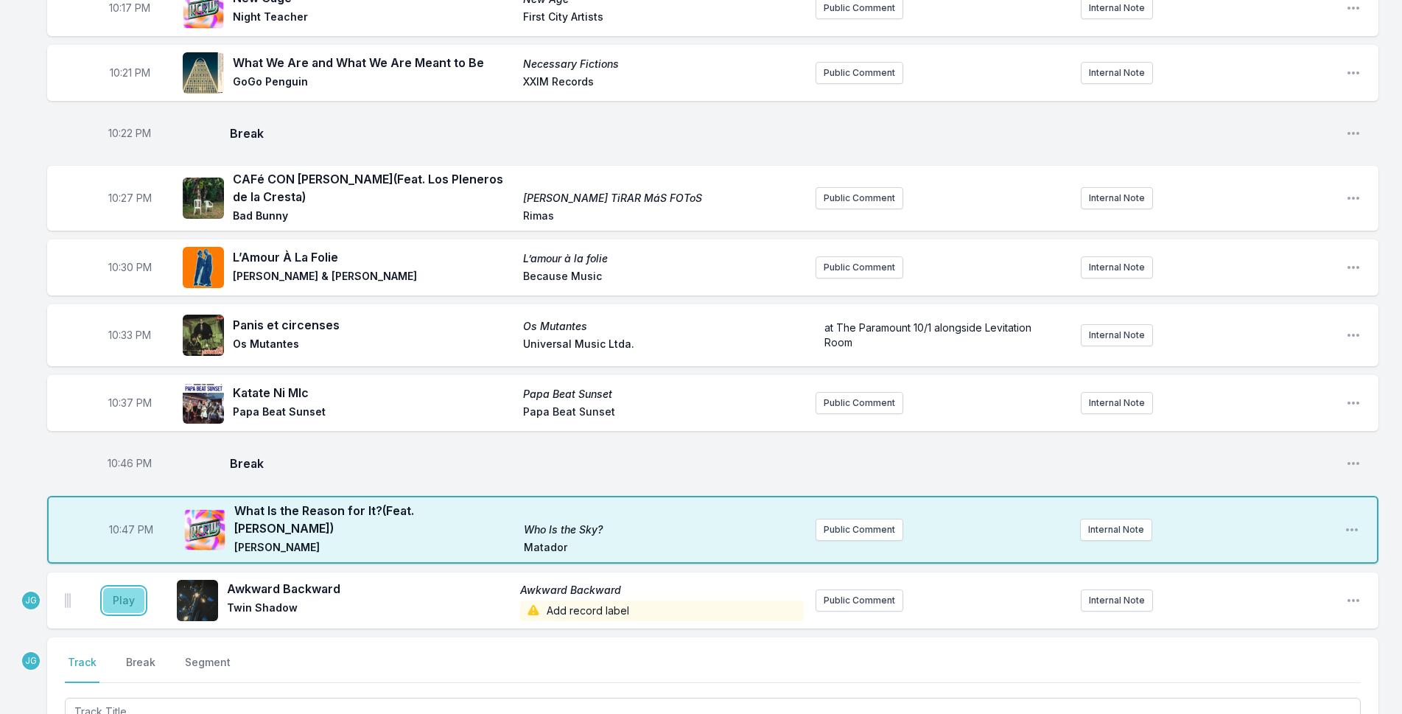
click at [130, 588] on button "Play" at bounding box center [123, 600] width 41 height 25
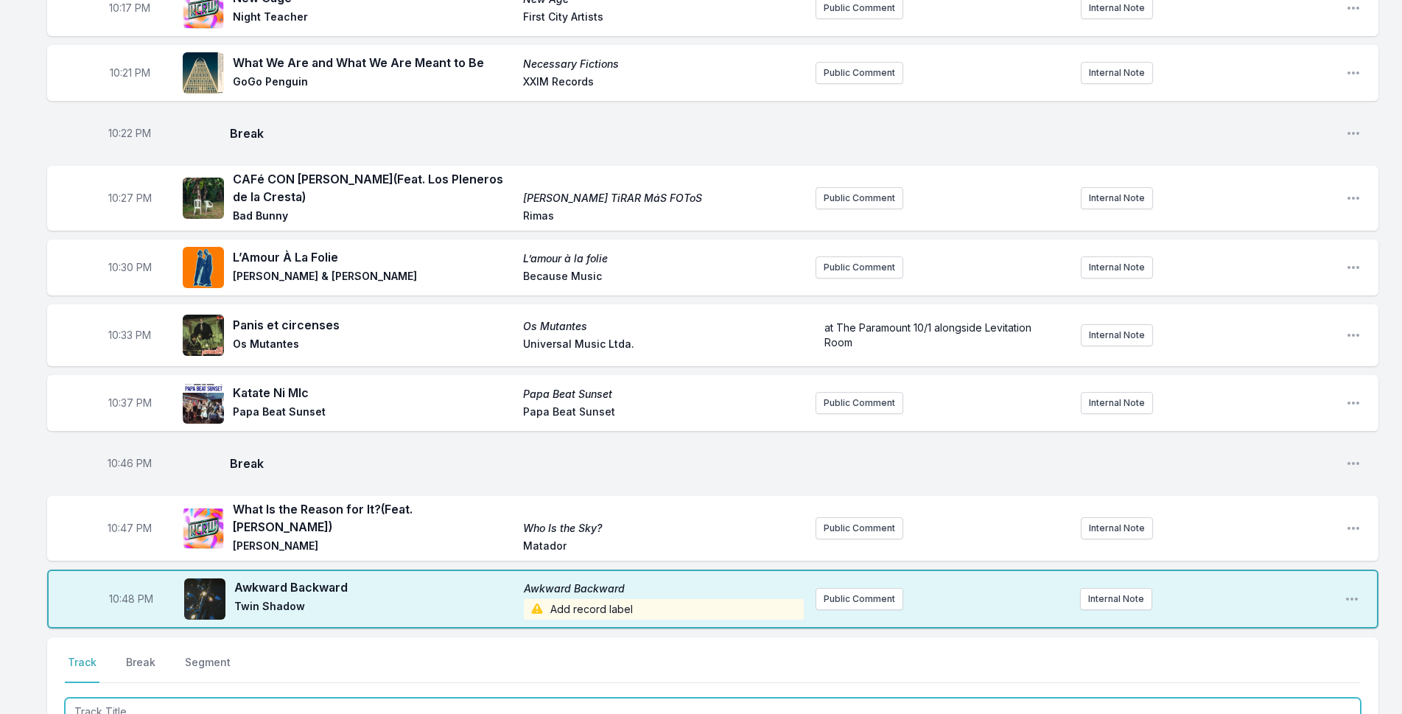
click at [177, 698] on input "Track Title" at bounding box center [713, 712] width 1296 height 28
type input "Who's Your Boyfriend"
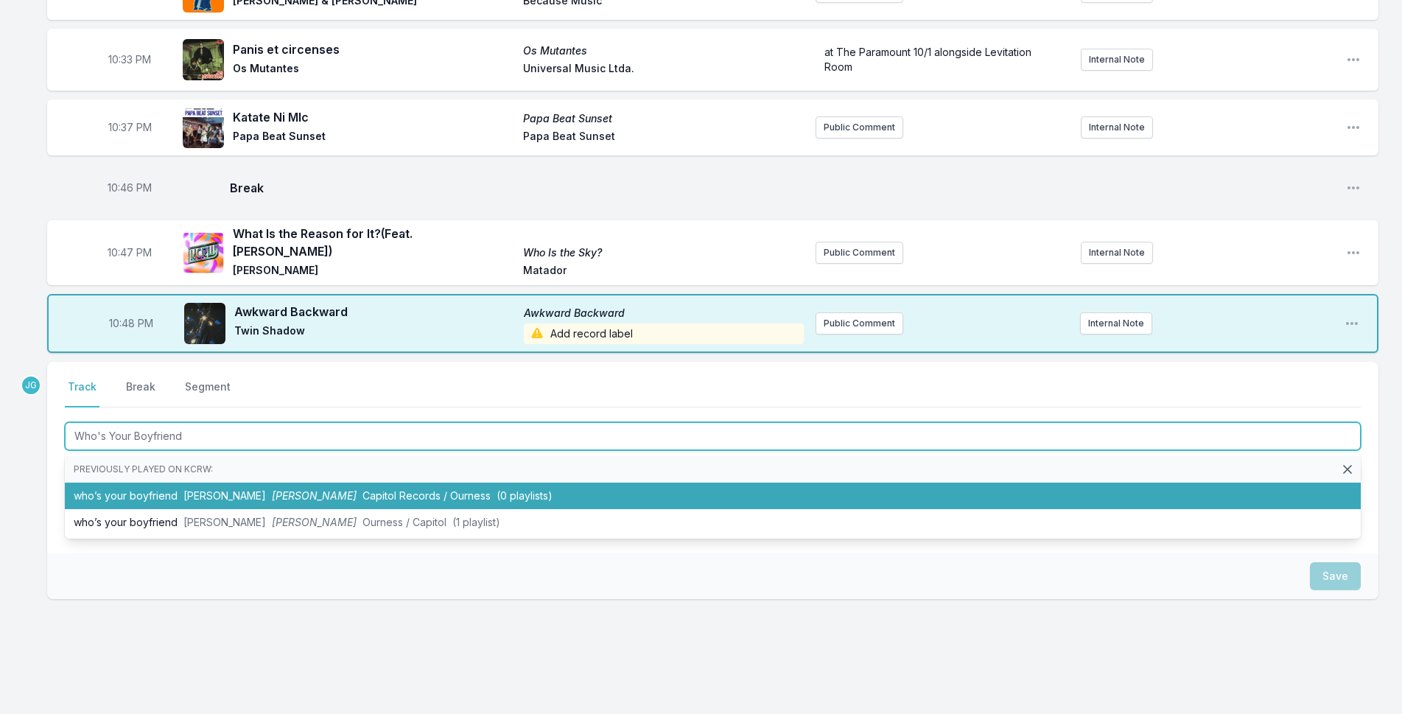
click at [99, 483] on li "who’s your boyfriend [PERSON_NAME] [PERSON_NAME] Capitol Records / Ourness (0 p…" at bounding box center [713, 496] width 1296 height 27
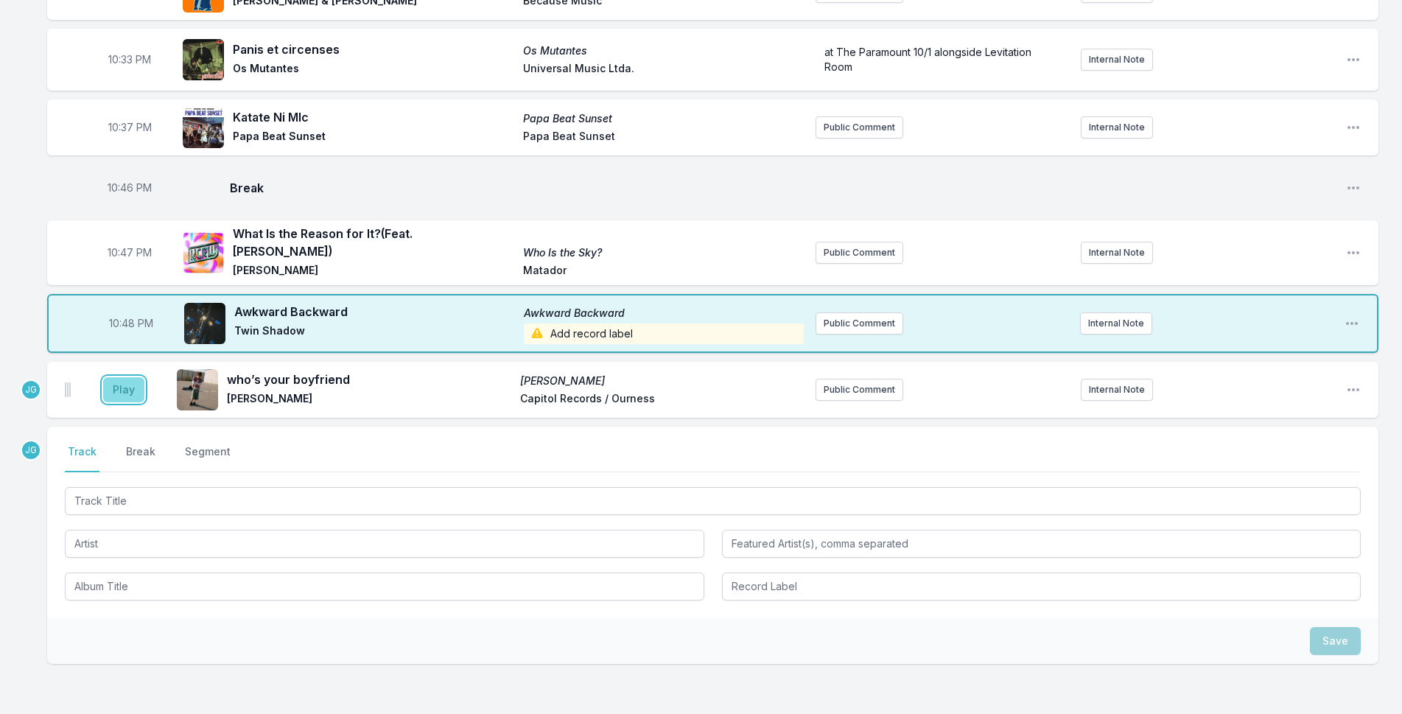
click at [126, 377] on button "Play" at bounding box center [123, 389] width 41 height 25
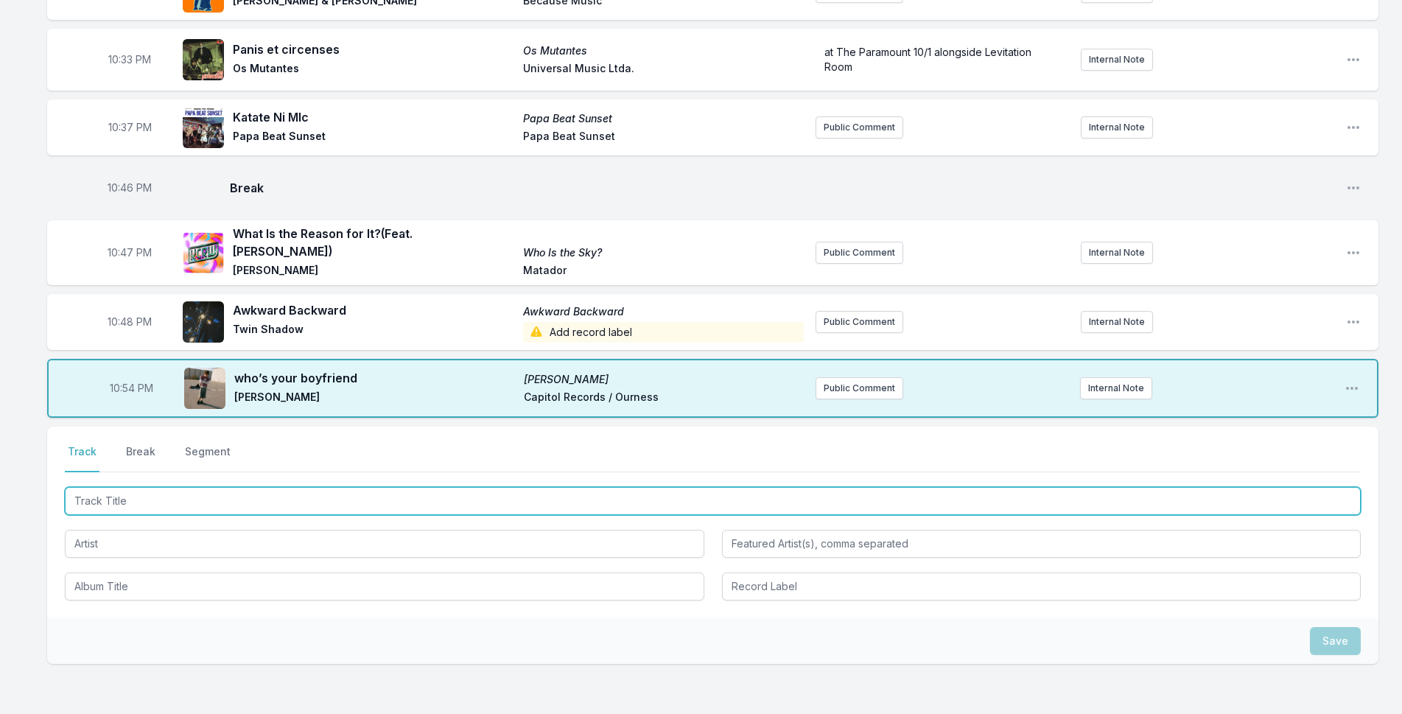
click at [208, 487] on input "Track Title" at bounding box center [713, 501] width 1296 height 28
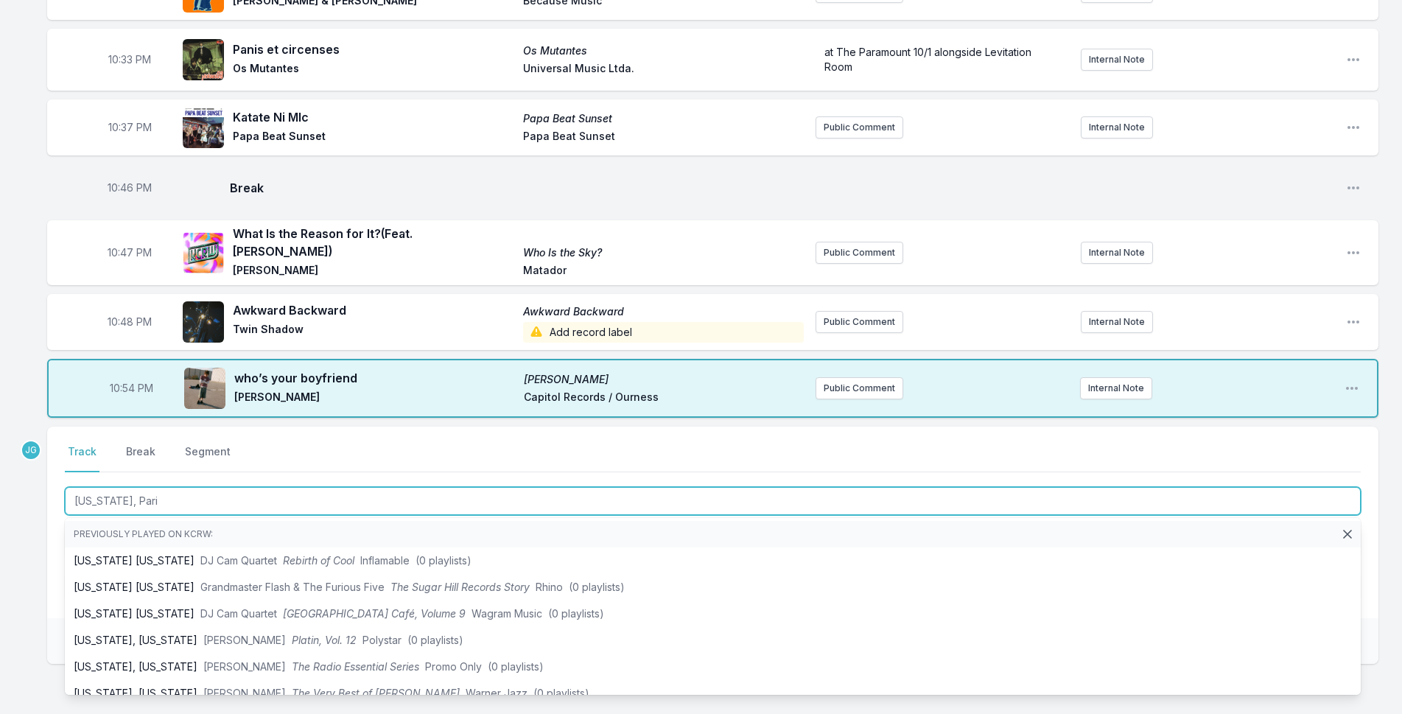
type input "[US_STATE], [GEOGRAPHIC_DATA]"
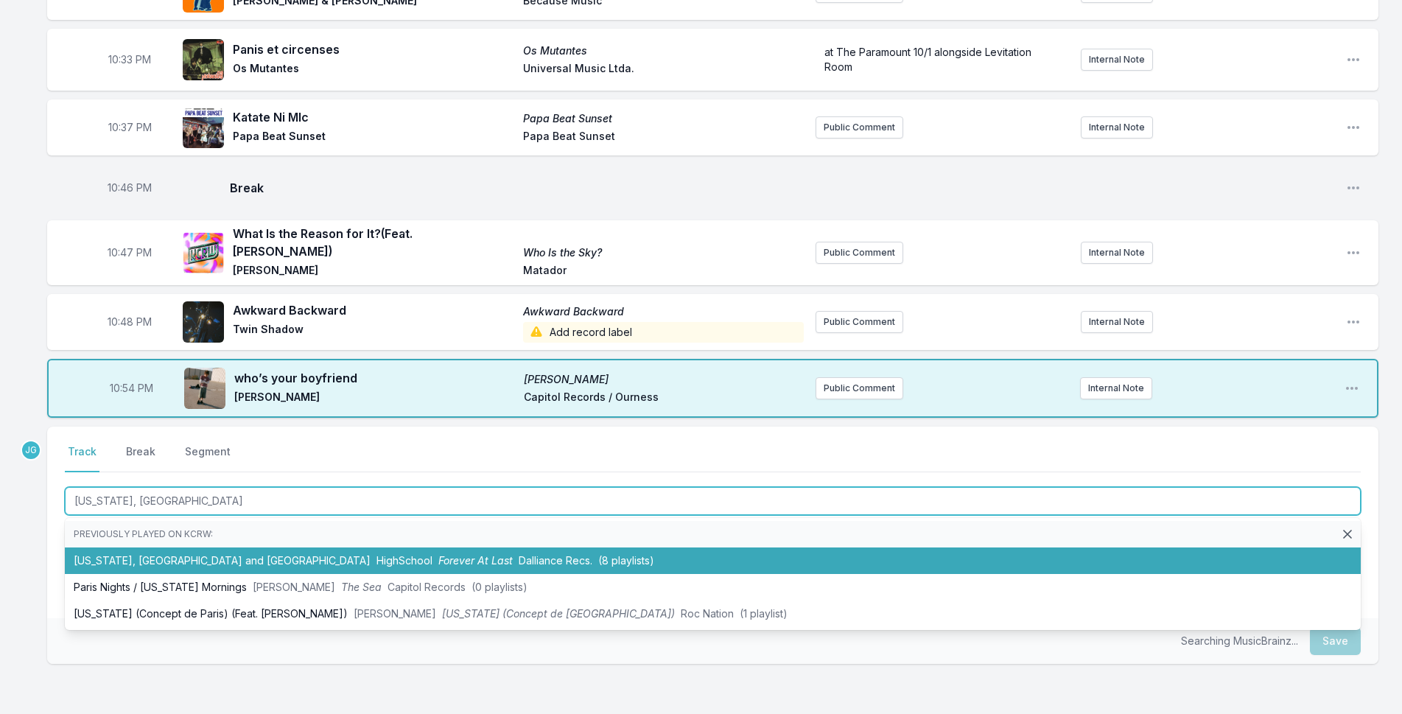
click at [186, 547] on li "[US_STATE], [GEOGRAPHIC_DATA] and London HighSchool Forever At Last Dalliance R…" at bounding box center [713, 560] width 1296 height 27
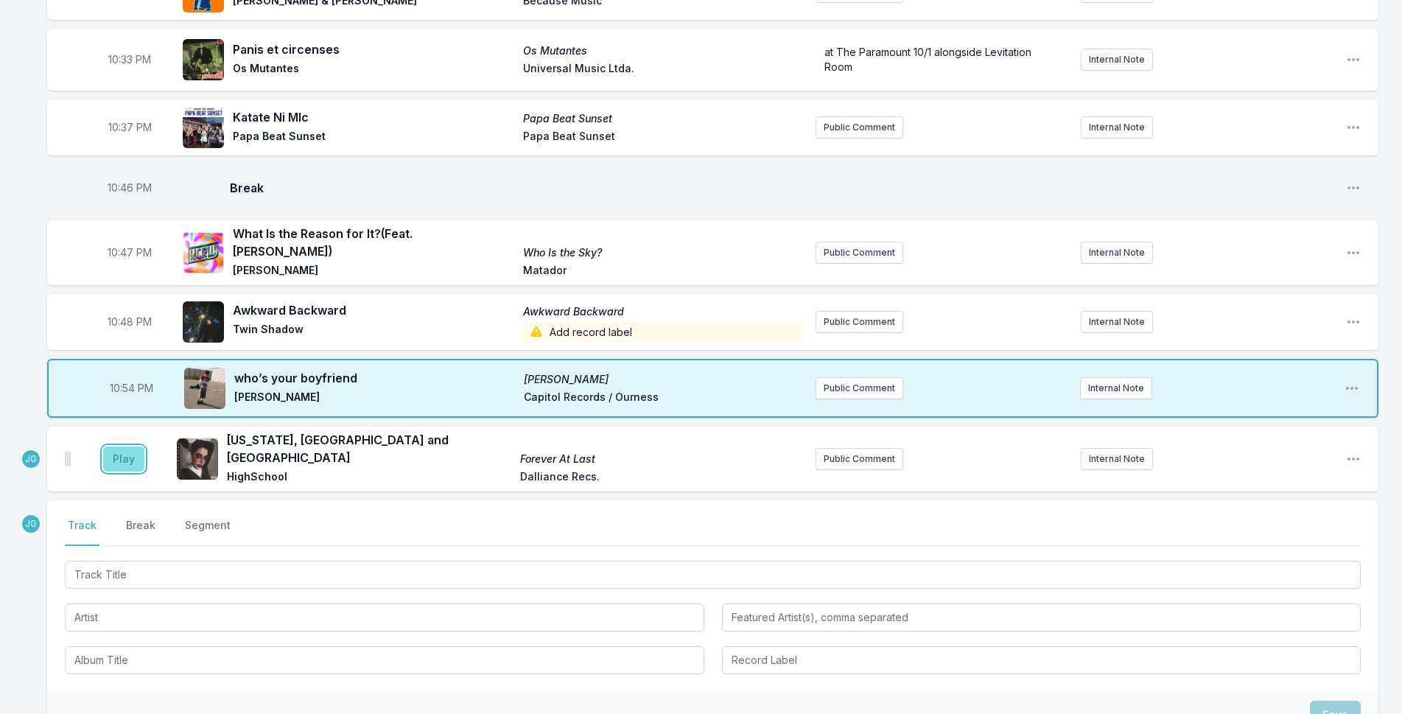
click at [133, 447] on button "Play" at bounding box center [123, 459] width 41 height 25
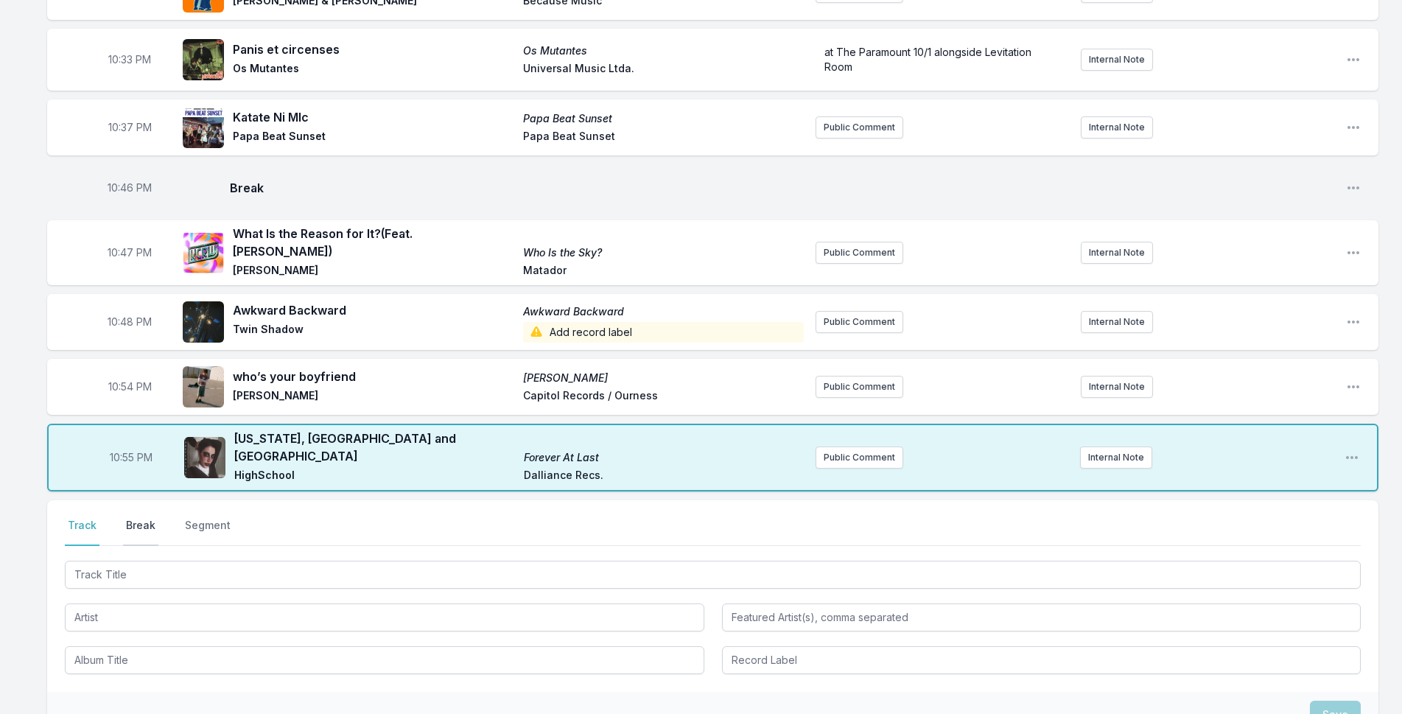
click at [141, 518] on button "Break" at bounding box center [140, 532] width 35 height 28
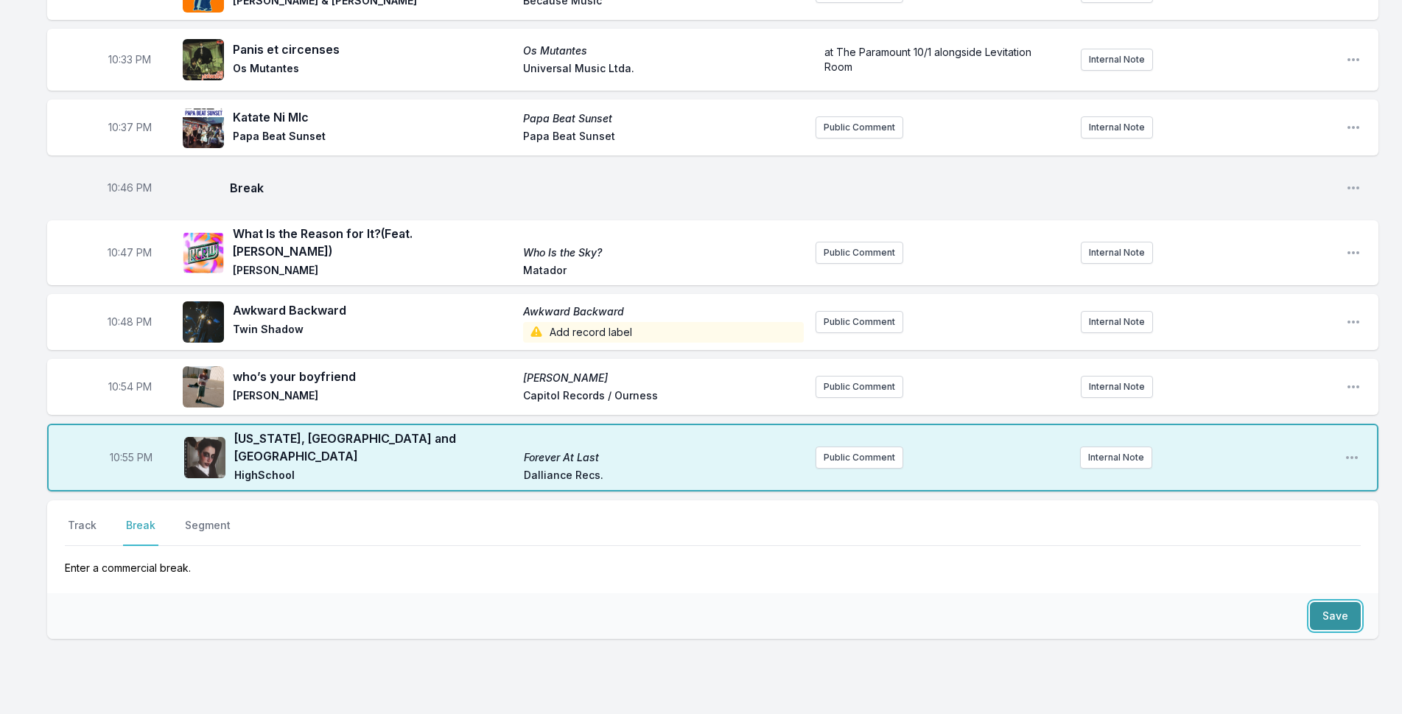
click at [1342, 602] on button "Save" at bounding box center [1335, 616] width 51 height 28
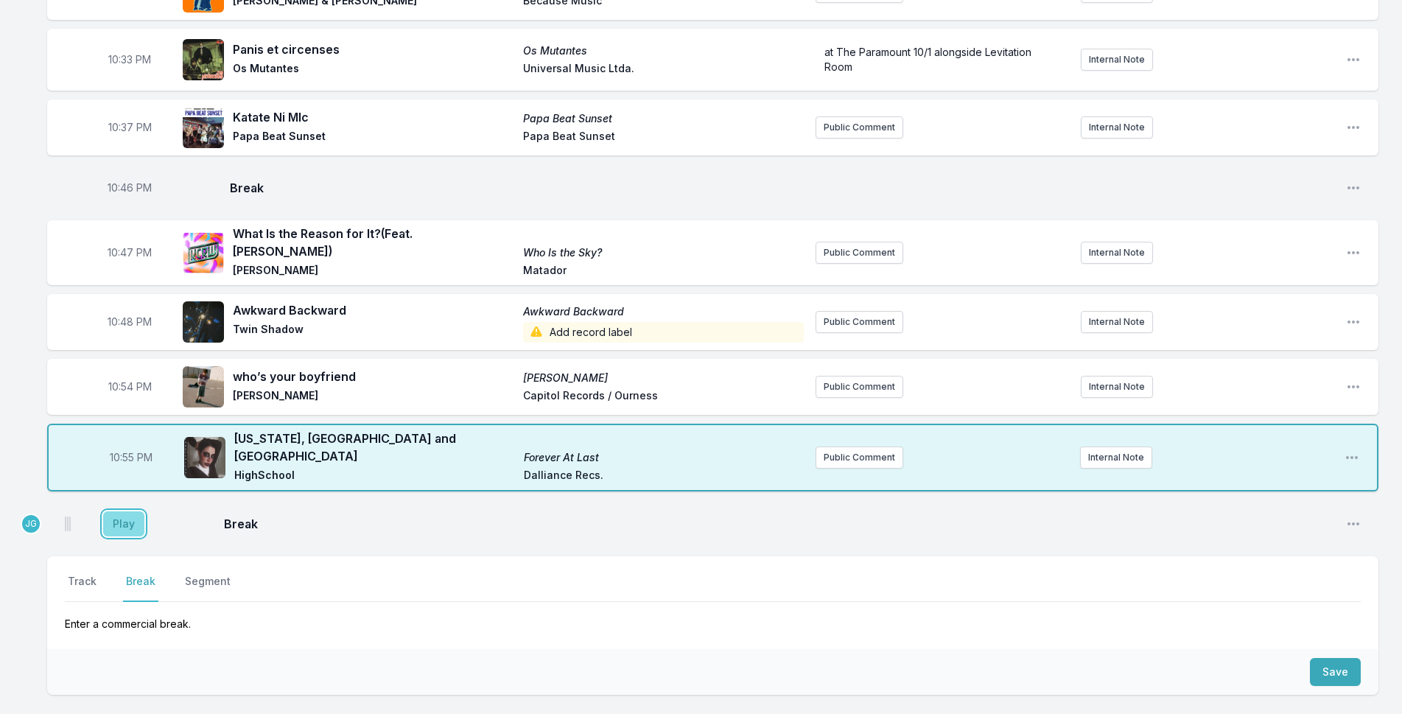
click at [137, 511] on button "Play" at bounding box center [123, 523] width 41 height 25
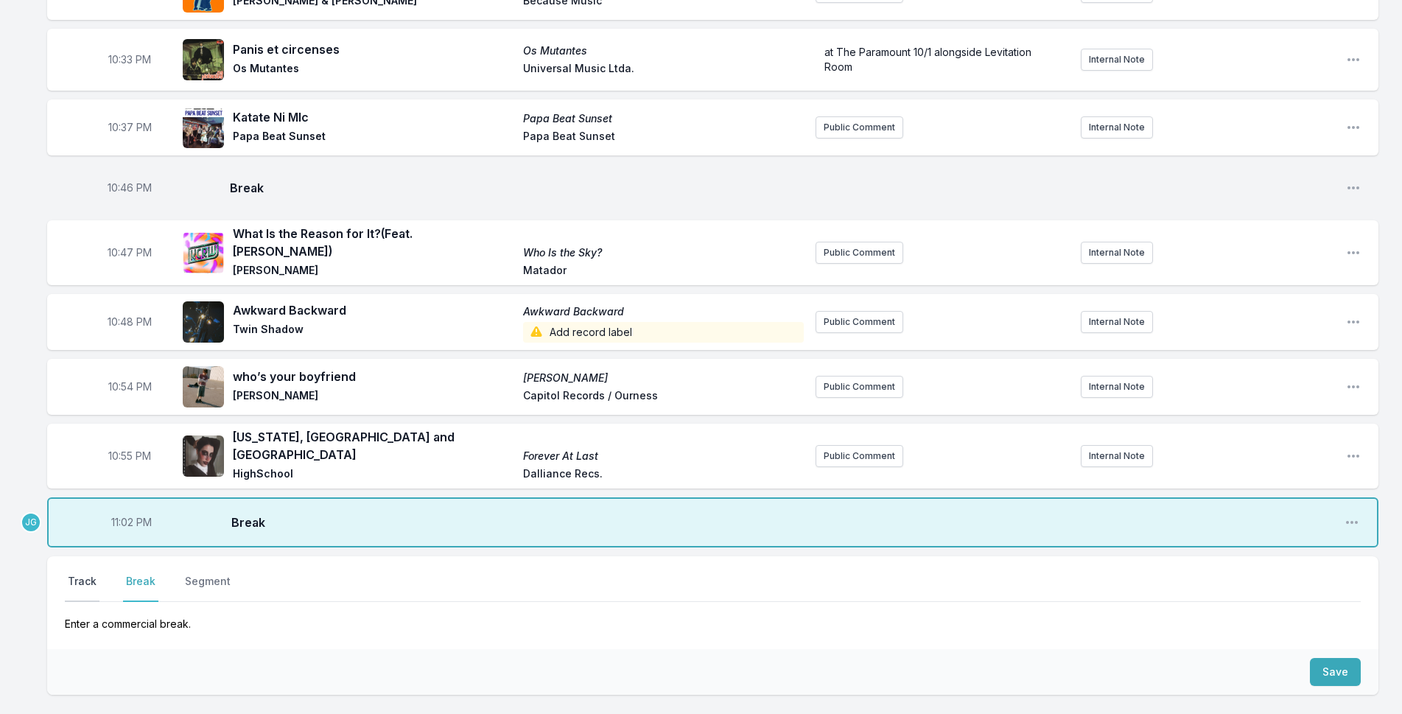
click at [74, 574] on button "Track" at bounding box center [82, 588] width 35 height 28
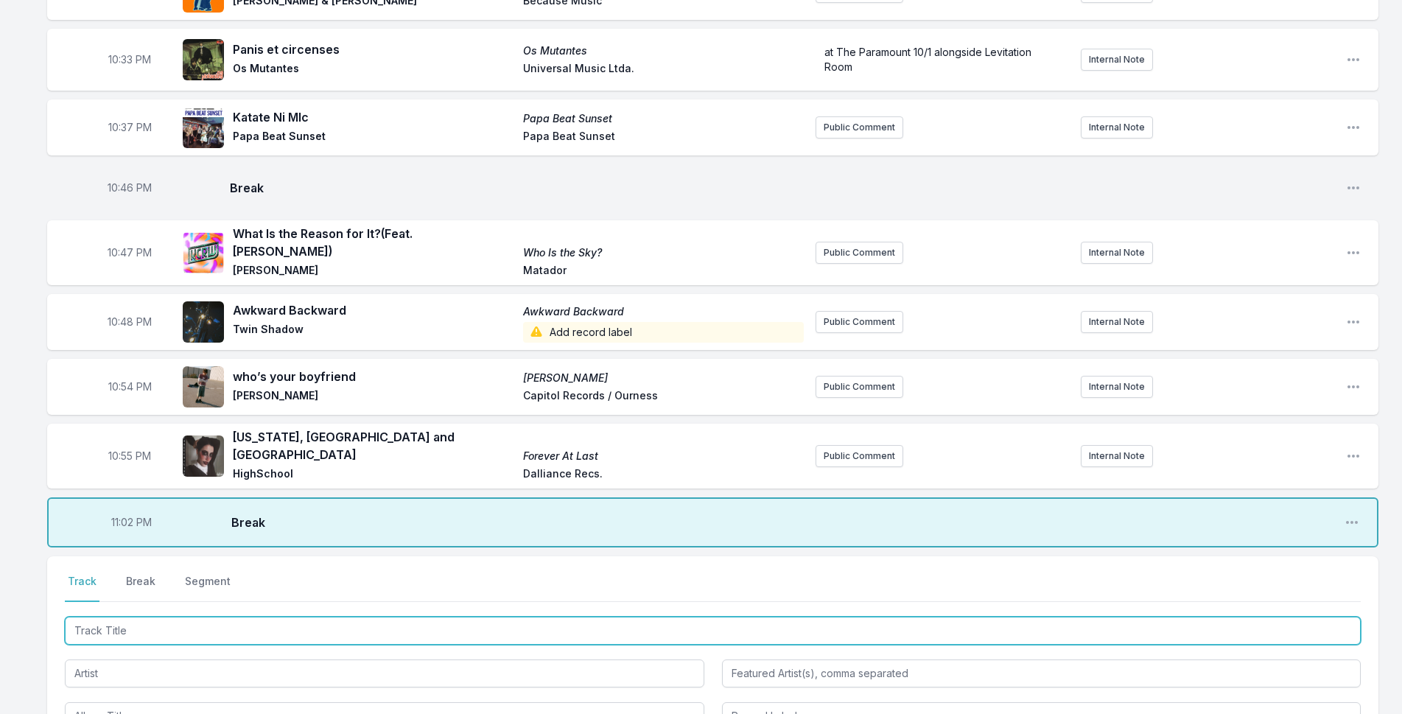
click at [87, 617] on input "Track Title" at bounding box center [713, 631] width 1296 height 28
type input "Crumbling"
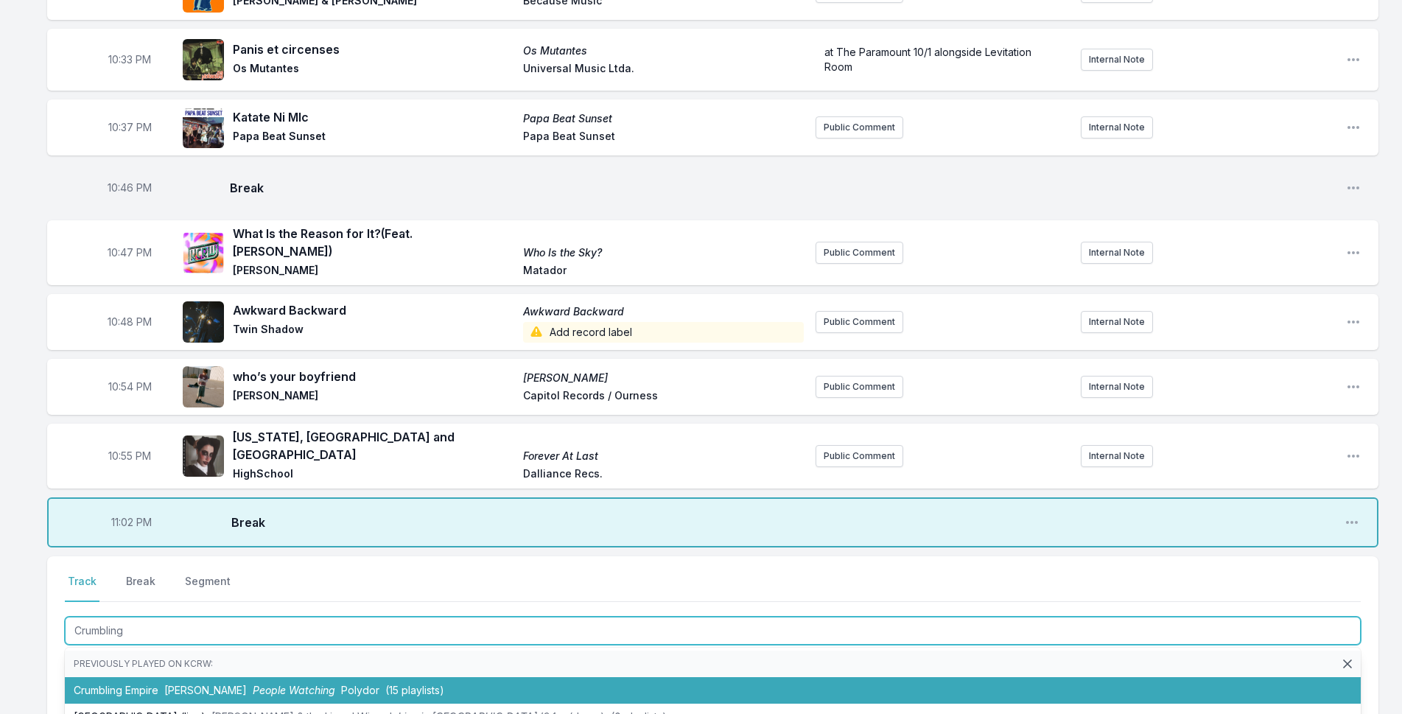
click at [106, 677] on li "Crumbling Empire [PERSON_NAME] People Watching Polydor (15 playlists)" at bounding box center [713, 690] width 1296 height 27
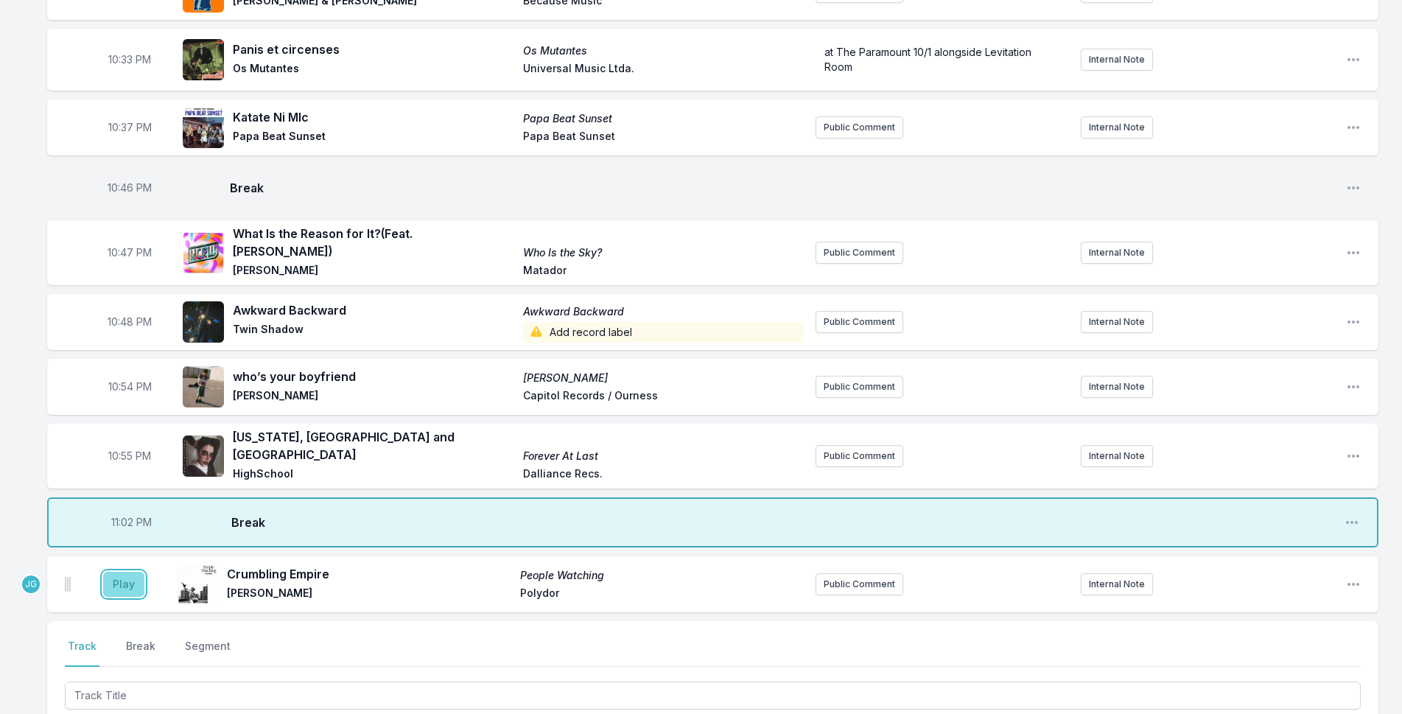
click at [117, 572] on button "Play" at bounding box center [123, 584] width 41 height 25
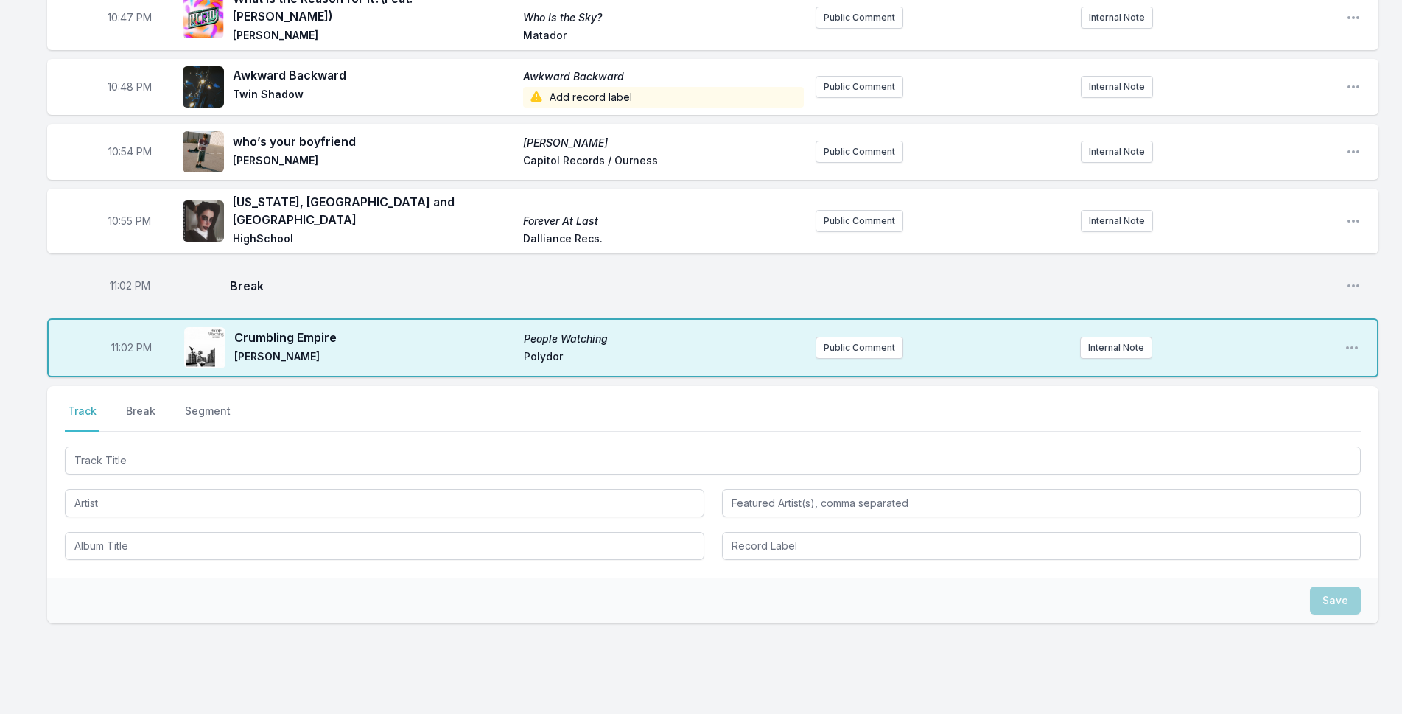
scroll to position [1127, 0]
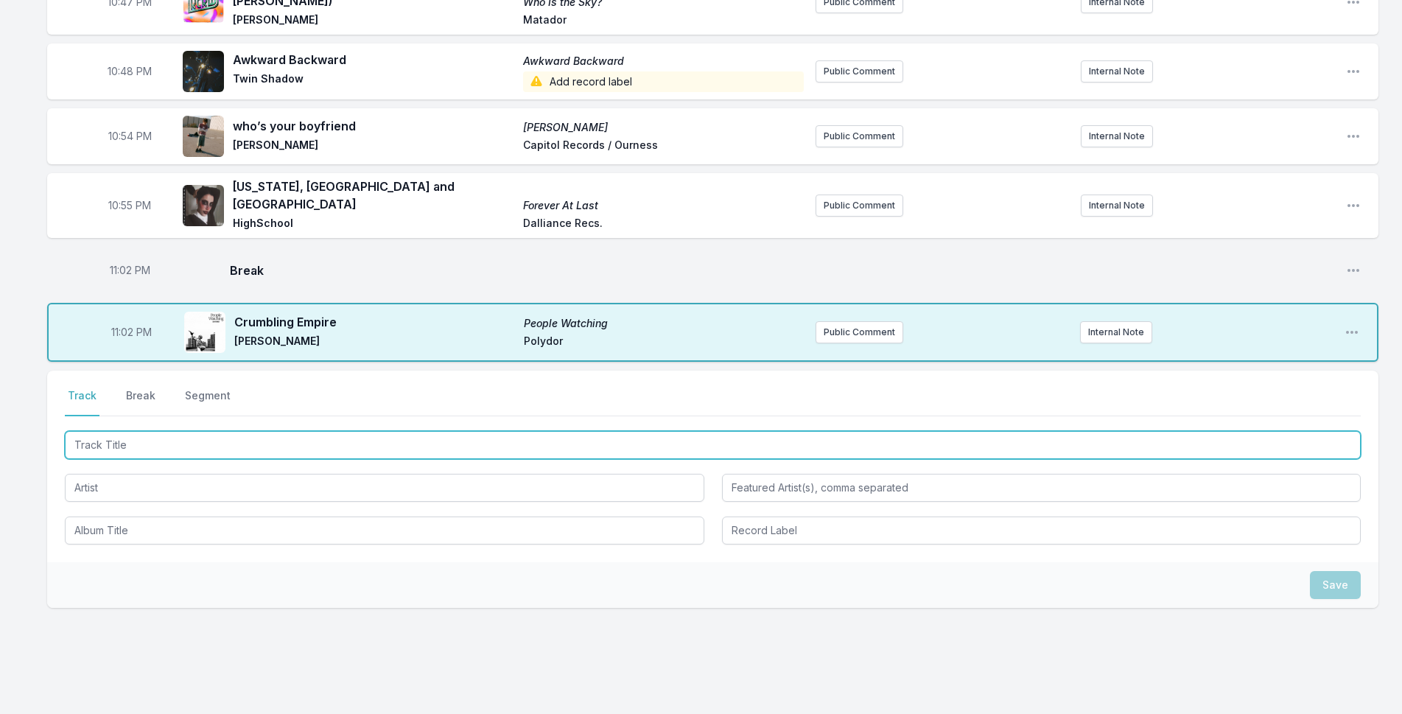
click at [310, 431] on input "Track Title" at bounding box center [713, 445] width 1296 height 28
type input "[PERSON_NAME] Got A Gun"
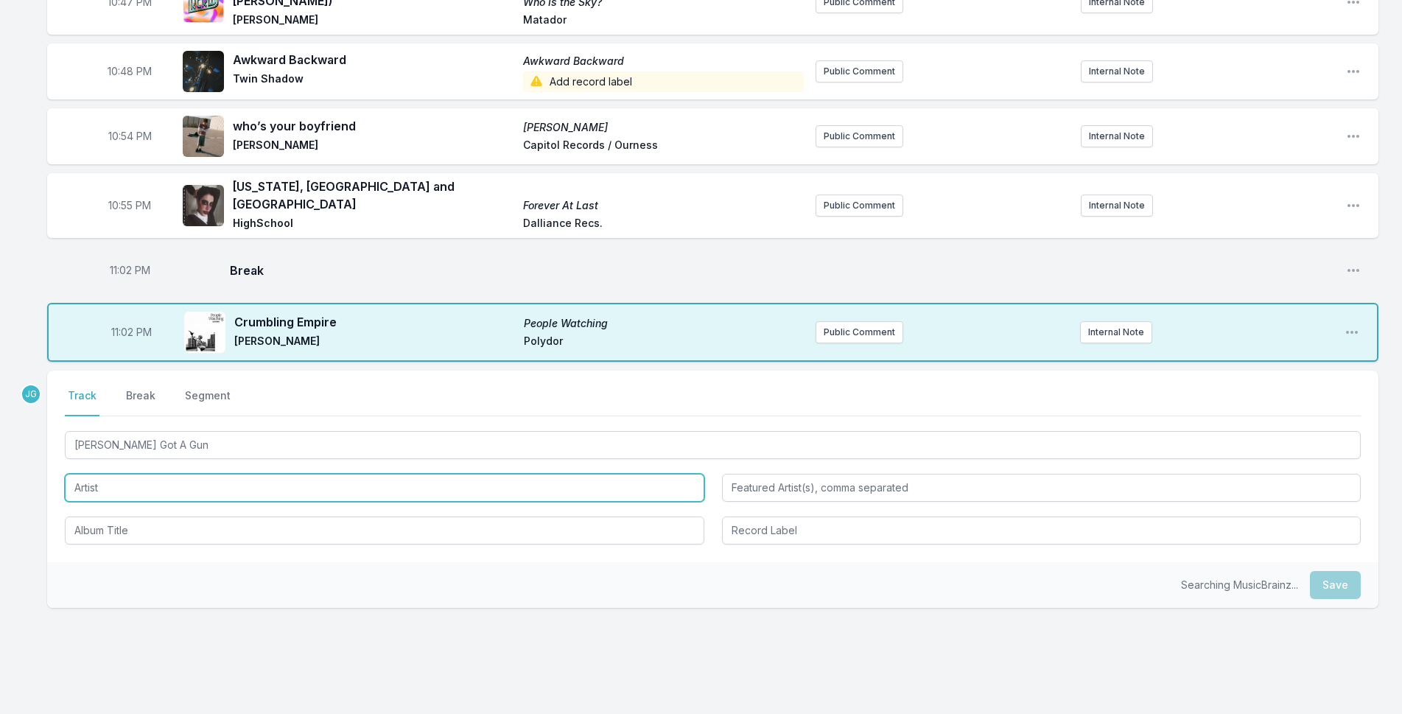
click at [108, 474] on input "Artist" at bounding box center [385, 488] width 640 height 28
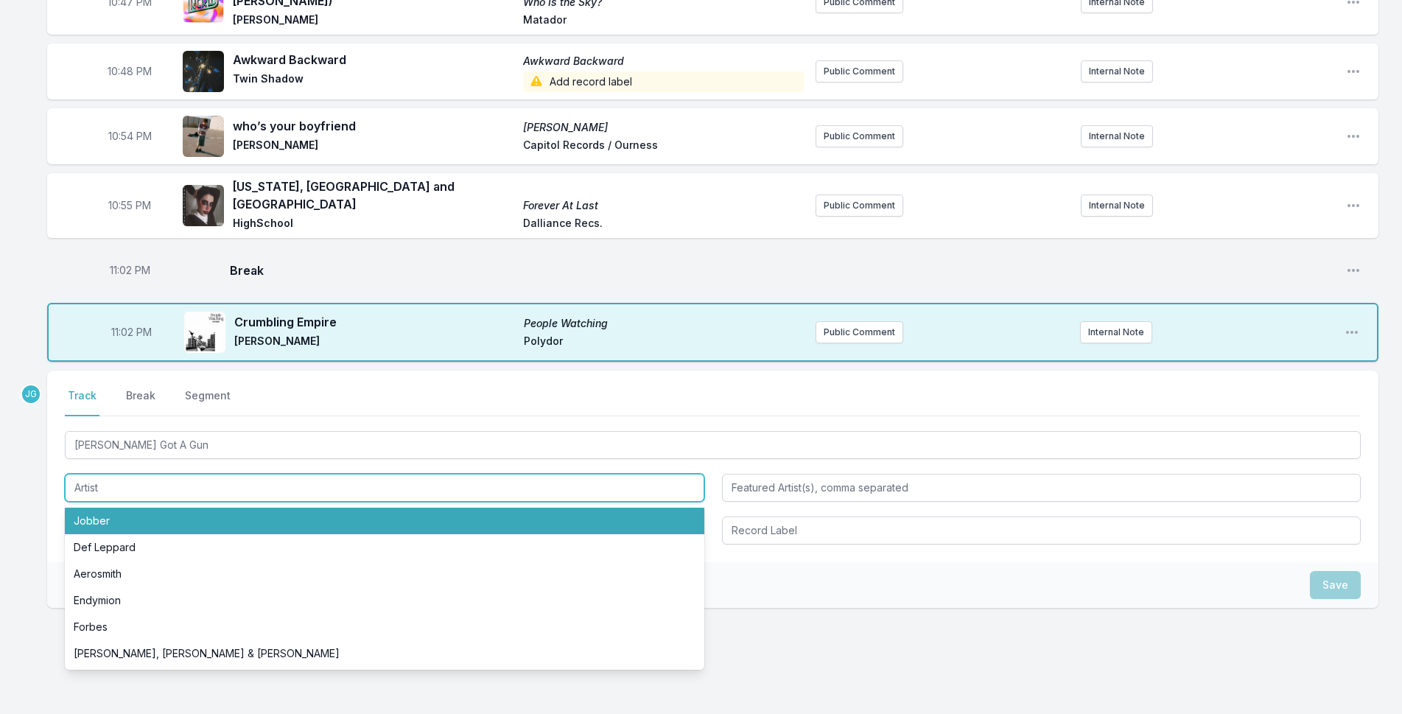
click at [109, 508] on li "Jobber" at bounding box center [385, 521] width 640 height 27
type input "Jobber"
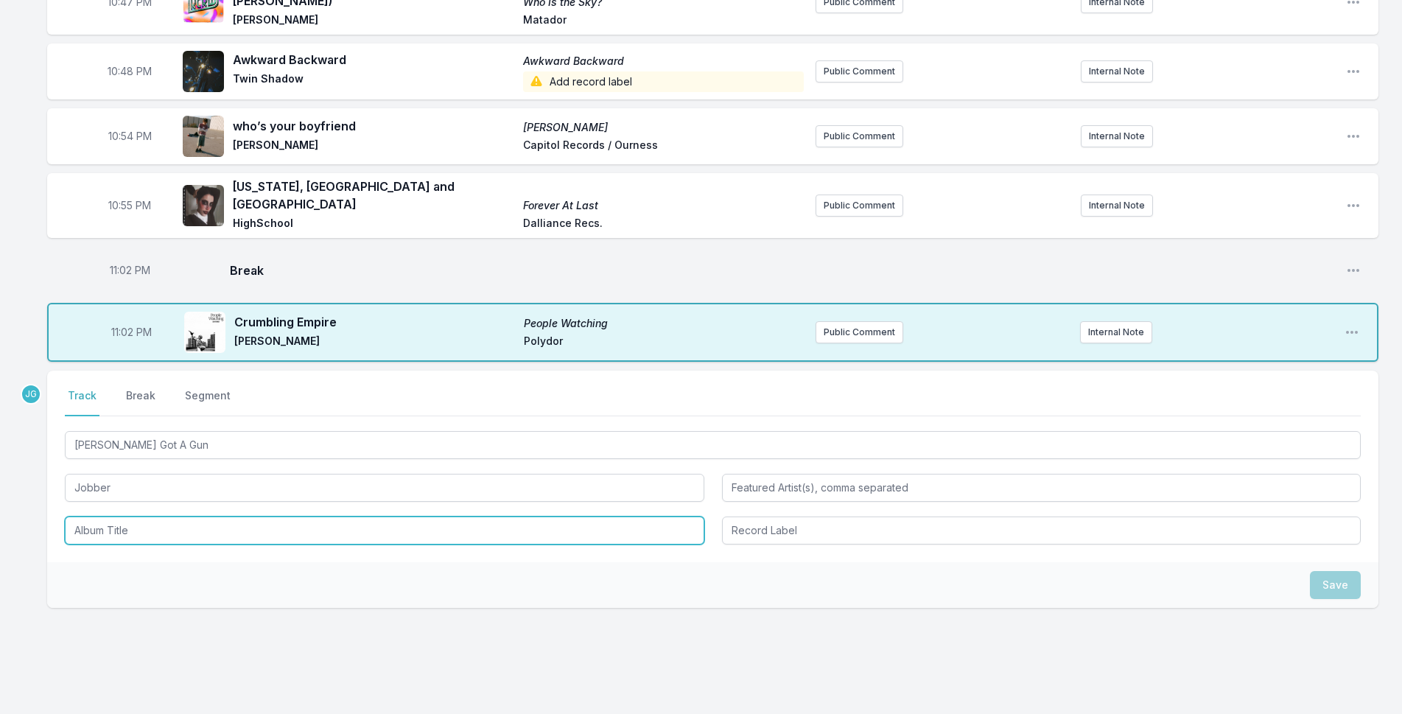
click at [115, 517] on input "Album Title" at bounding box center [385, 531] width 640 height 28
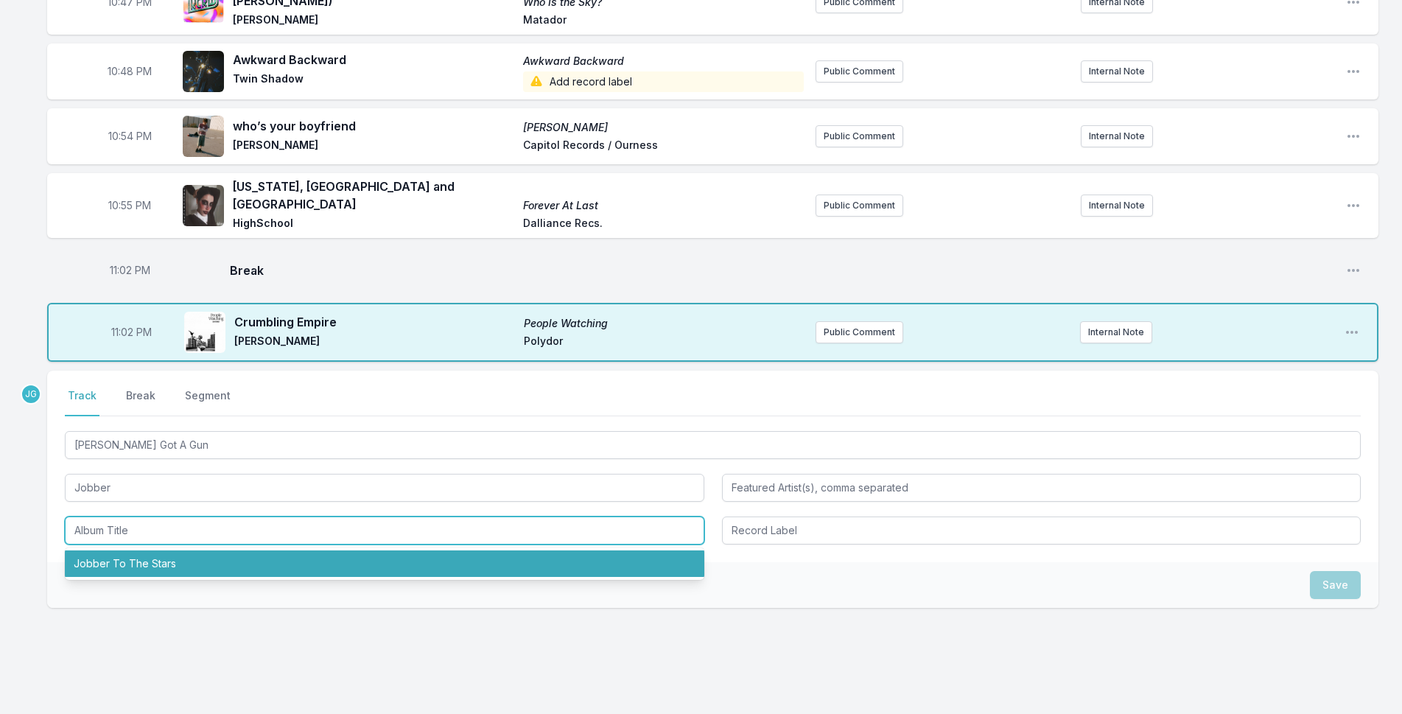
click at [133, 550] on li "Jobber To The Stars" at bounding box center [385, 563] width 640 height 27
type input "Jobber To The Stars"
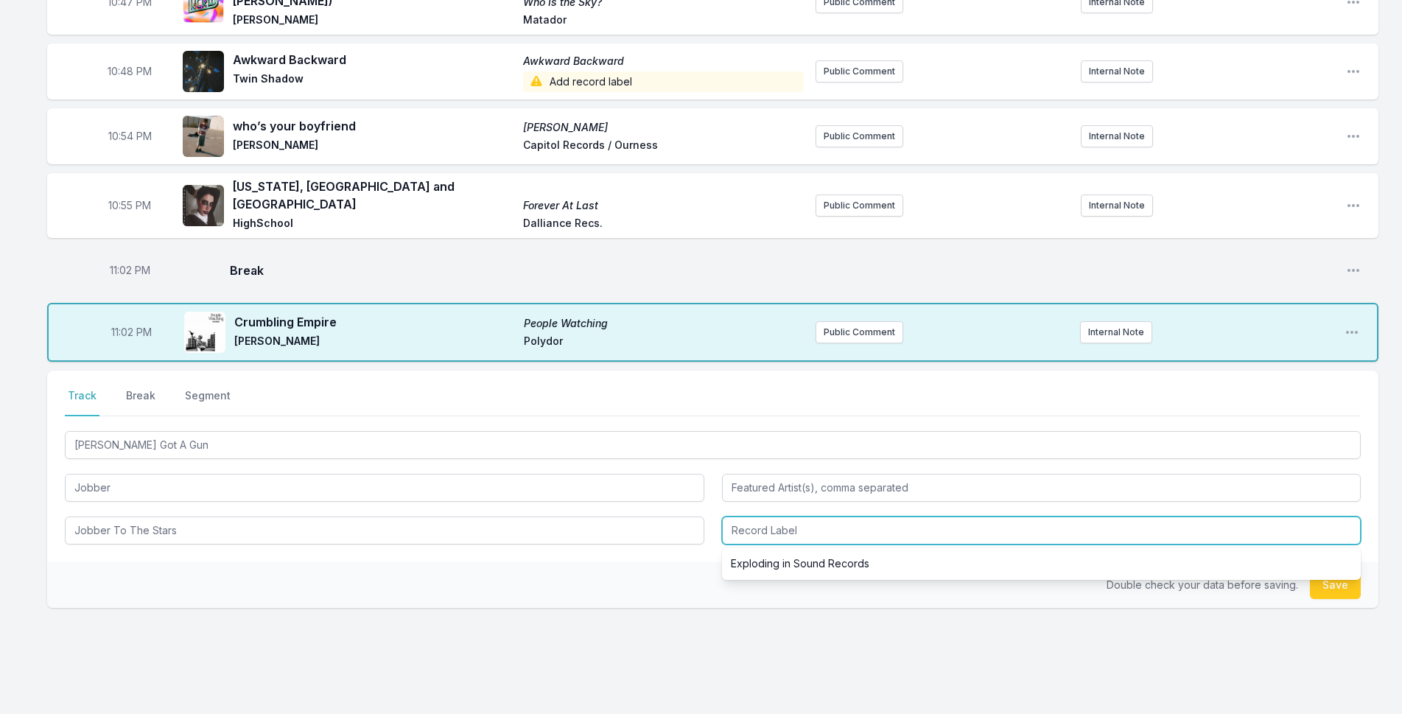
click at [778, 517] on input "Record Label" at bounding box center [1042, 531] width 640 height 28
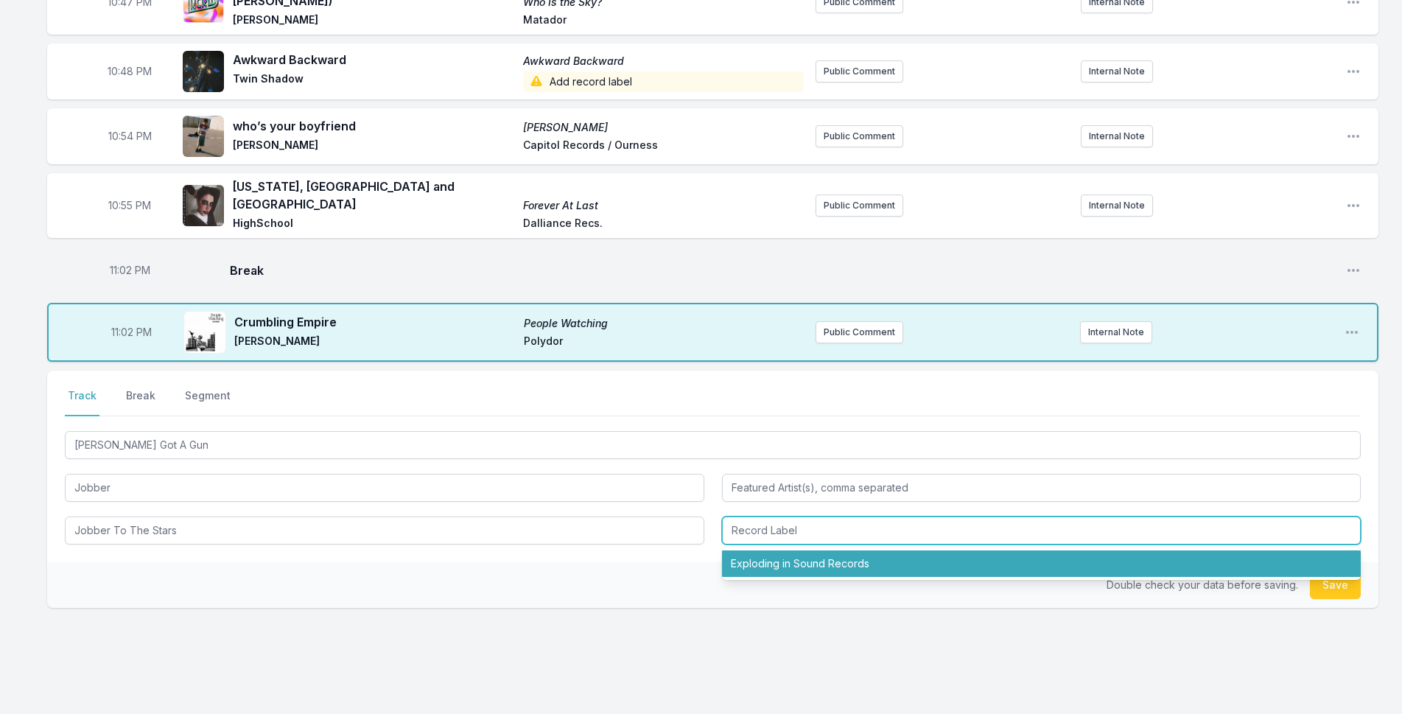
click at [769, 550] on li "Exploding in Sound Records" at bounding box center [1042, 563] width 640 height 27
type input "Exploding in Sound Records"
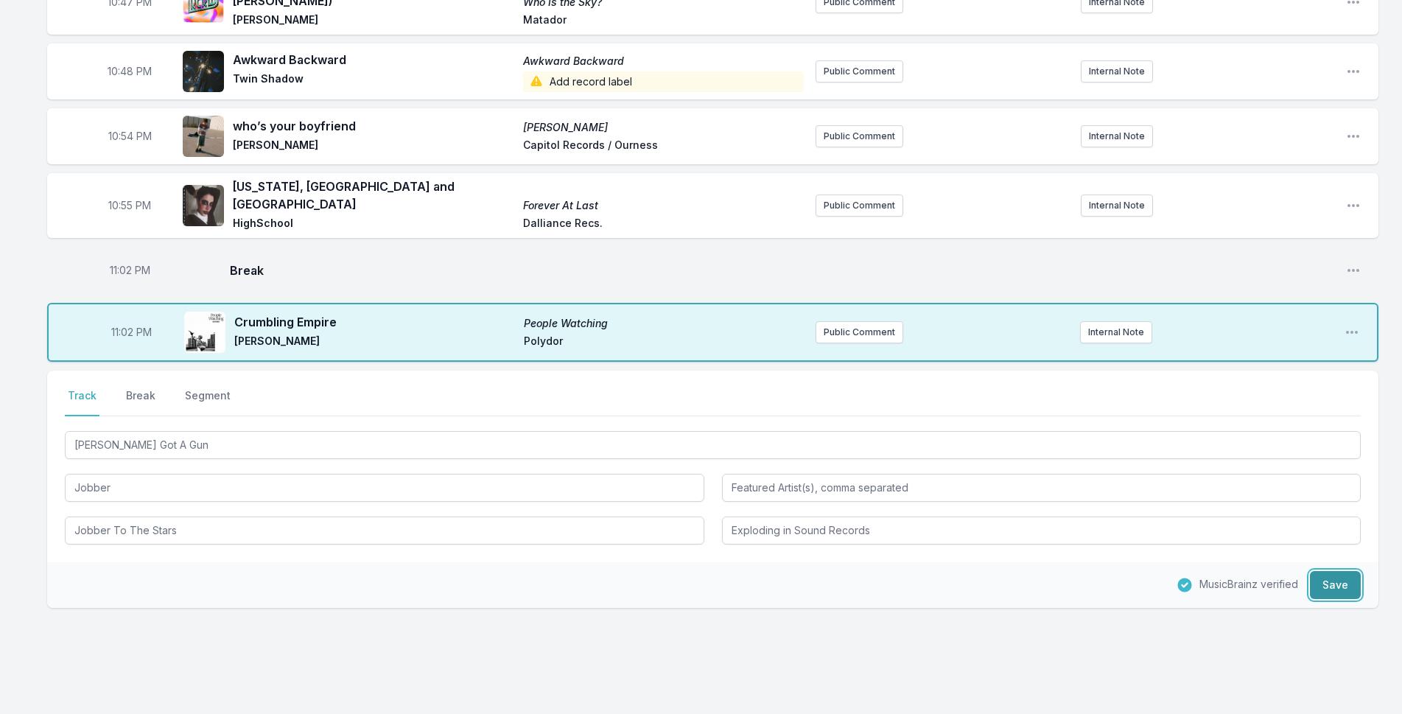
click at [1337, 571] on button "Save" at bounding box center [1335, 585] width 51 height 28
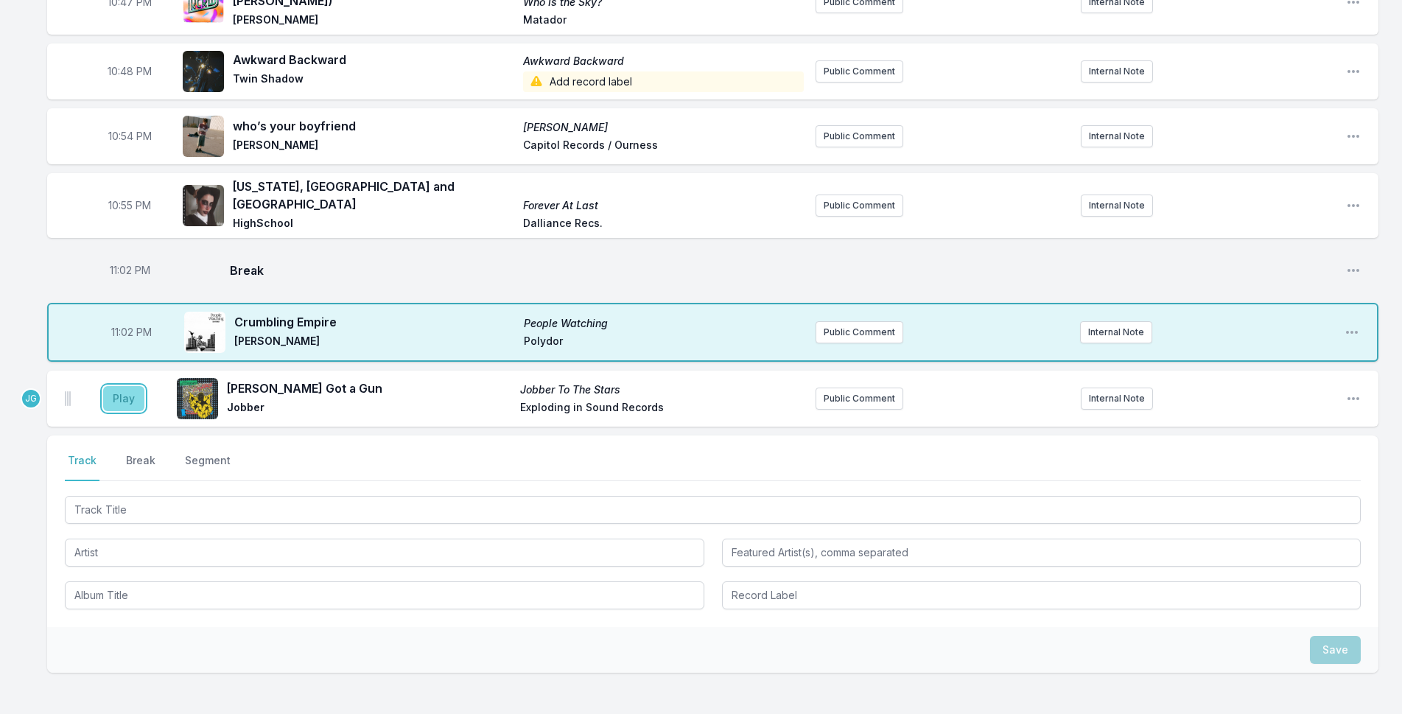
click at [127, 386] on button "Play" at bounding box center [123, 398] width 41 height 25
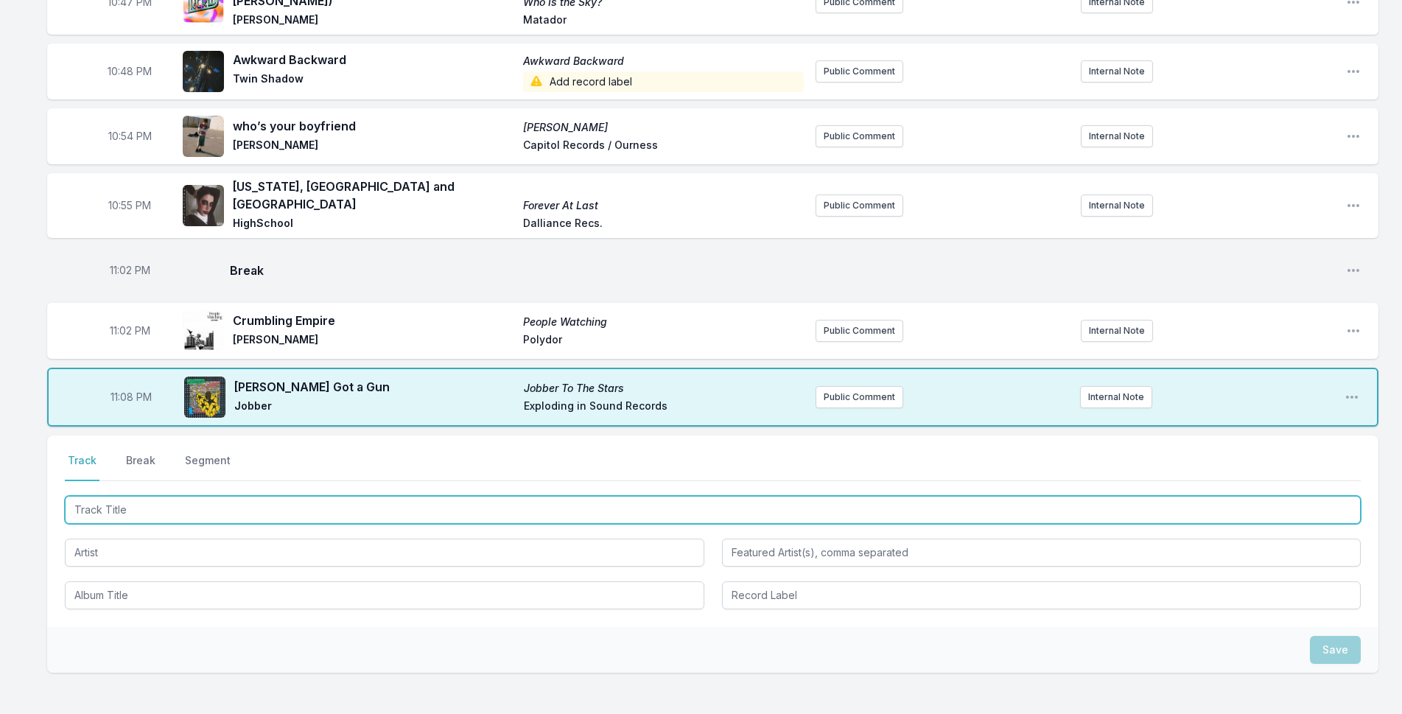
click at [184, 496] on input "Track Title" at bounding box center [713, 510] width 1296 height 28
type input "f"
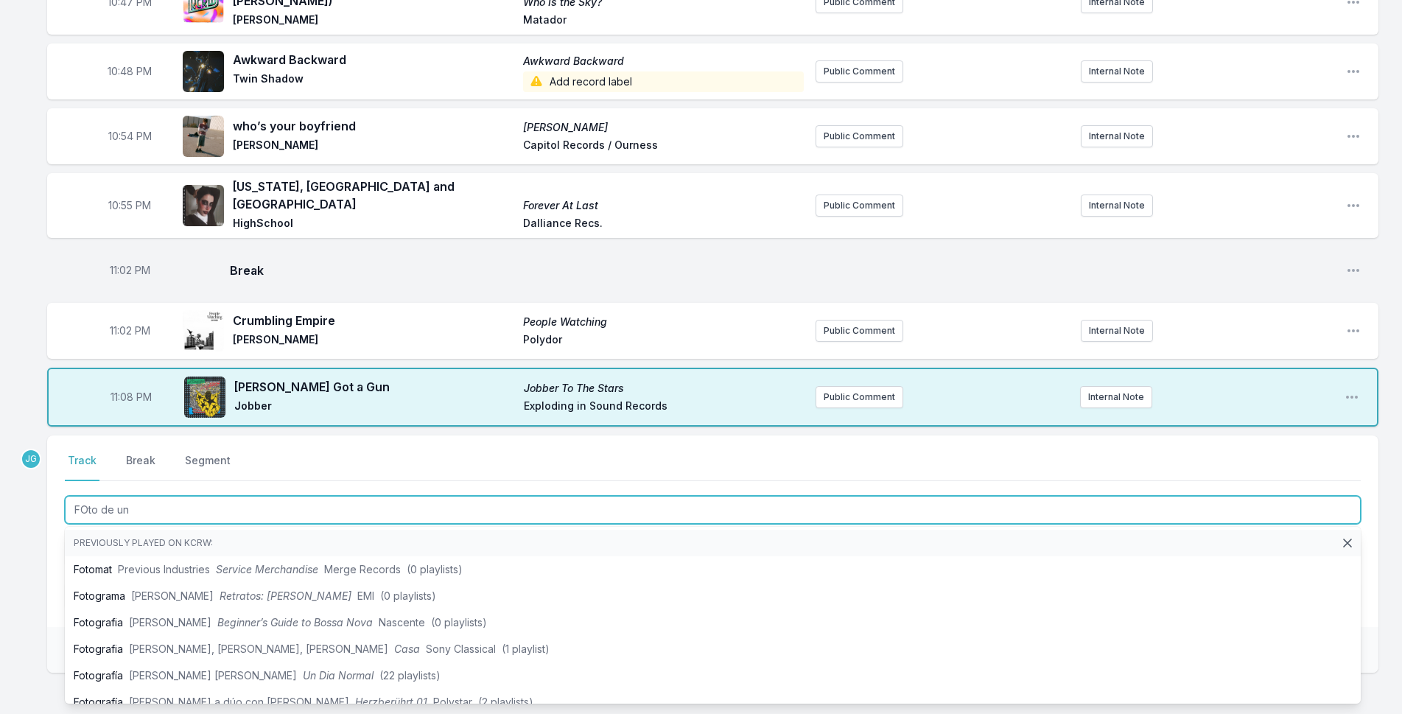
type input "FOto de una"
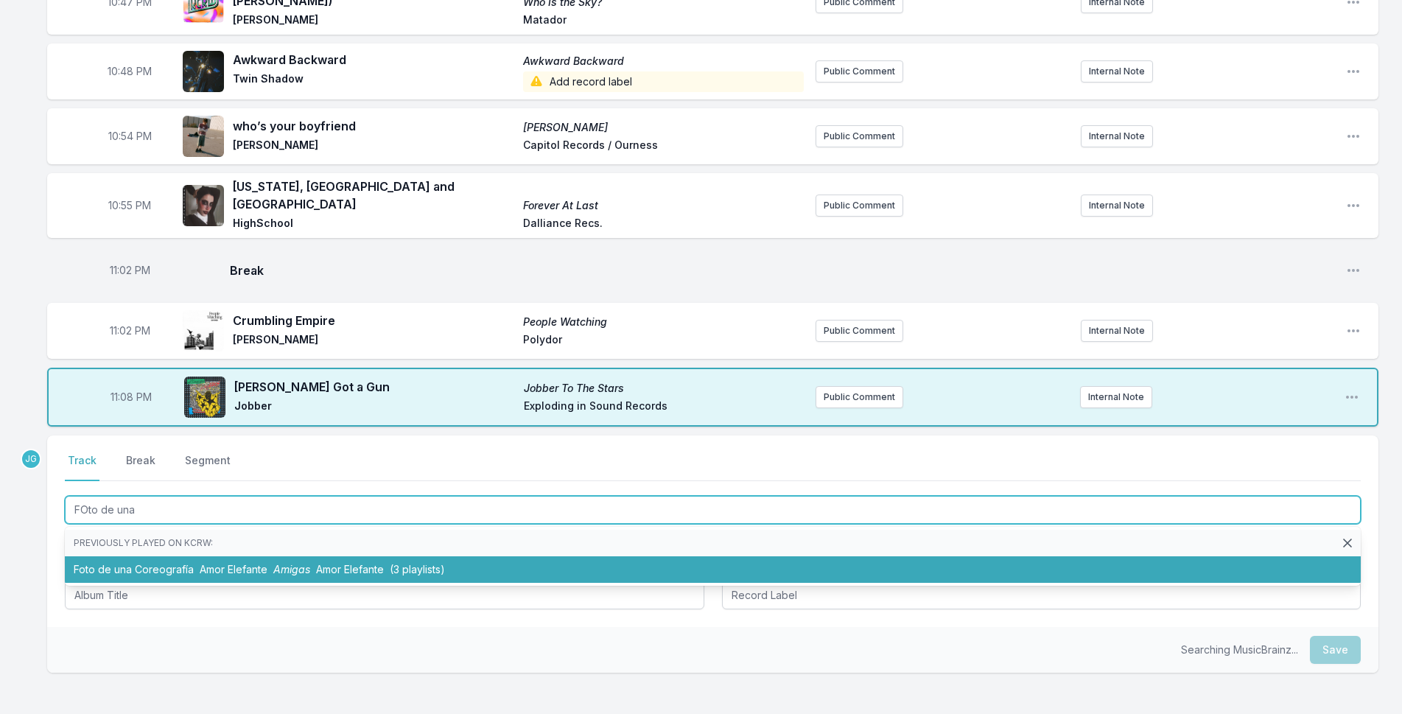
click at [183, 556] on li "Foto de una Coreografía Amor Elefante Amigas Amor Elefante (3 playlists)" at bounding box center [713, 569] width 1296 height 27
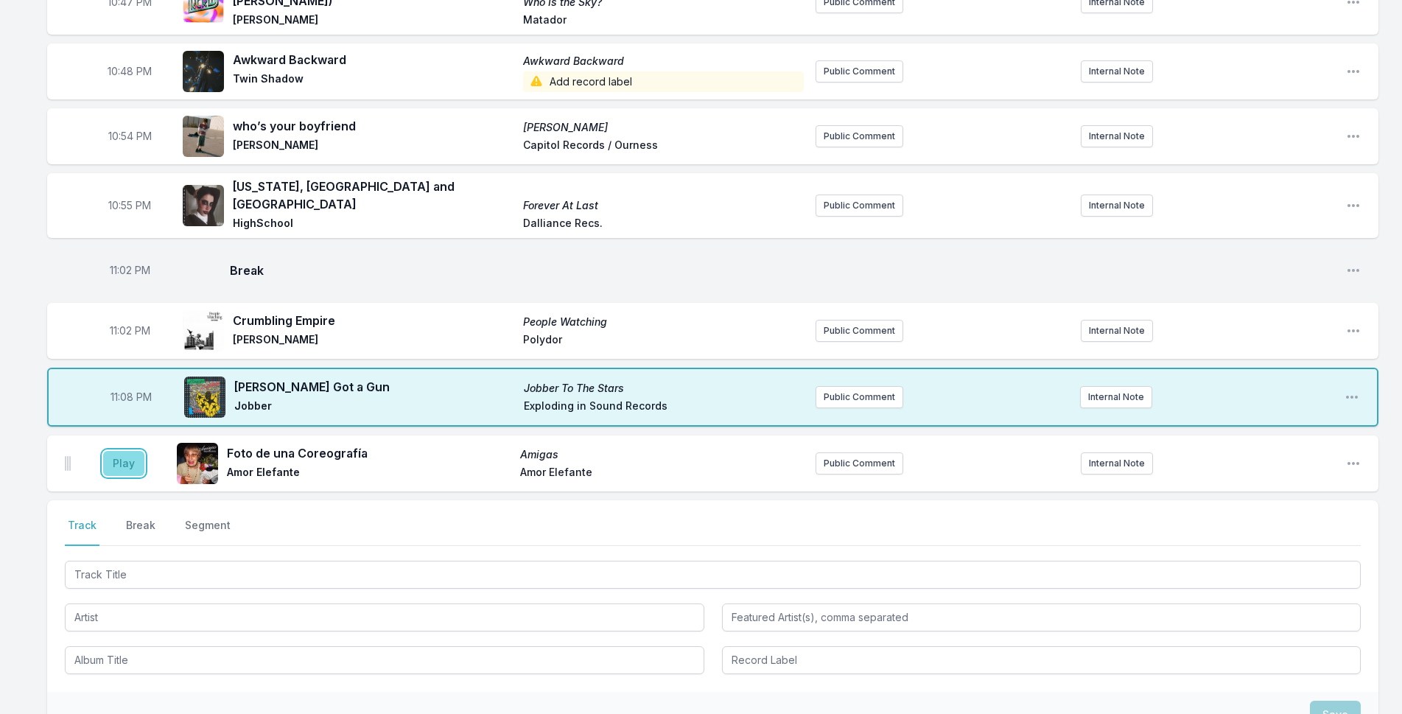
click at [121, 451] on button "Play" at bounding box center [123, 463] width 41 height 25
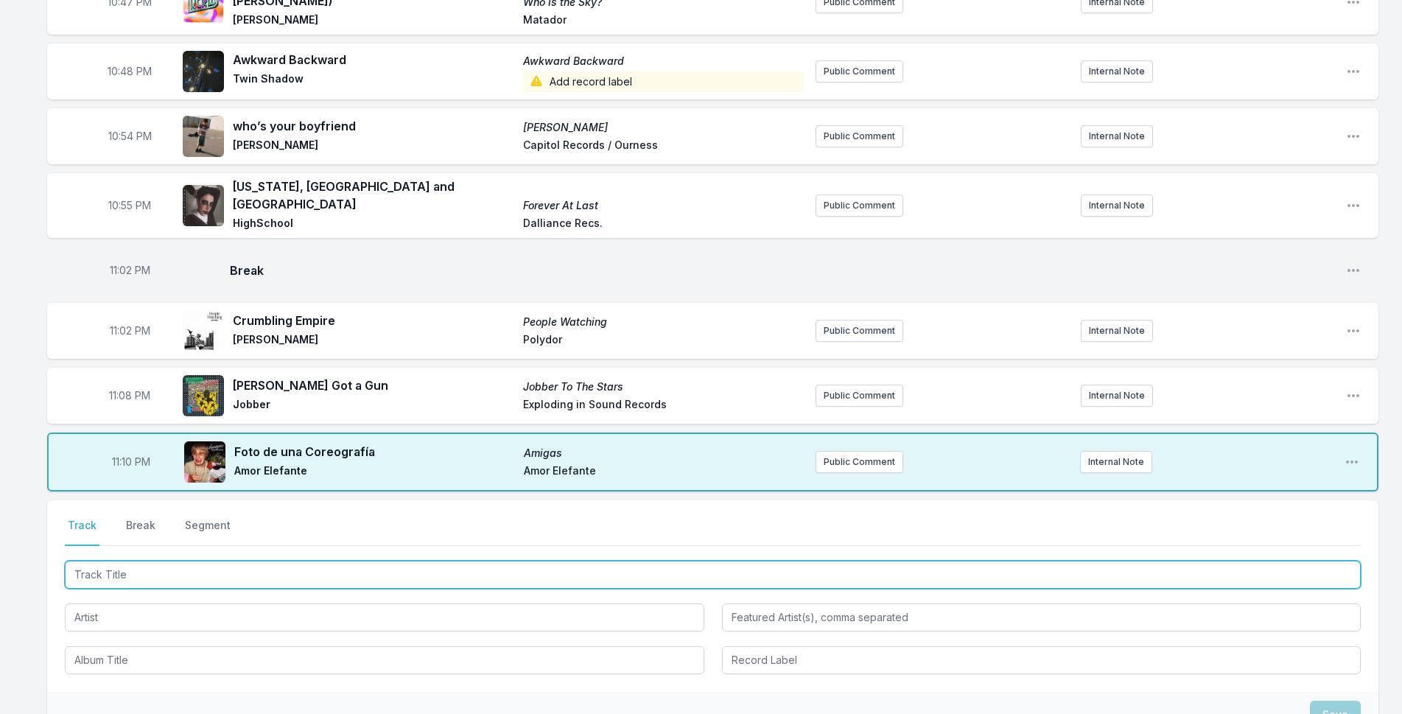
click at [237, 561] on input "Track Title" at bounding box center [713, 575] width 1296 height 28
type input "Machine NOise"
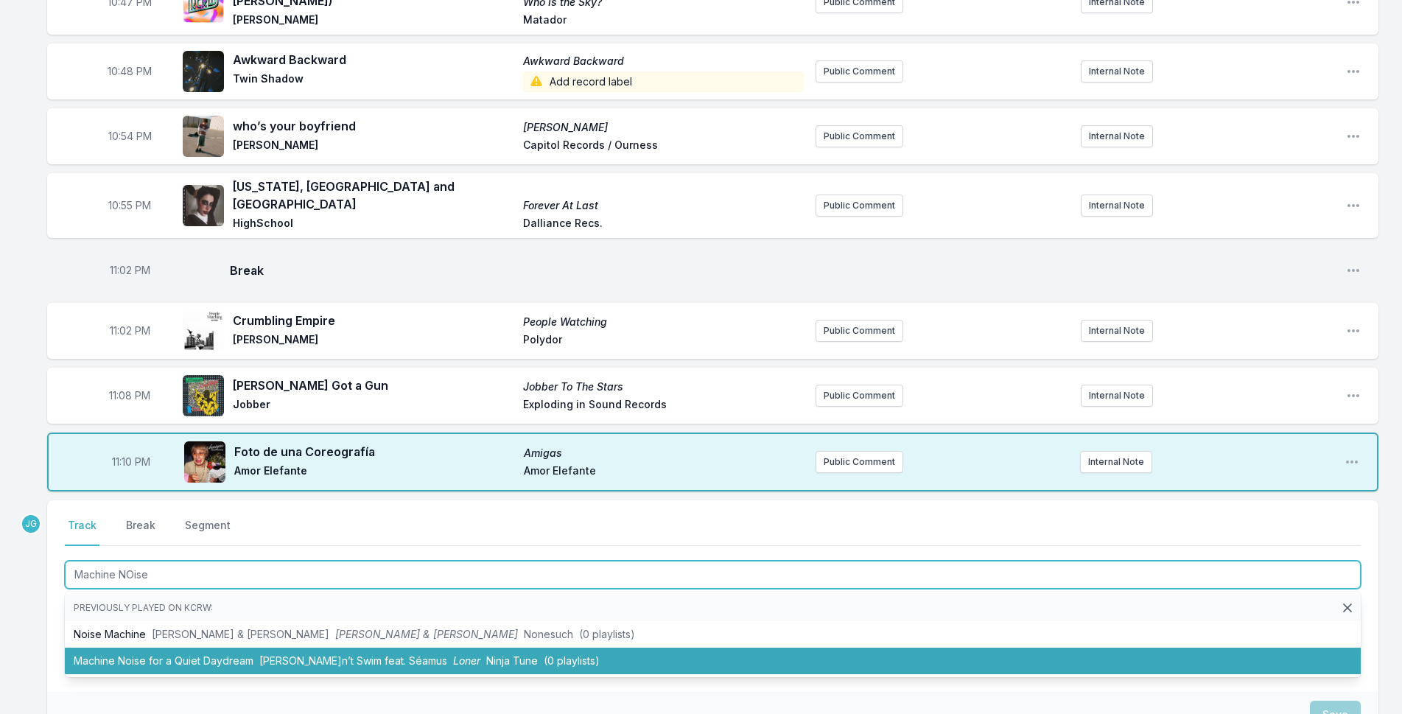
click at [240, 648] on li "Machine Noise for a Quiet Daydream [PERSON_NAME]n’t Swim feat. [PERSON_NAME] Ni…" at bounding box center [713, 661] width 1296 height 27
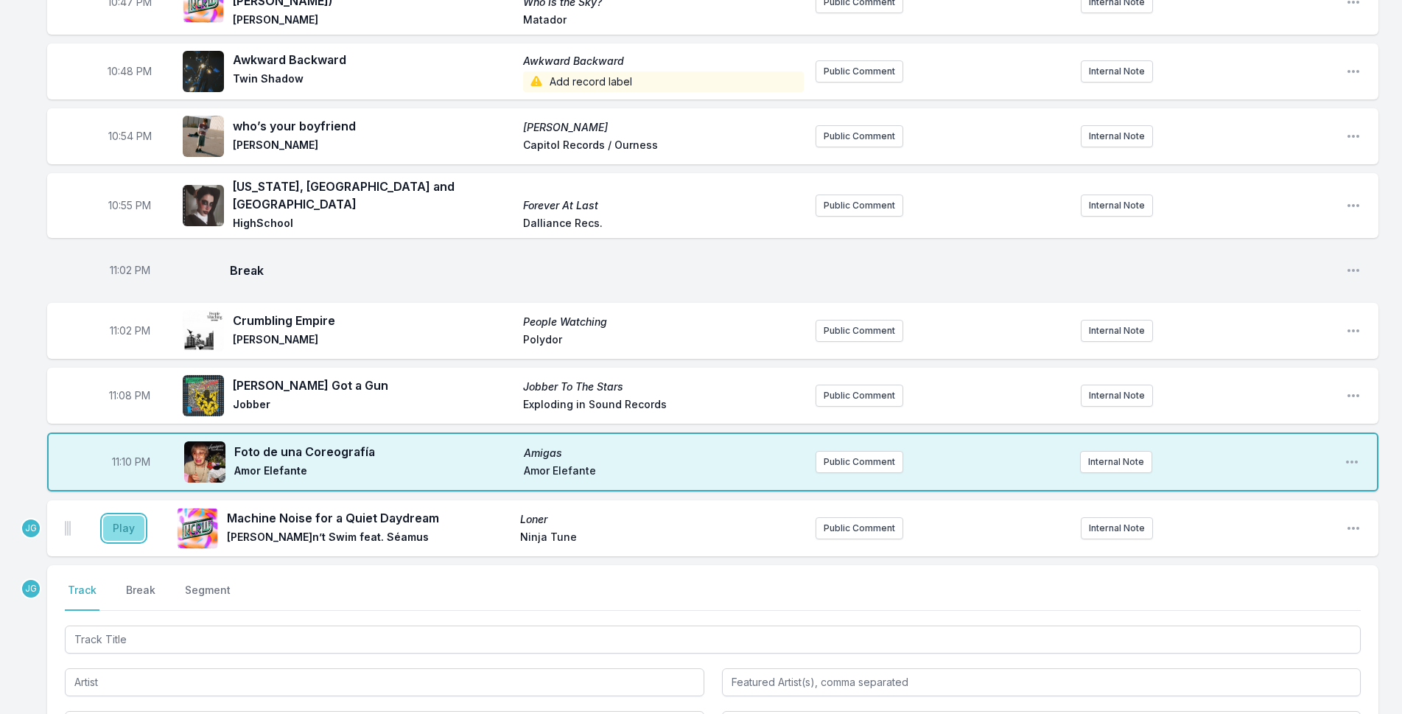
click at [116, 516] on button "Play" at bounding box center [123, 528] width 41 height 25
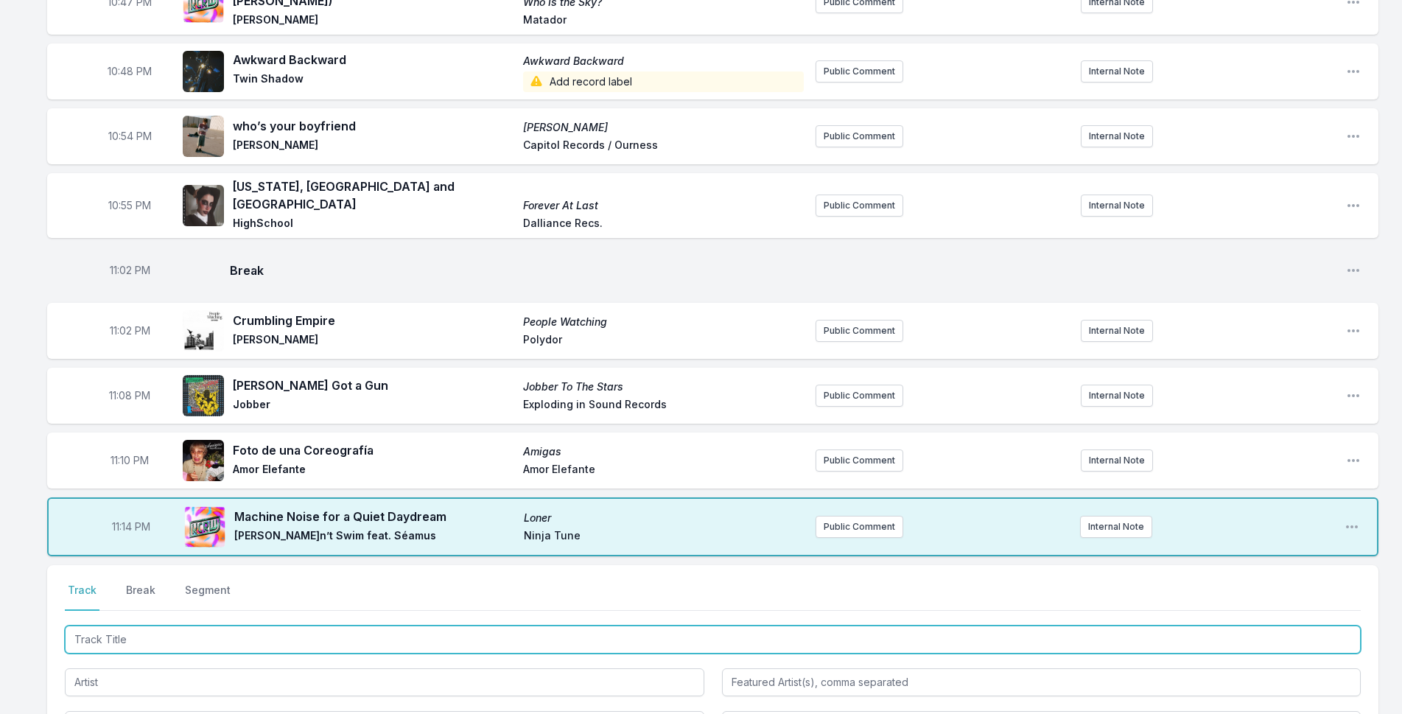
click at [129, 626] on input "Track Title" at bounding box center [713, 640] width 1296 height 28
click at [167, 626] on input "Track Title" at bounding box center [713, 640] width 1296 height 28
type input "I care"
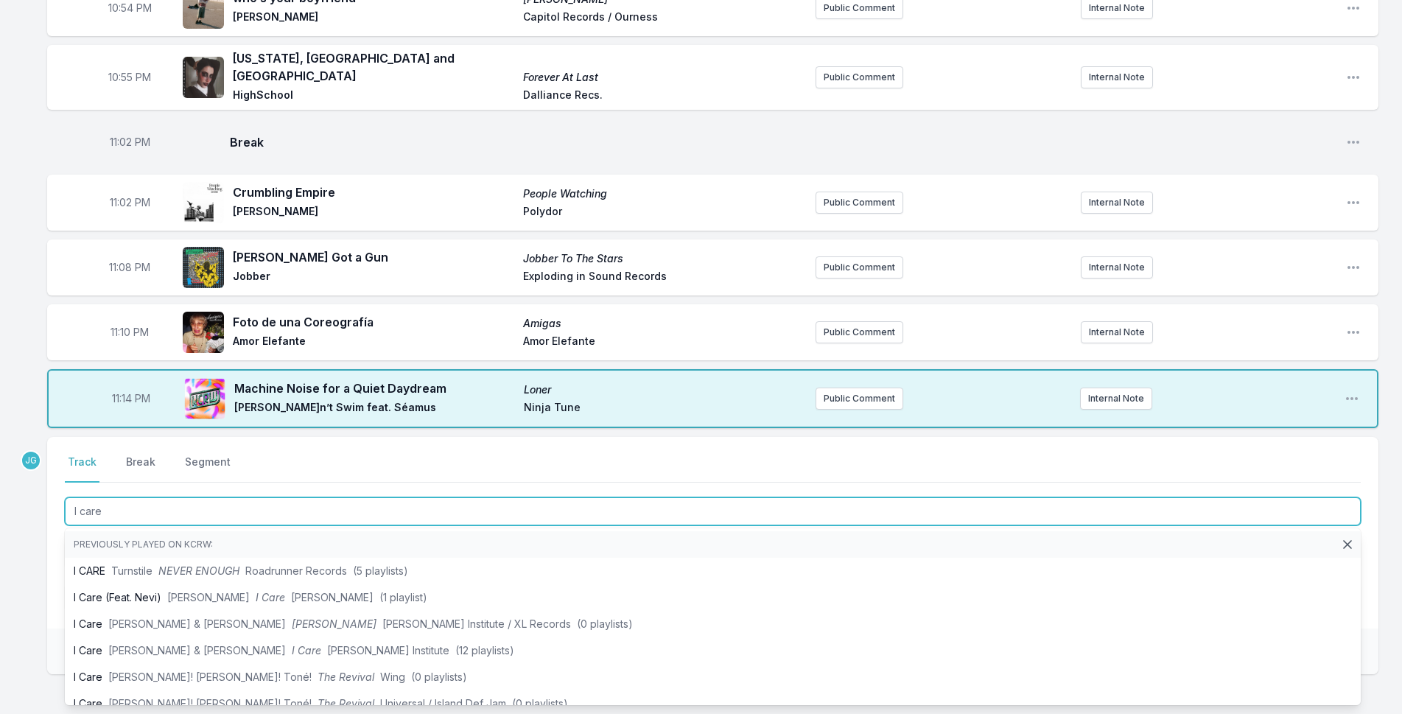
scroll to position [1274, 0]
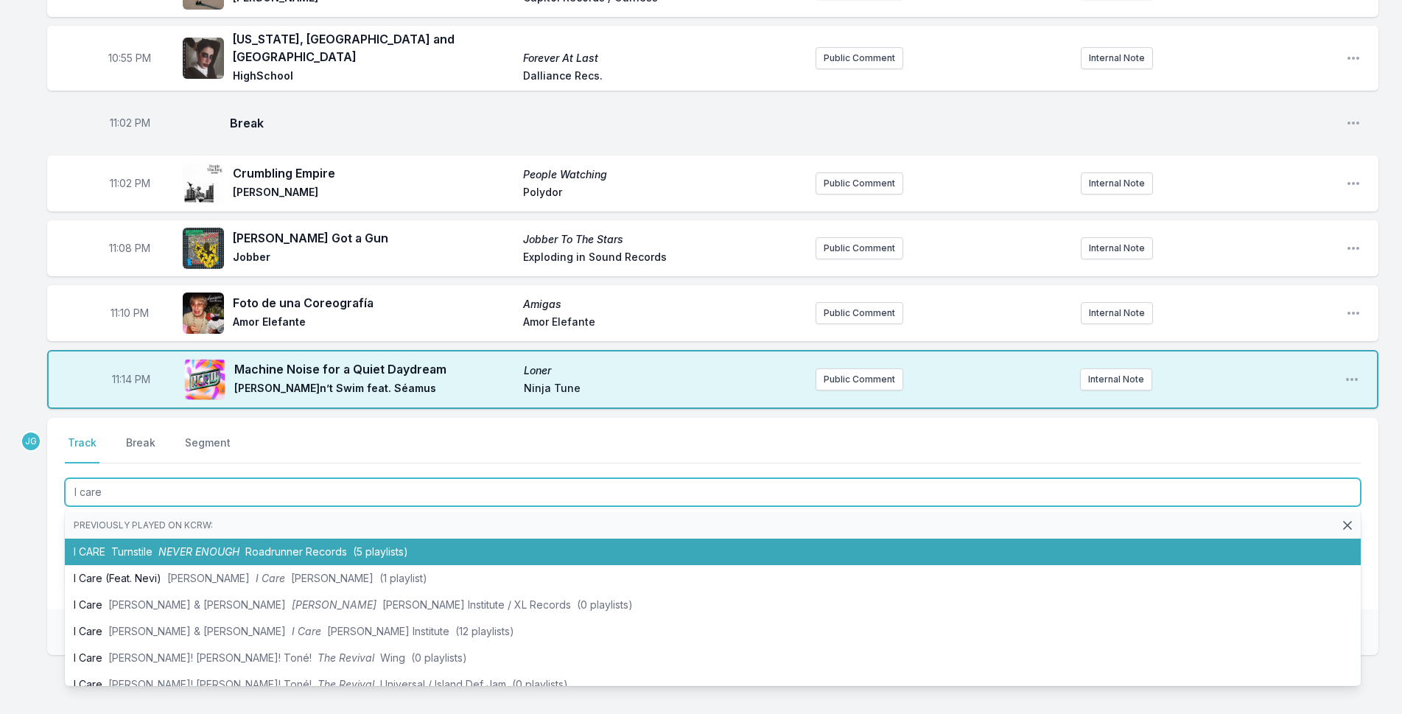
click at [95, 539] on li "I CARE Turnstile NEVER ENOUGH Roadrunner Records (5 playlists)" at bounding box center [713, 552] width 1296 height 27
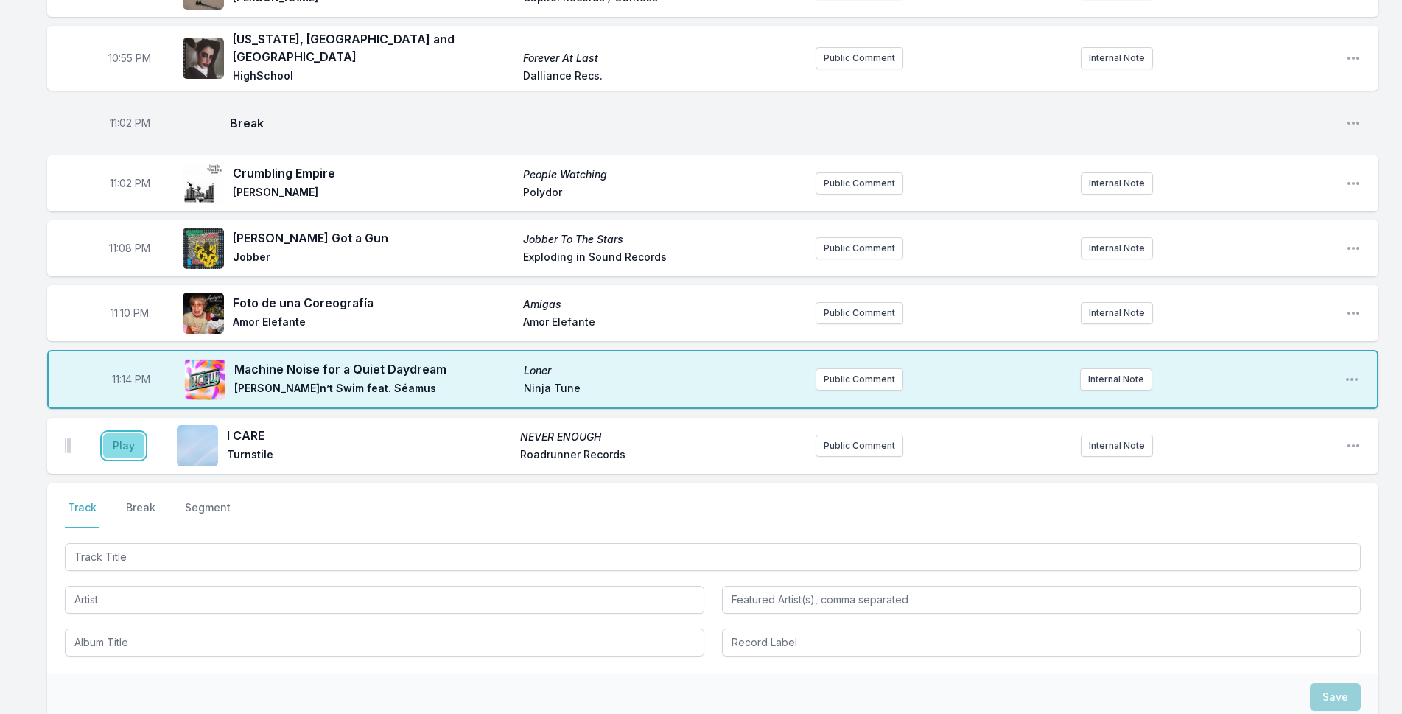
click at [129, 433] on button "Play" at bounding box center [123, 445] width 41 height 25
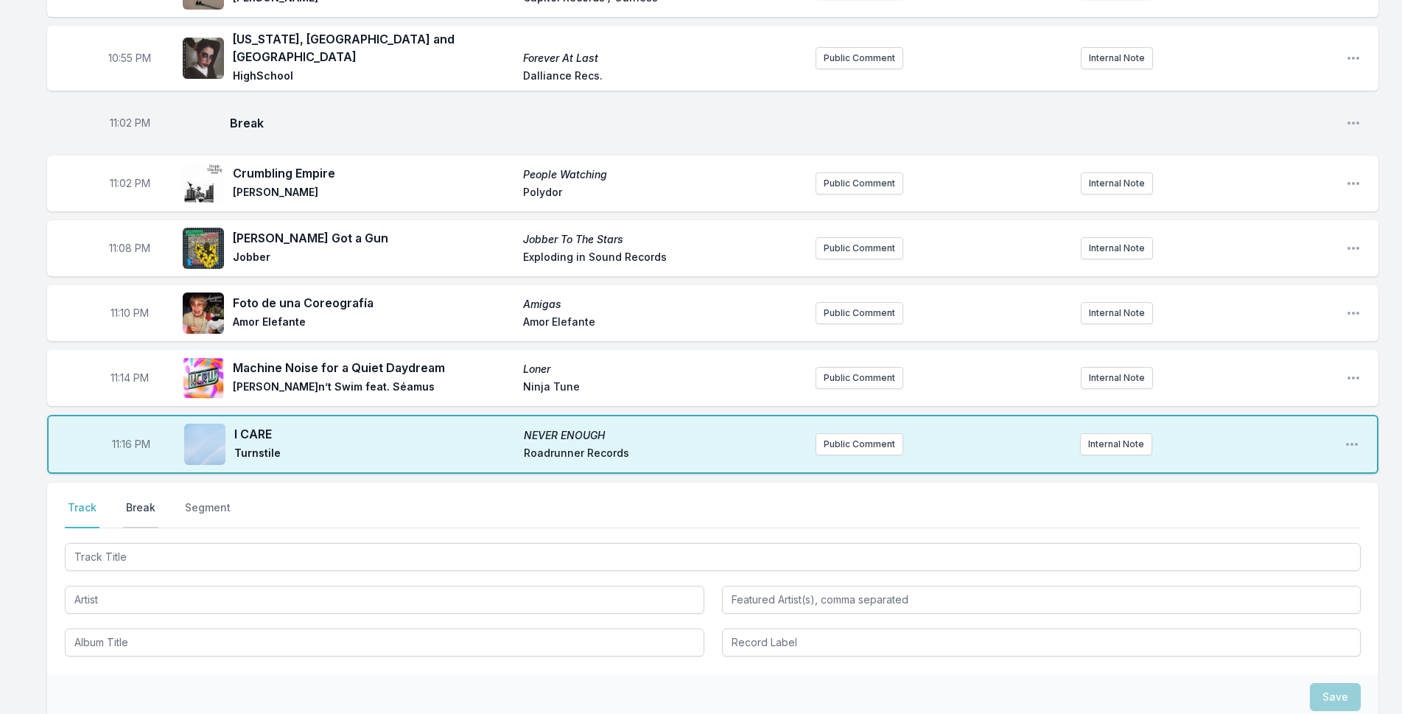
click at [145, 500] on button "Break" at bounding box center [140, 514] width 35 height 28
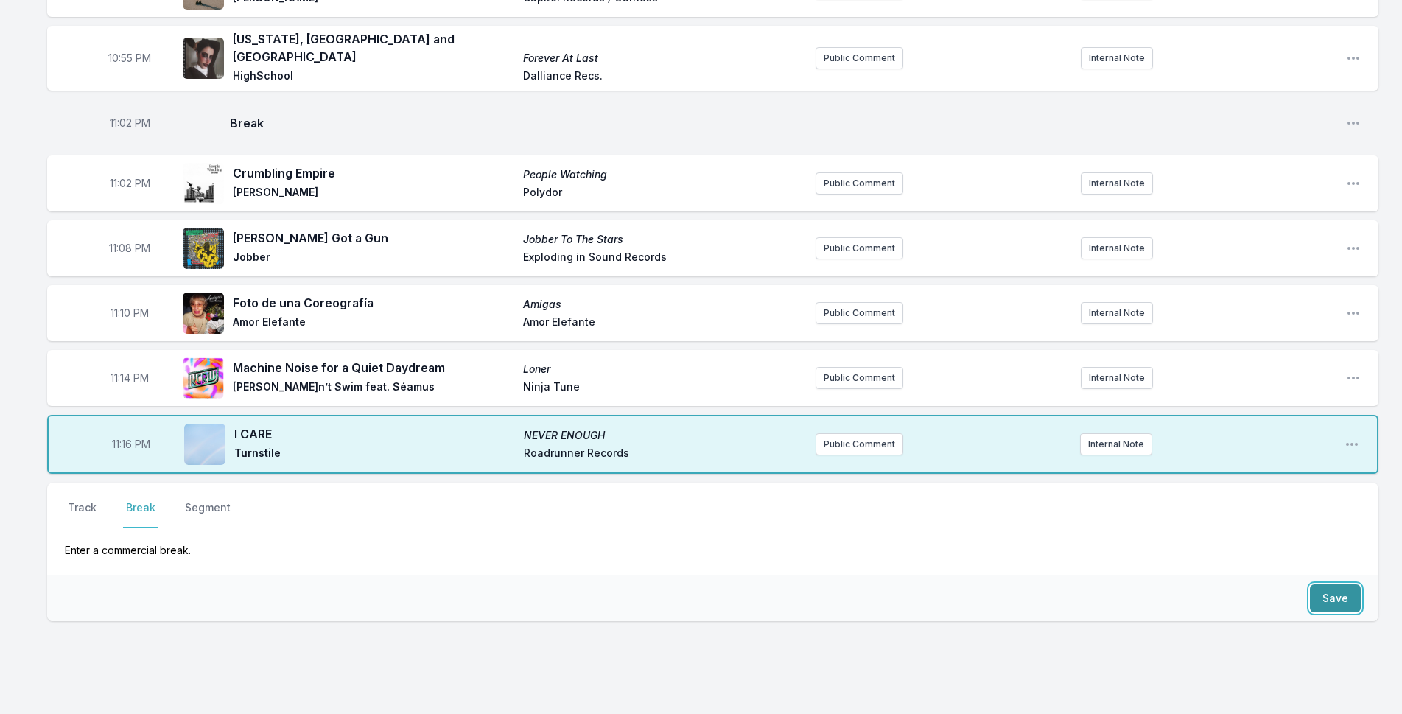
click at [1340, 584] on button "Save" at bounding box center [1335, 598] width 51 height 28
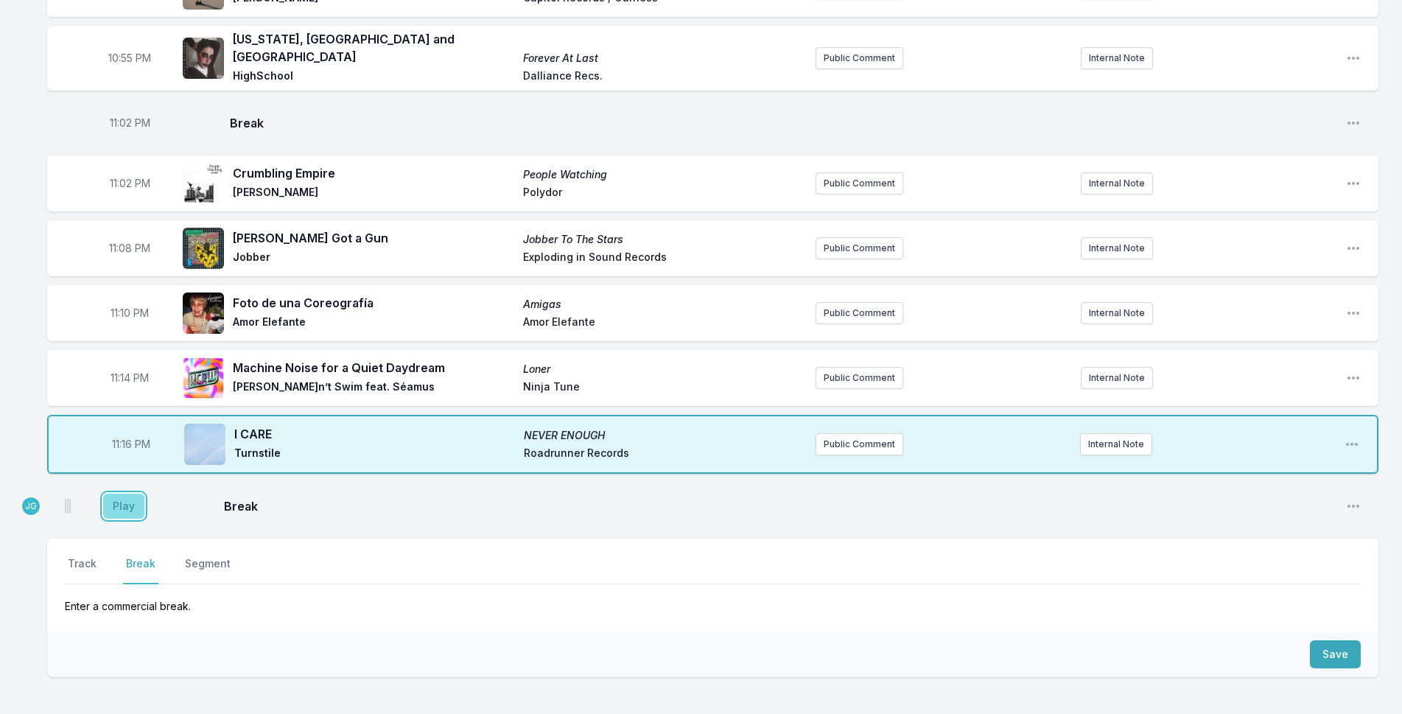
click at [133, 494] on button "Play" at bounding box center [123, 506] width 41 height 25
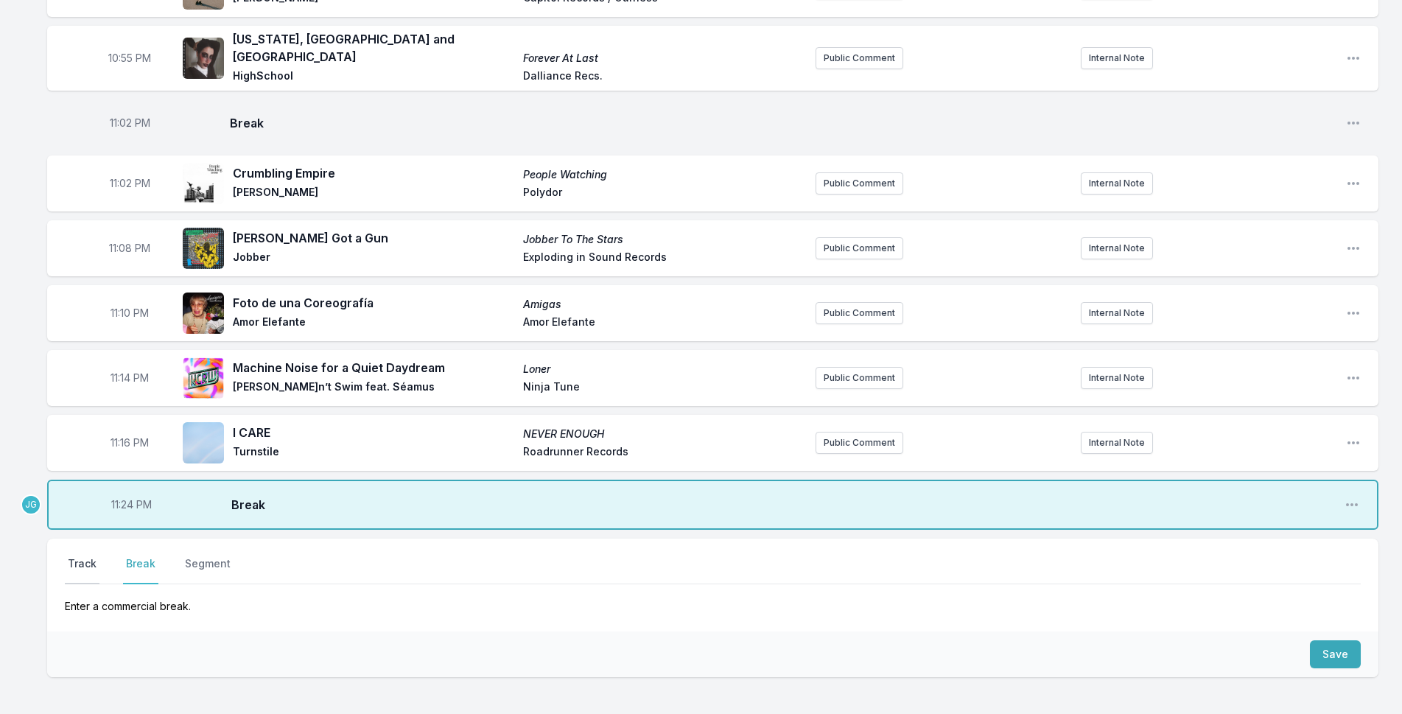
click at [85, 556] on button "Track" at bounding box center [82, 570] width 35 height 28
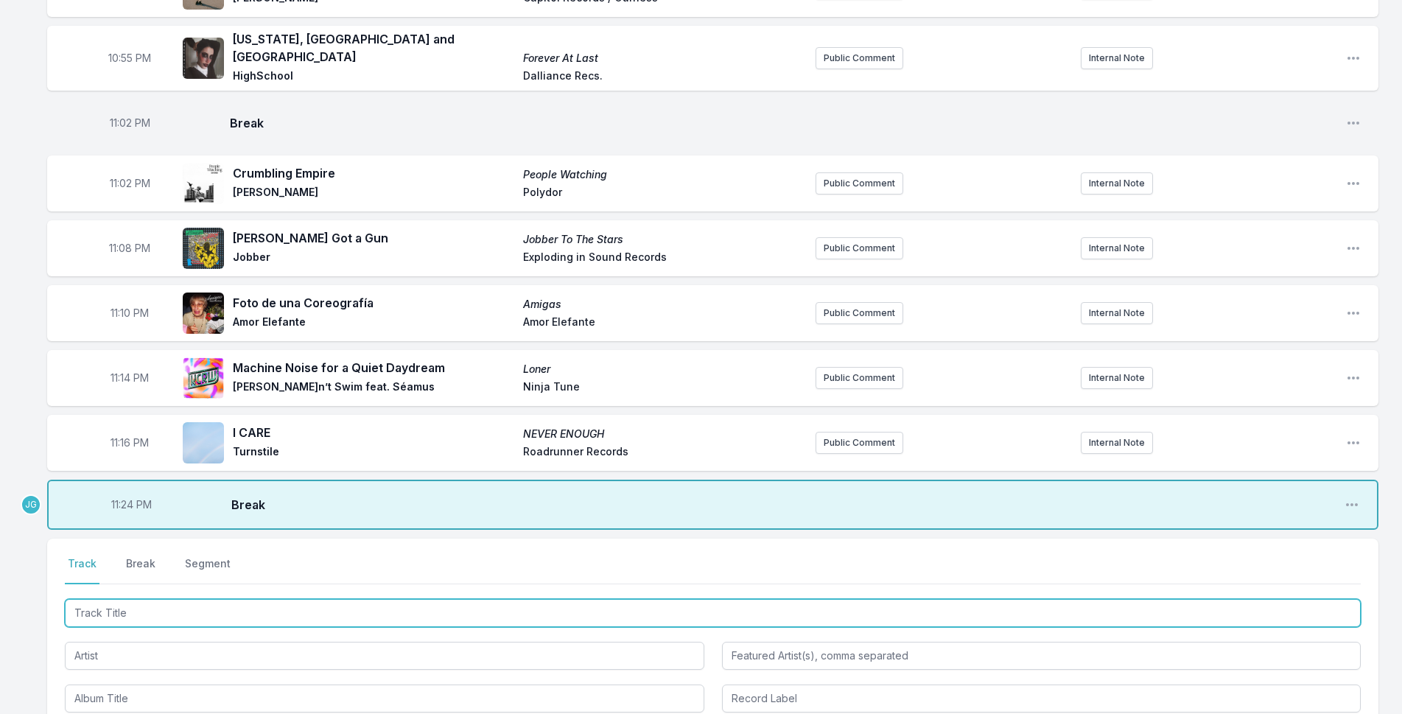
click at [118, 599] on input "Track Title" at bounding box center [713, 613] width 1296 height 28
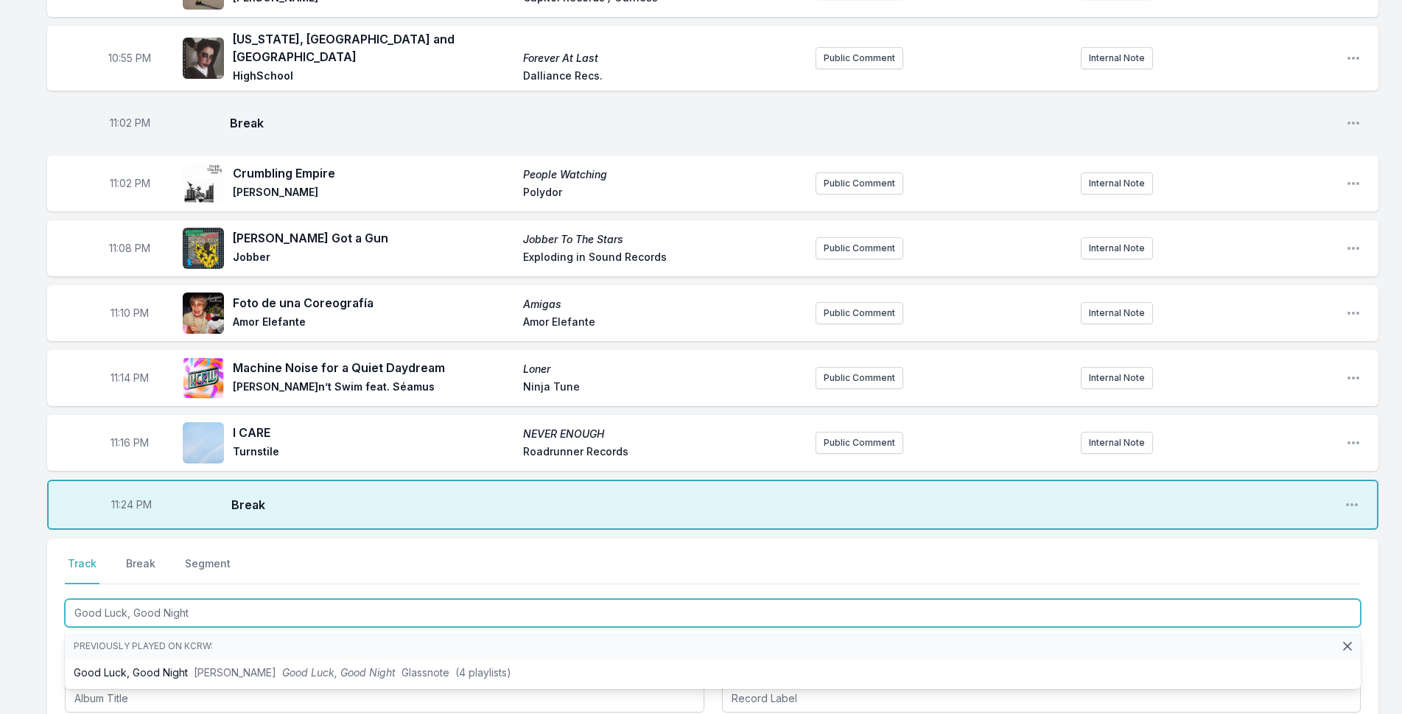
type input "Good Luck, Good Night"
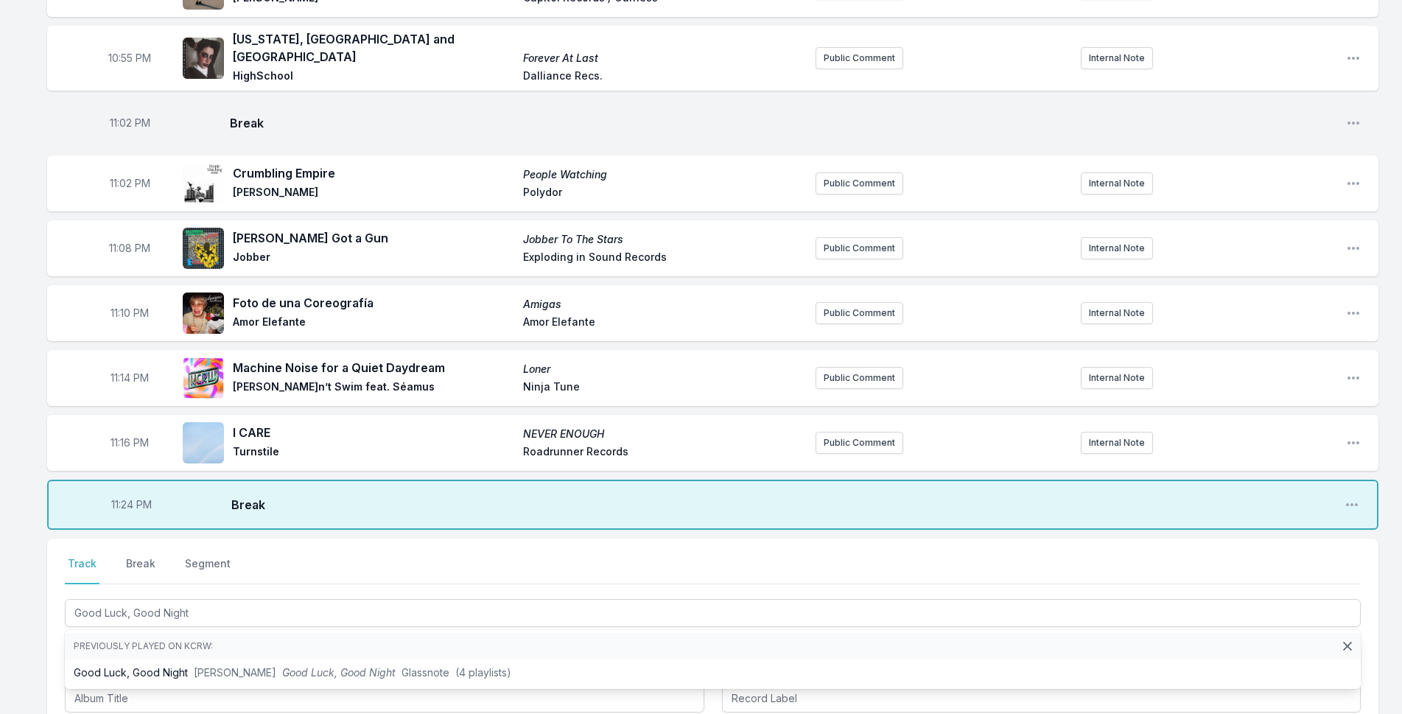
click at [94, 633] on li "Previously played on KCRW:" at bounding box center [713, 646] width 1296 height 27
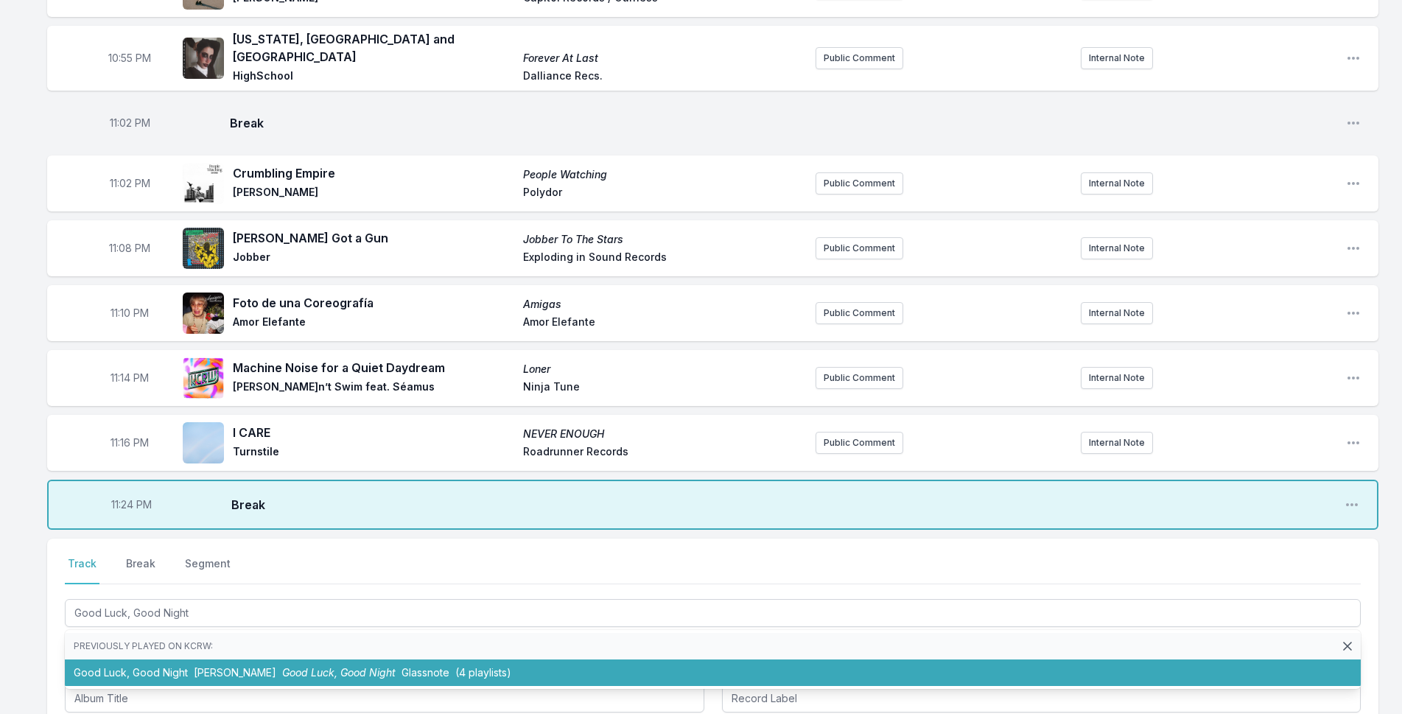
click at [100, 660] on li "Good Luck, Good Night [PERSON_NAME] Good Luck, Good Night Glassnote (4 playlist…" at bounding box center [713, 673] width 1296 height 27
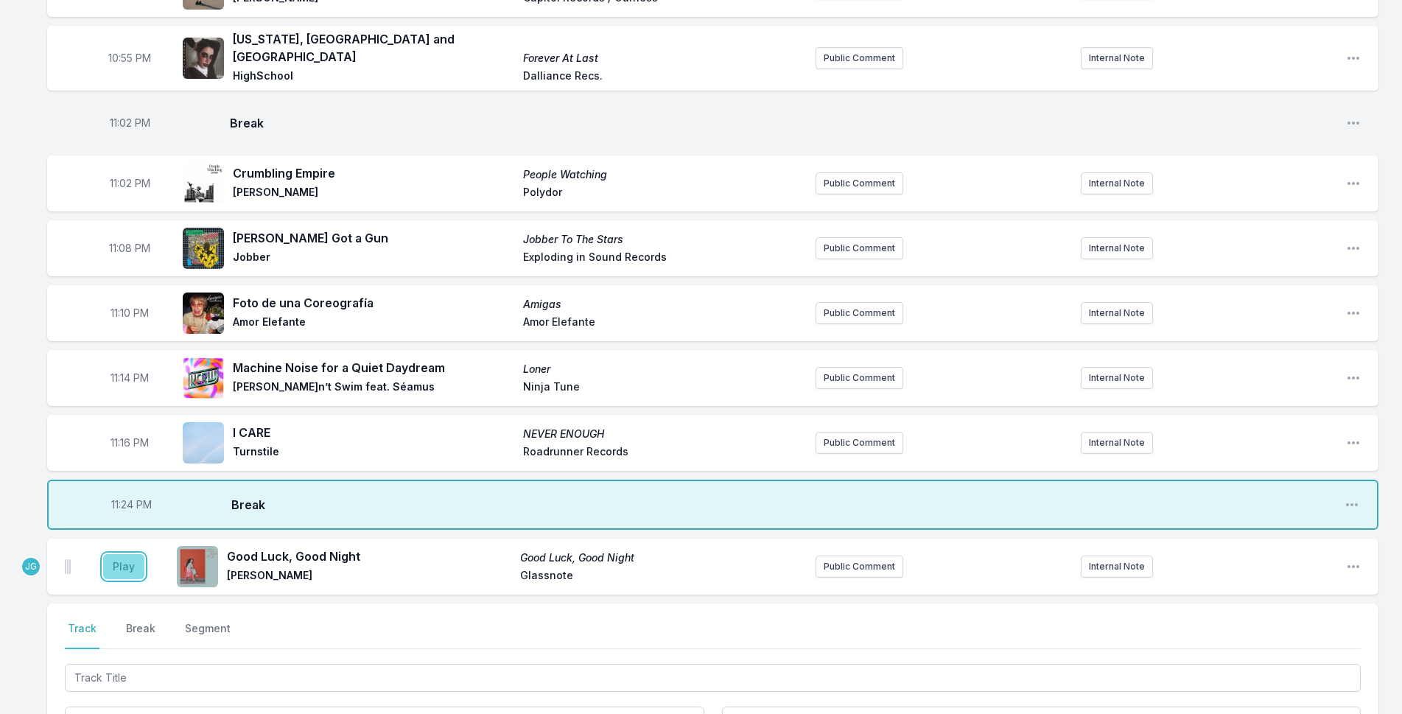
click at [119, 554] on button "Play" at bounding box center [123, 566] width 41 height 25
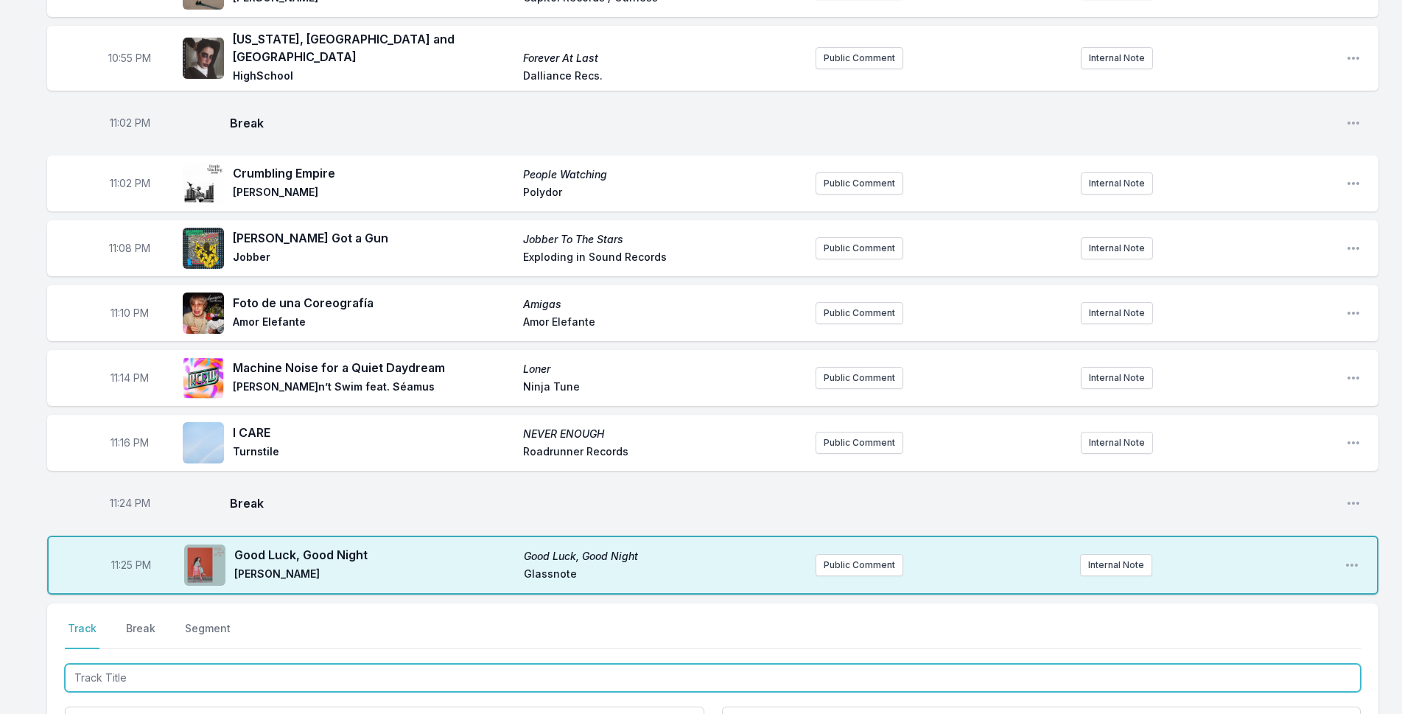
click at [250, 664] on input "Track Title" at bounding box center [713, 678] width 1296 height 28
type input "Renacer"
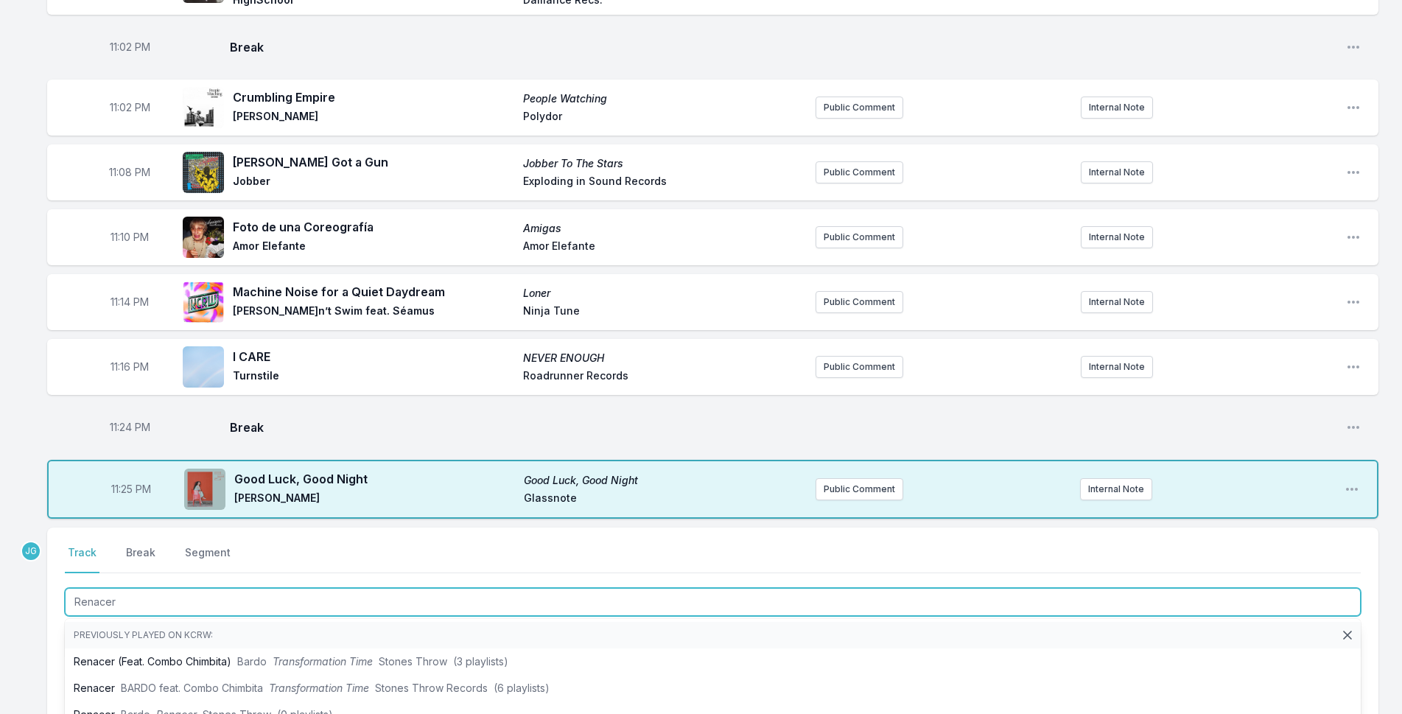
scroll to position [1495, 0]
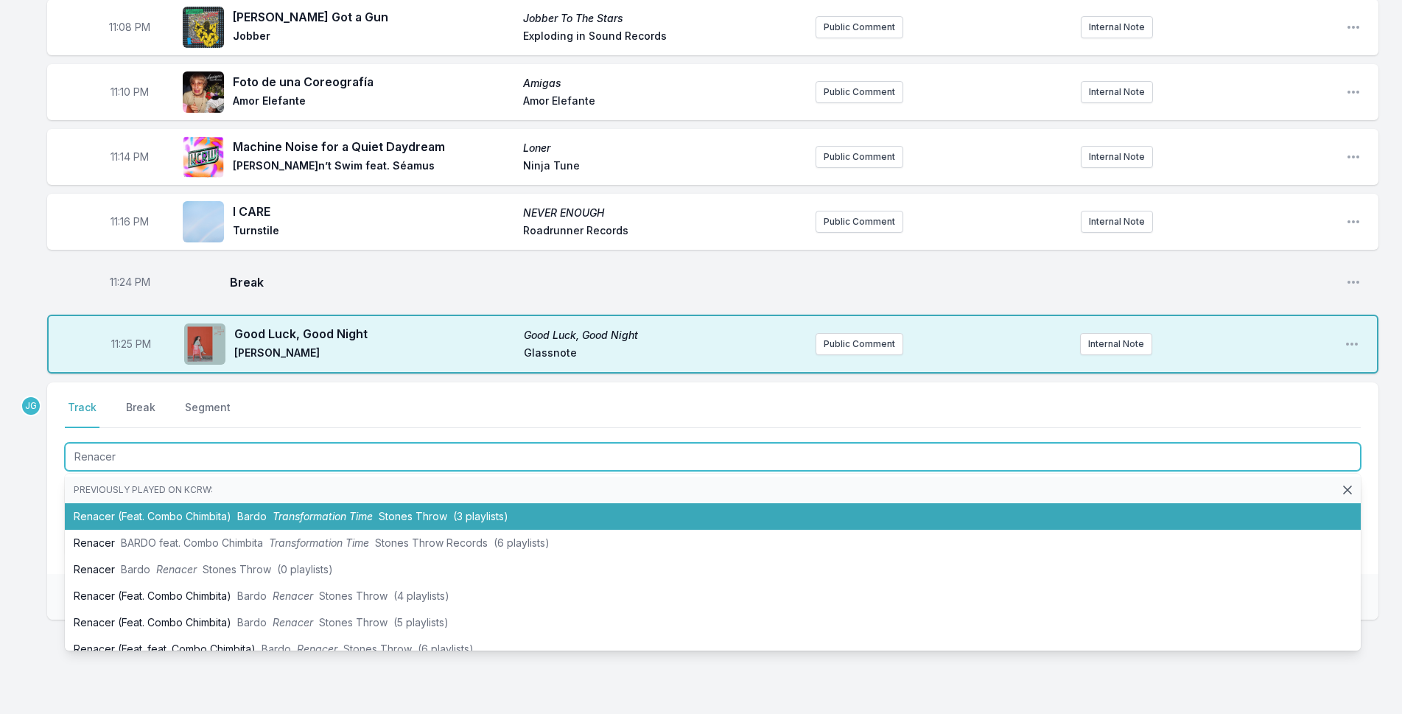
click at [169, 503] on li "Renacer (Feat. Combo Chimbita) Bardo Transformation Time Stones Throw (3 playli…" at bounding box center [713, 516] width 1296 height 27
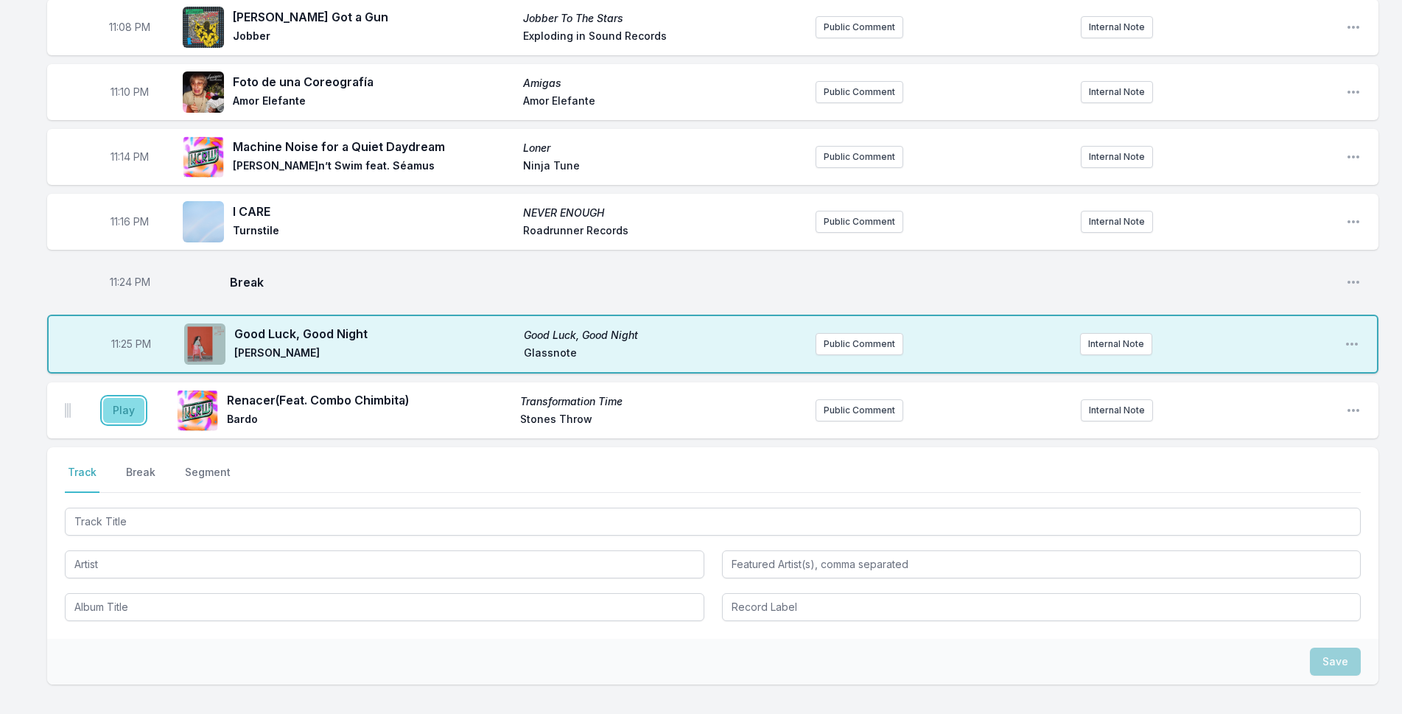
click at [118, 398] on button "Play" at bounding box center [123, 410] width 41 height 25
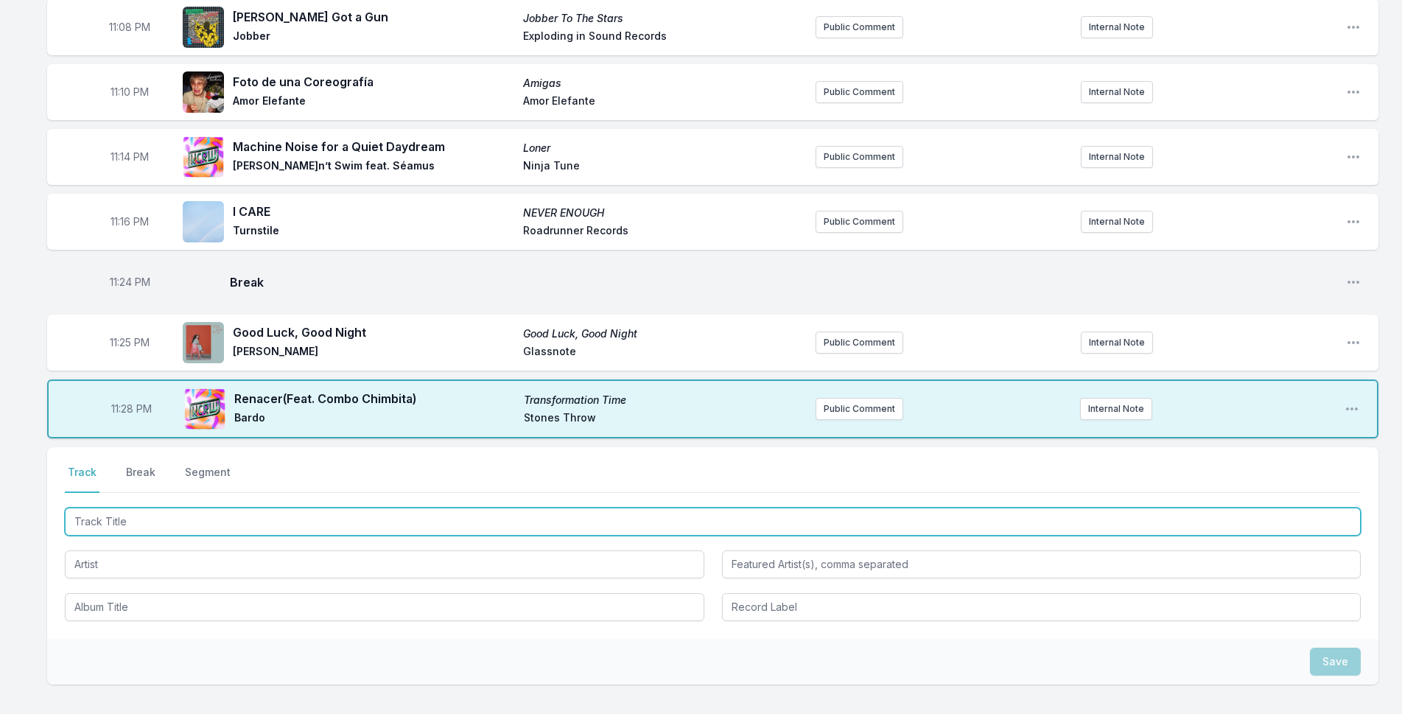
click at [107, 508] on input "Track Title" at bounding box center [713, 522] width 1296 height 28
type input "Space Invader"
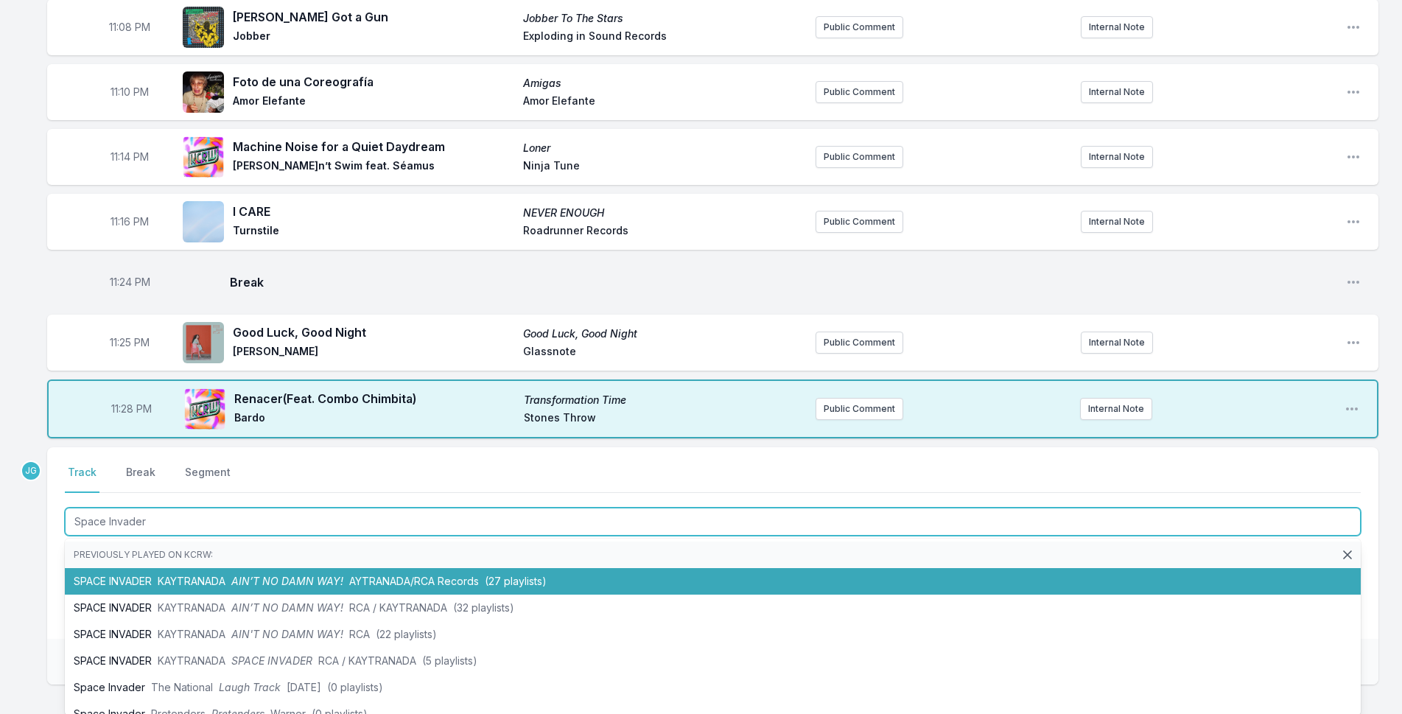
click at [94, 568] on li "SPACE INVADER KAYTRANADA AIN’T NO DAMN WAY! AYTRANADA/RCA Records (27 playlists)" at bounding box center [713, 581] width 1296 height 27
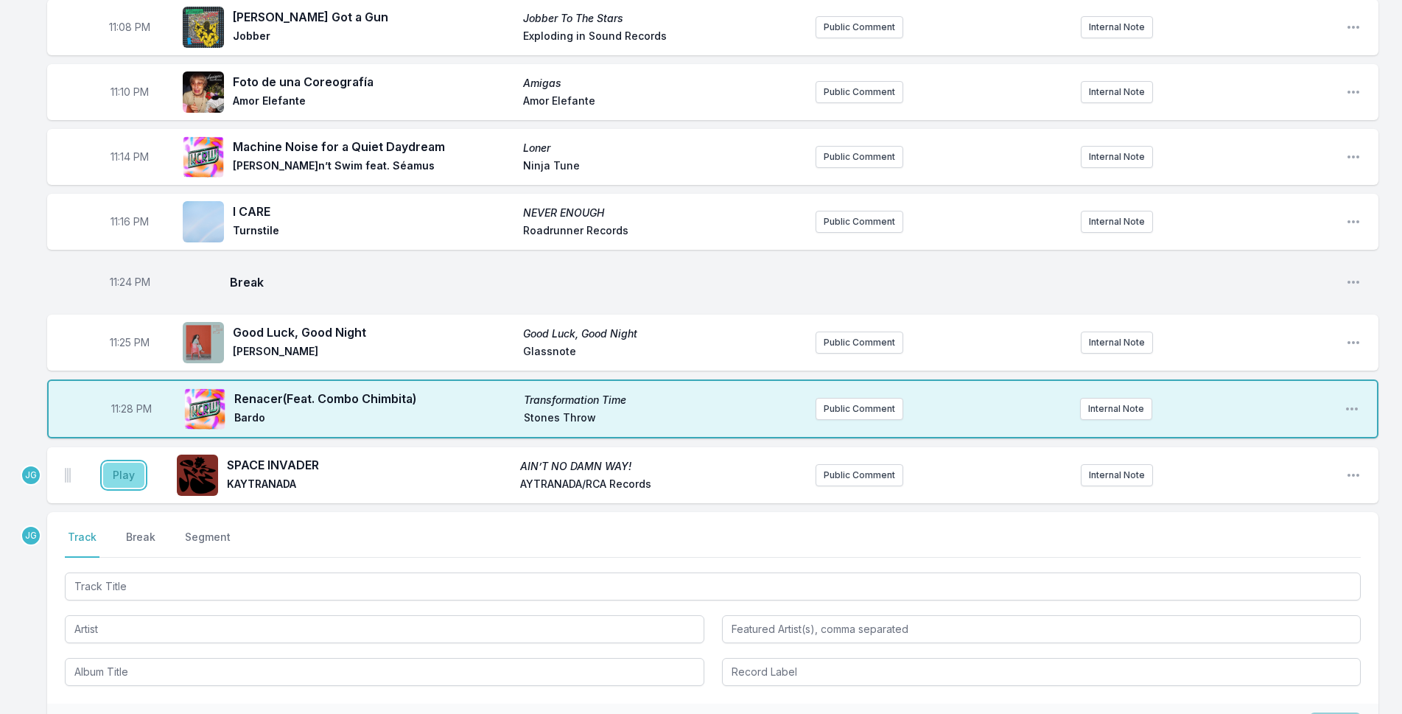
click at [115, 463] on button "Play" at bounding box center [123, 475] width 41 height 25
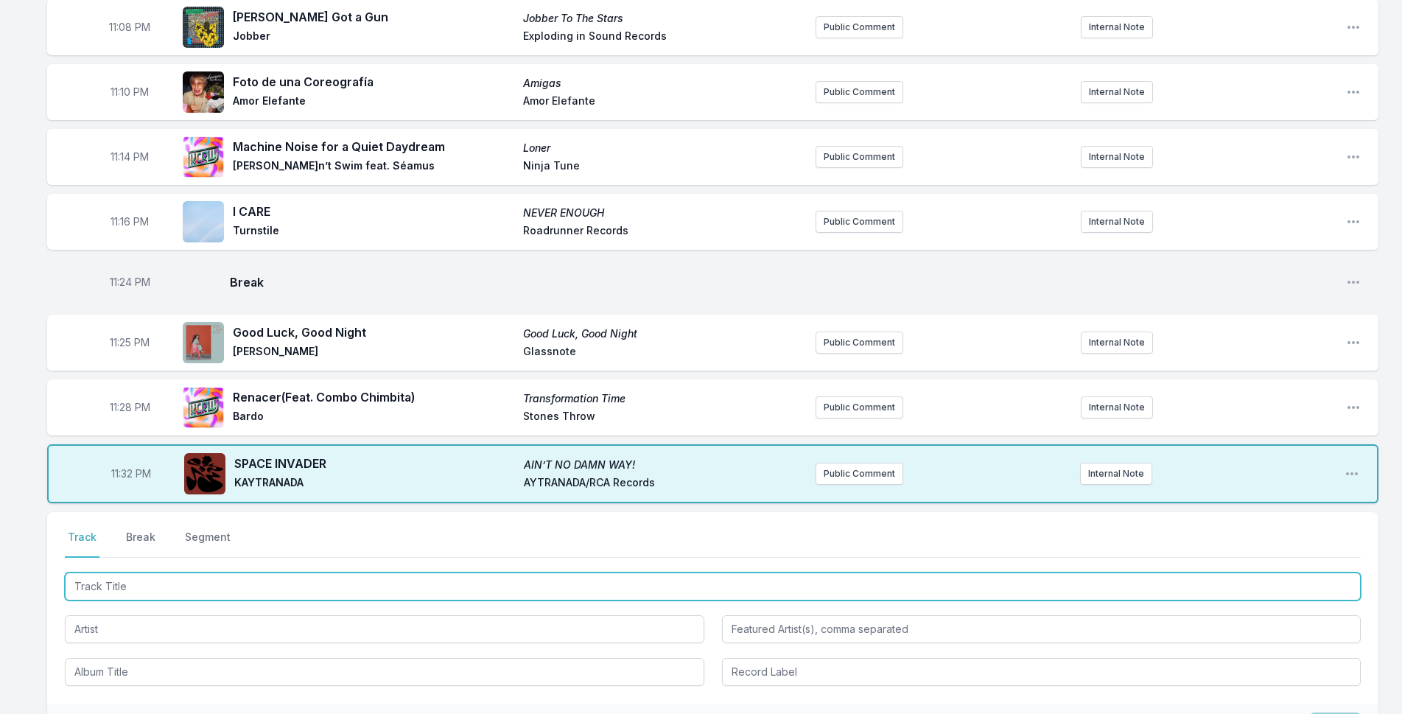
click at [115, 573] on input "Track Title" at bounding box center [713, 587] width 1296 height 28
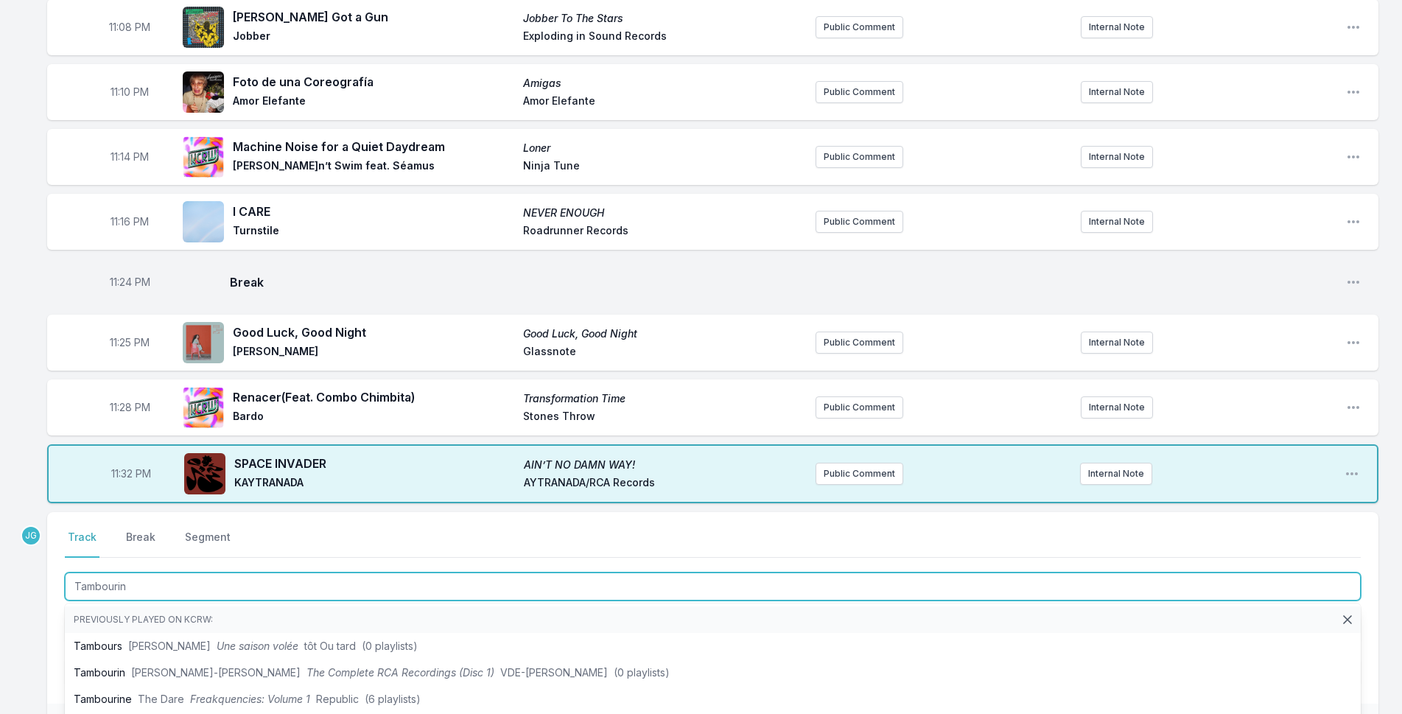
type input "Tambourine"
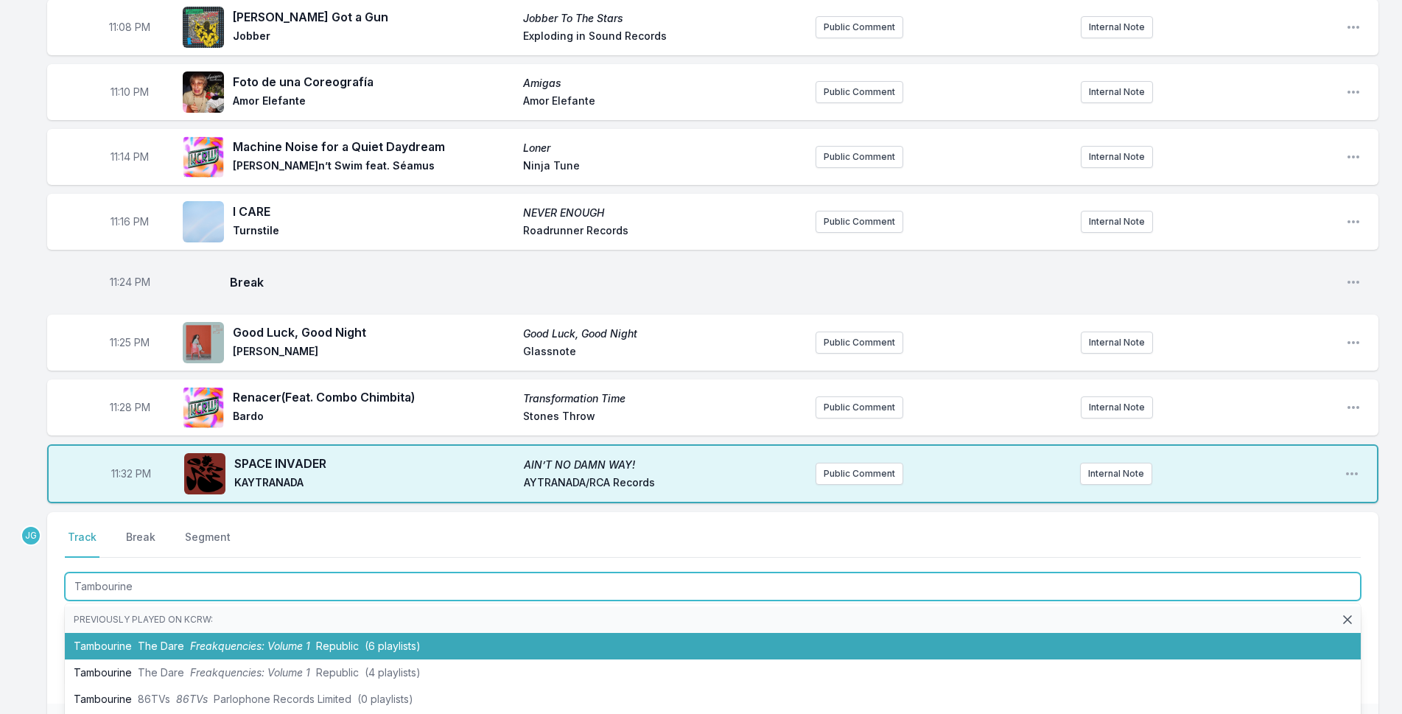
click at [111, 633] on li "Tambourine The Dare Freakquencies: Volume 1 Republic (6 playlists)" at bounding box center [713, 646] width 1296 height 27
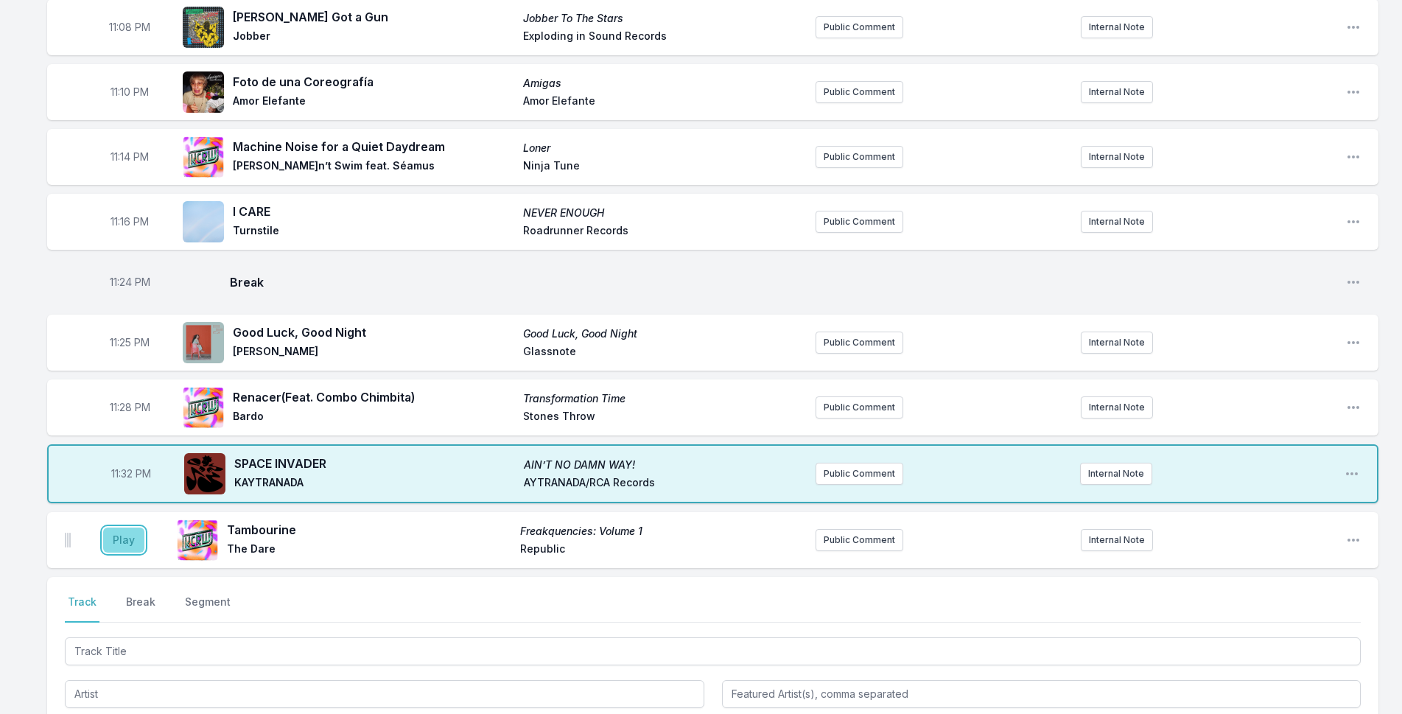
click at [118, 528] on button "Play" at bounding box center [123, 540] width 41 height 25
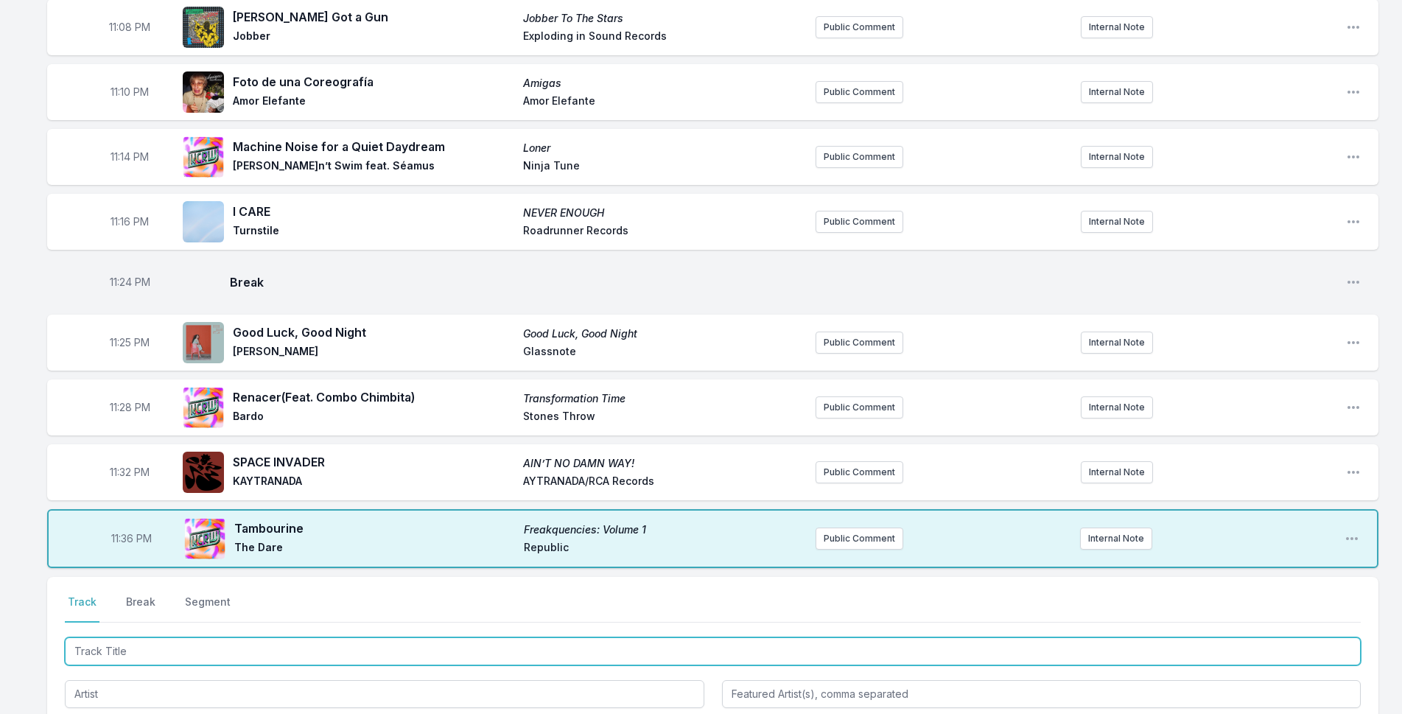
click at [180, 637] on input "Track Title" at bounding box center [713, 651] width 1296 height 28
type input "Divided By Night"
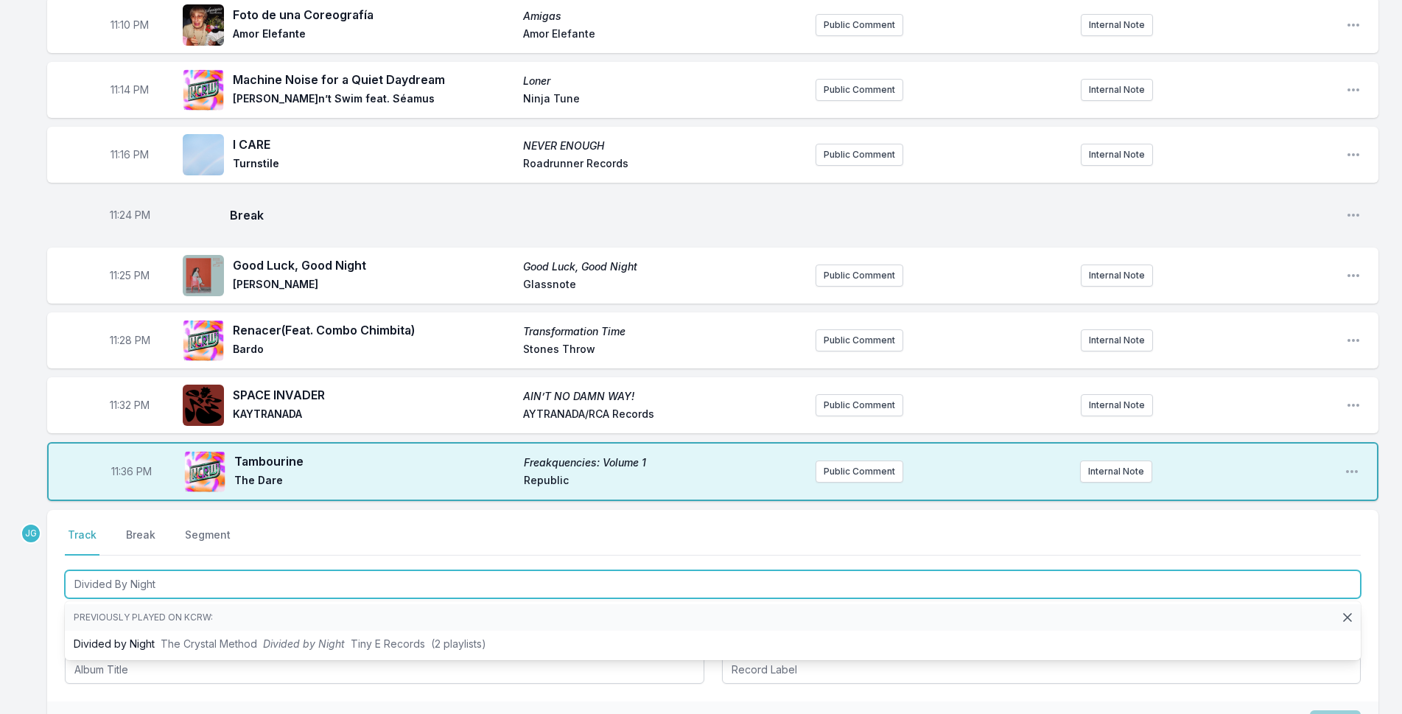
scroll to position [1642, 0]
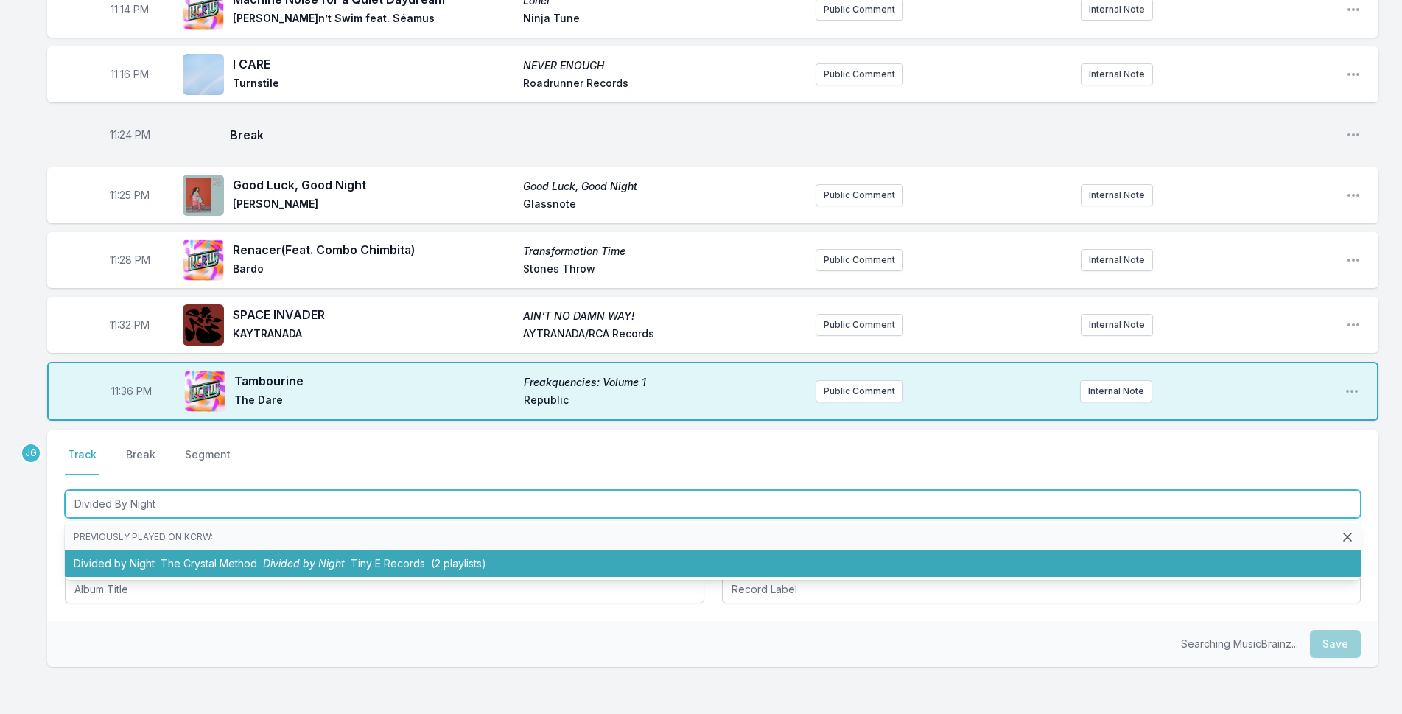
click at [157, 550] on li "Divided by Night The Crystal Method Divided by Night Tiny E Records (2 playlist…" at bounding box center [713, 563] width 1296 height 27
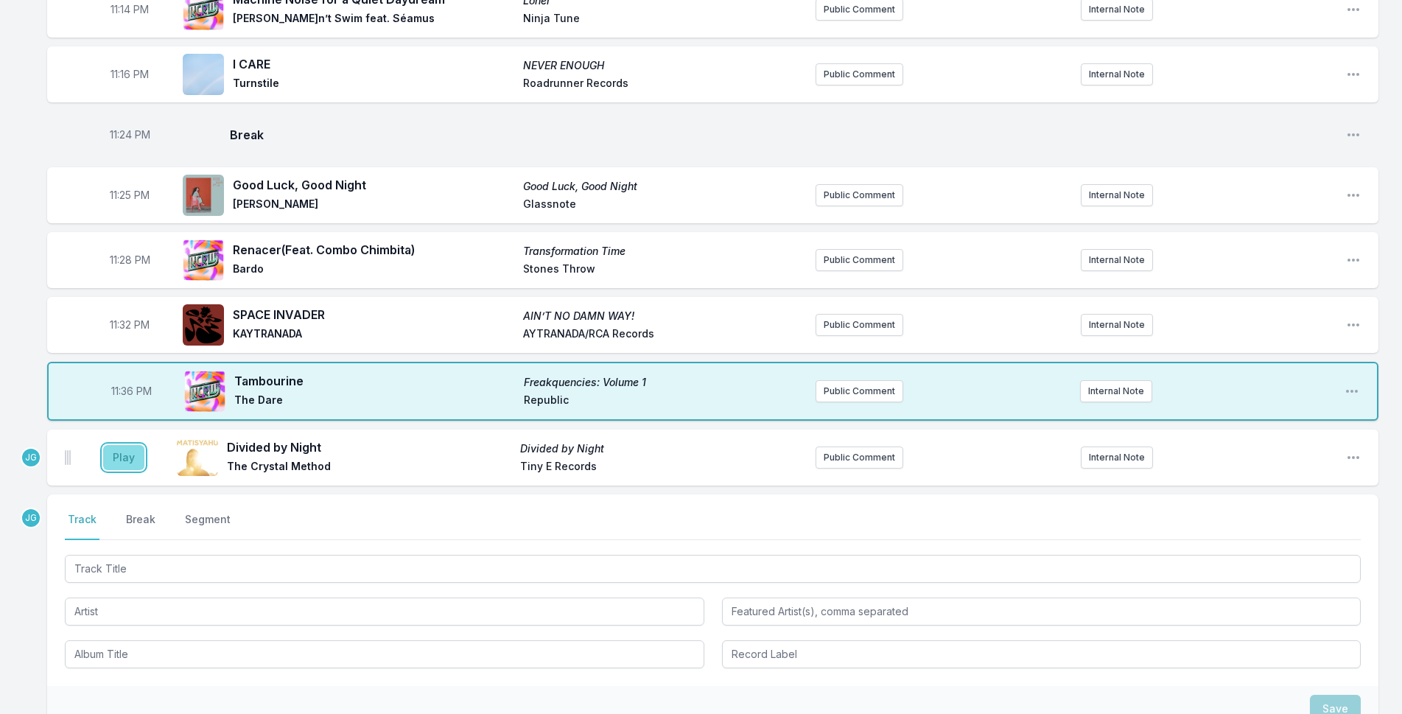
click at [111, 445] on button "Play" at bounding box center [123, 457] width 41 height 25
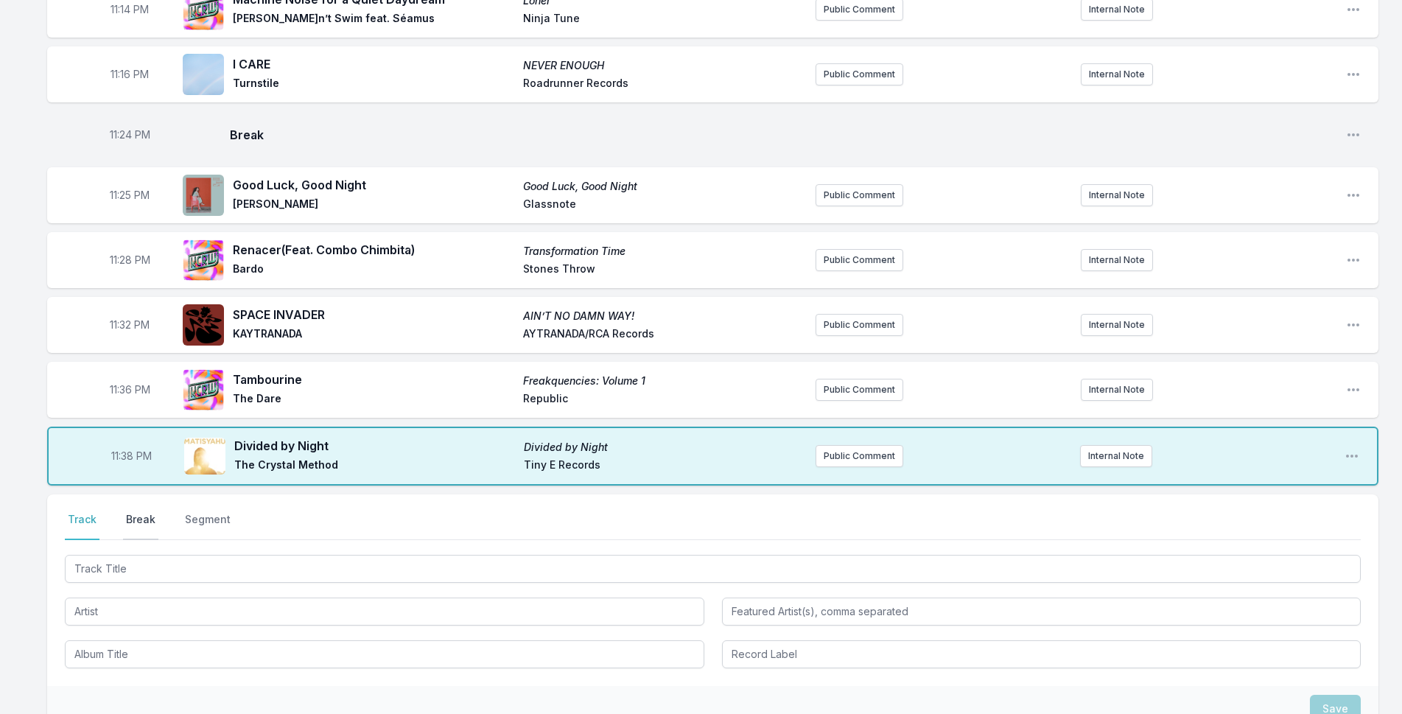
click at [142, 512] on button "Break" at bounding box center [140, 526] width 35 height 28
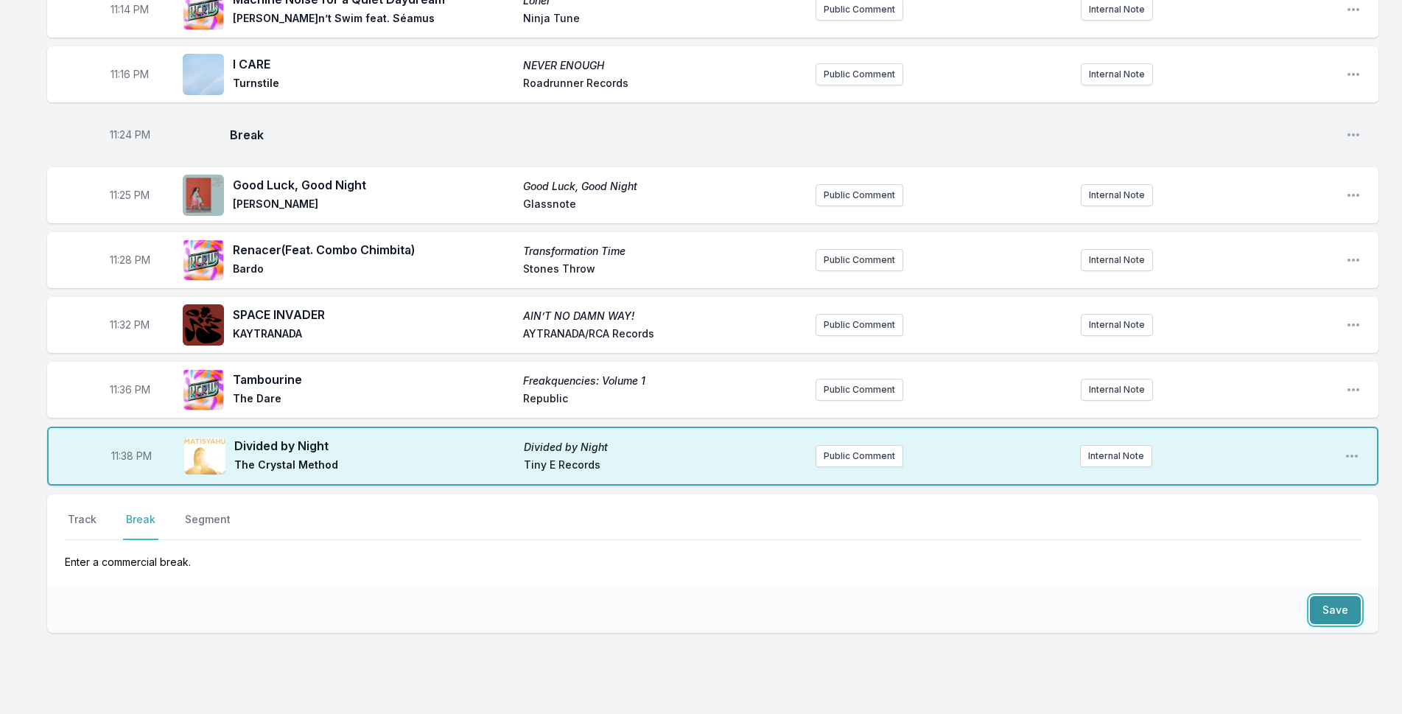
click at [1324, 596] on button "Save" at bounding box center [1335, 610] width 51 height 28
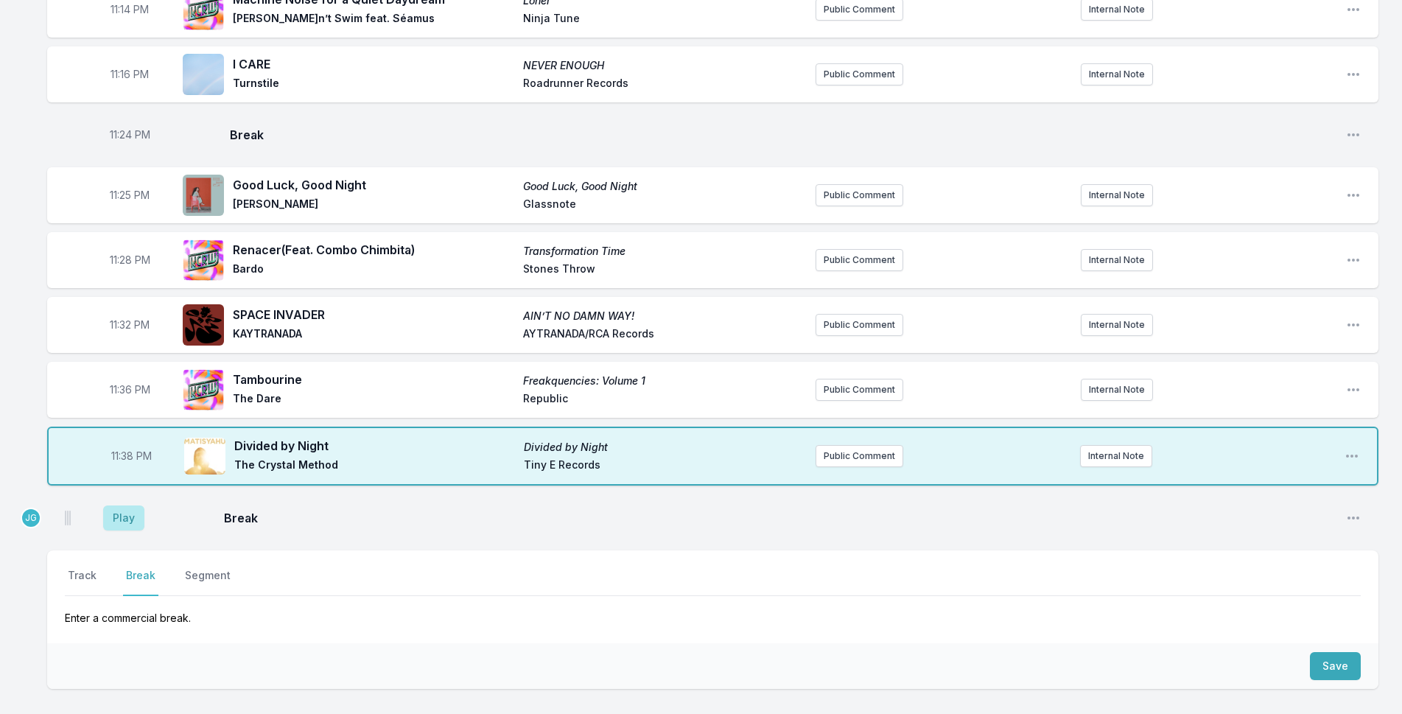
drag, startPoint x: 130, startPoint y: 464, endPoint x: 128, endPoint y: 478, distance: 14.1
click at [130, 494] on aside "Play" at bounding box center [124, 517] width 83 height 47
click at [127, 505] on button "Play" at bounding box center [123, 517] width 41 height 25
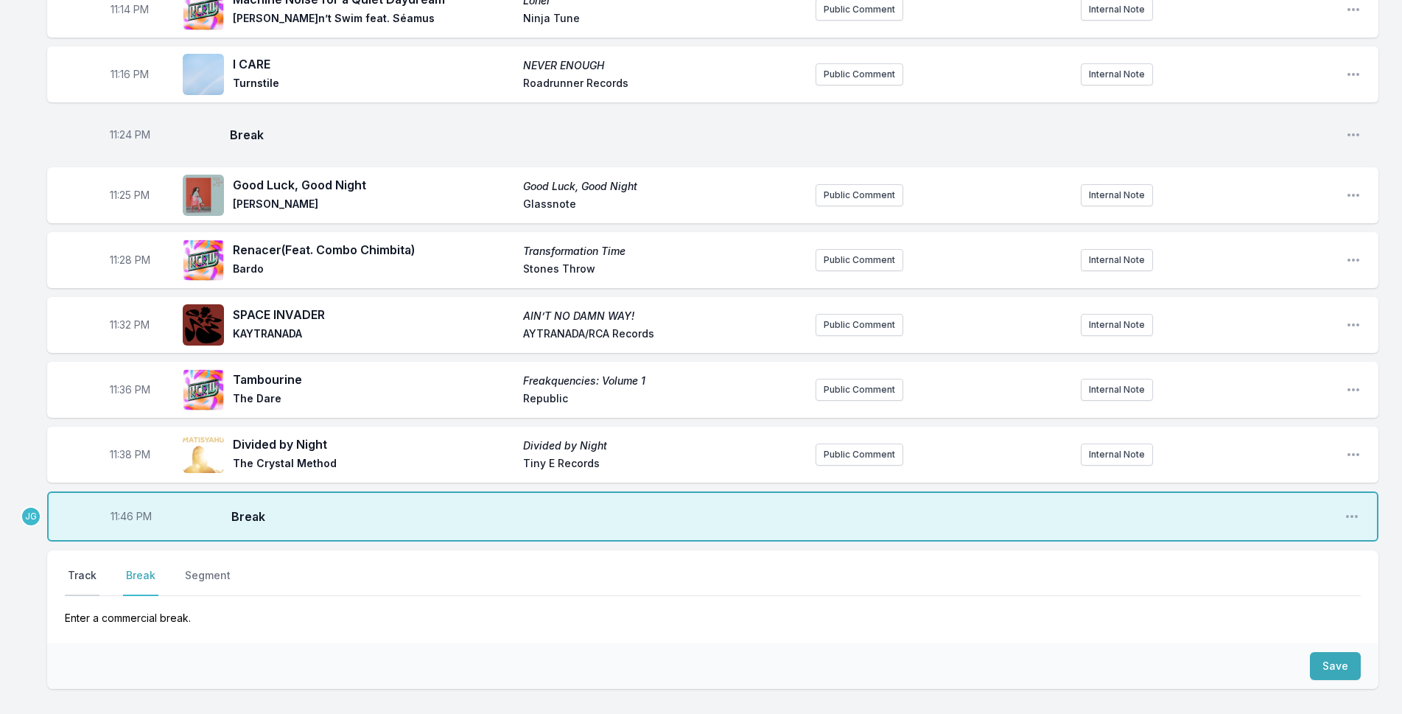
click at [84, 568] on button "Track" at bounding box center [82, 582] width 35 height 28
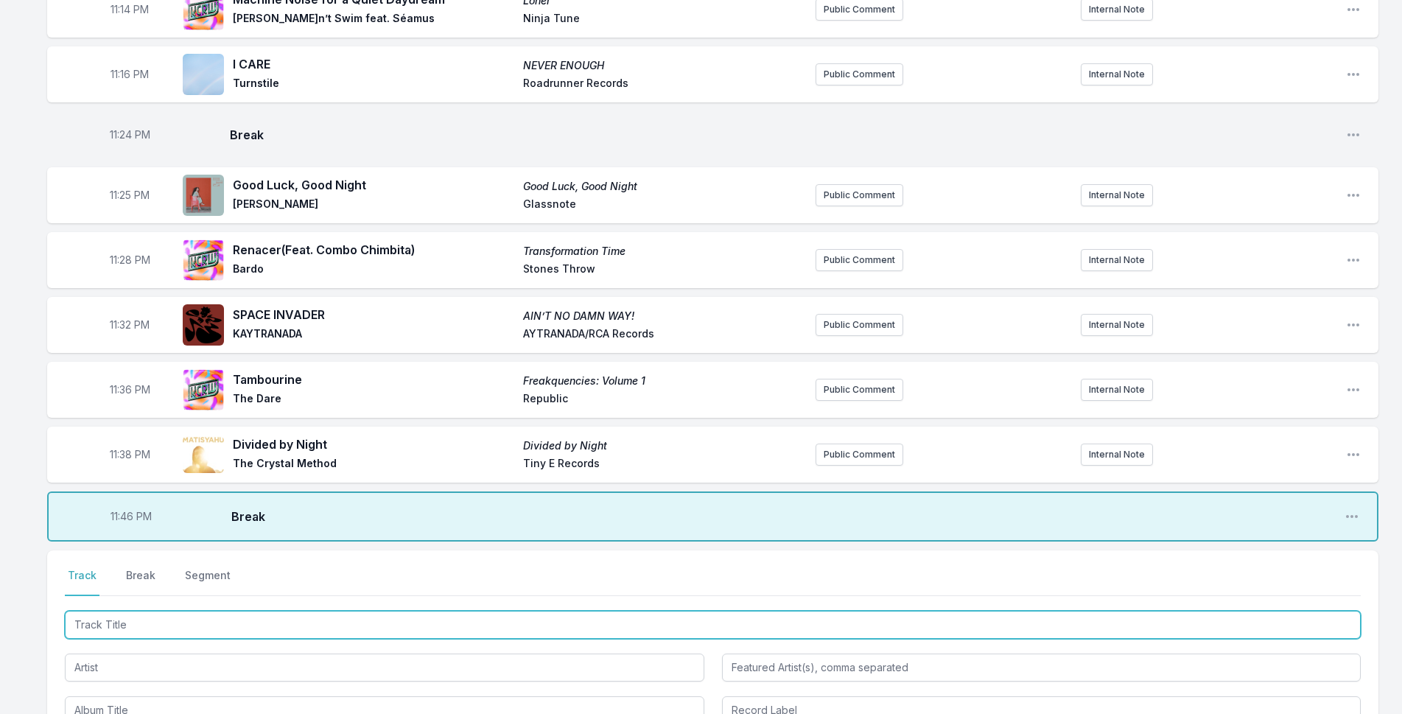
click at [105, 611] on input "Track Title" at bounding box center [713, 625] width 1296 height 28
type input "Tired"
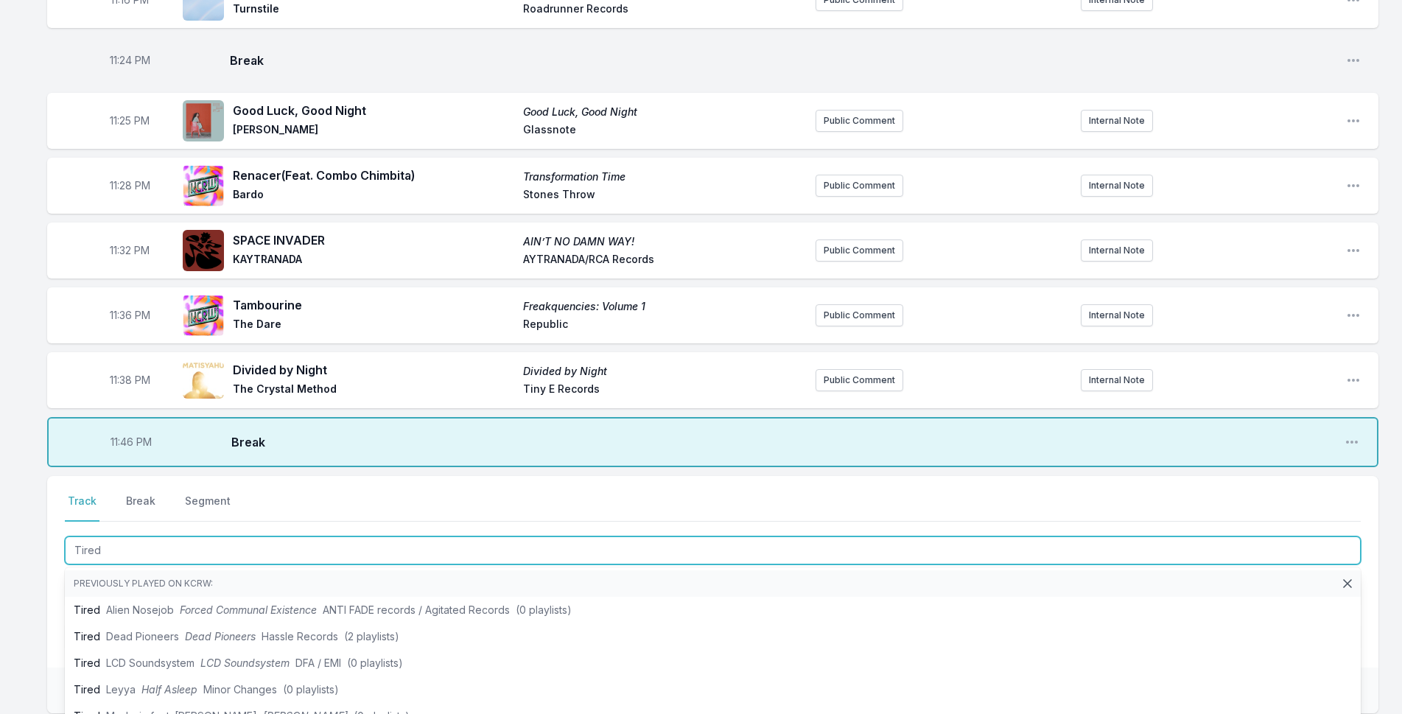
scroll to position [1822, 0]
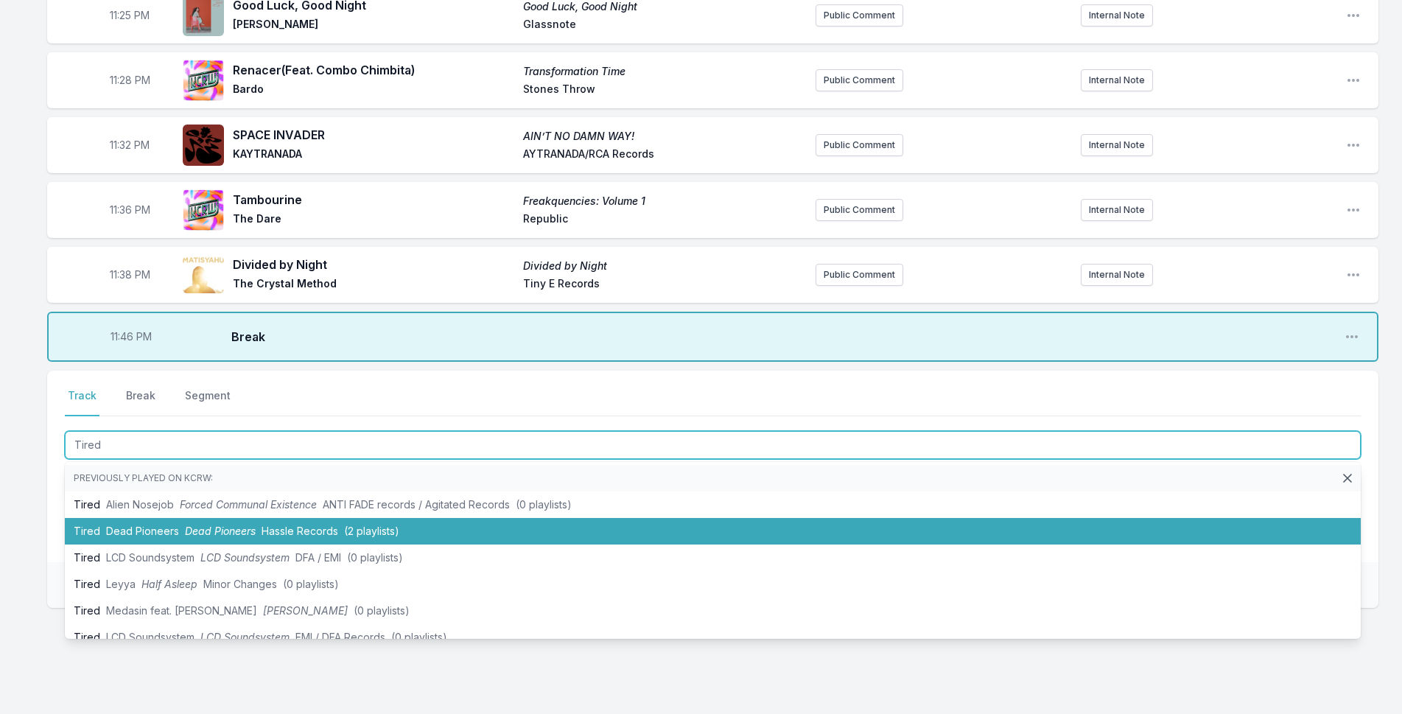
click at [92, 518] on li "Tired Dead Pioneers Dead Pioneers Hassle Records (2 playlists)" at bounding box center [713, 531] width 1296 height 27
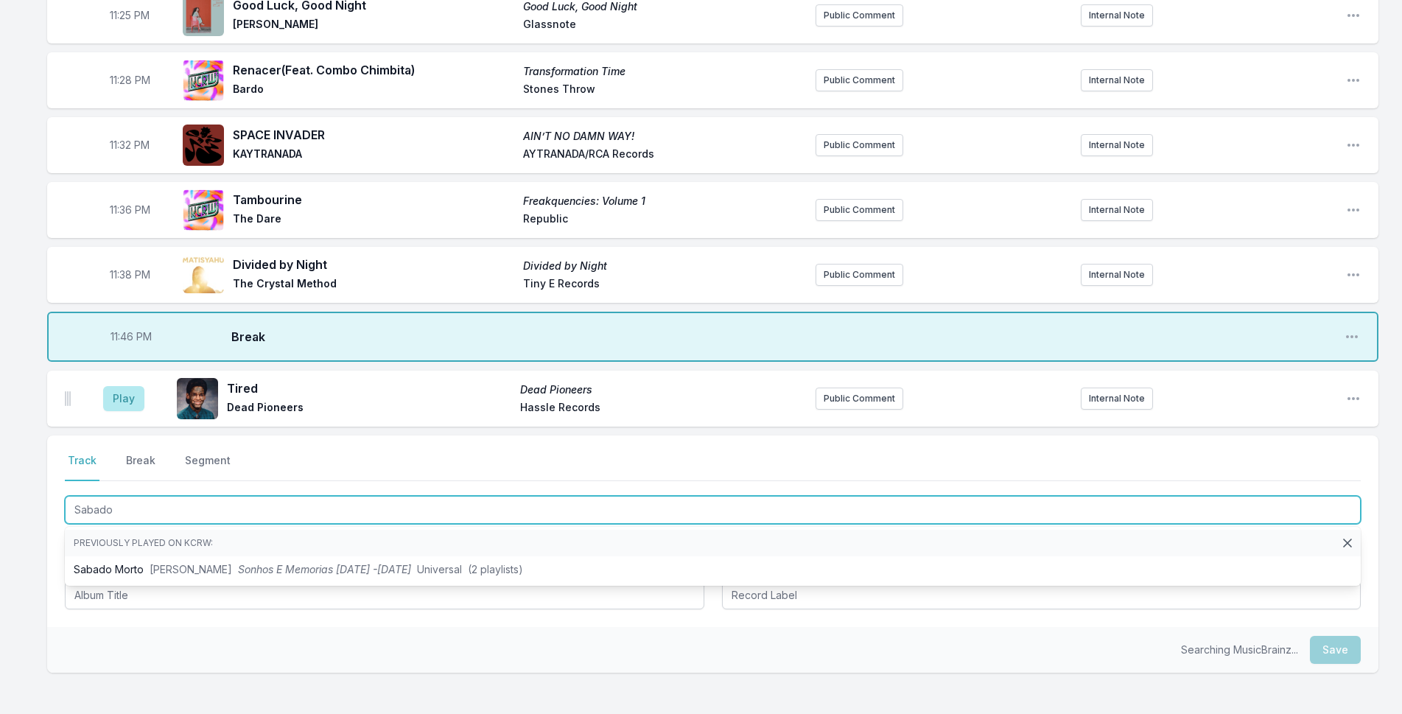
type input "Sabado"
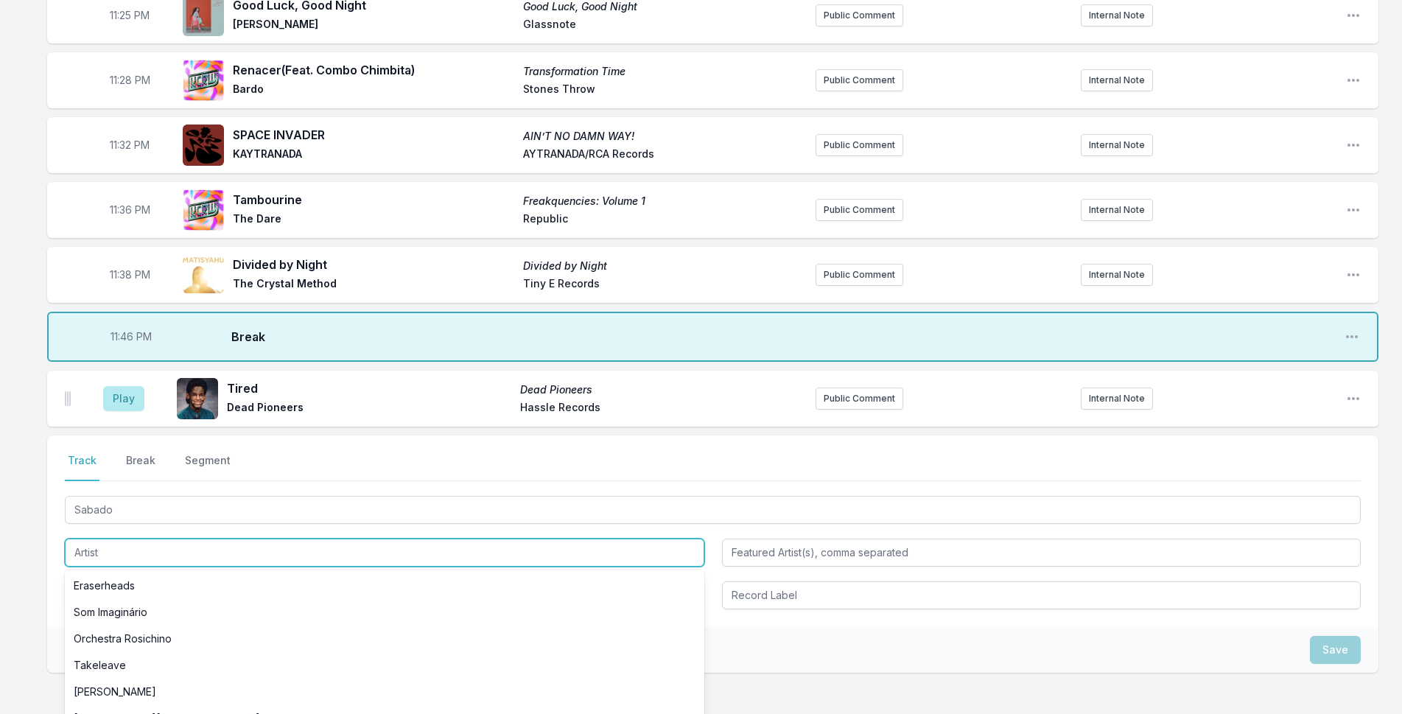
click at [104, 539] on input "Artist" at bounding box center [385, 553] width 640 height 28
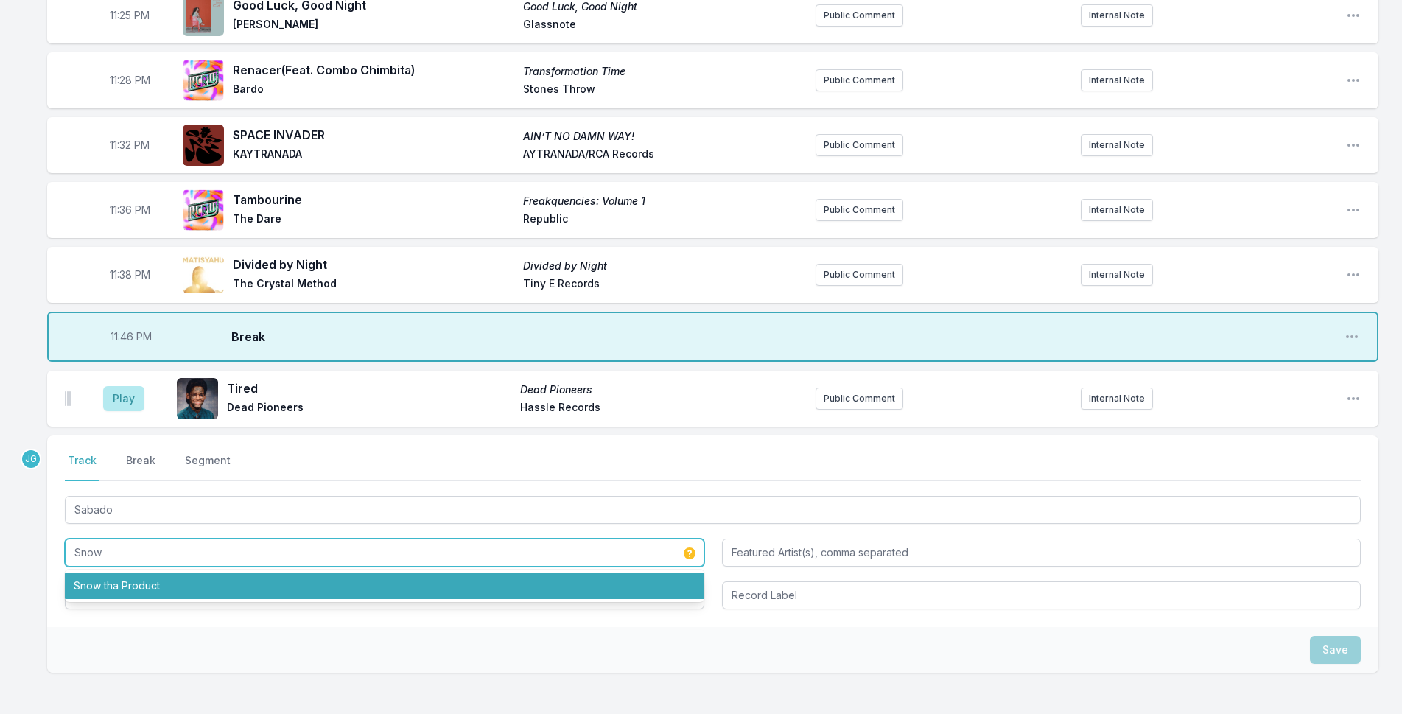
click at [120, 573] on li "Snow tha Product" at bounding box center [385, 586] width 640 height 27
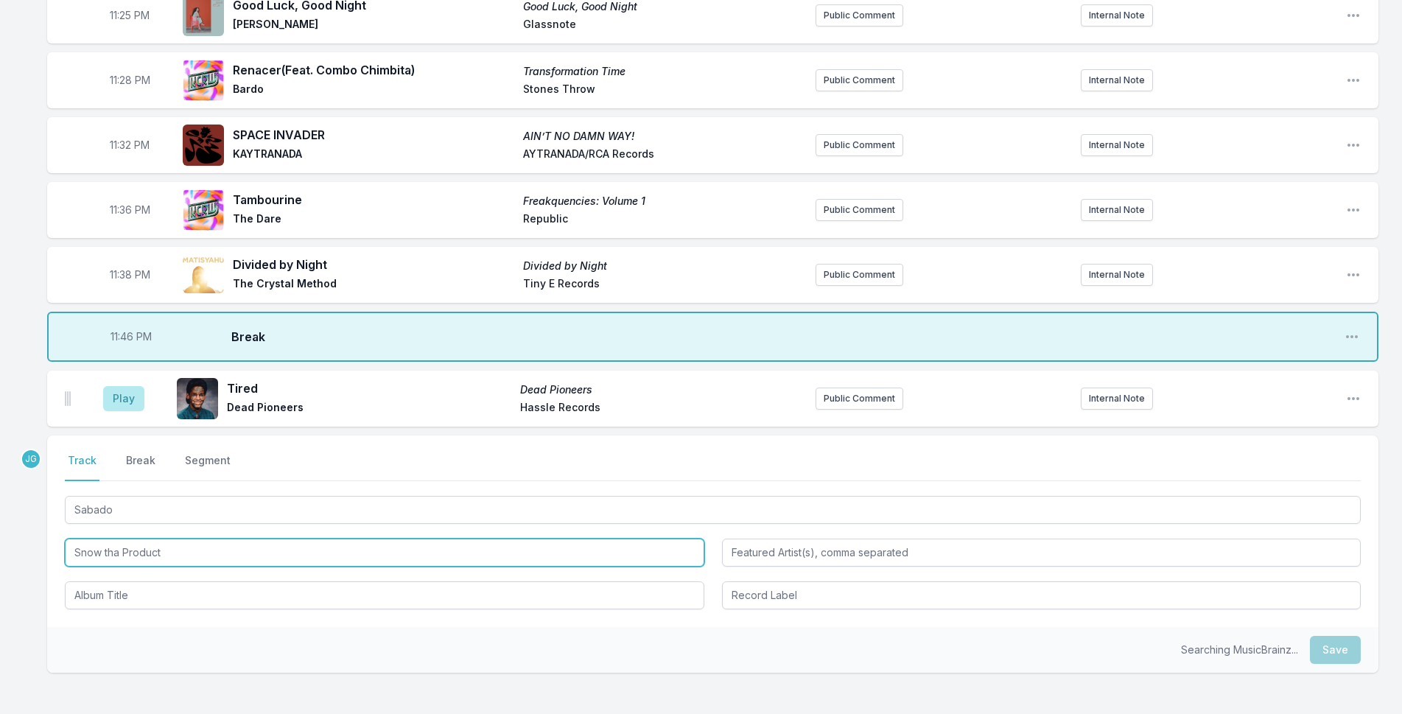
type input "Snow tha Product"
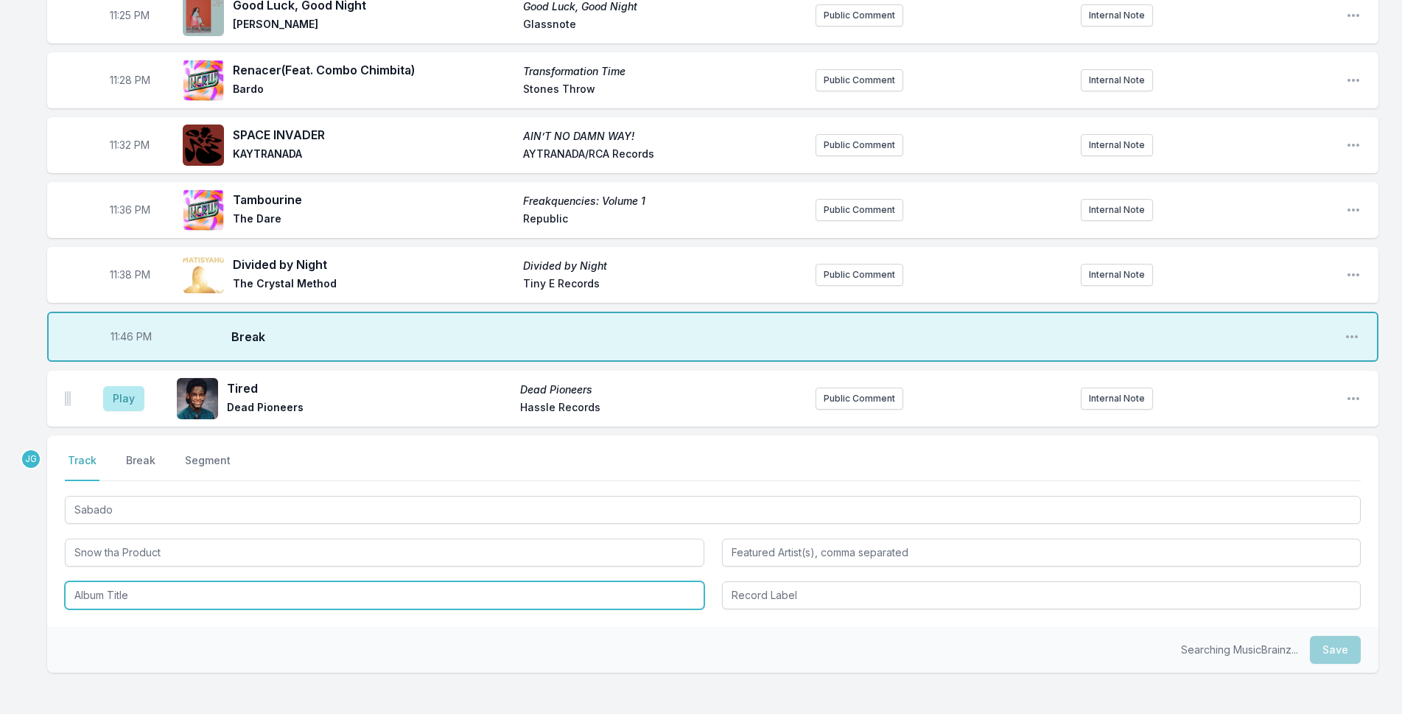
click at [120, 581] on input "Album Title" at bounding box center [385, 595] width 640 height 28
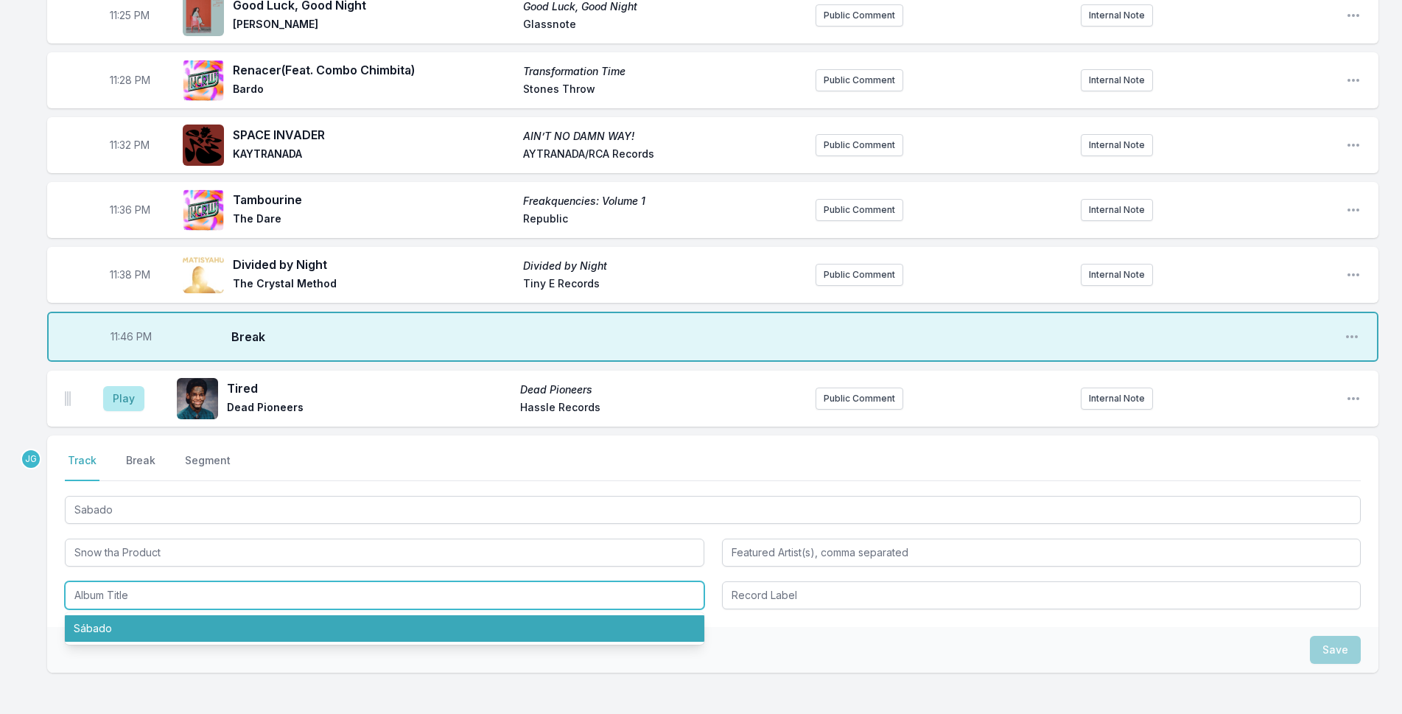
click at [120, 615] on li "Sábado" at bounding box center [385, 628] width 640 height 27
type input "Sábado"
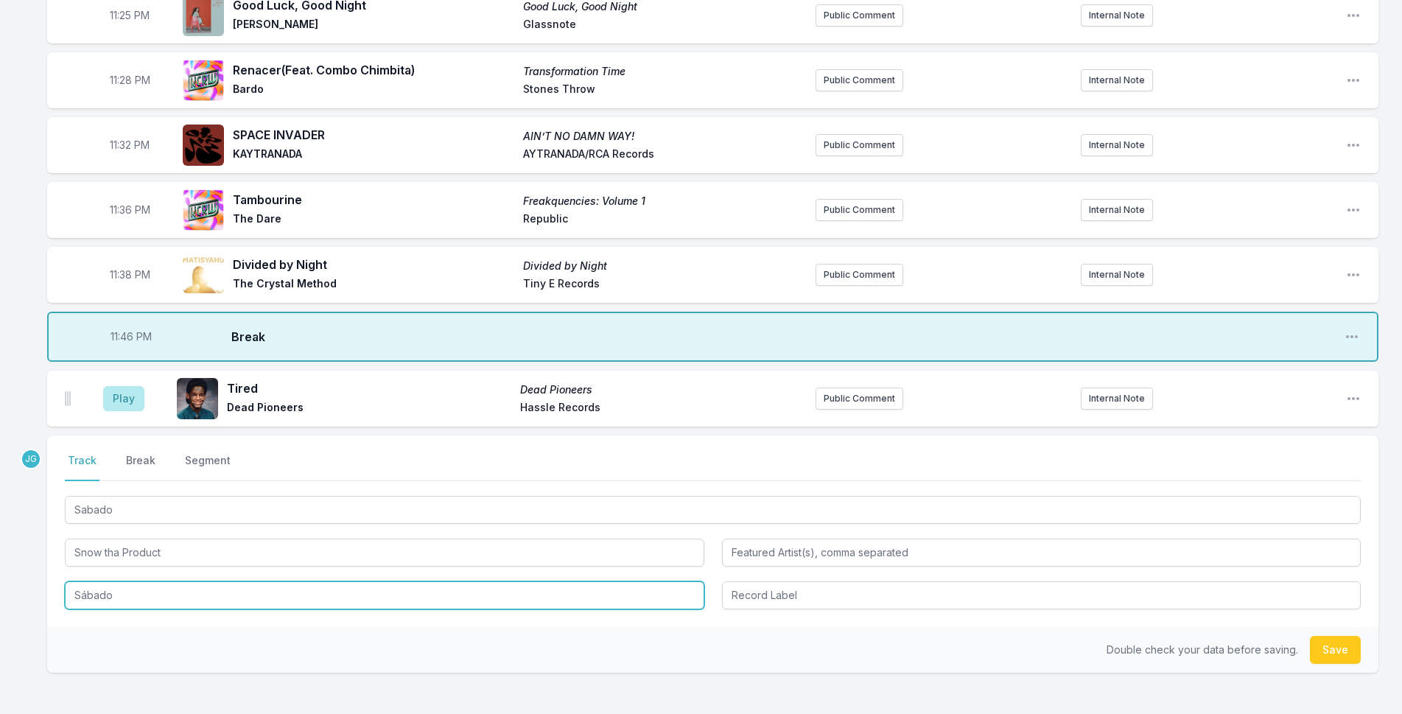
drag, startPoint x: 144, startPoint y: 554, endPoint x: 3, endPoint y: 564, distance: 141.9
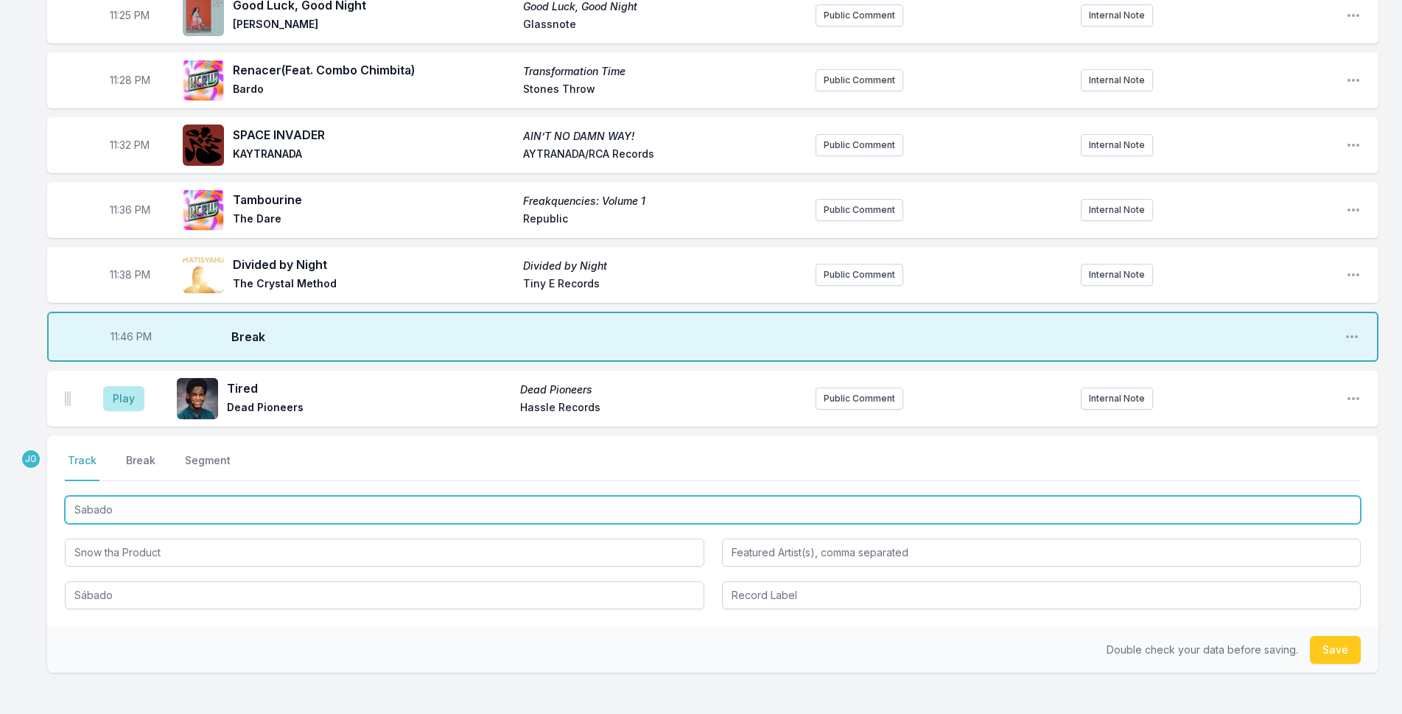
click at [143, 496] on input "Sabado" at bounding box center [713, 510] width 1296 height 28
click at [141, 496] on input "Sabado" at bounding box center [713, 510] width 1296 height 28
paste input "á"
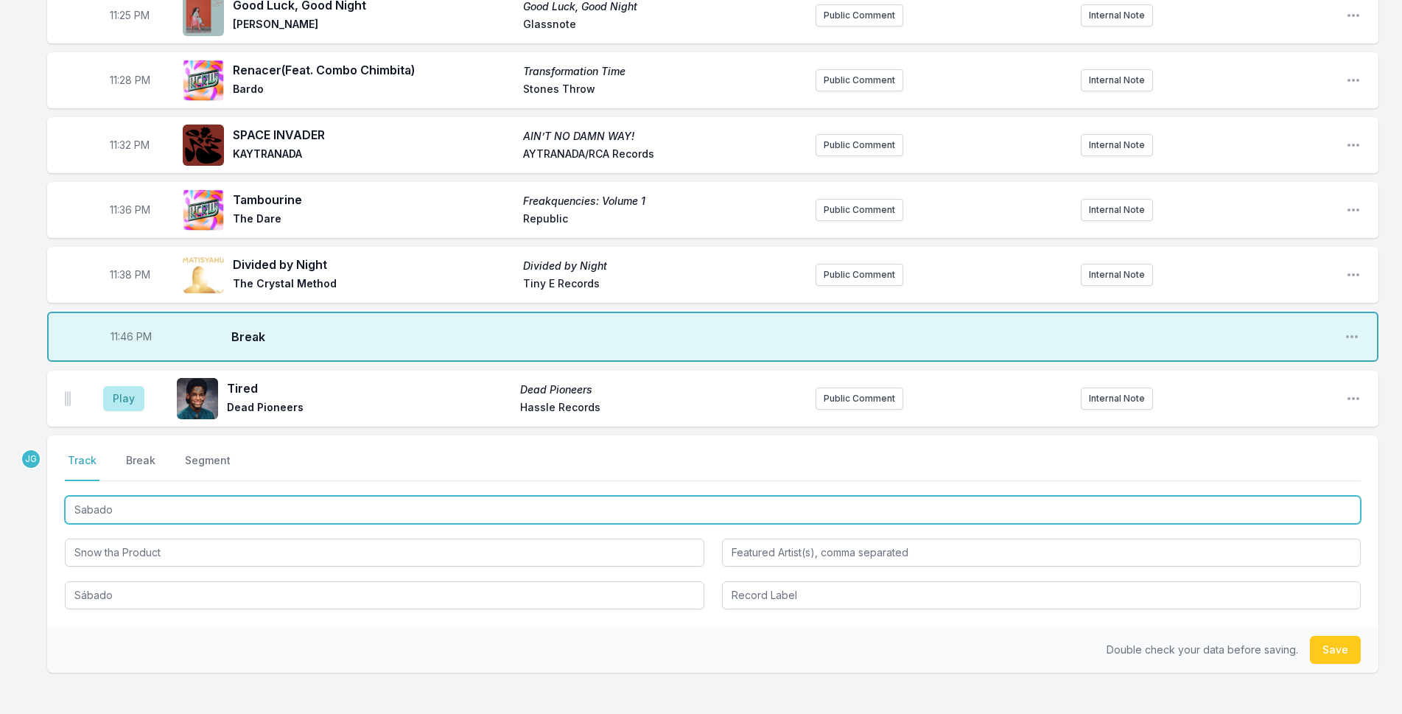
type input "Sábado"
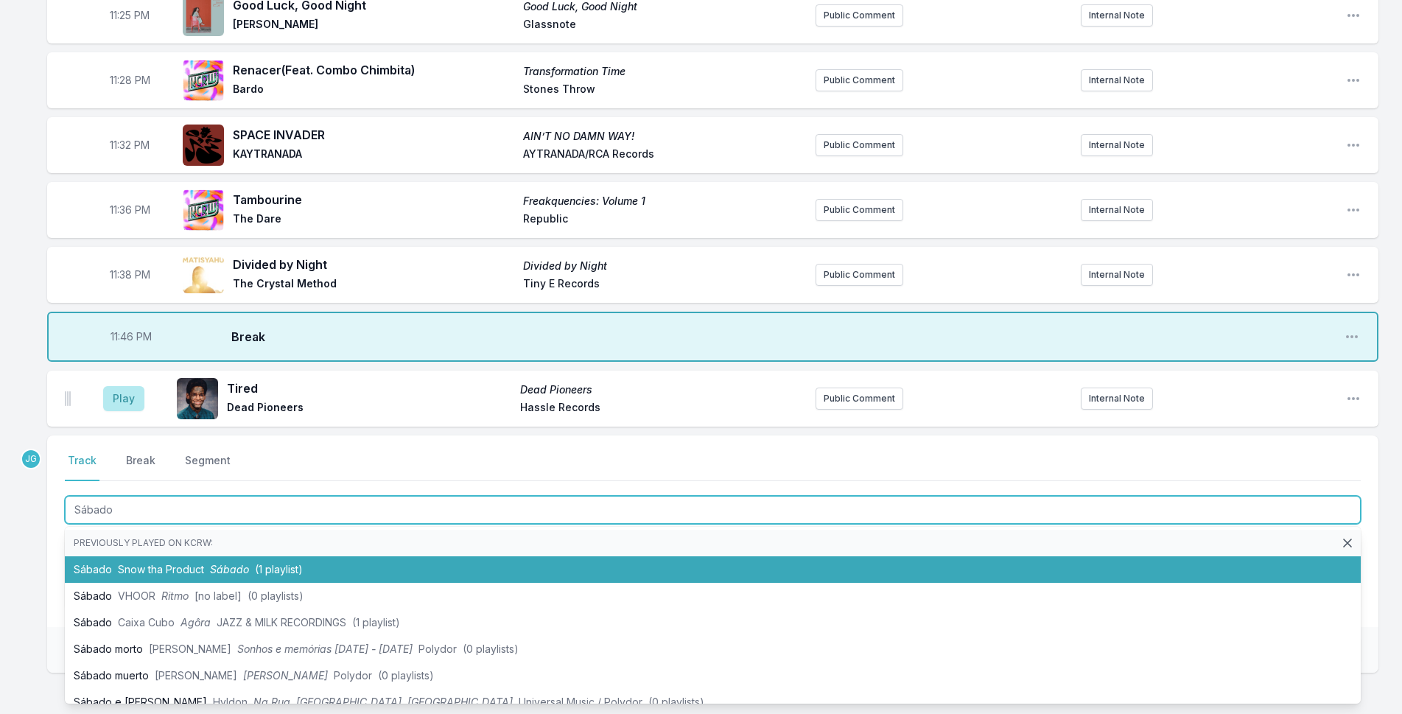
click at [104, 556] on li "Sábado Snow tha Product Sábado (1 playlist)" at bounding box center [713, 569] width 1296 height 27
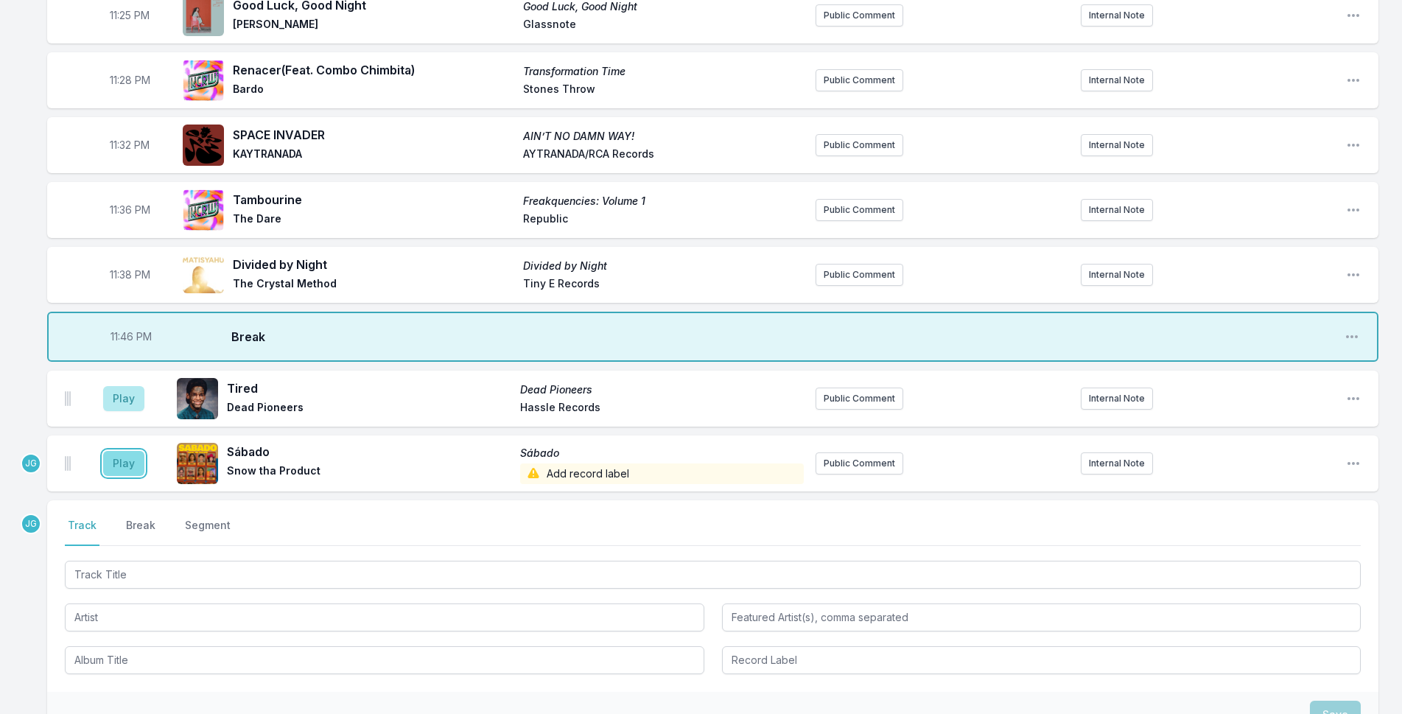
click at [126, 451] on button "Play" at bounding box center [123, 463] width 41 height 25
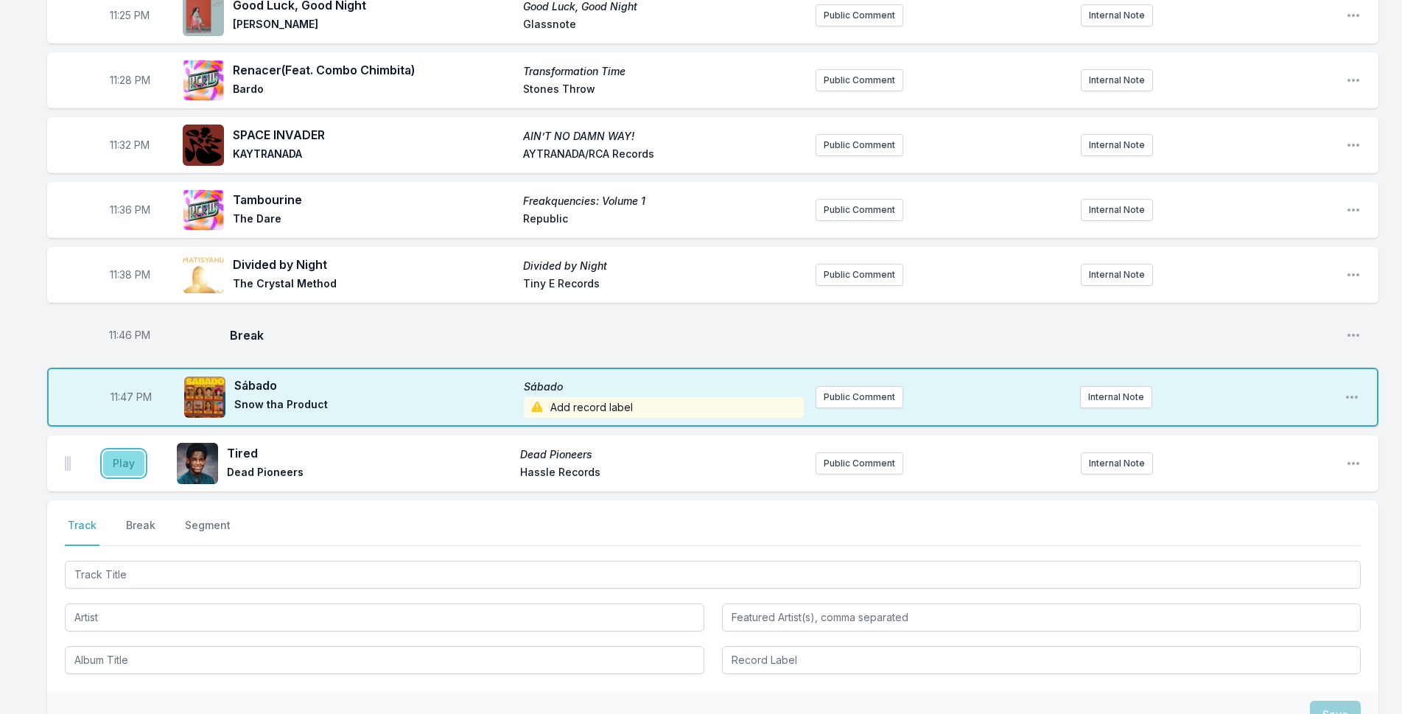
click at [120, 451] on button "Play" at bounding box center [123, 463] width 41 height 25
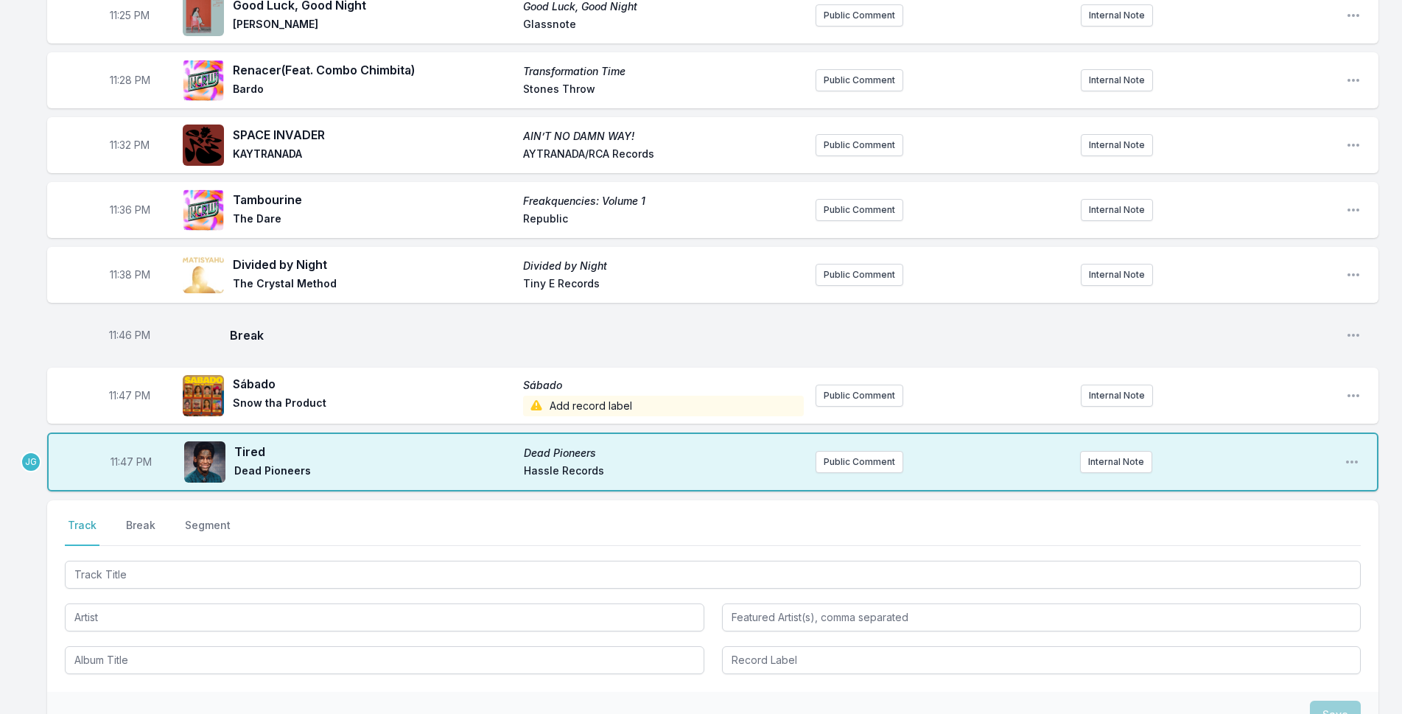
click at [127, 388] on span "11:47 PM" at bounding box center [129, 395] width 41 height 15
click at [124, 328] on span "11:46 PM" at bounding box center [129, 335] width 41 height 15
click at [113, 321] on input "23:46" at bounding box center [129, 335] width 83 height 28
type input "23:41"
click at [130, 388] on span "11:47 PM" at bounding box center [129, 395] width 41 height 15
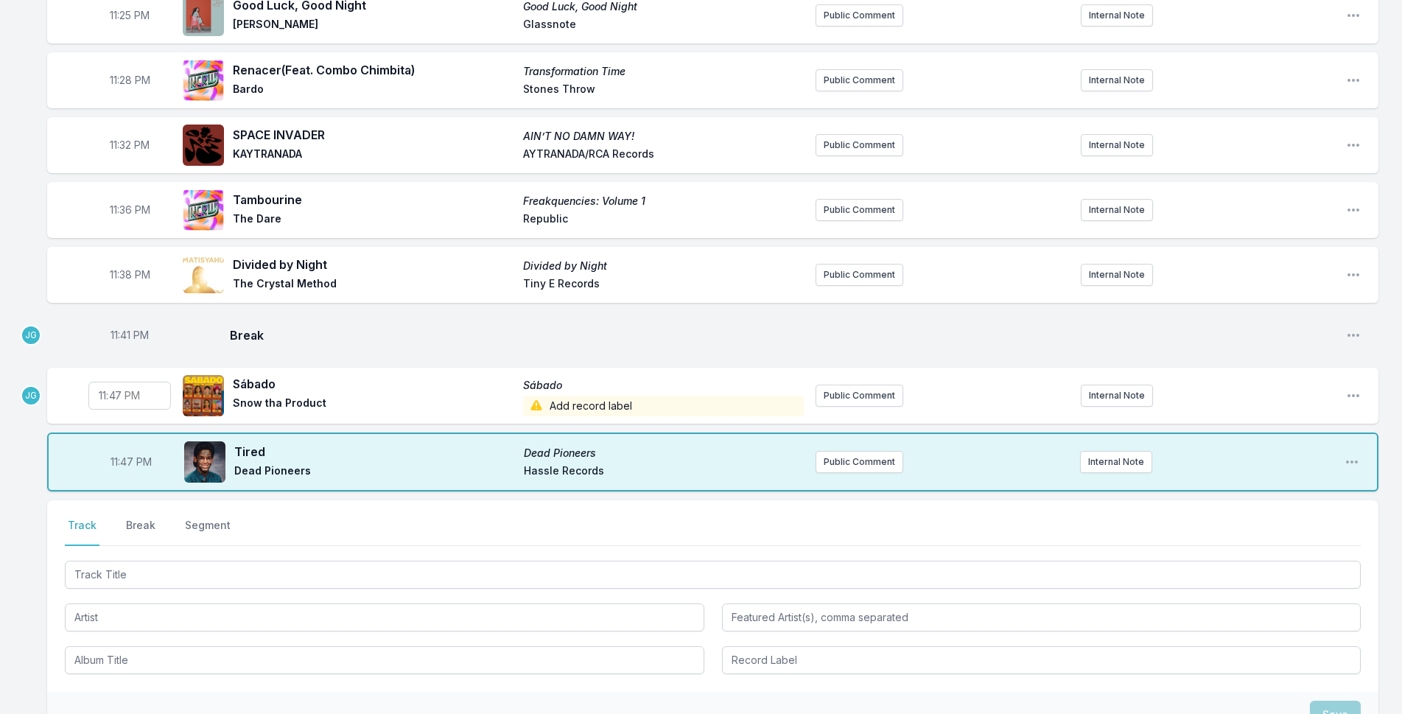
click at [117, 382] on input "23:47" at bounding box center [129, 396] width 83 height 28
type input "23:43"
click at [128, 455] on span "11:47 PM" at bounding box center [131, 462] width 41 height 15
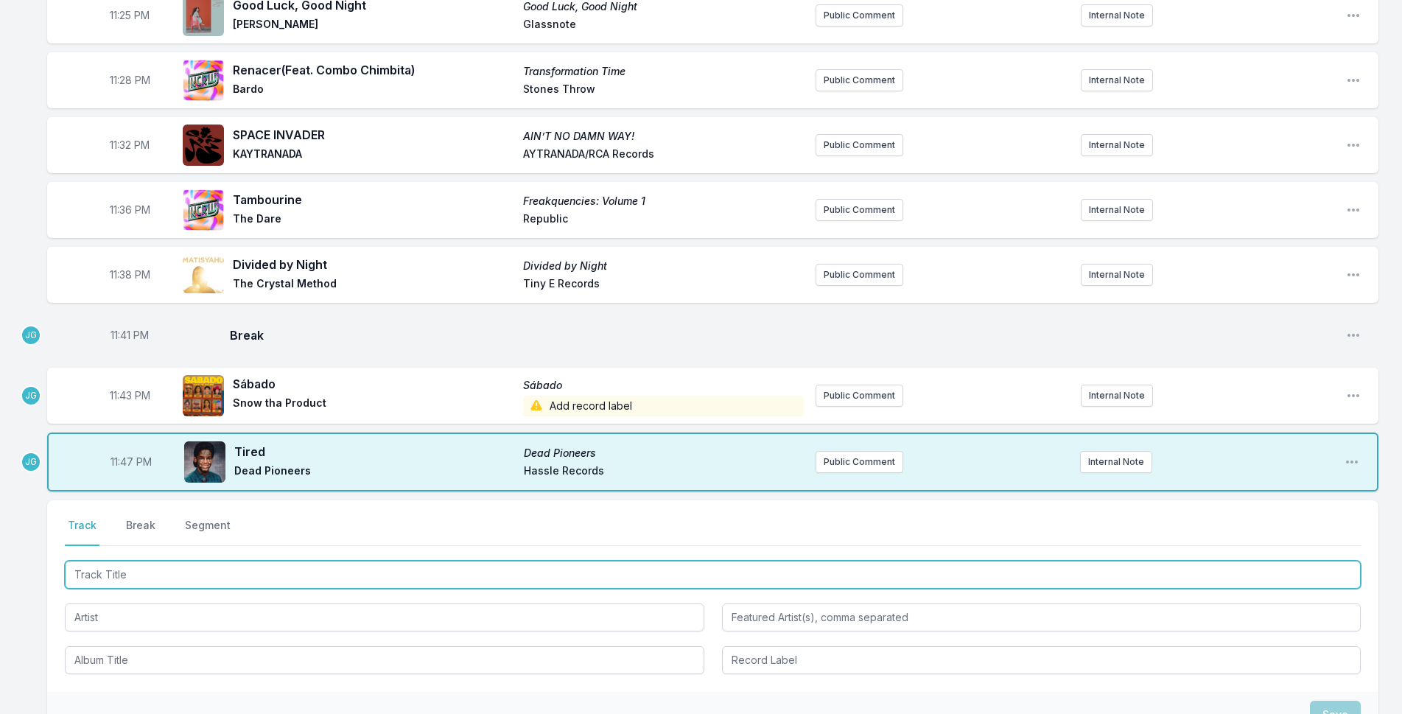
click at [169, 561] on input "Track Title" at bounding box center [713, 575] width 1296 height 28
click at [202, 561] on input "Track Title" at bounding box center [713, 575] width 1296 height 28
type input "The AMerican Dream"
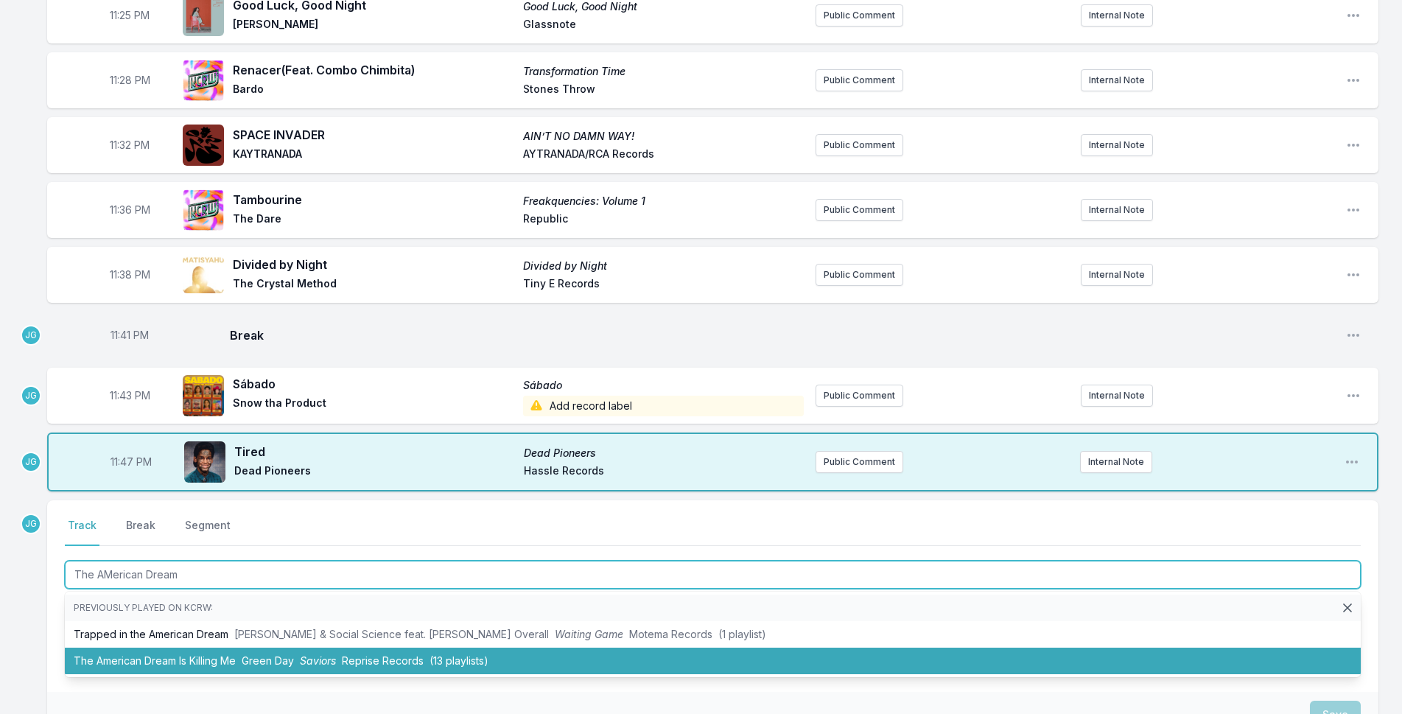
click at [200, 648] on li "The American Dream Is Killing Me Green Day Saviors Reprise Records (13 playlist…" at bounding box center [713, 661] width 1296 height 27
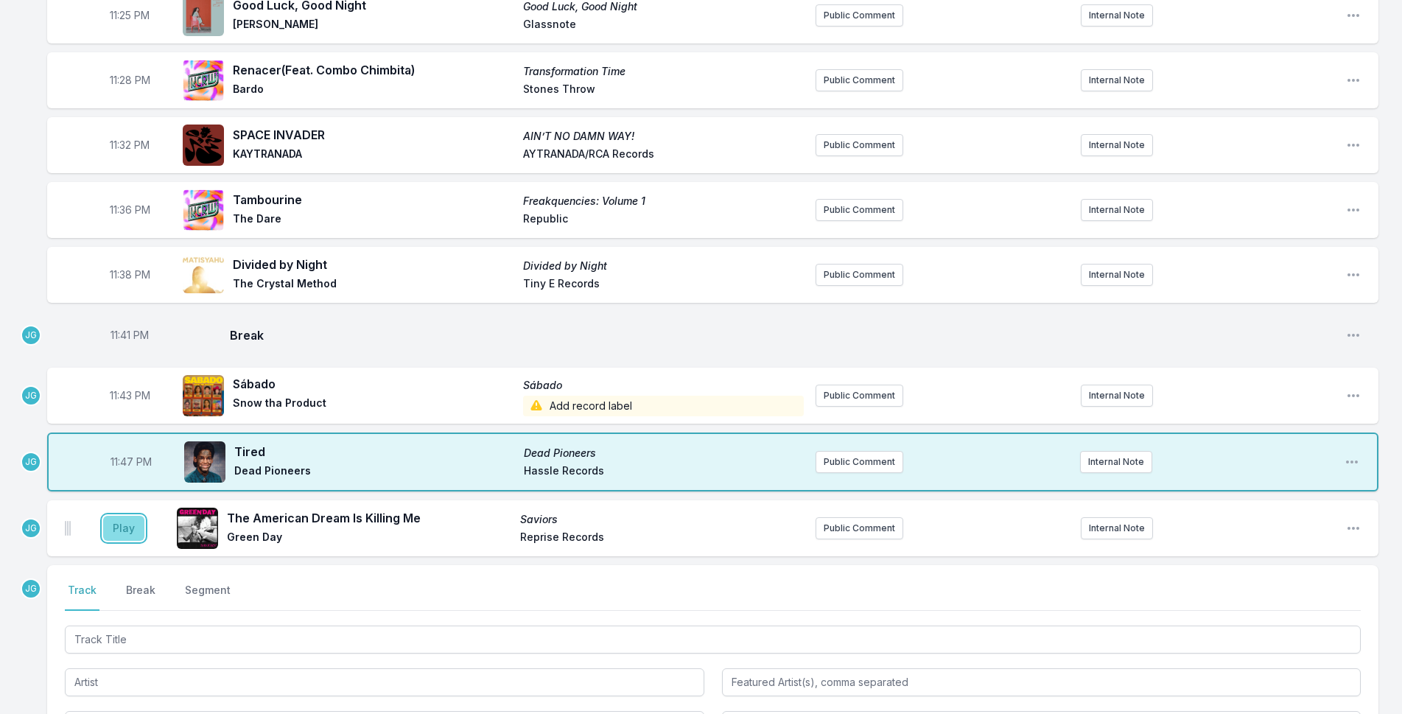
click at [122, 516] on button "Play" at bounding box center [123, 528] width 41 height 25
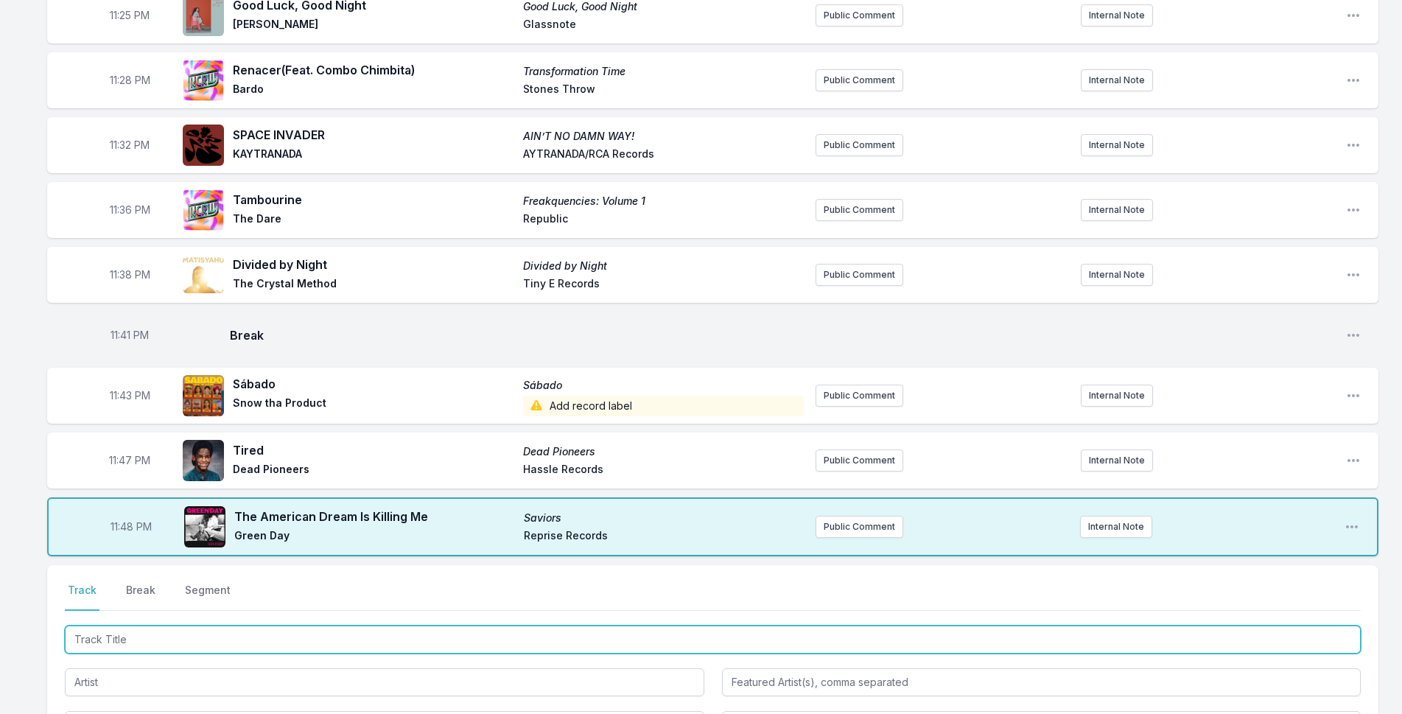
click at [147, 626] on input "Track Title" at bounding box center [713, 640] width 1296 height 28
type input "[PERSON_NAME]"
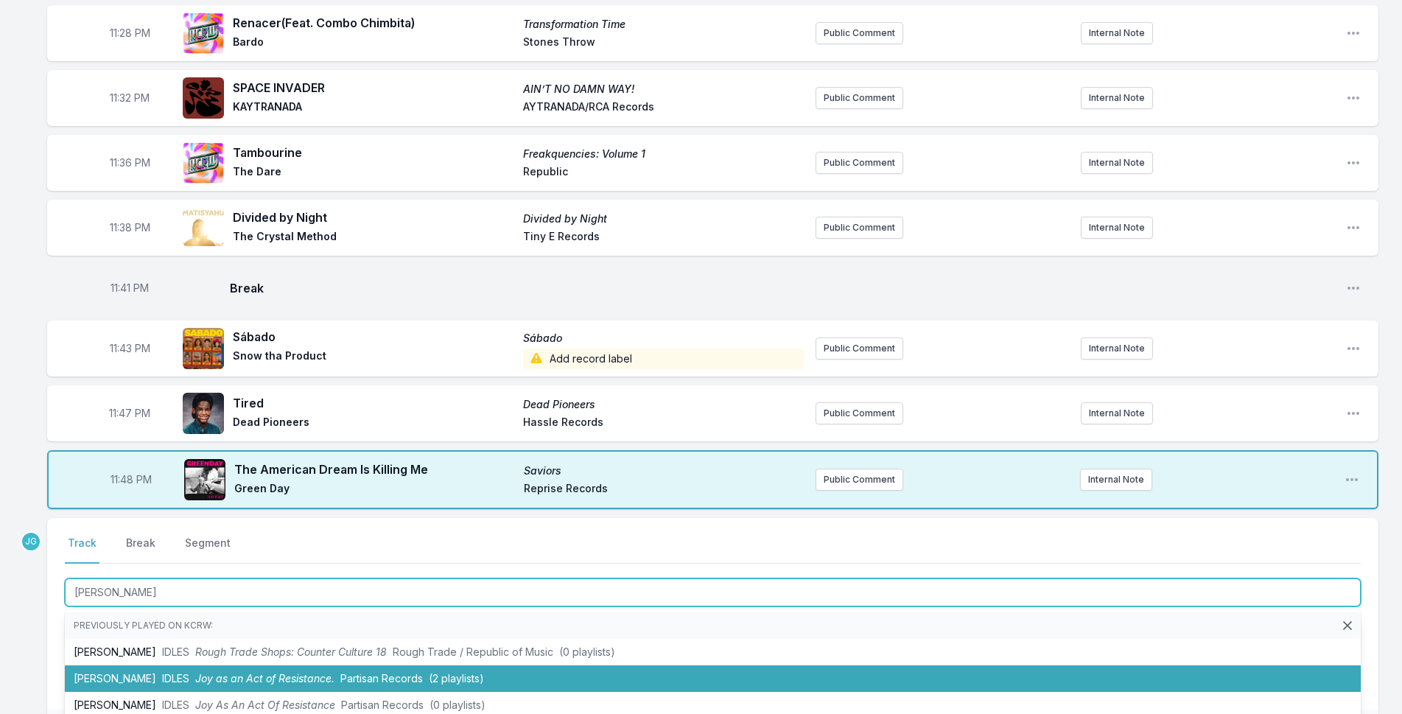
scroll to position [1896, 0]
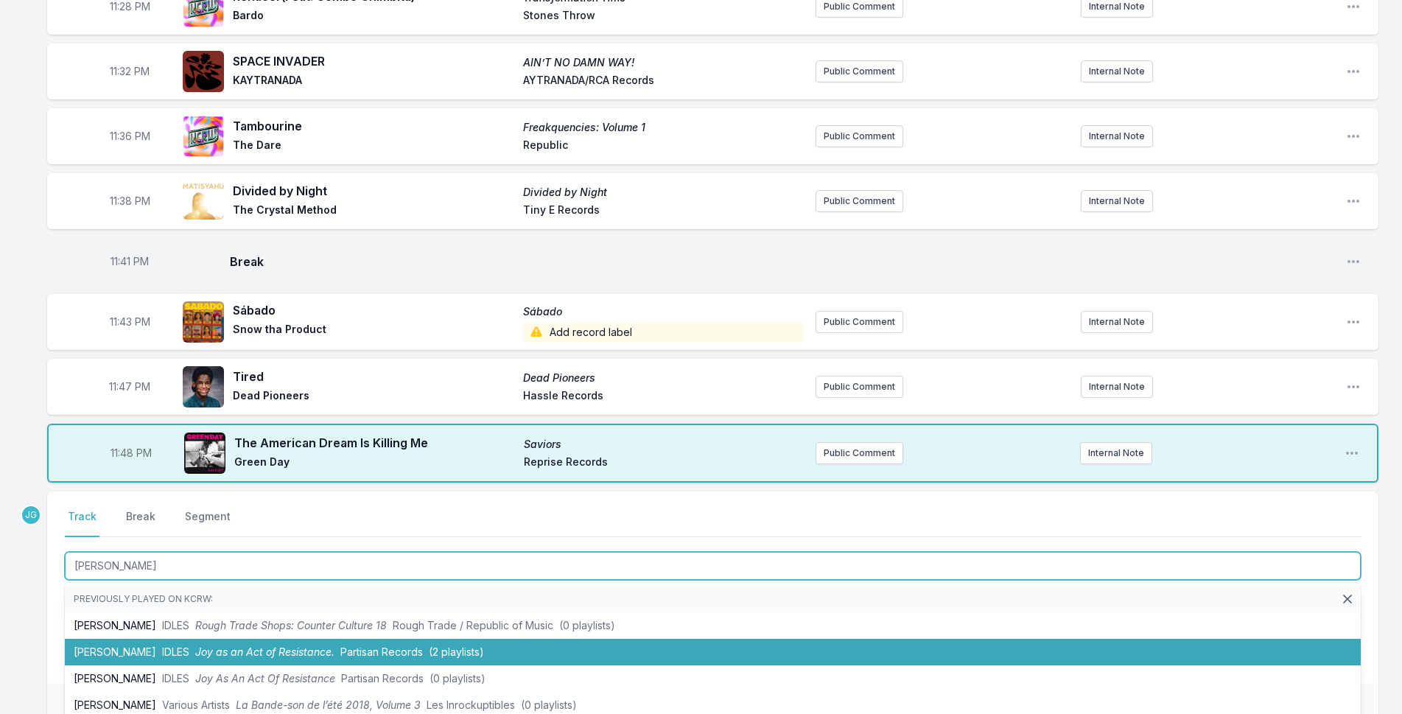
click at [128, 639] on li "[PERSON_NAME] IDLES [PERSON_NAME] as an Act of Resistance. Partisan Records (2 …" at bounding box center [713, 652] width 1296 height 27
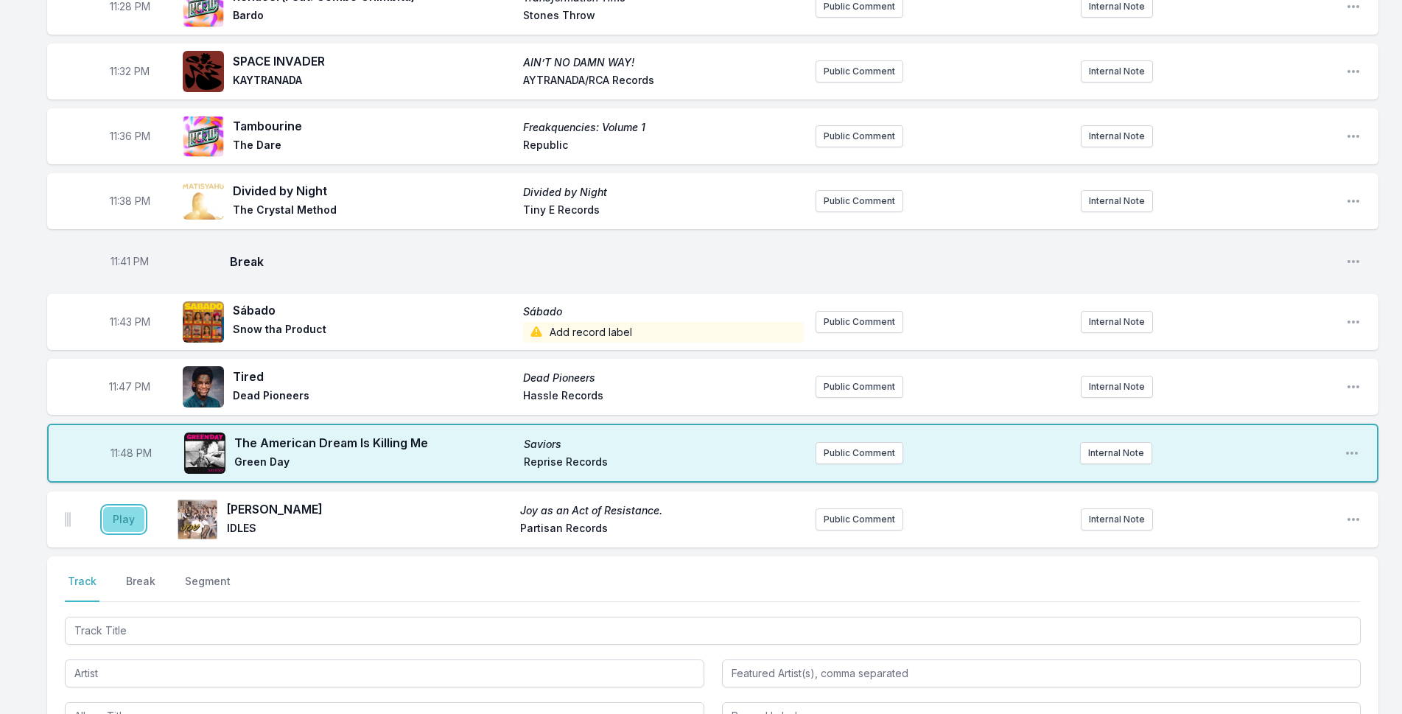
click at [125, 507] on button "Play" at bounding box center [123, 519] width 41 height 25
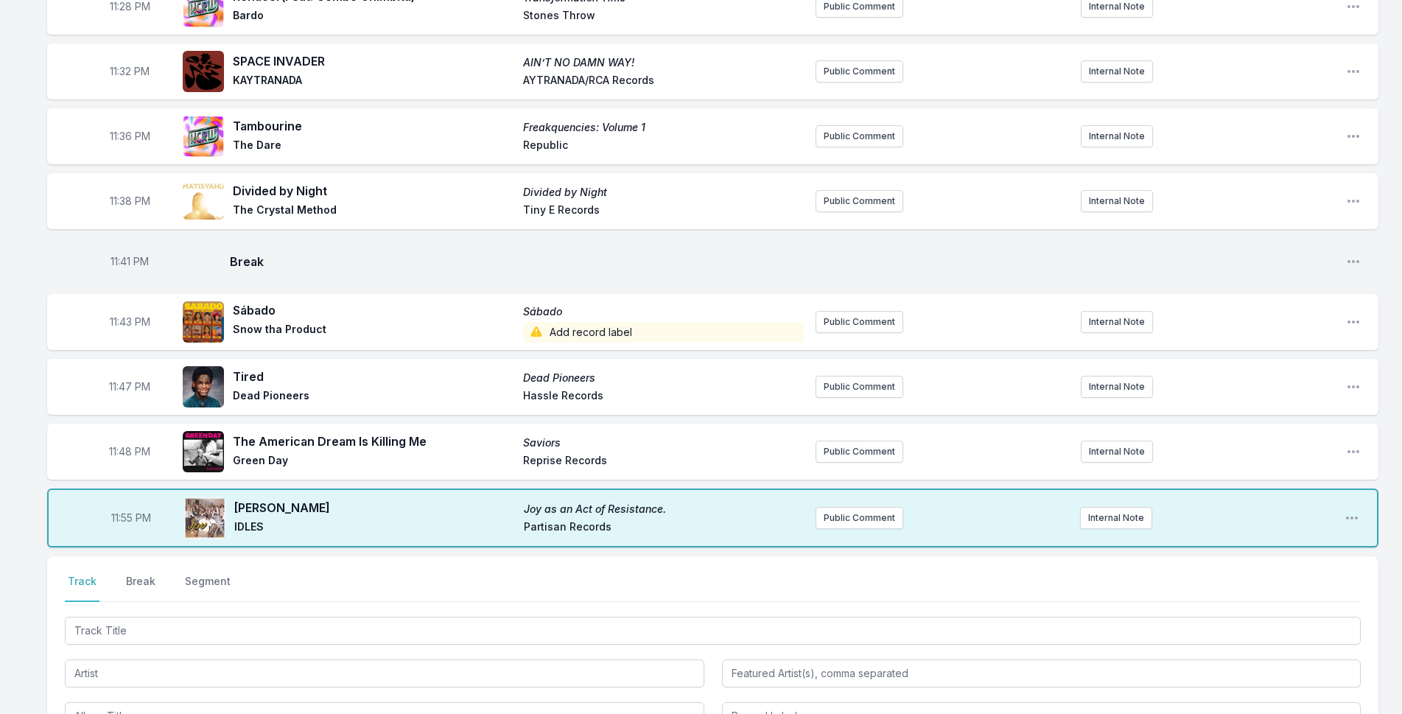
scroll to position [1970, 0]
